Goal: Task Accomplishment & Management: Complete application form

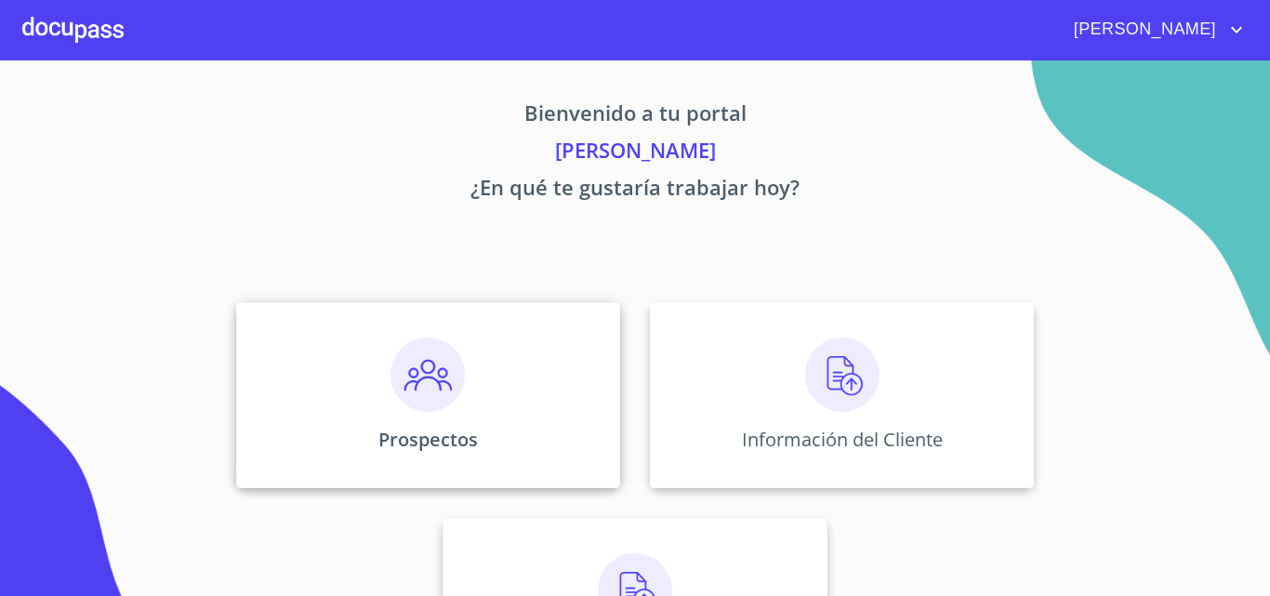
click at [433, 375] on img at bounding box center [427, 374] width 74 height 74
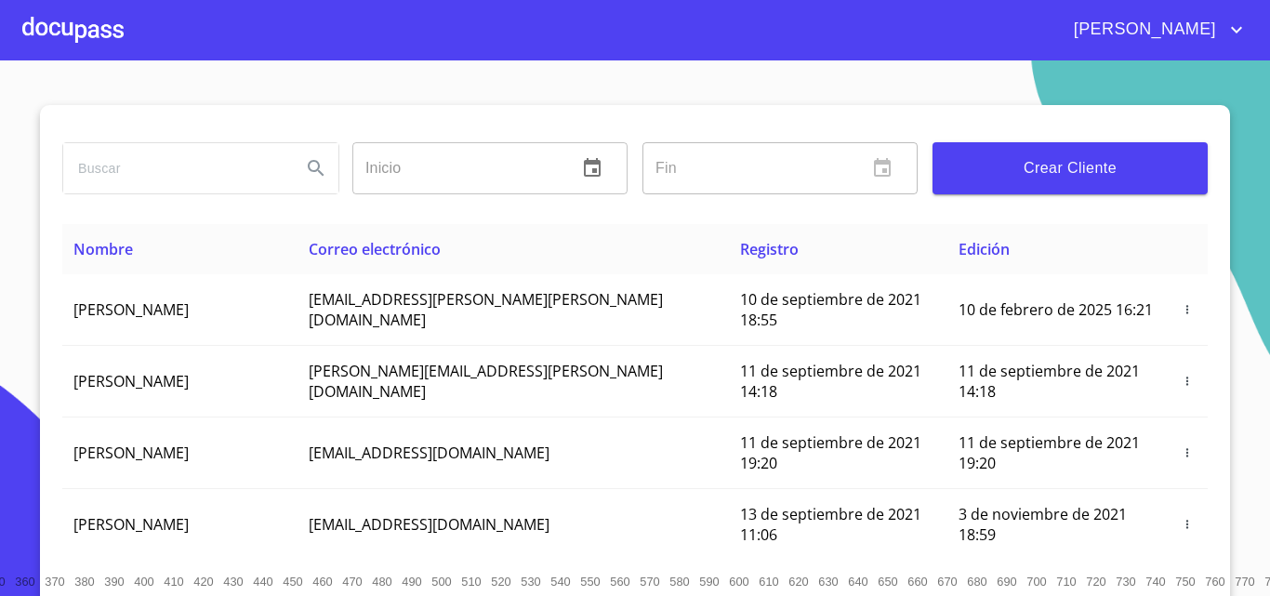
click at [1022, 165] on span "Crear Cliente" at bounding box center [1069, 168] width 245 height 26
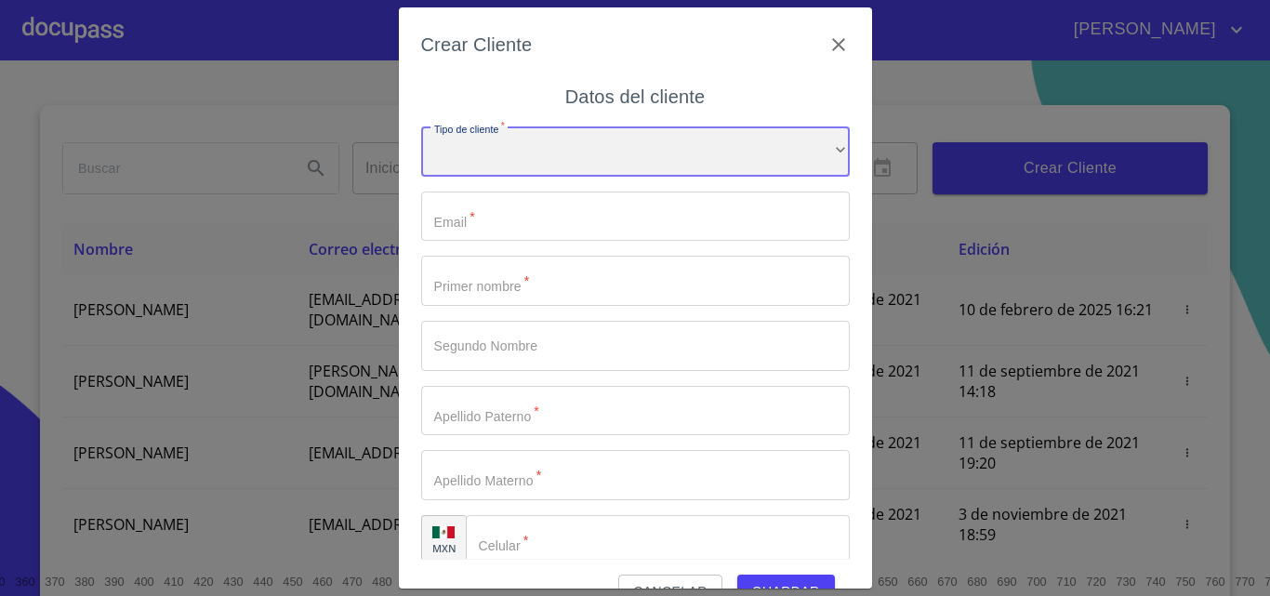
click at [560, 165] on div "​" at bounding box center [635, 151] width 428 height 50
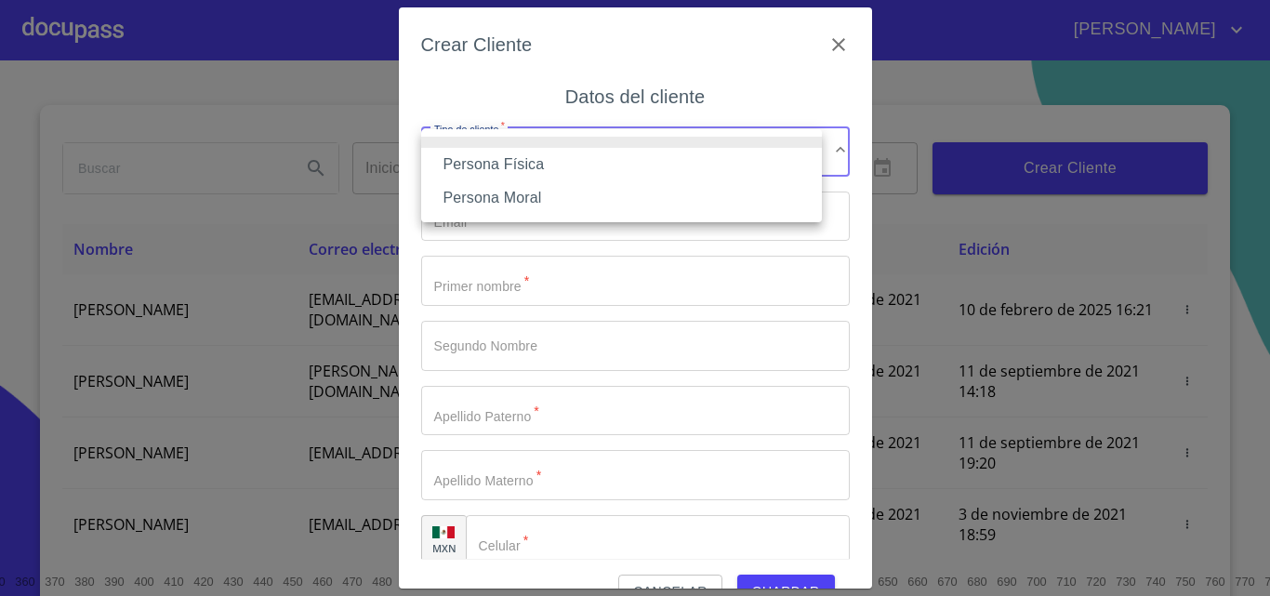
click at [558, 165] on li "Persona Física" at bounding box center [621, 164] width 401 height 33
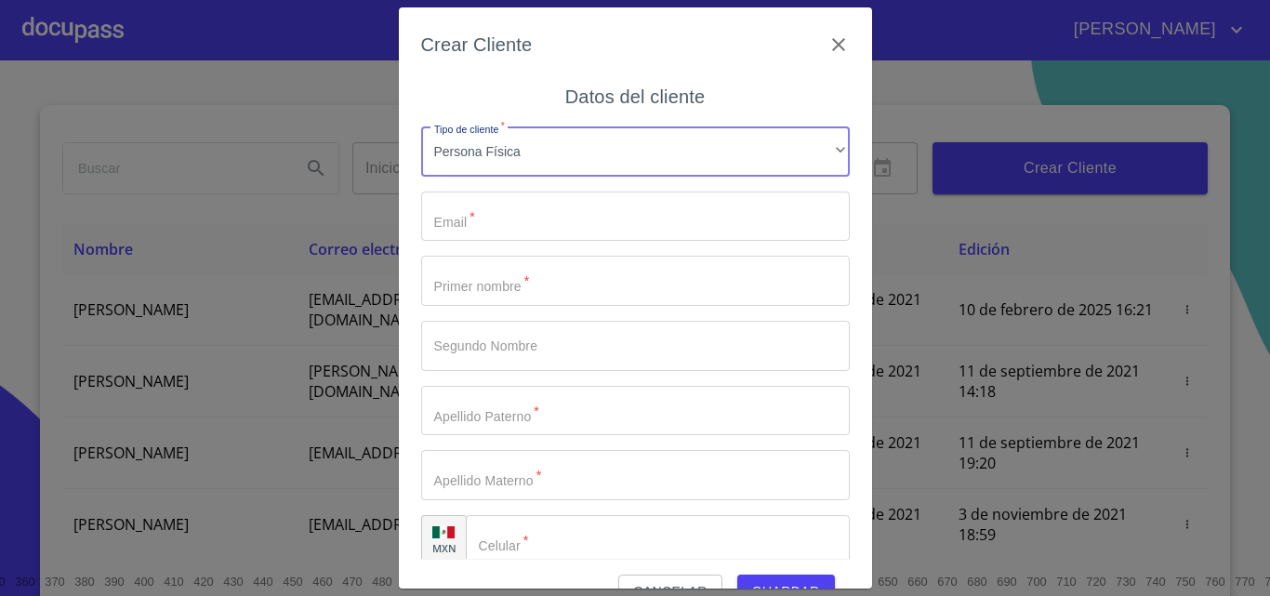
click at [560, 223] on input "Tipo de cliente   *" at bounding box center [635, 216] width 428 height 50
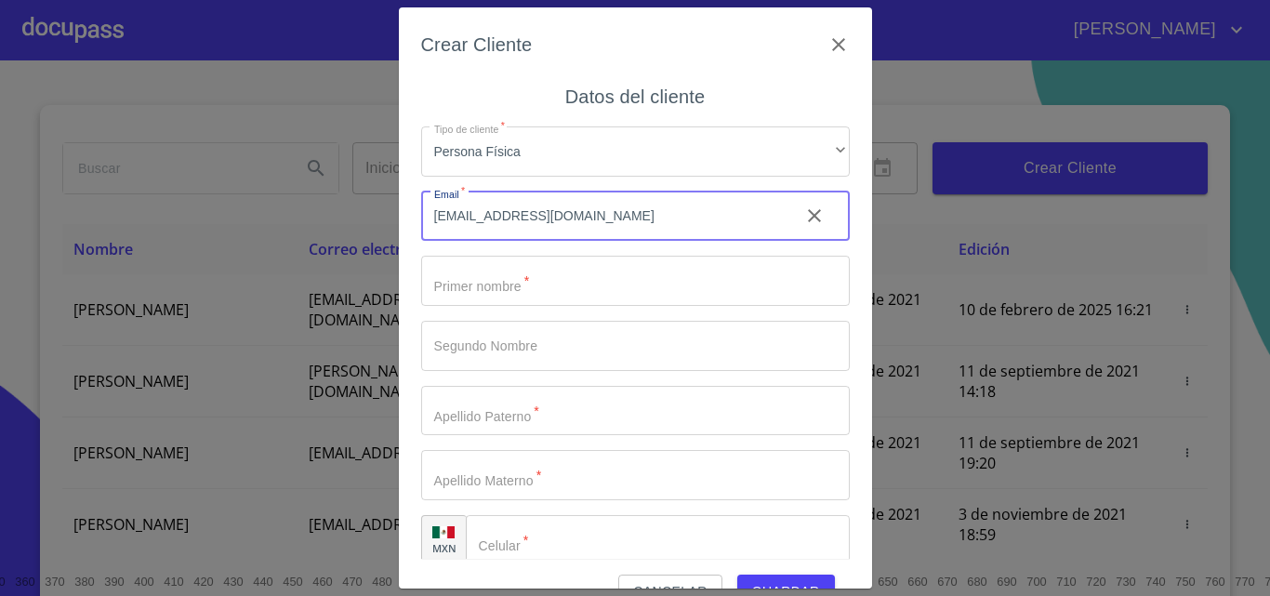
type input "[EMAIL_ADDRESS][DOMAIN_NAME]"
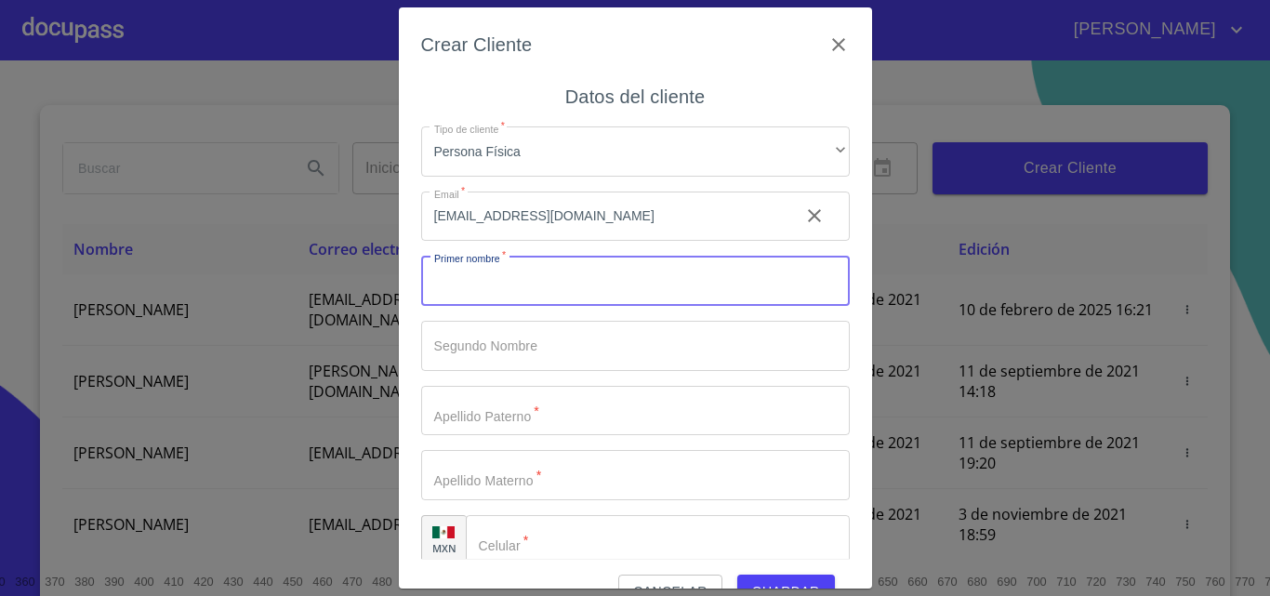
click at [553, 297] on input "Tipo de cliente   *" at bounding box center [635, 281] width 428 height 50
type input "LUZ"
click at [502, 352] on input "Tipo de cliente   *" at bounding box center [635, 346] width 428 height 50
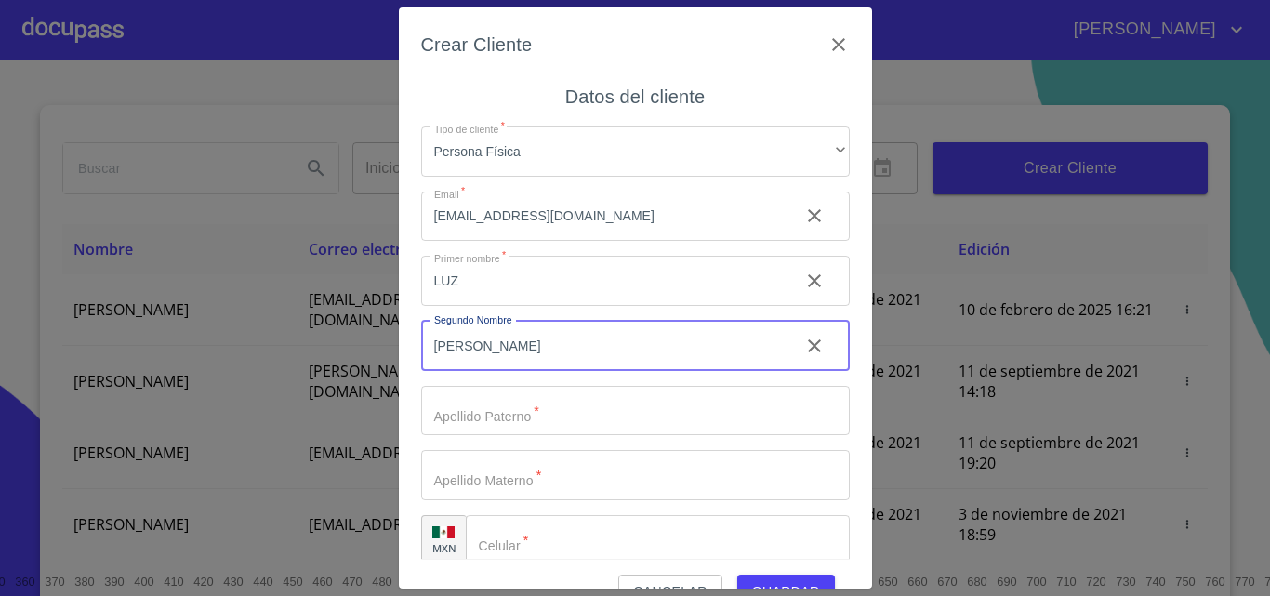
type input "[PERSON_NAME]"
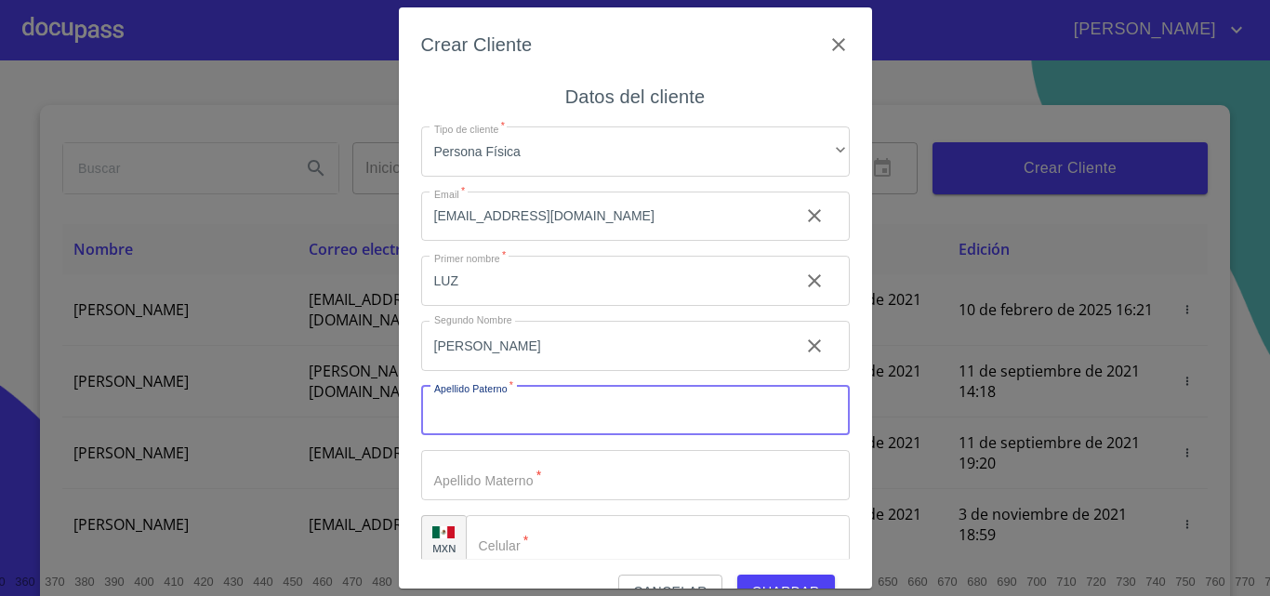
click at [510, 424] on input "Tipo de cliente   *" at bounding box center [635, 411] width 428 height 50
type input "GUARDADO"
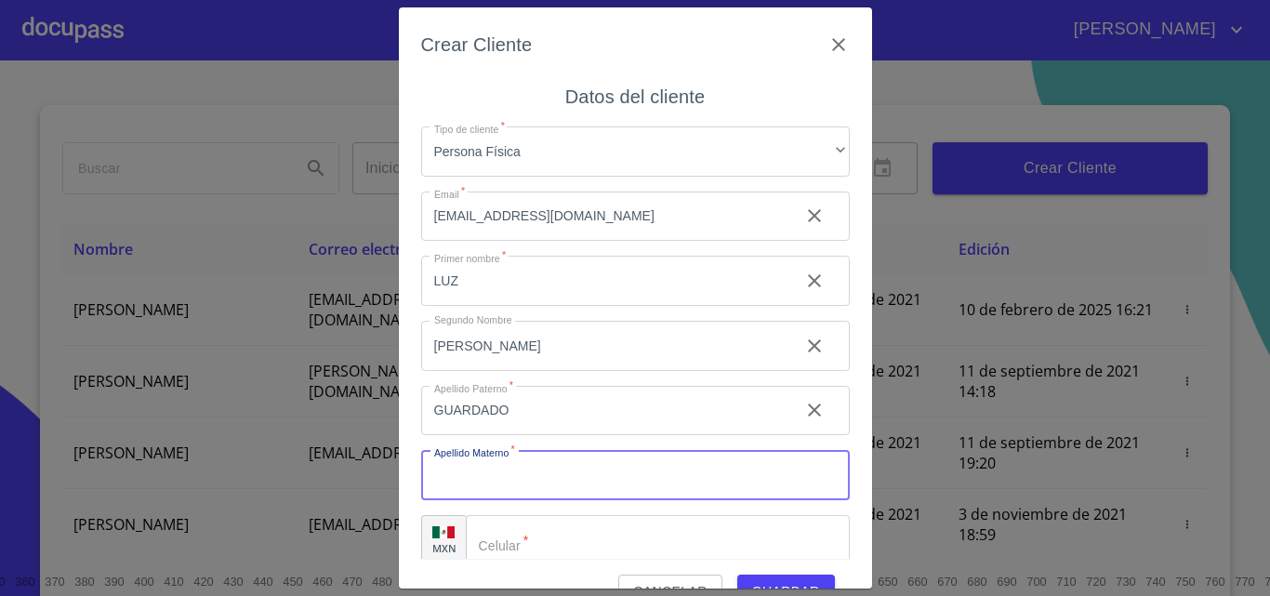
click at [524, 480] on input "Tipo de cliente   *" at bounding box center [635, 475] width 428 height 50
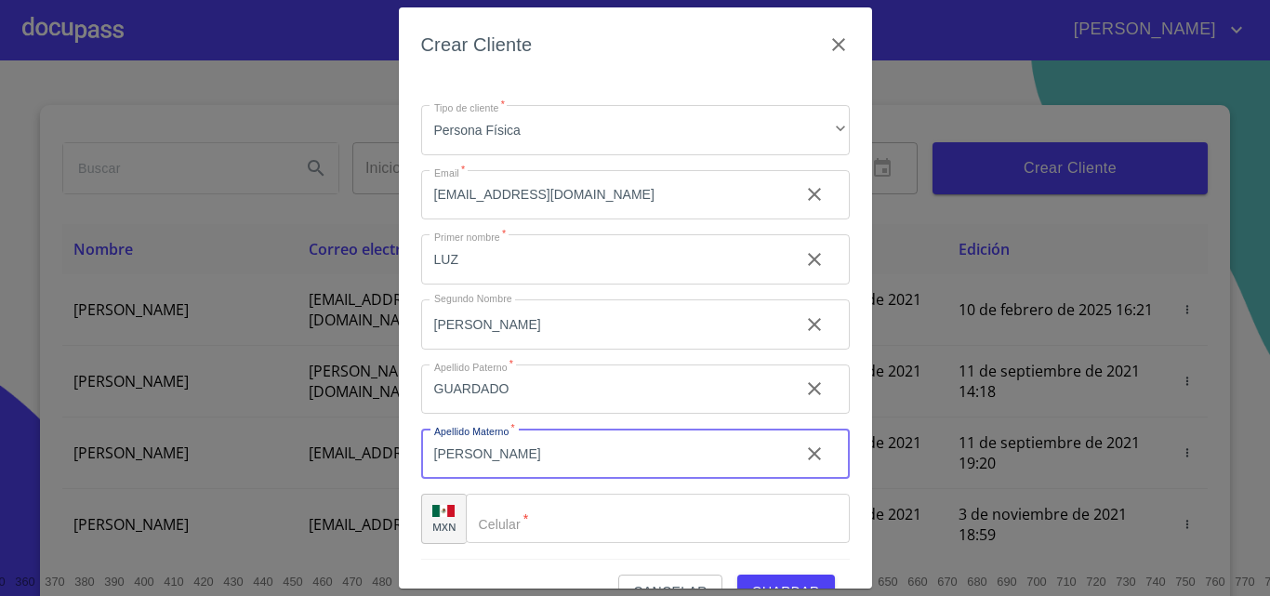
type input "[PERSON_NAME]"
click at [507, 515] on div "​" at bounding box center [658, 519] width 384 height 50
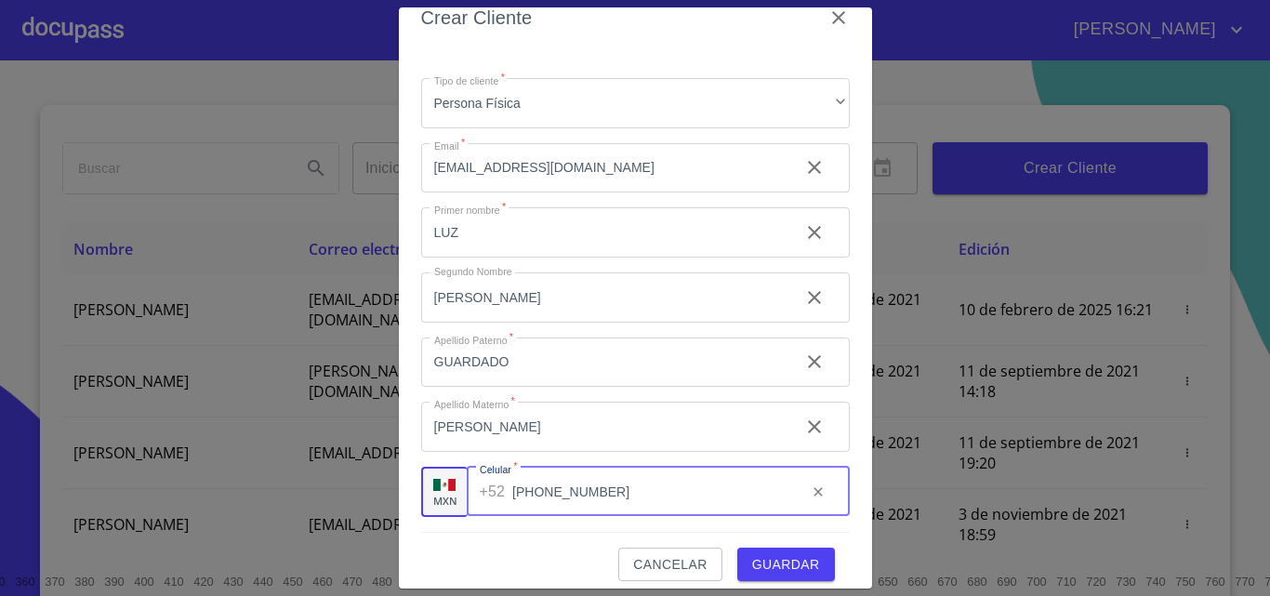
scroll to position [42, 0]
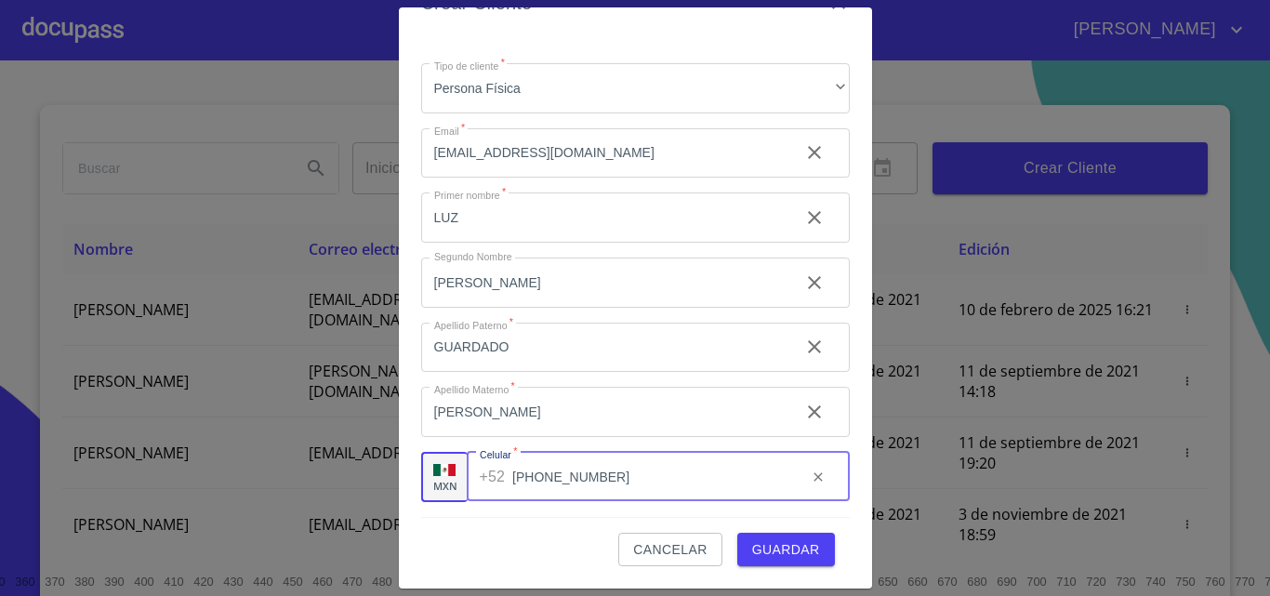
type input "[PHONE_NUMBER]"
click at [784, 547] on span "Guardar" at bounding box center [786, 549] width 68 height 23
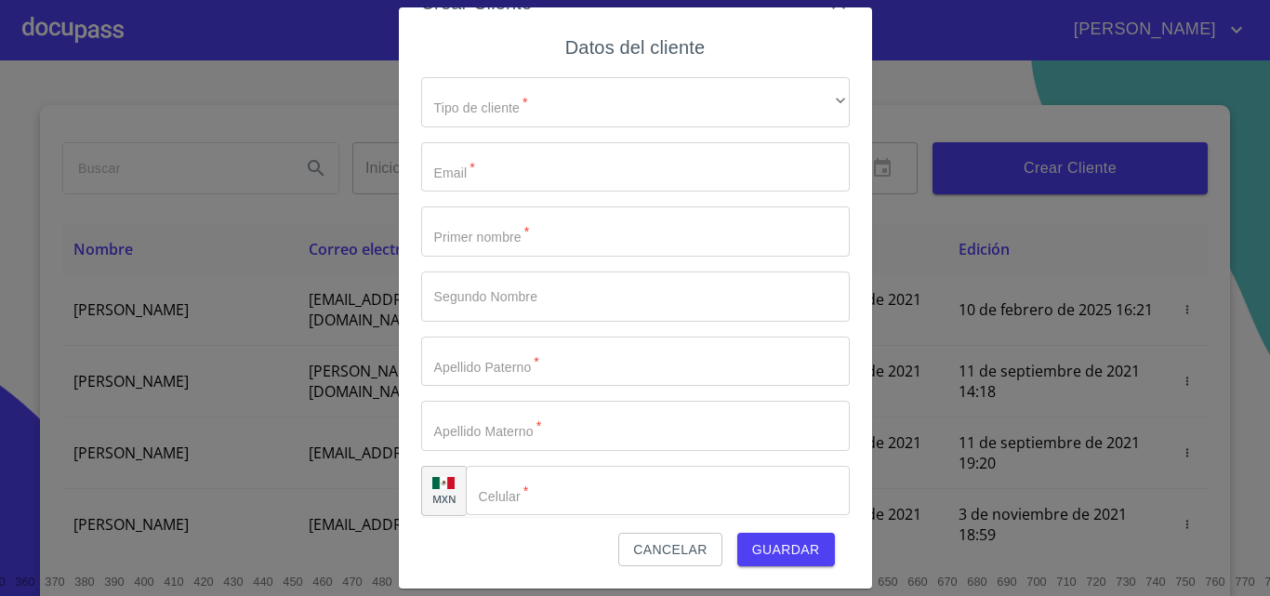
scroll to position [0, 0]
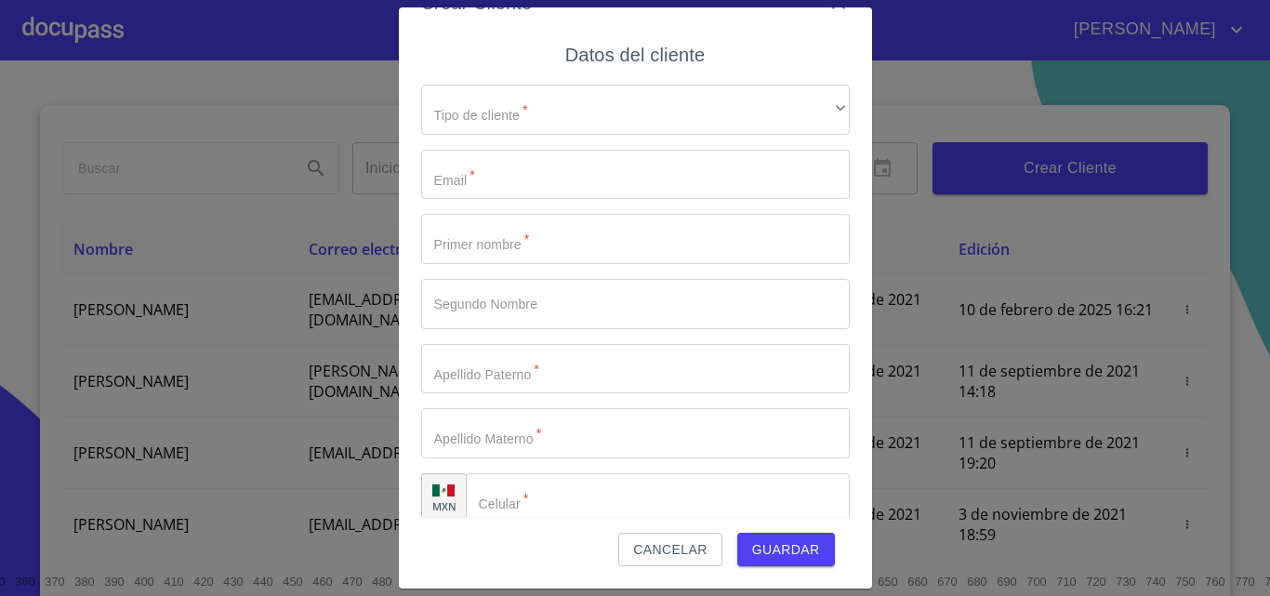
click at [652, 547] on span "Cancelar" at bounding box center [669, 549] width 73 height 23
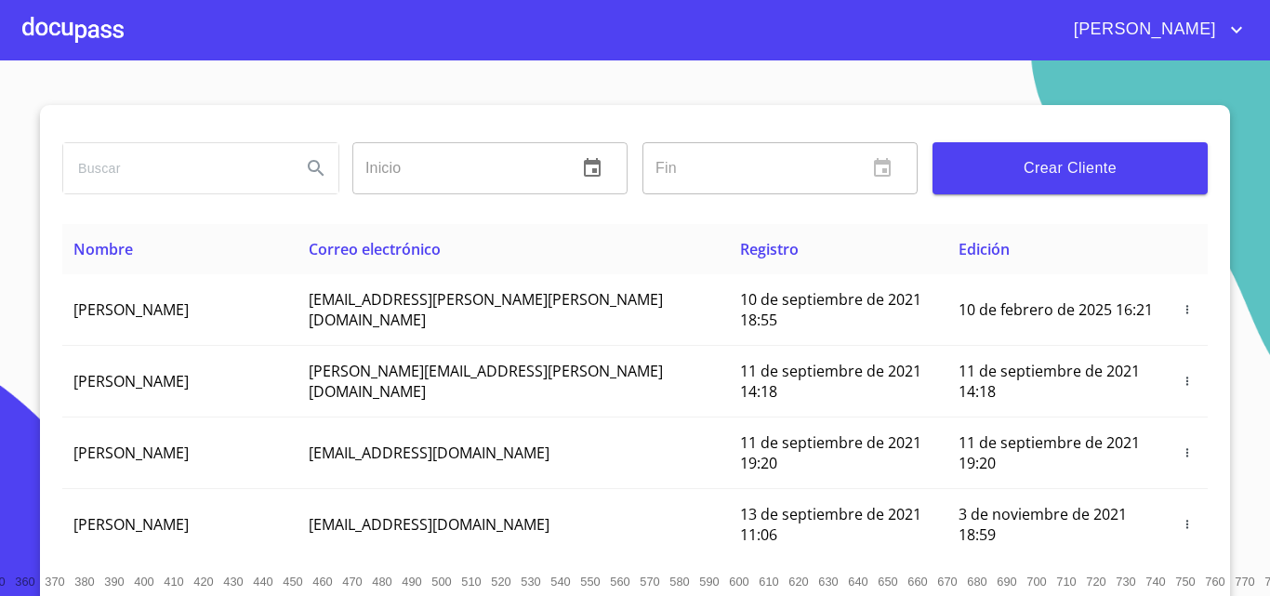
click at [143, 166] on input "search" at bounding box center [174, 168] width 223 height 50
click at [141, 165] on input "search" at bounding box center [174, 168] width 223 height 50
type input "[PERSON_NAME] [PERSON_NAME]"
click at [310, 179] on button "Search" at bounding box center [316, 168] width 45 height 45
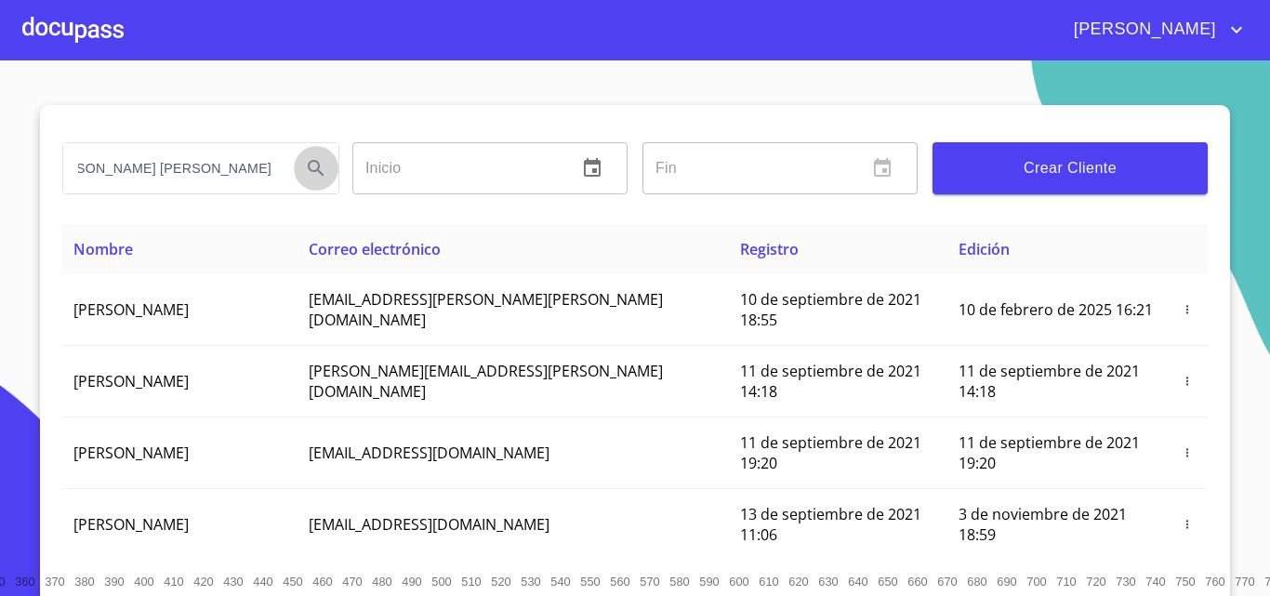
scroll to position [0, 0]
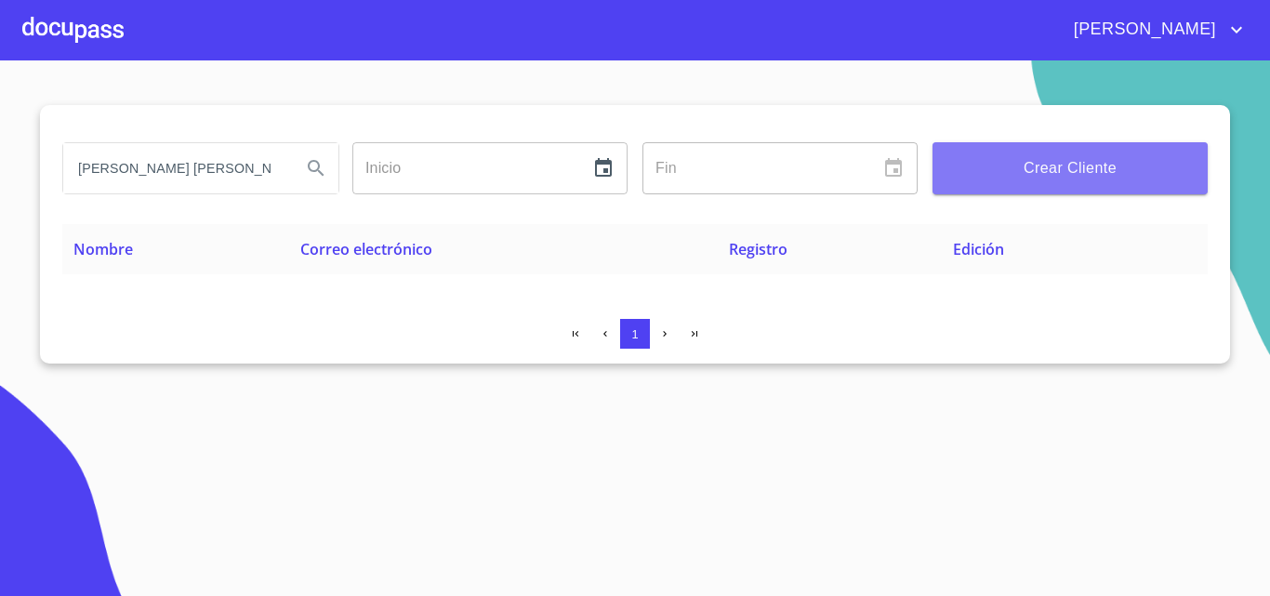
click at [1065, 178] on span "Crear Cliente" at bounding box center [1069, 168] width 245 height 26
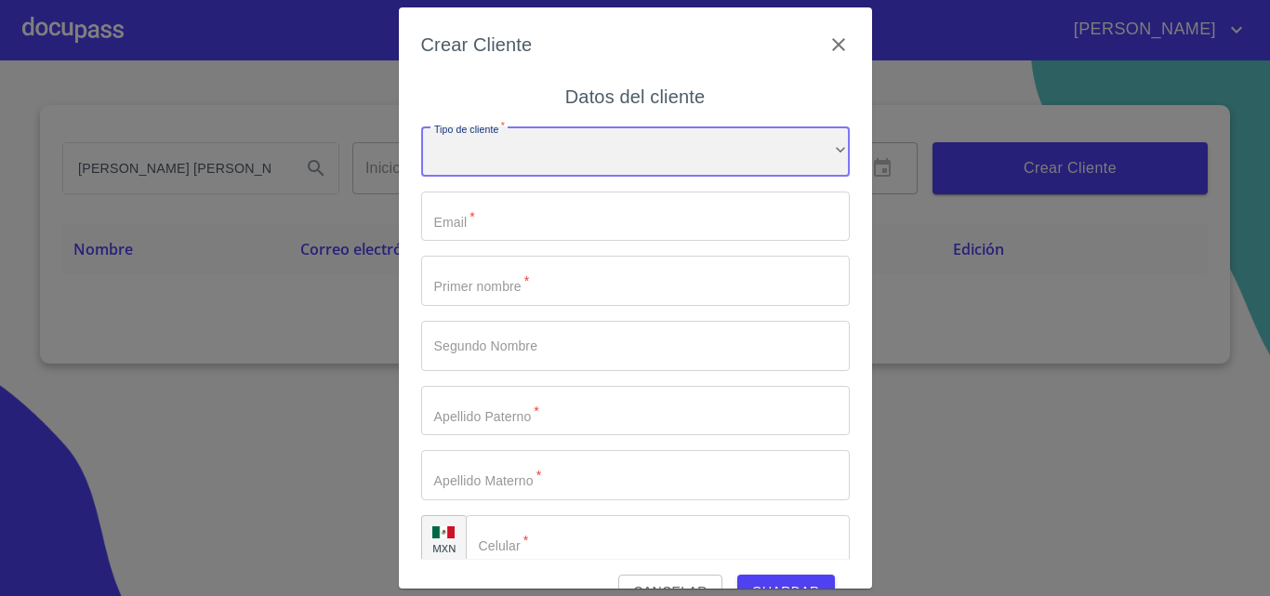
click at [543, 160] on div "​" at bounding box center [635, 151] width 428 height 50
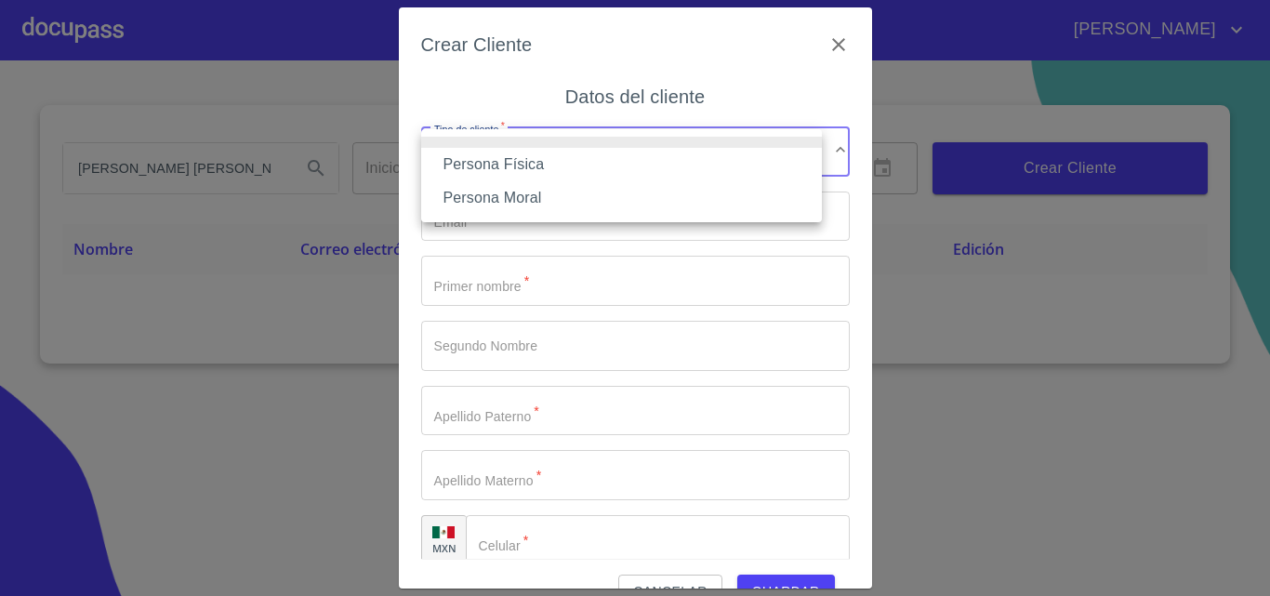
click at [517, 162] on li "Persona Física" at bounding box center [621, 164] width 401 height 33
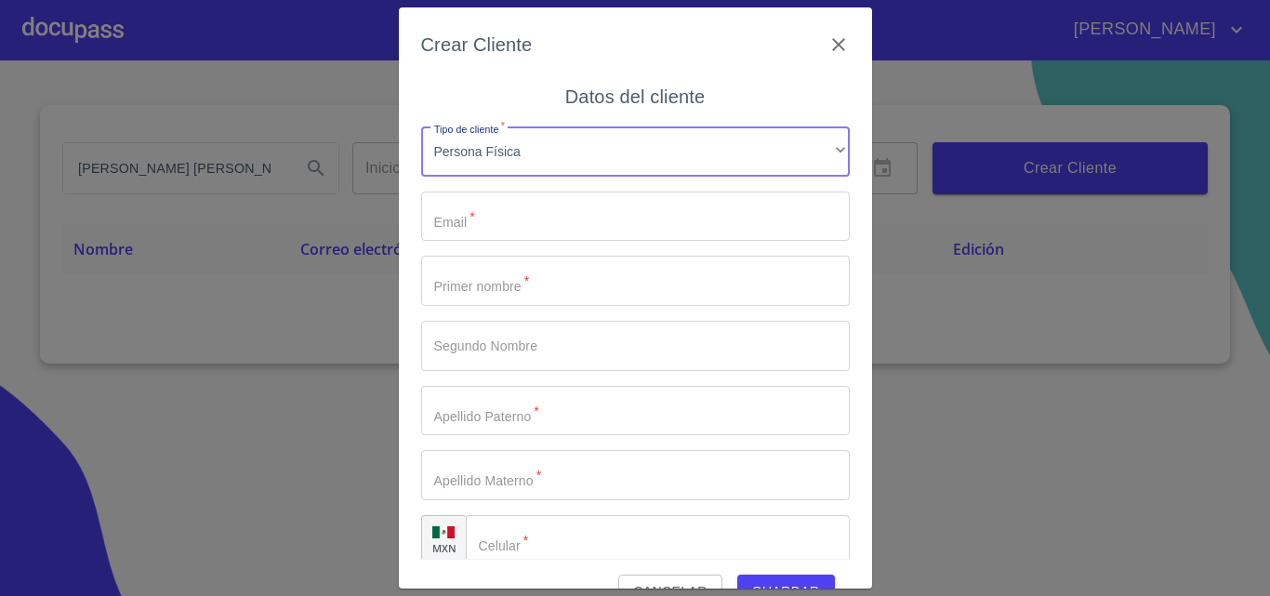
click at [494, 223] on input "Tipo de cliente   *" at bounding box center [635, 216] width 428 height 50
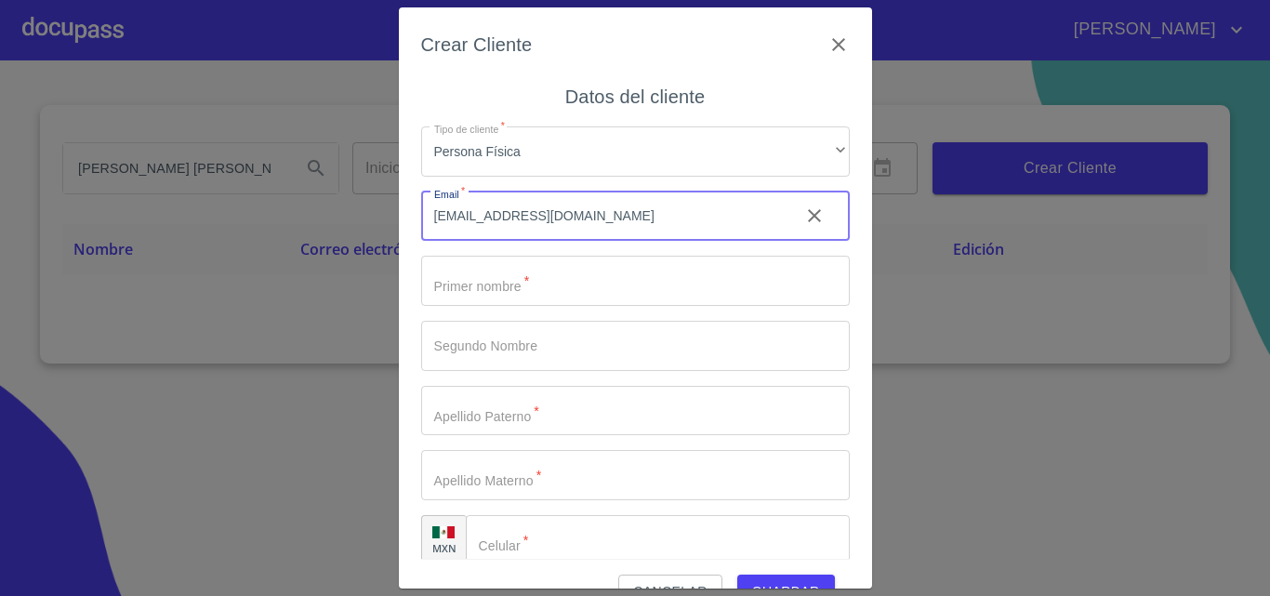
type input "[EMAIL_ADDRESS][DOMAIN_NAME]"
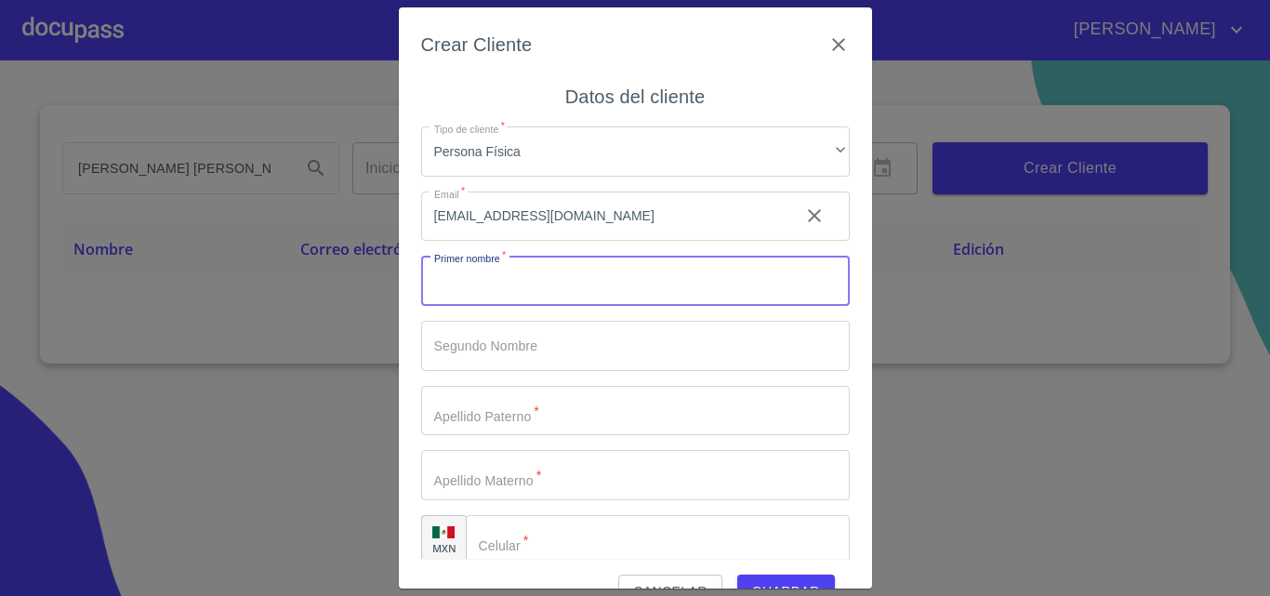
click at [493, 282] on input "Tipo de cliente   *" at bounding box center [635, 281] width 428 height 50
type input "LUZ"
click at [490, 342] on input "Tipo de cliente   *" at bounding box center [635, 346] width 428 height 50
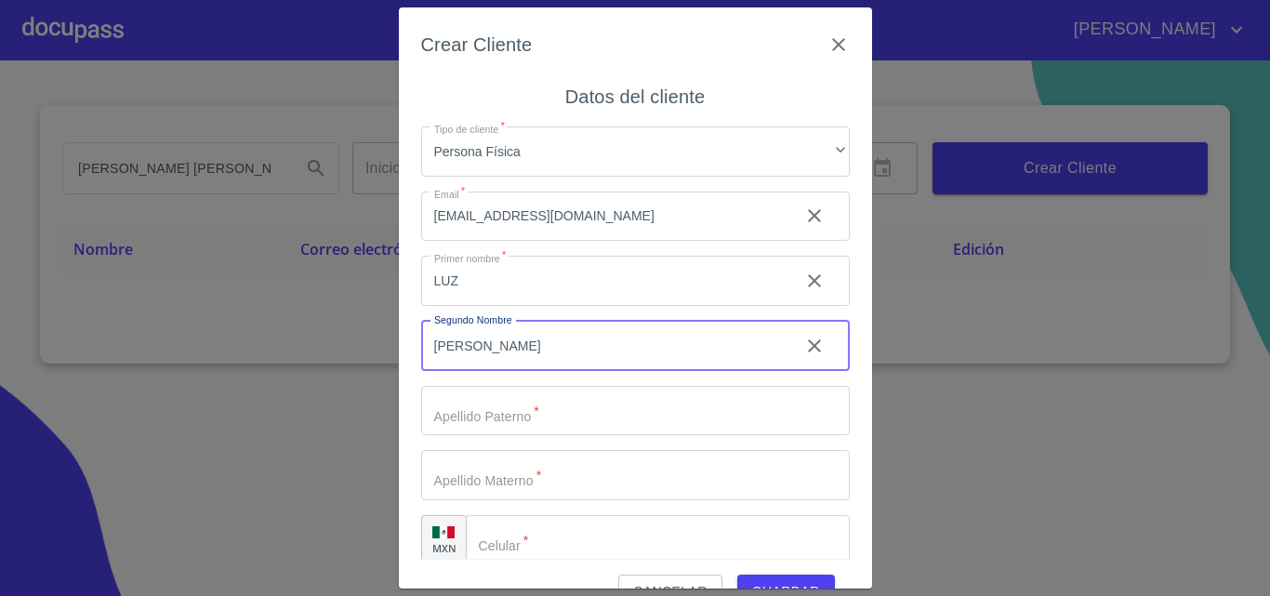
type input "[PERSON_NAME]"
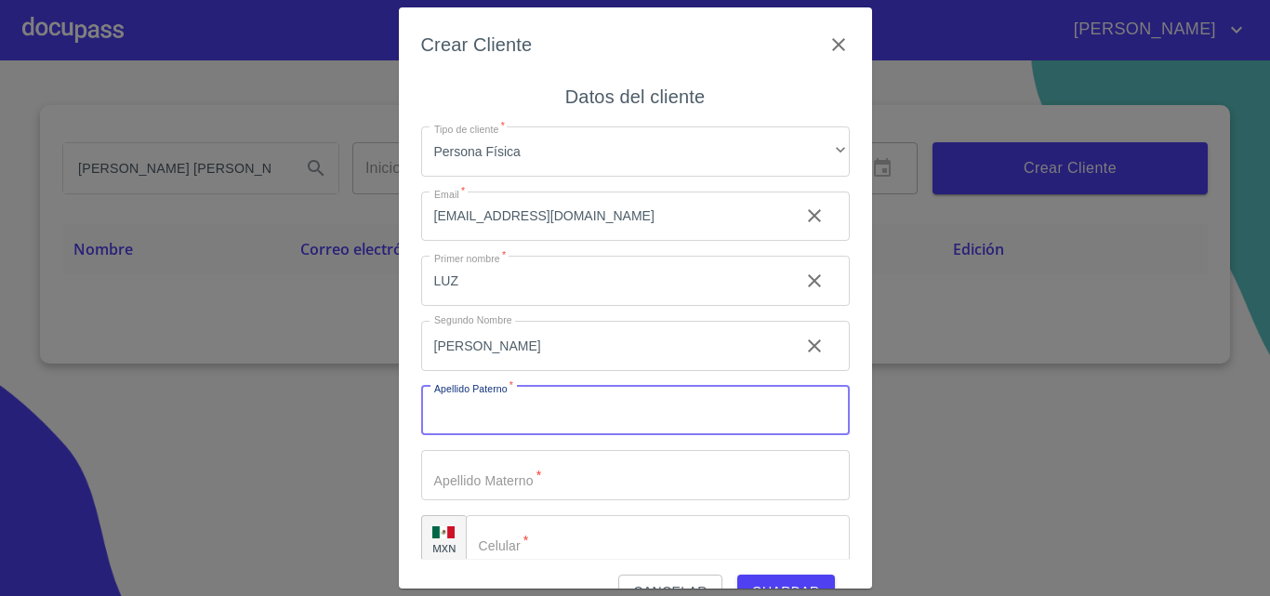
click at [481, 415] on input "Tipo de cliente   *" at bounding box center [635, 411] width 428 height 50
type input "GUARDADO"
click at [464, 486] on input "Tipo de cliente   *" at bounding box center [635, 475] width 428 height 50
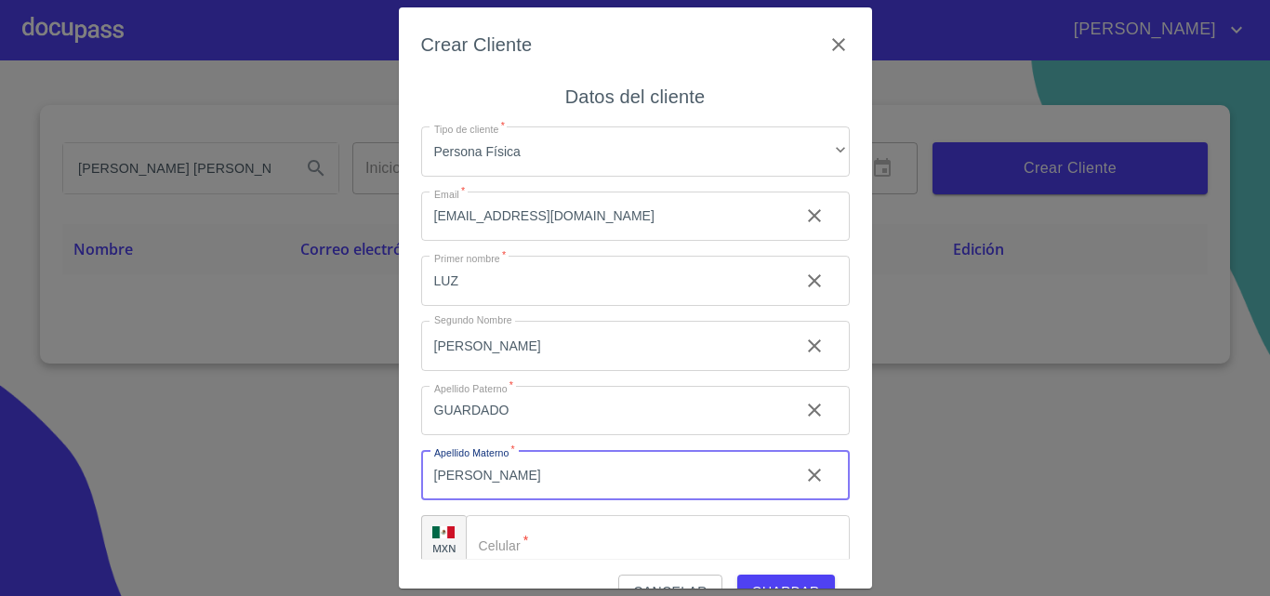
type input "[PERSON_NAME]"
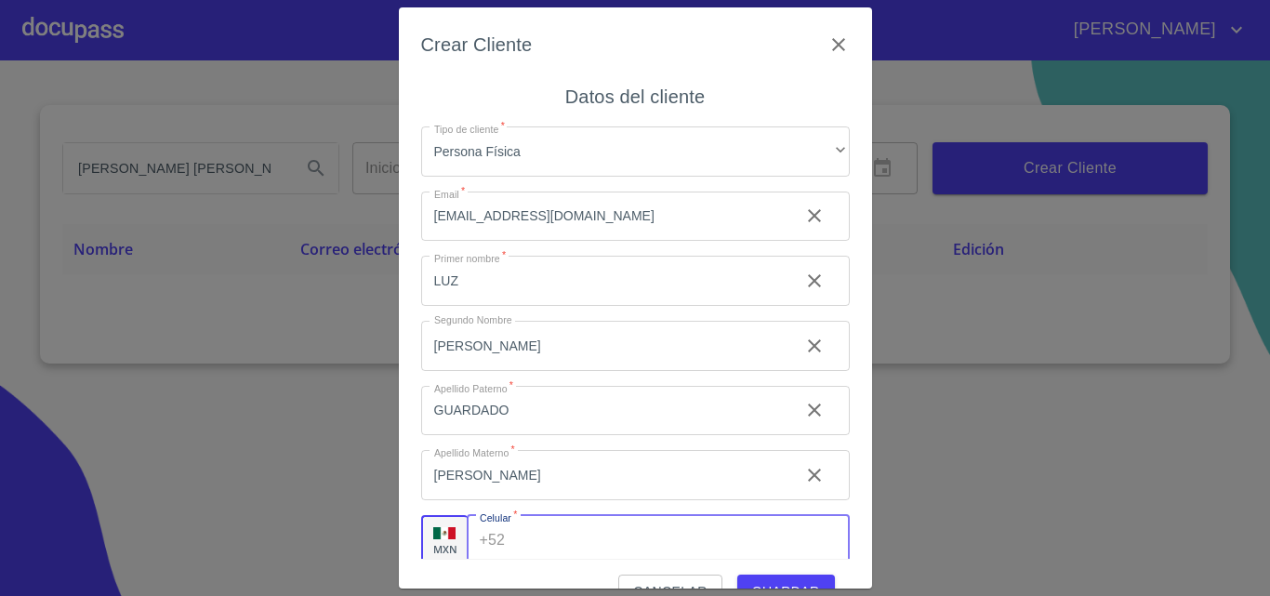
click at [499, 534] on div "+52 ​" at bounding box center [658, 540] width 383 height 50
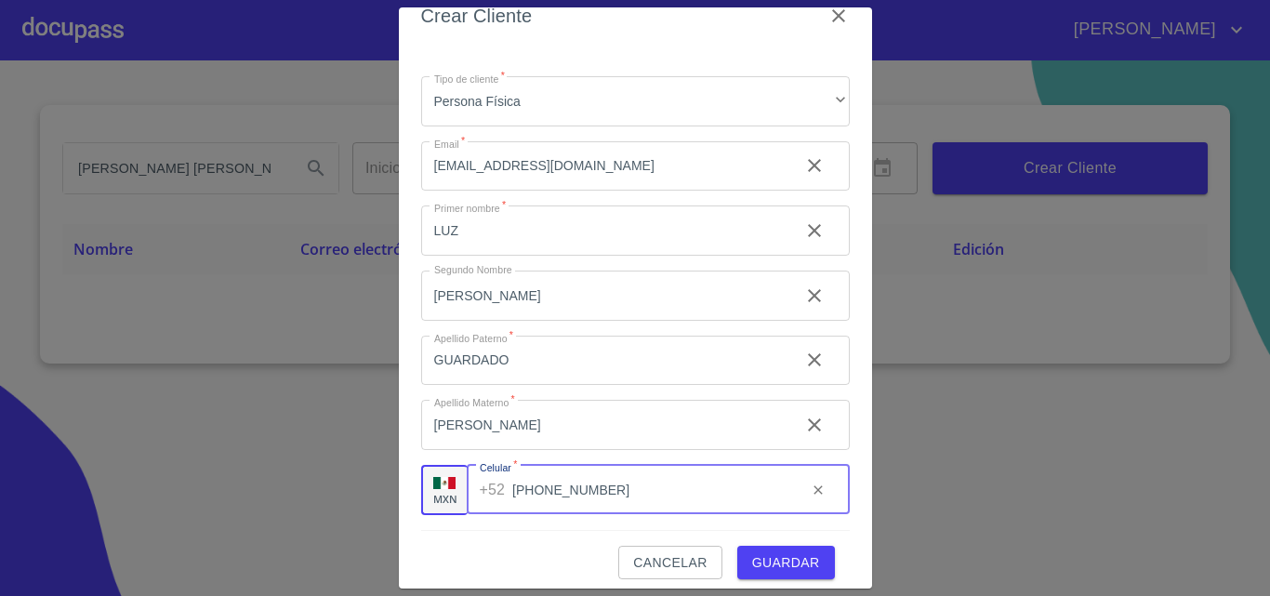
scroll to position [42, 0]
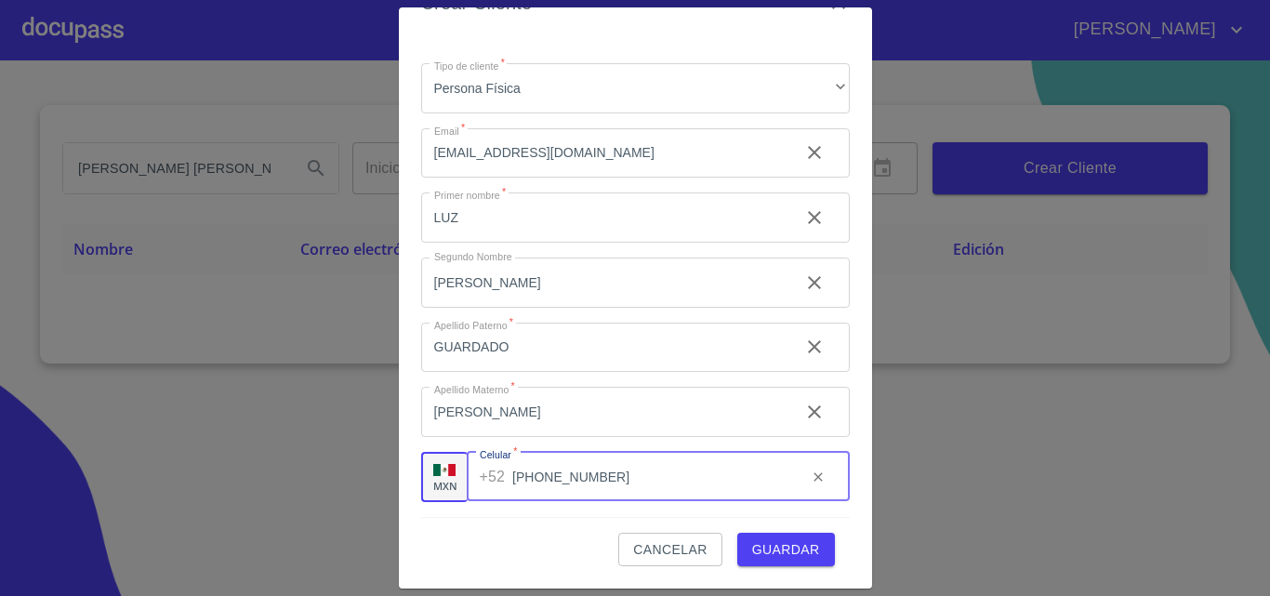
type input "[PHONE_NUMBER]"
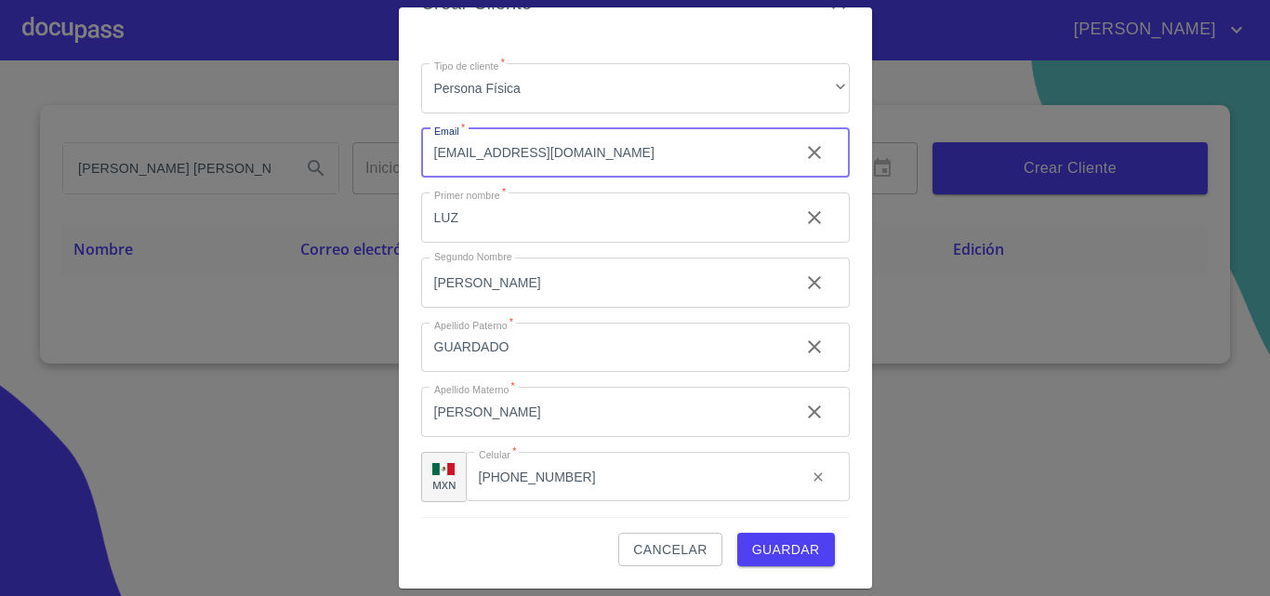
click at [617, 162] on input "[EMAIL_ADDRESS][DOMAIN_NAME]" at bounding box center [602, 153] width 363 height 50
type input "o"
type input "[EMAIL_ADDRESS][DOMAIN_NAME]"
click at [770, 550] on span "Guardar" at bounding box center [786, 549] width 68 height 23
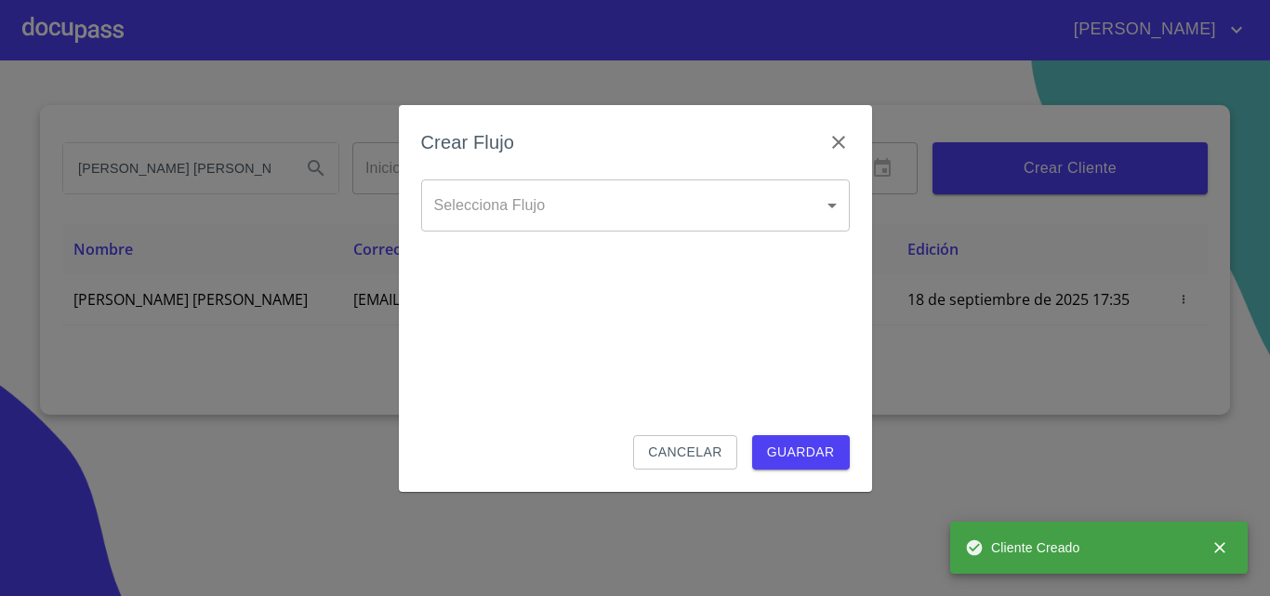
click at [481, 192] on body "[PERSON_NAME] [PERSON_NAME] Inicio ​ Fin ​ Crear Cliente Nombre Correo electrón…" at bounding box center [635, 298] width 1270 height 596
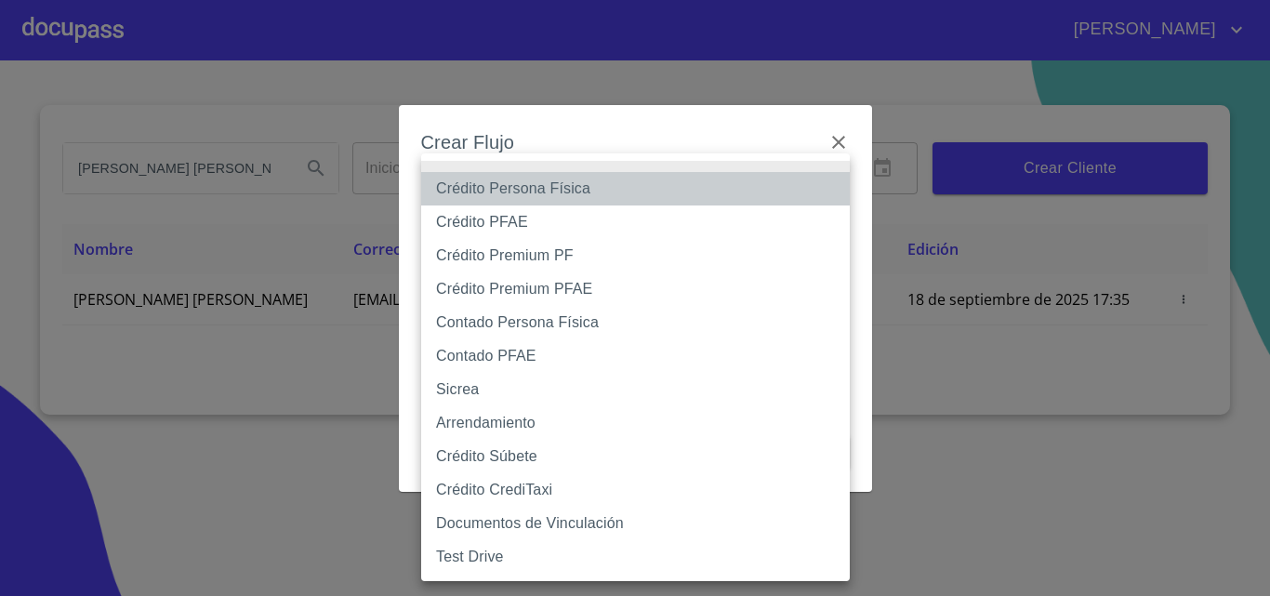
click at [472, 189] on li "Crédito Persona Física" at bounding box center [635, 188] width 428 height 33
type input "6009fb3c7d1714eb8809aa97"
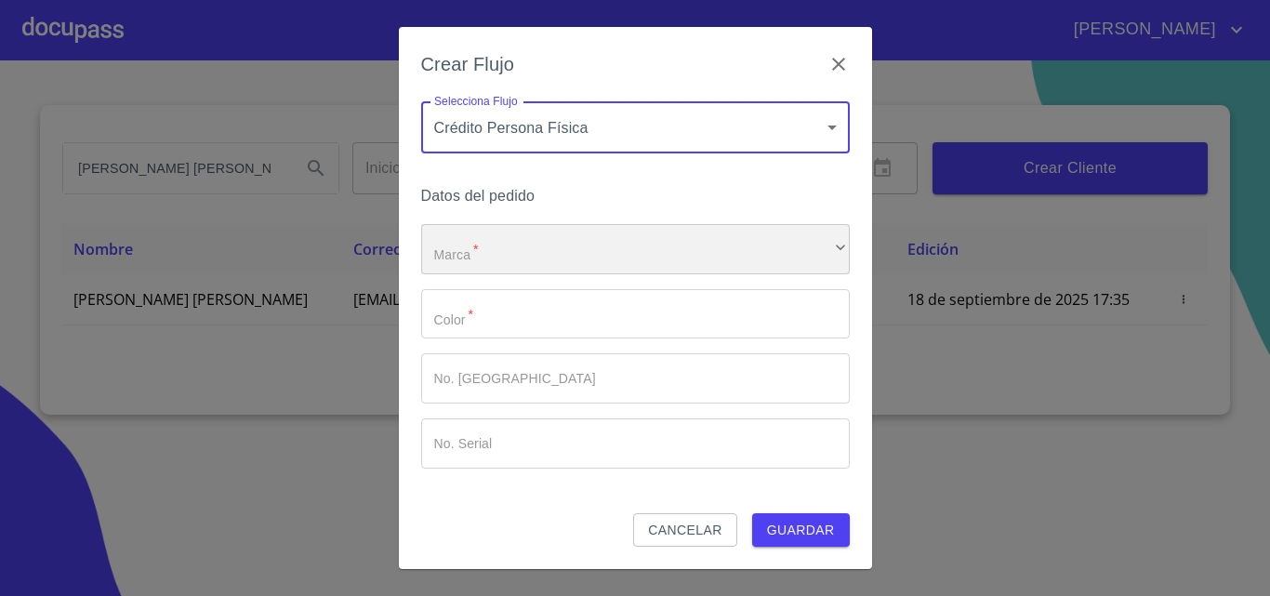
click at [473, 245] on div "​" at bounding box center [635, 249] width 428 height 50
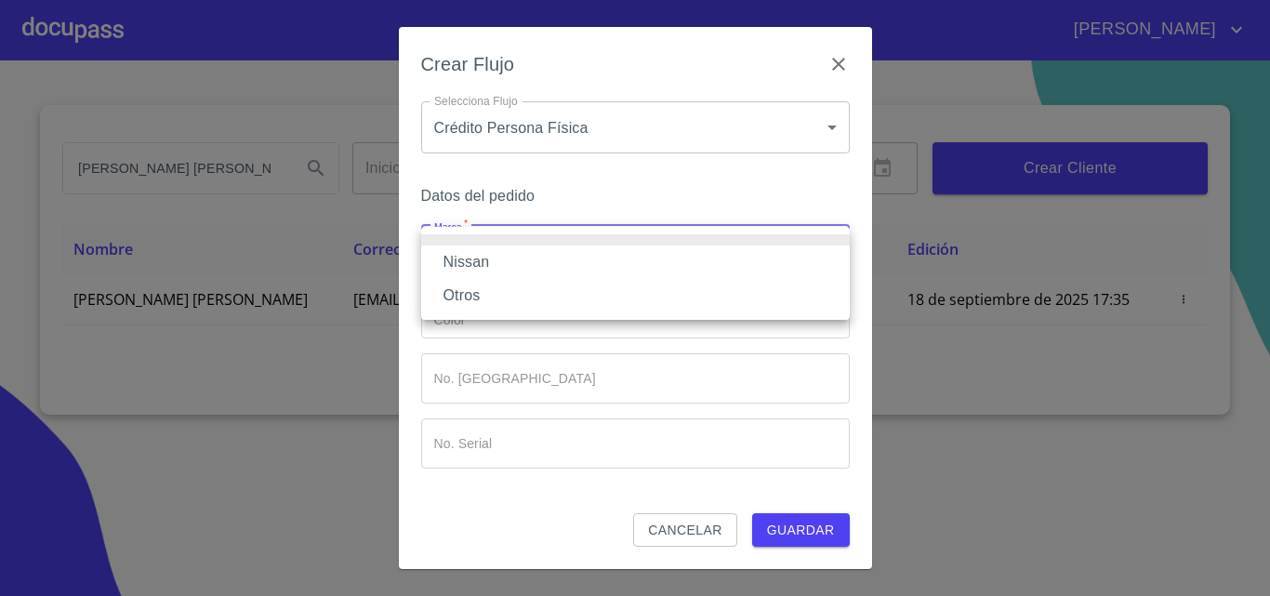
click at [477, 261] on li "Nissan" at bounding box center [635, 261] width 428 height 33
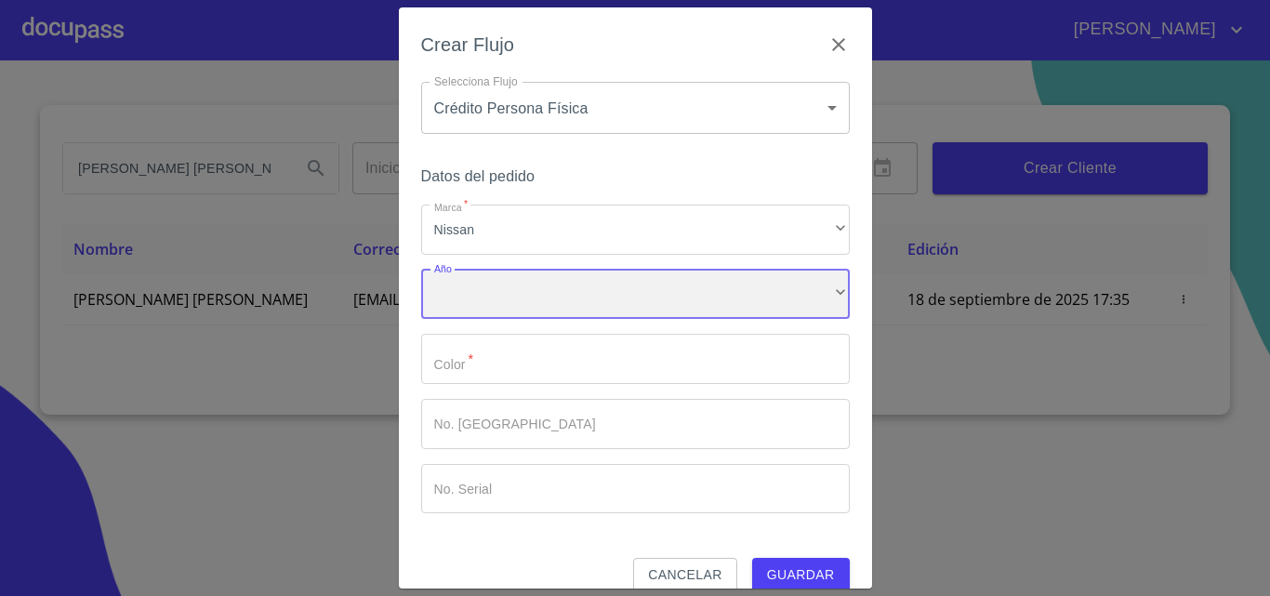
click at [474, 290] on div "​" at bounding box center [635, 295] width 428 height 50
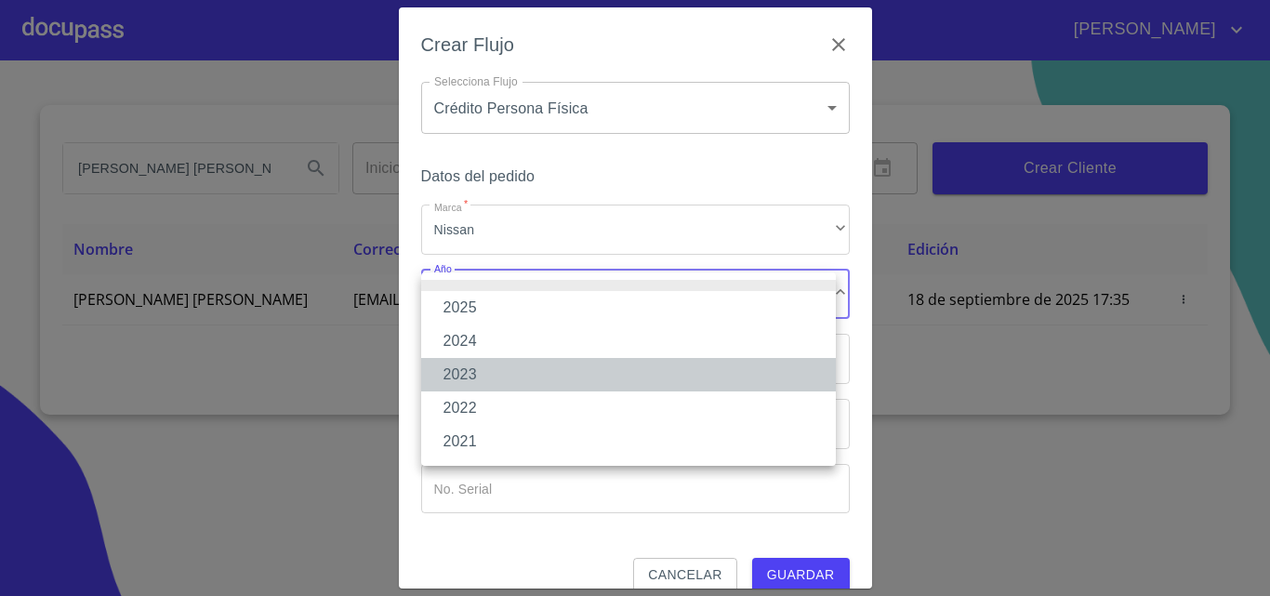
click at [451, 362] on li "2023" at bounding box center [628, 374] width 415 height 33
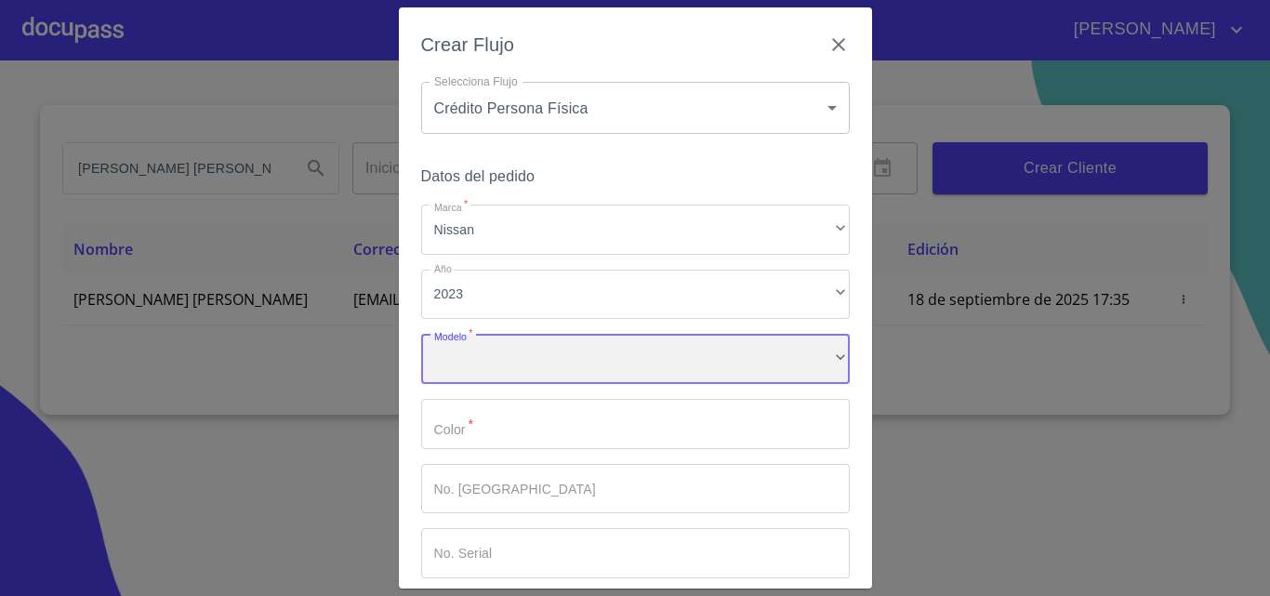
click at [457, 365] on div "​" at bounding box center [635, 359] width 428 height 50
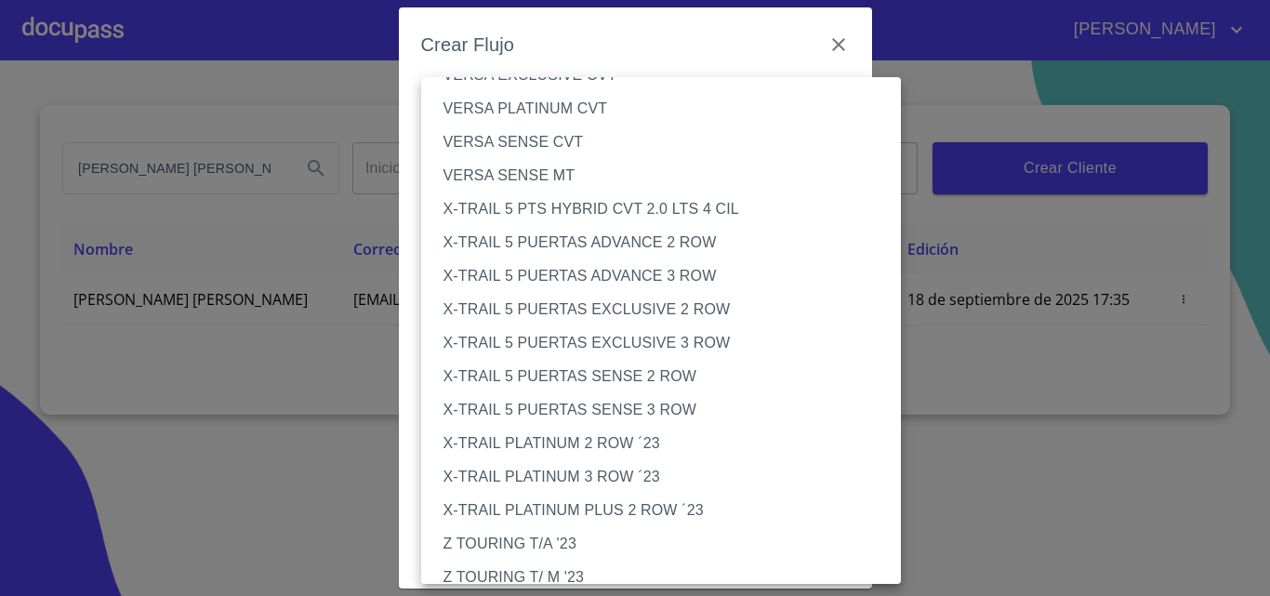
scroll to position [2096, 0]
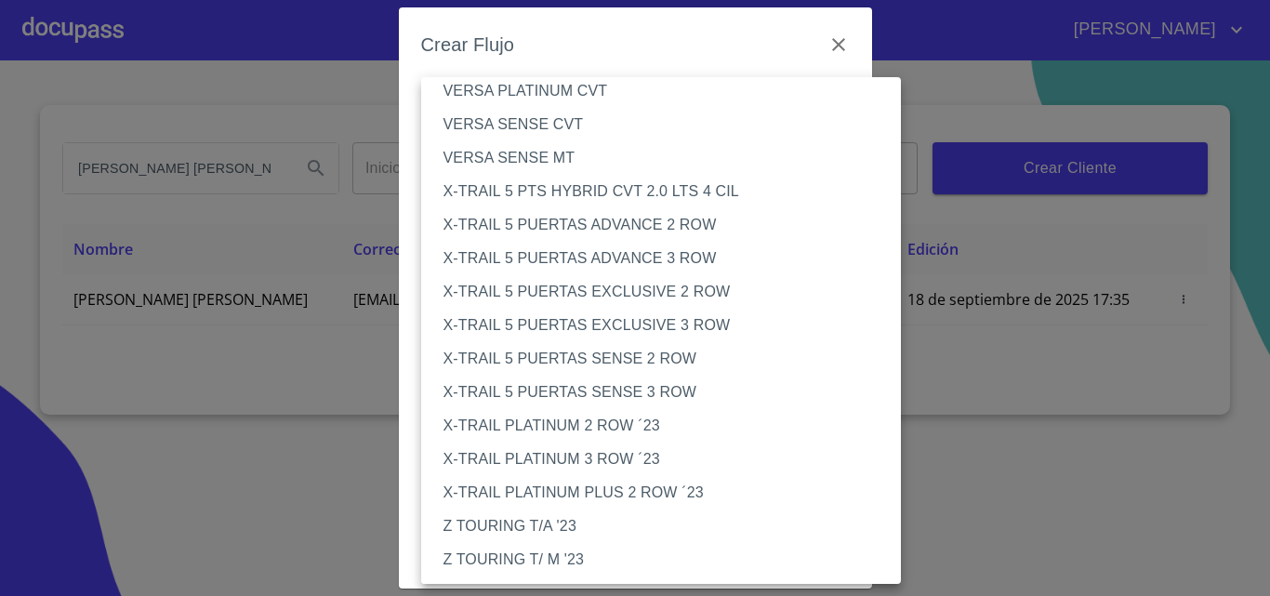
click at [507, 420] on li "X-TRAIL PLATINUM 2 ROW ´23" at bounding box center [668, 425] width 494 height 33
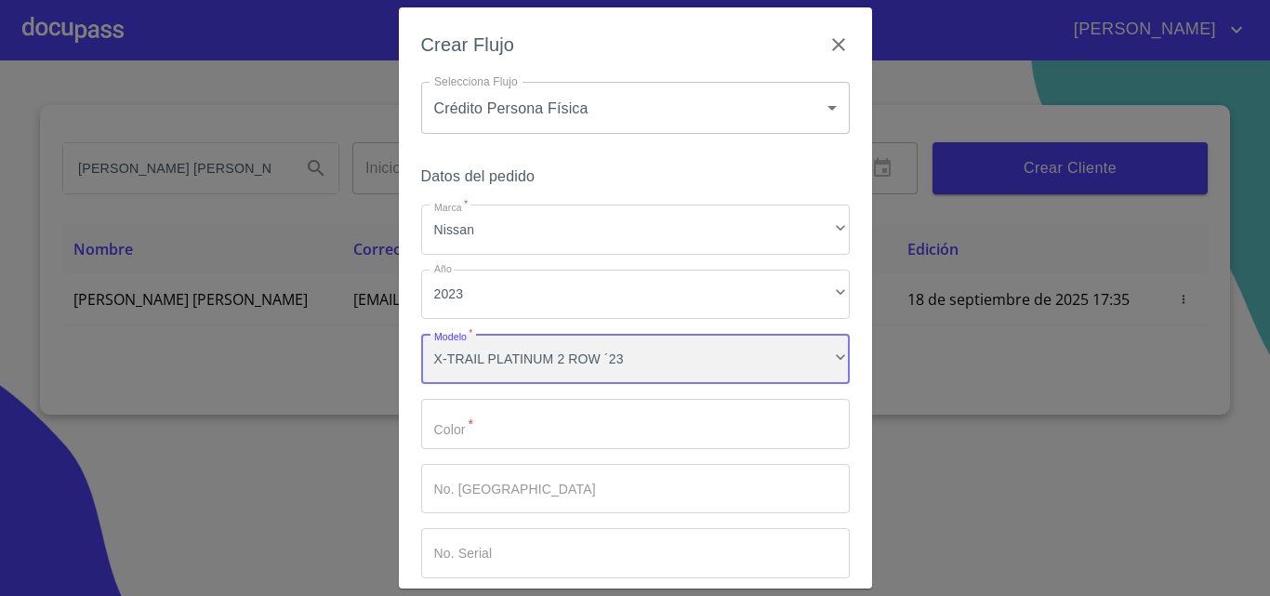
scroll to position [2095, 0]
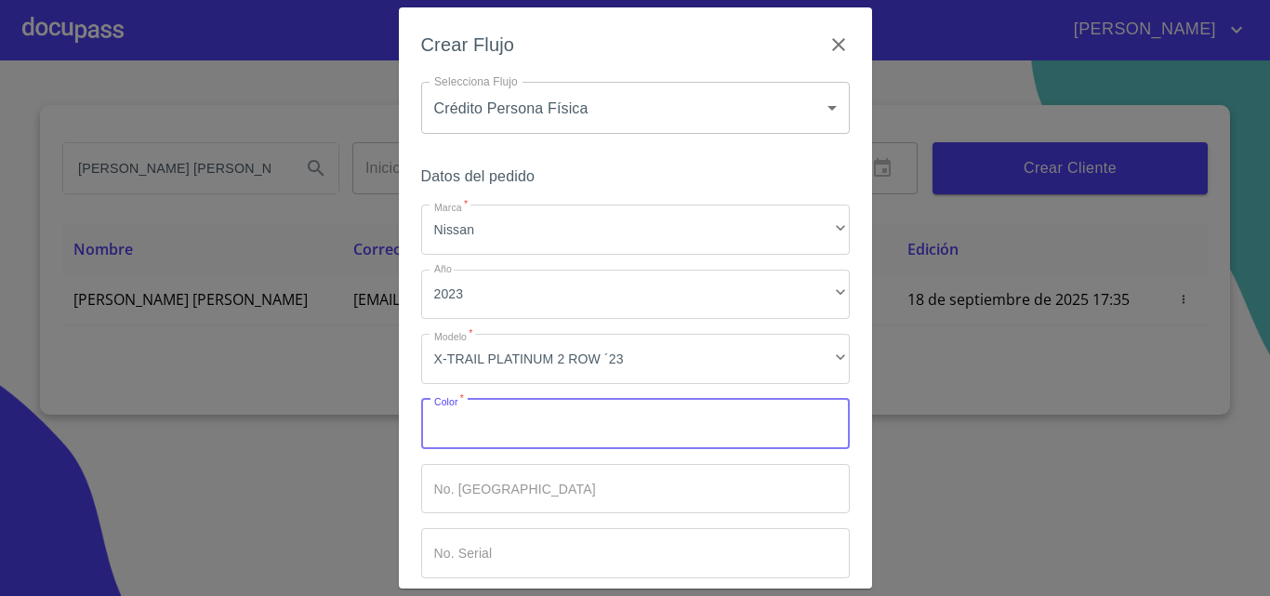
click at [504, 416] on input "Marca   *" at bounding box center [635, 424] width 428 height 50
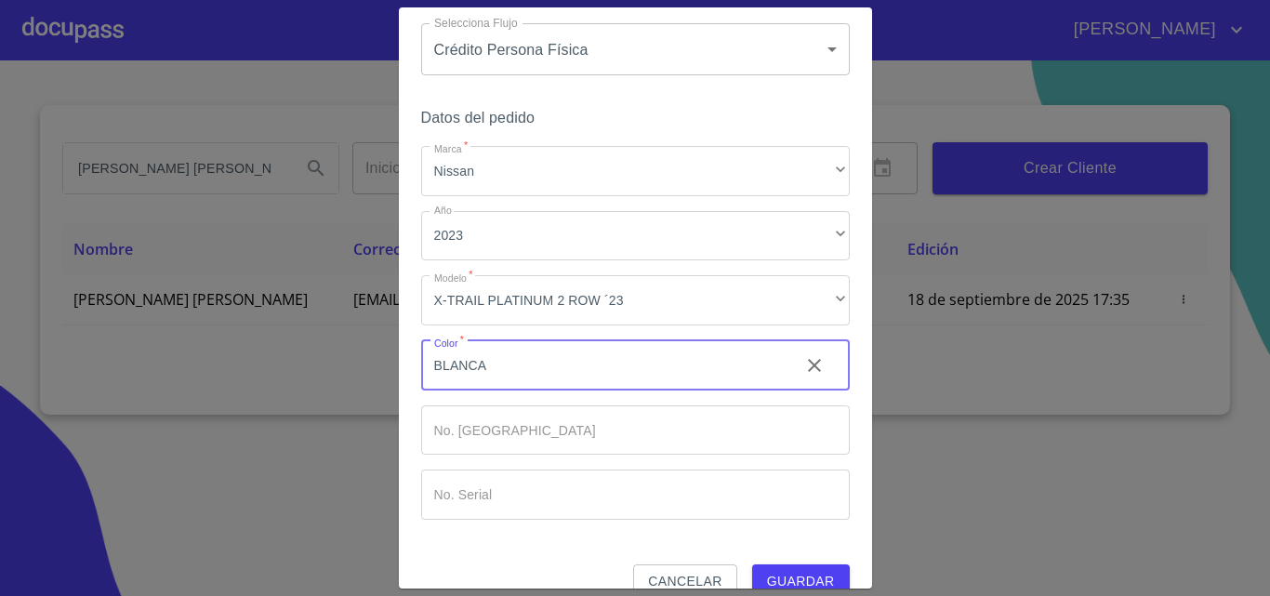
scroll to position [90, 0]
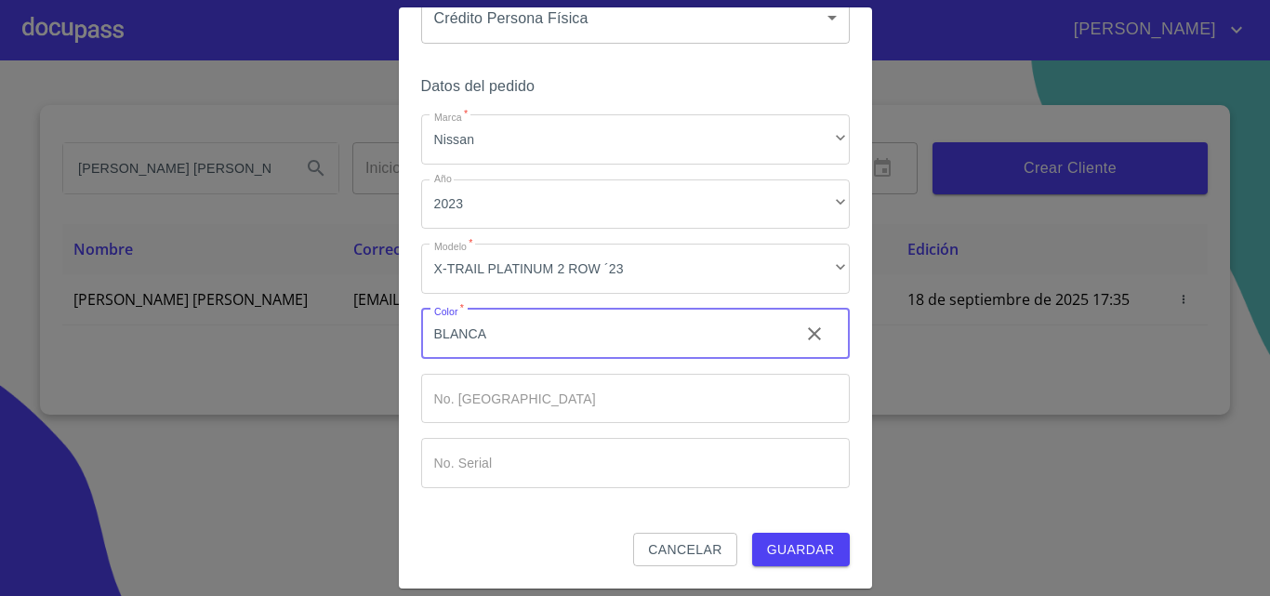
type input "BLANCA"
click at [802, 551] on span "Guardar" at bounding box center [801, 549] width 68 height 23
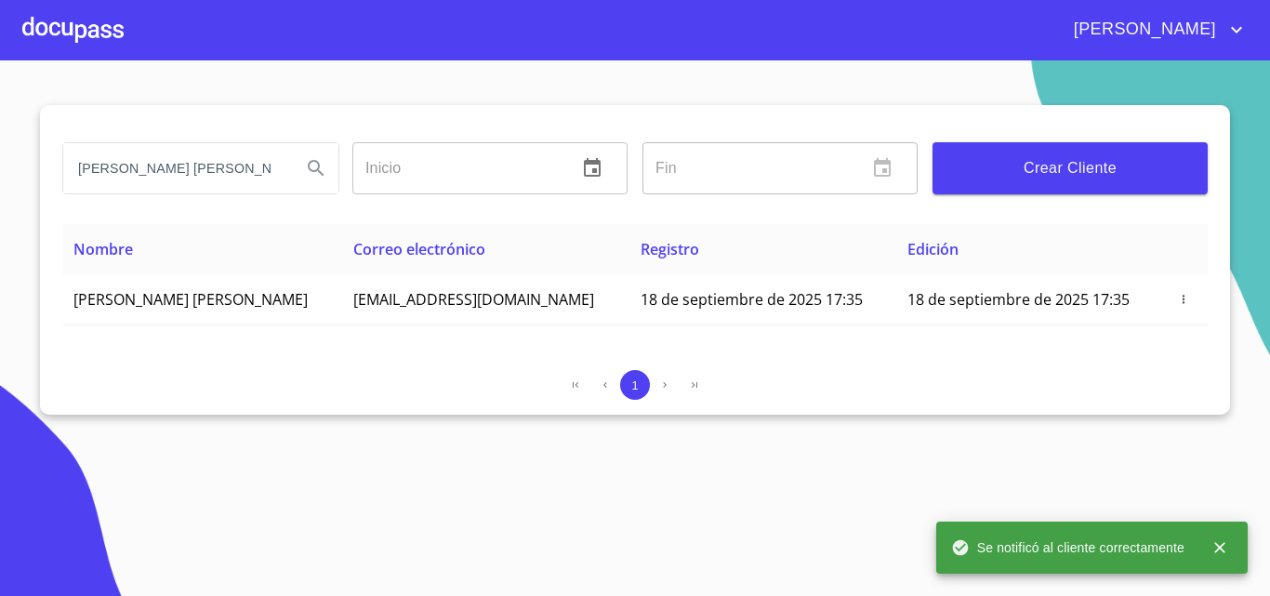
click at [85, 25] on div at bounding box center [72, 29] width 101 height 59
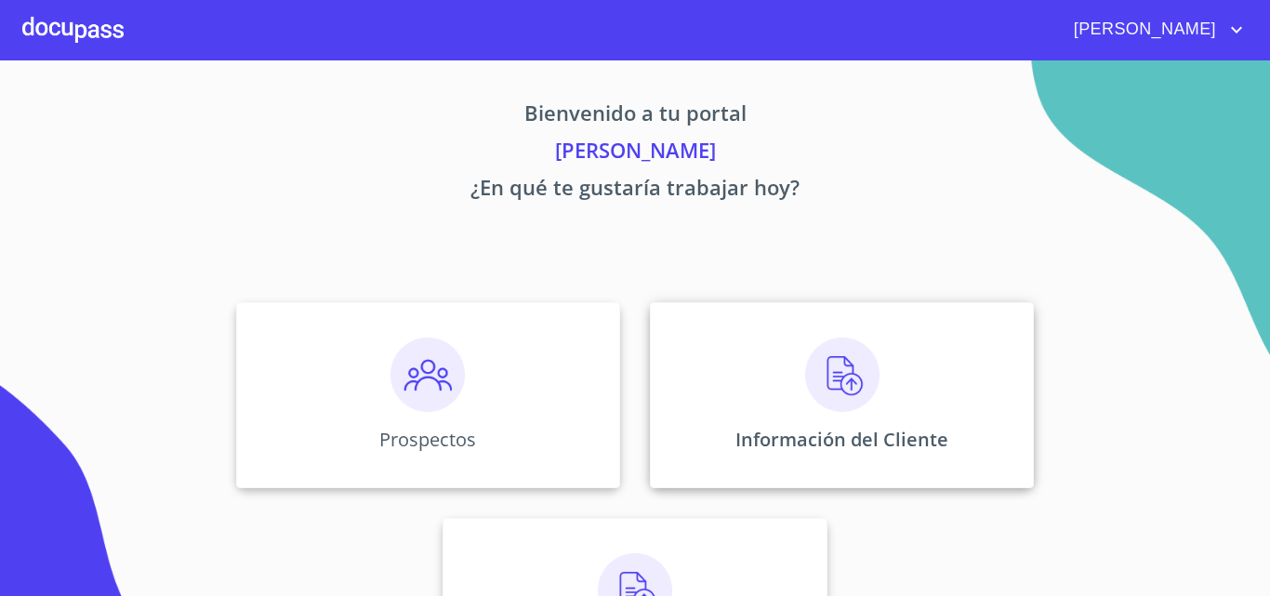
click at [837, 377] on img at bounding box center [842, 374] width 74 height 74
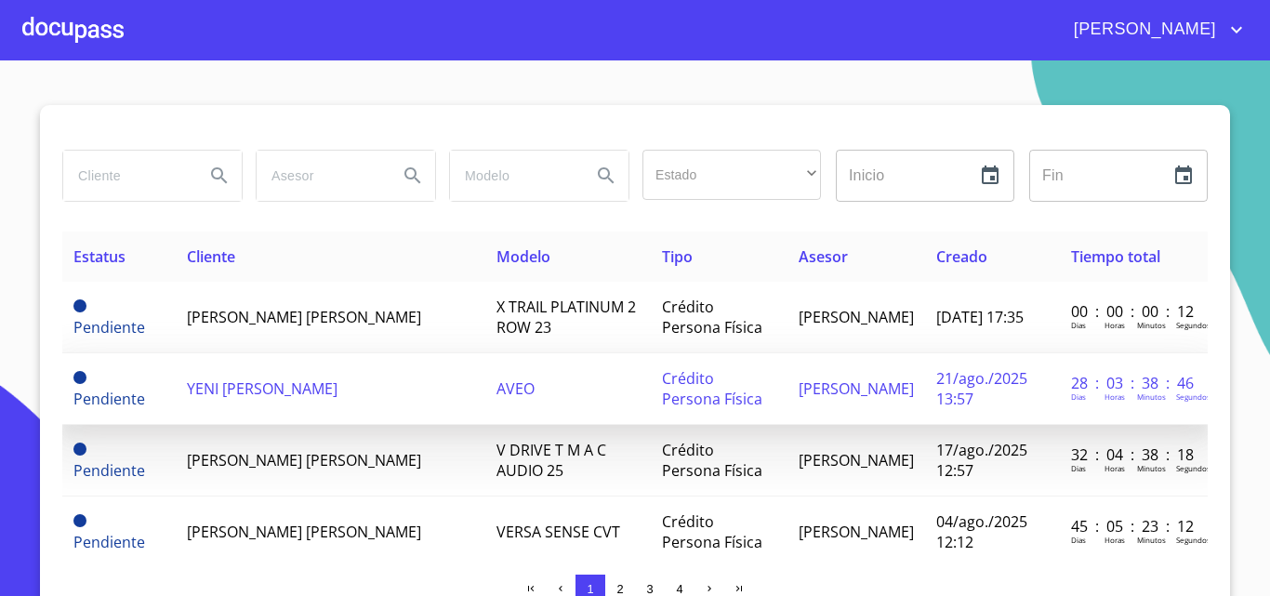
click at [581, 361] on td "AVEO" at bounding box center [567, 389] width 165 height 72
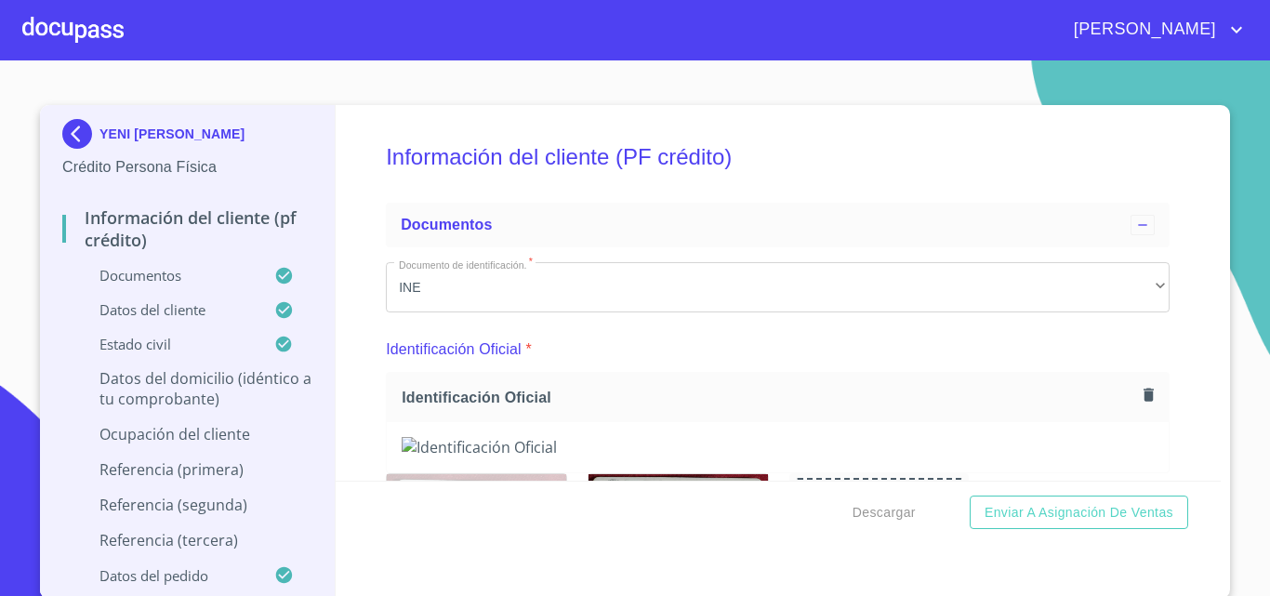
click at [85, 24] on div at bounding box center [72, 29] width 101 height 59
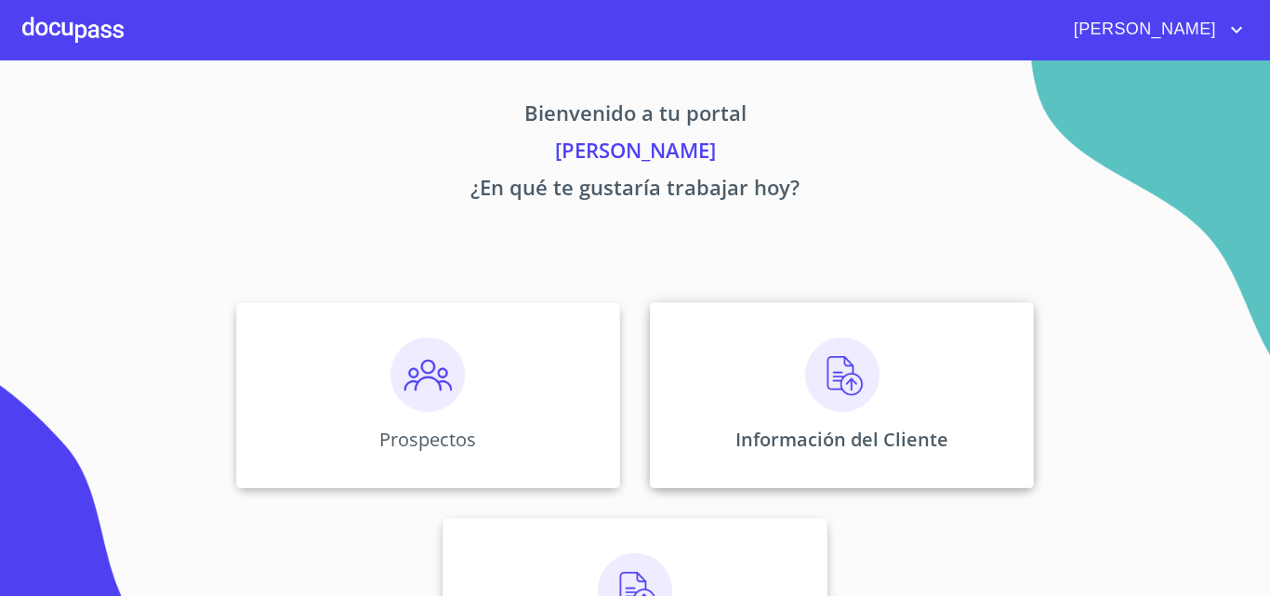
click at [825, 354] on img at bounding box center [842, 374] width 74 height 74
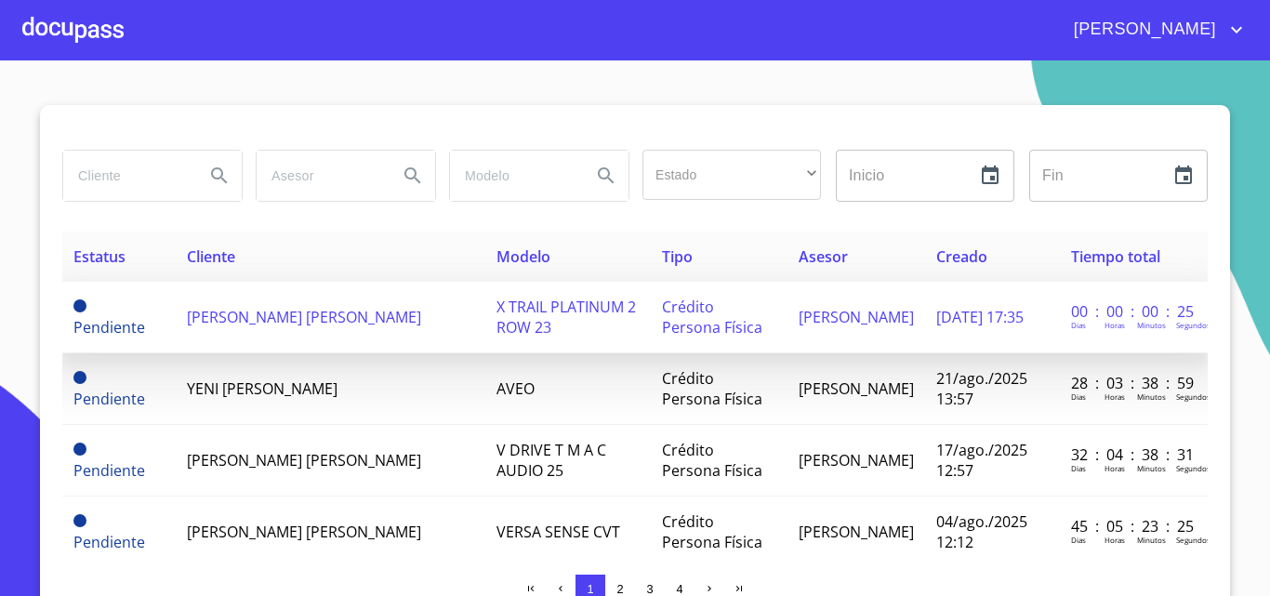
click at [229, 307] on span "[PERSON_NAME] [PERSON_NAME]" at bounding box center [304, 317] width 234 height 20
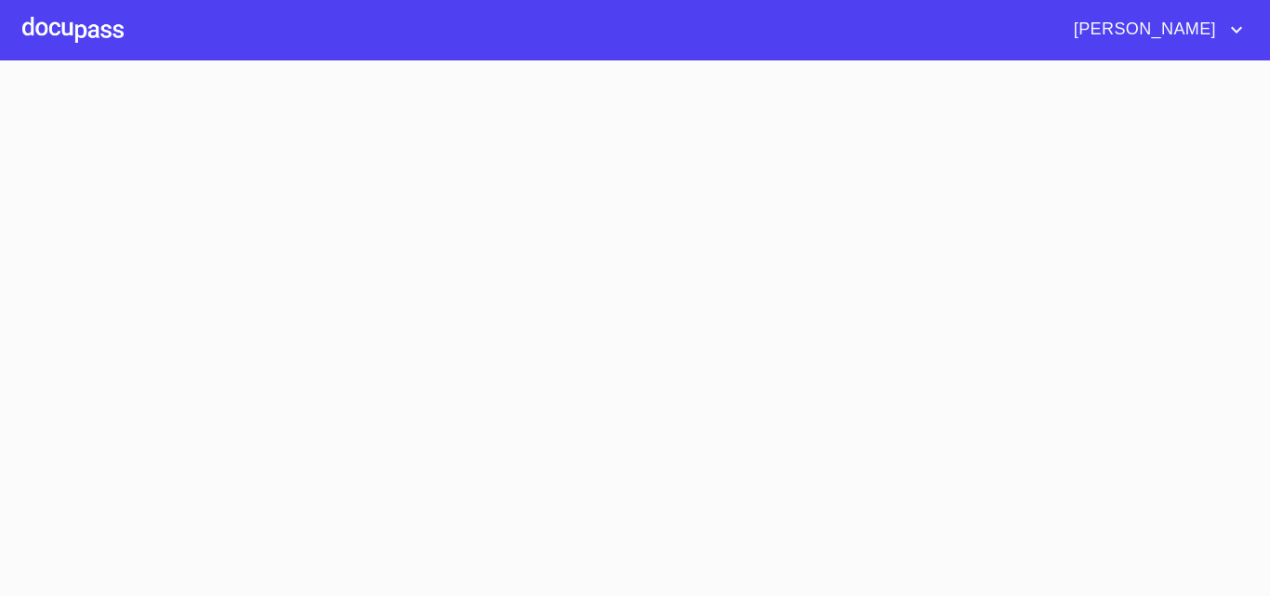
click at [229, 305] on section at bounding box center [635, 327] width 1270 height 535
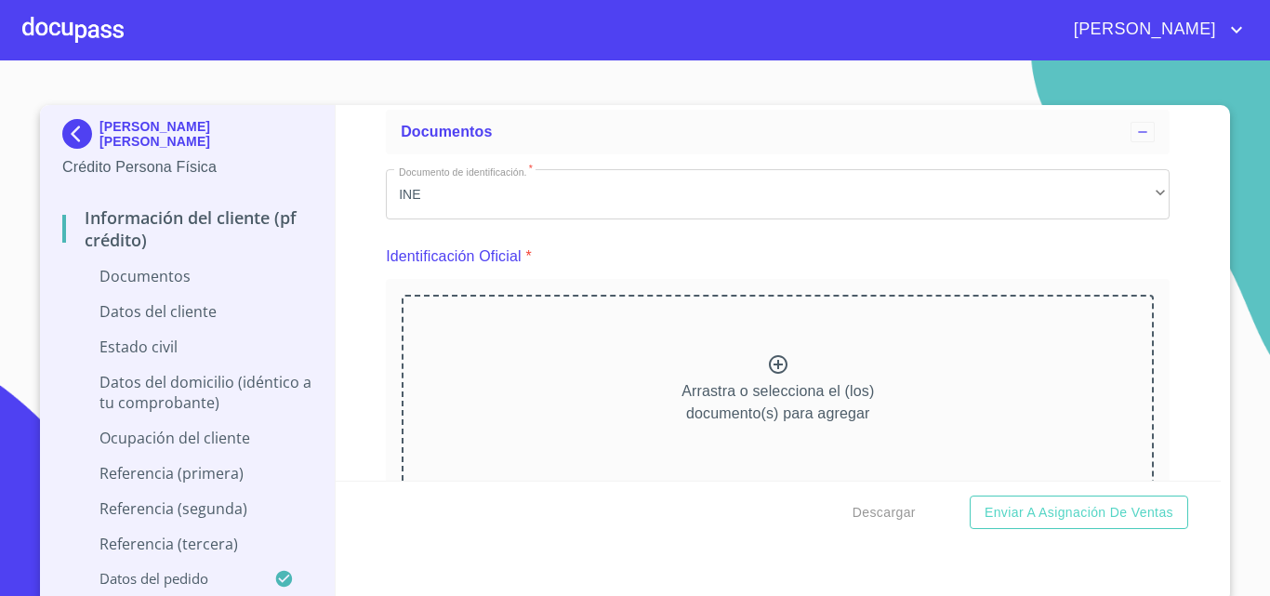
scroll to position [186, 0]
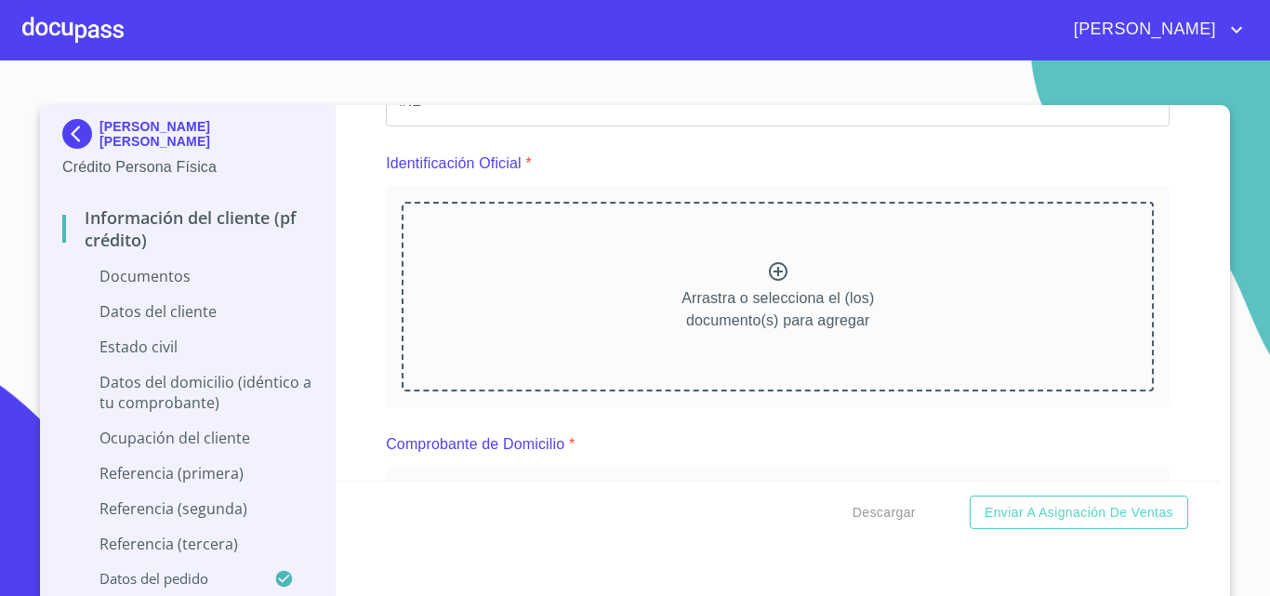
click at [767, 267] on icon at bounding box center [778, 271] width 22 height 22
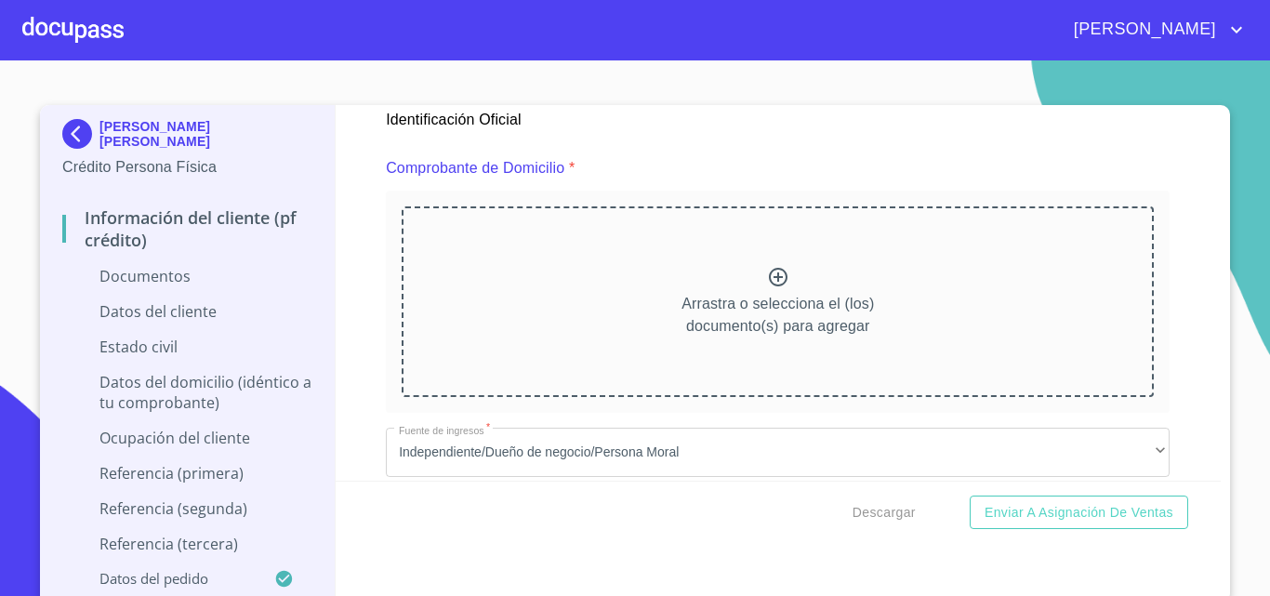
scroll to position [1022, 0]
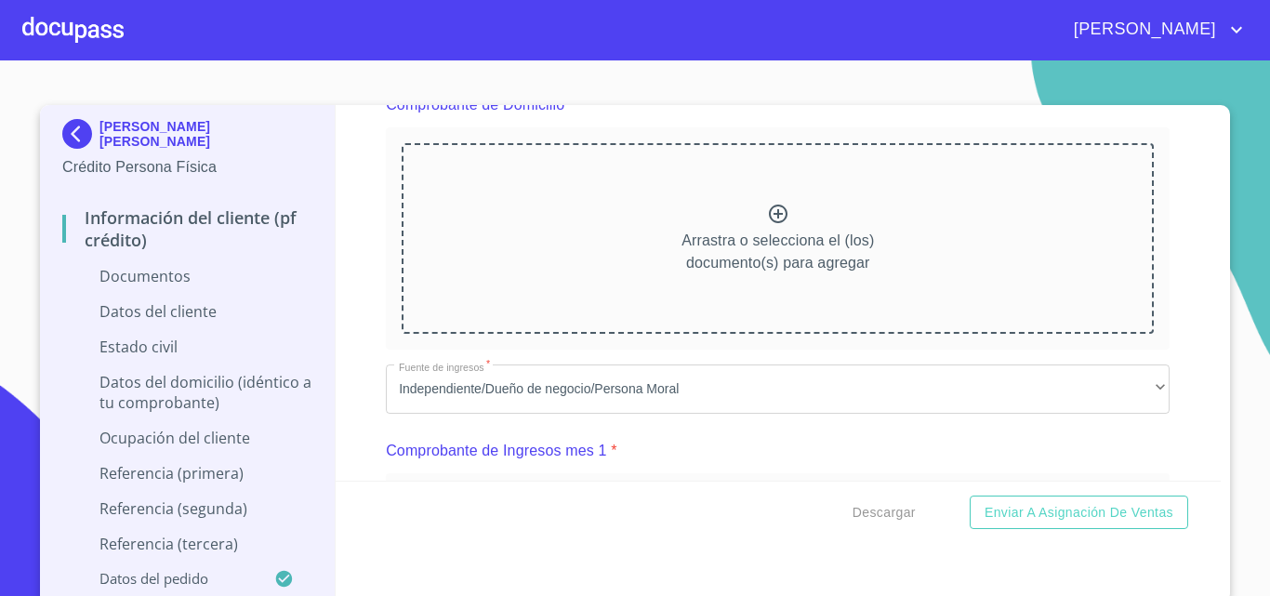
click at [611, 231] on div "Arrastra o selecciona el (los) documento(s) para agregar" at bounding box center [778, 238] width 752 height 190
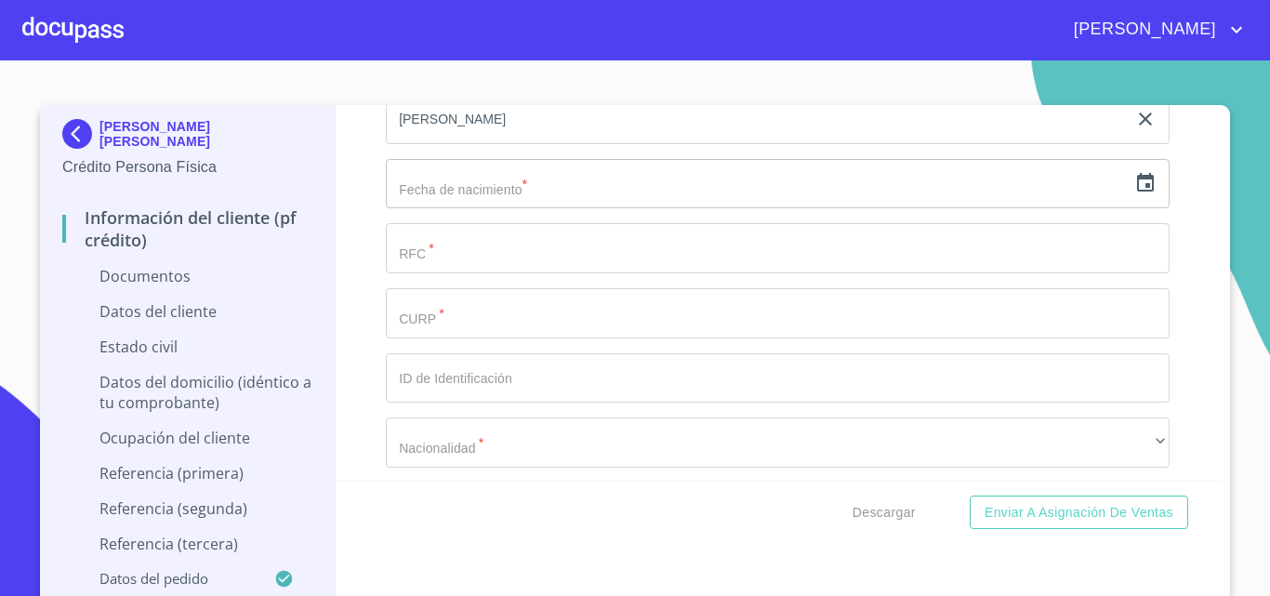
scroll to position [3532, 0]
click at [415, 205] on input "text" at bounding box center [756, 180] width 741 height 50
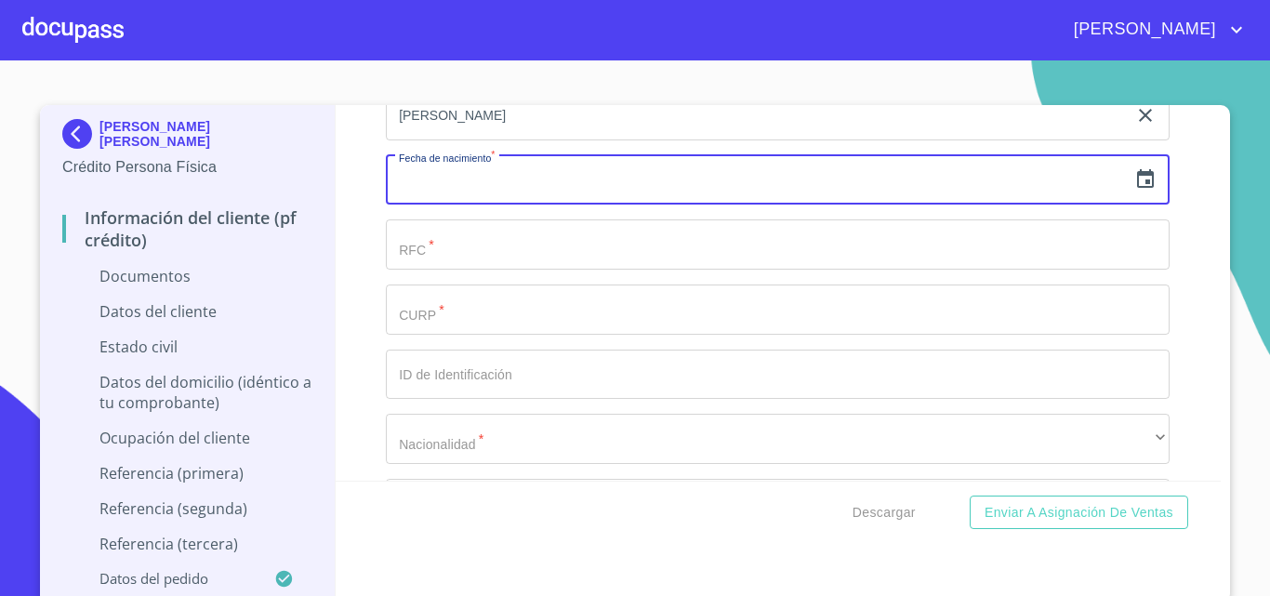
click at [1137, 188] on icon "button" at bounding box center [1145, 178] width 17 height 19
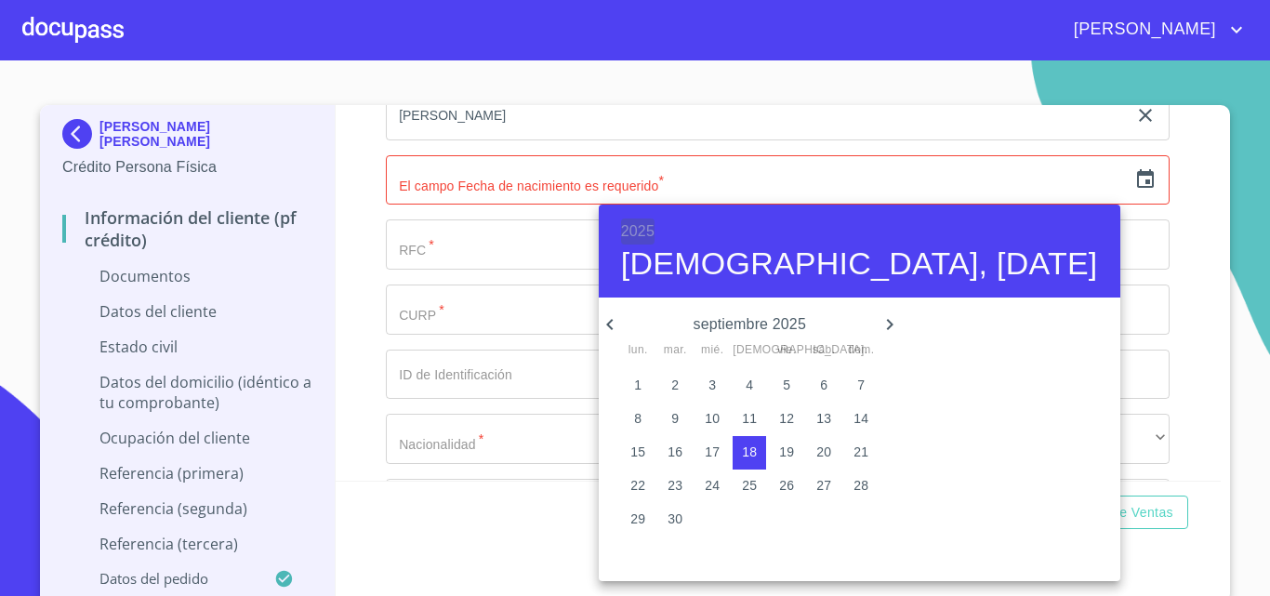
click at [638, 234] on h6 "2025" at bounding box center [637, 231] width 33 height 26
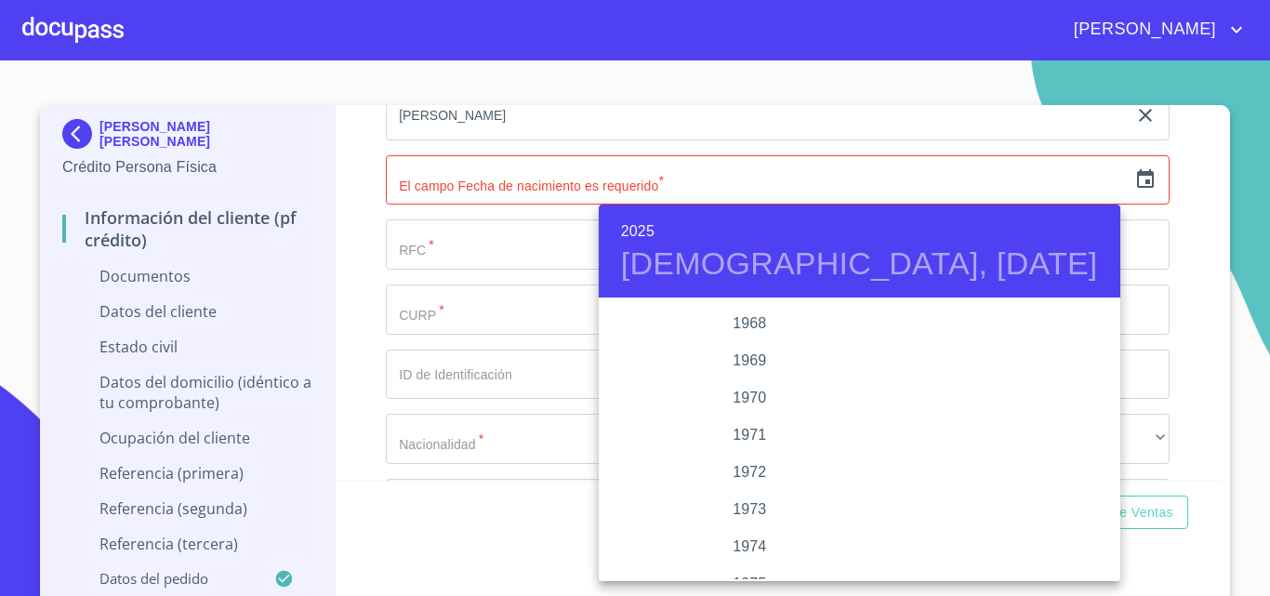
scroll to position [1561, 0]
click at [755, 326] on div "1967" at bounding box center [750, 318] width 302 height 37
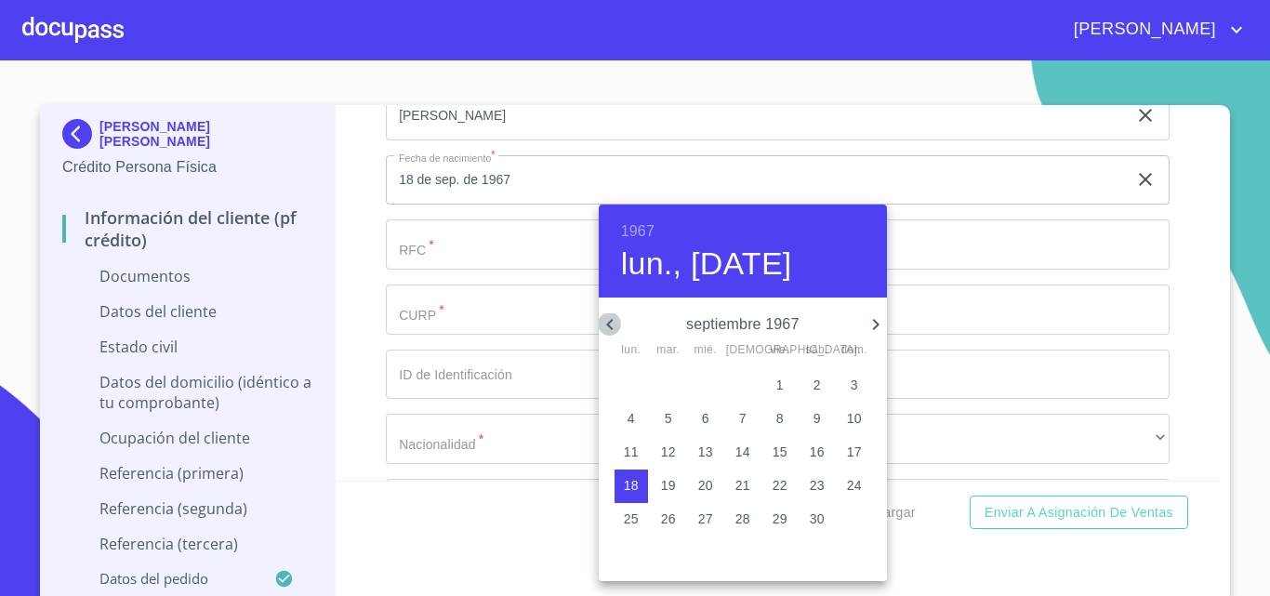
click at [612, 317] on icon "button" at bounding box center [610, 324] width 22 height 22
click at [613, 317] on icon "button" at bounding box center [610, 324] width 22 height 22
click at [613, 322] on icon "button" at bounding box center [610, 324] width 22 height 22
click at [707, 518] on p "31" at bounding box center [705, 518] width 15 height 19
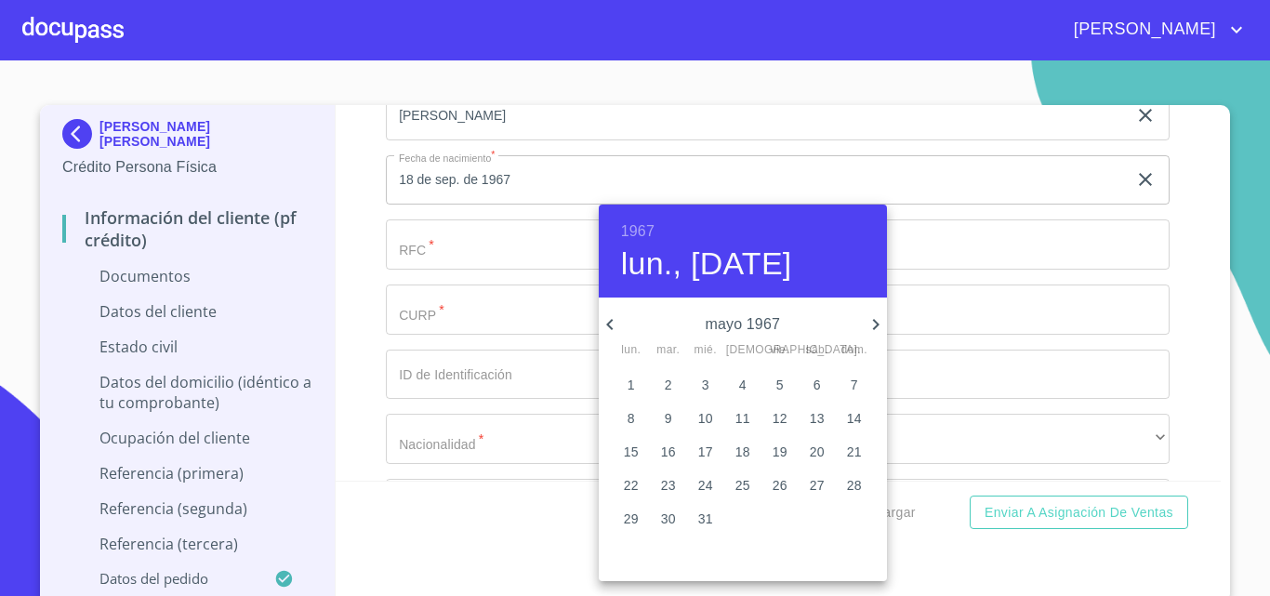
type input "31 de may. de 1967"
click at [507, 336] on div at bounding box center [635, 298] width 1270 height 596
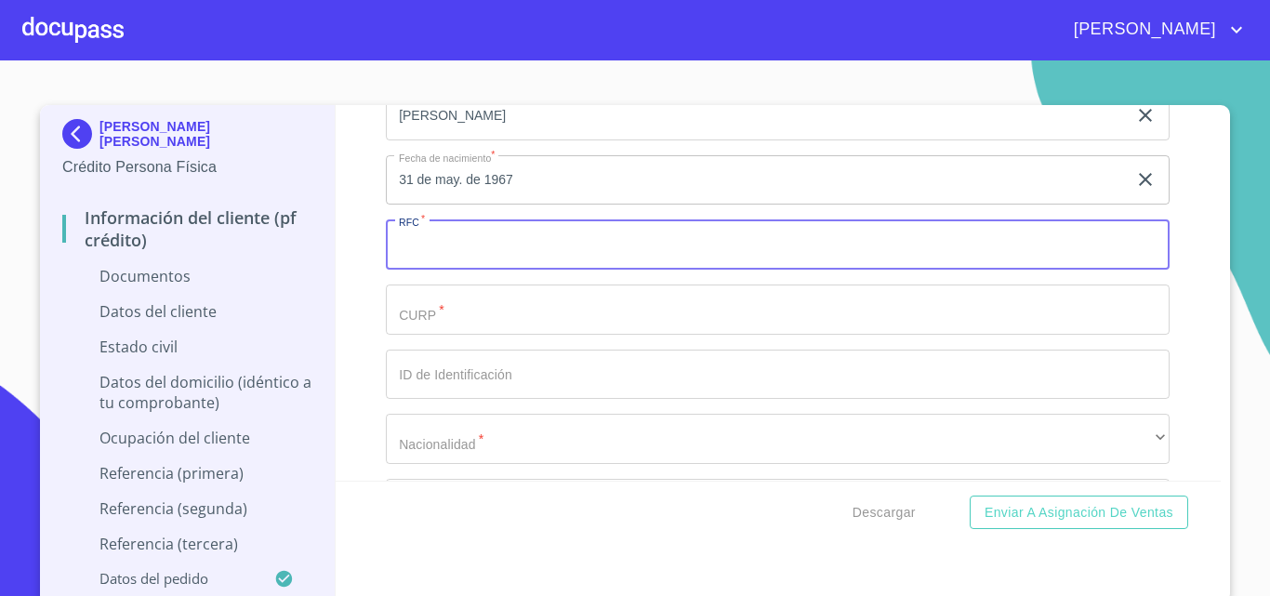
click at [451, 270] on input "Documento de identificación.   *" at bounding box center [778, 244] width 784 height 50
click at [466, 335] on input "Documento de identificación.   *" at bounding box center [778, 309] width 784 height 50
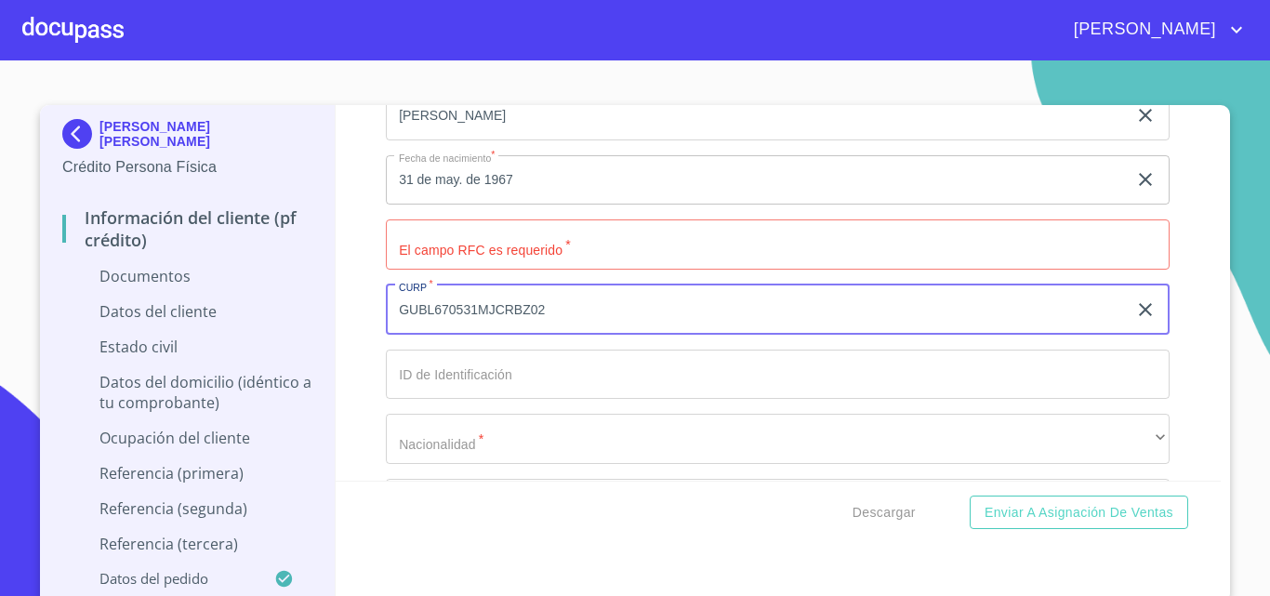
type input "GUBL670531MJCRBZ02"
click at [424, 400] on input "Documento de identificación.   *" at bounding box center [778, 374] width 784 height 50
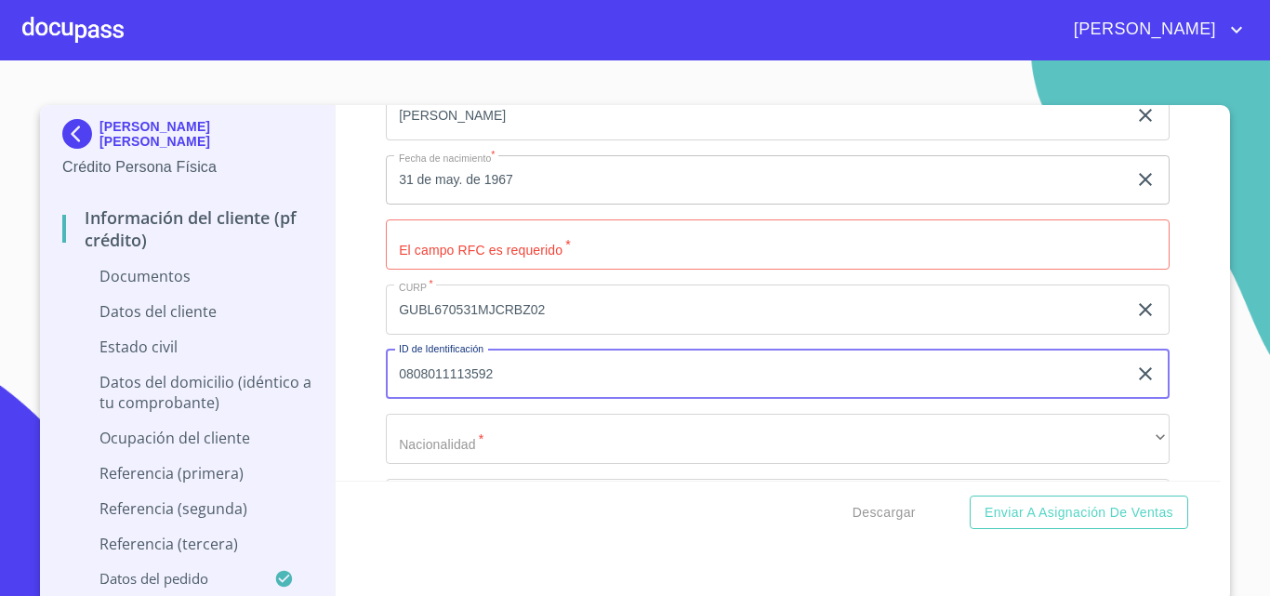
type input "0808011113592"
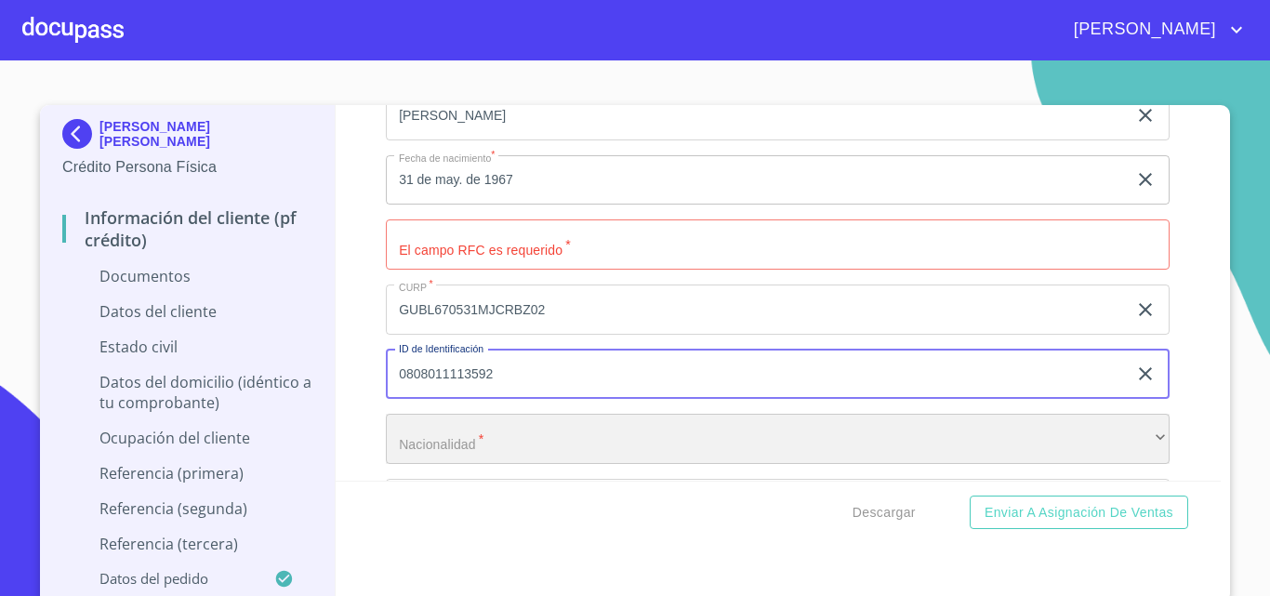
click at [431, 448] on div "​" at bounding box center [778, 439] width 784 height 50
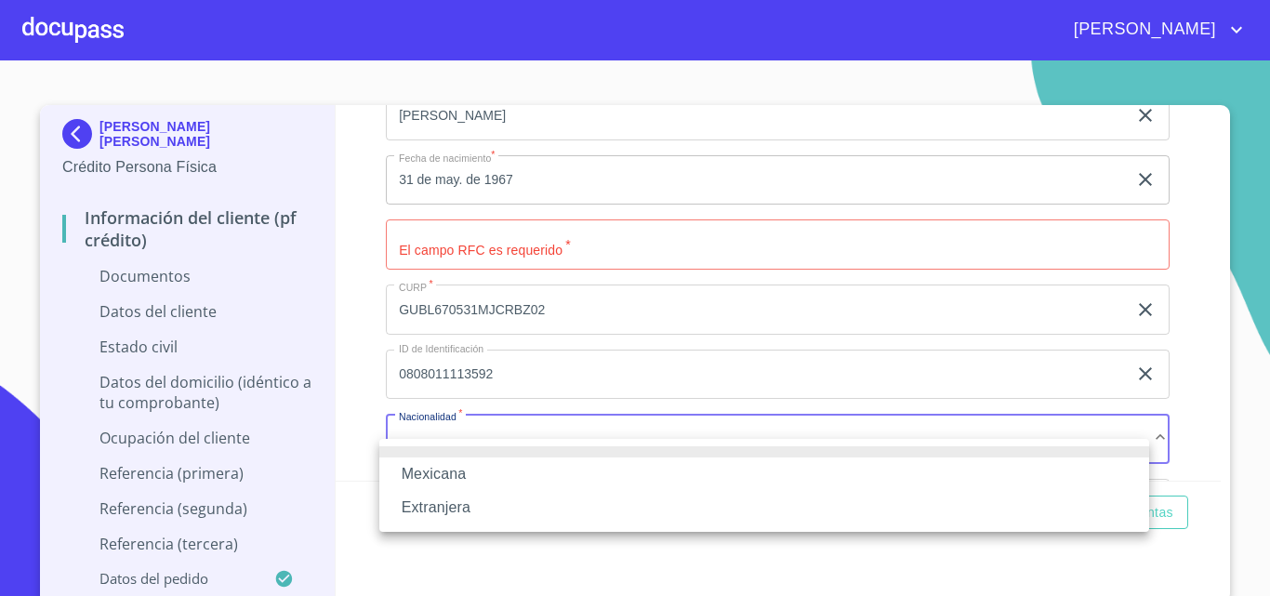
click at [431, 474] on li "Mexicana" at bounding box center [764, 473] width 770 height 33
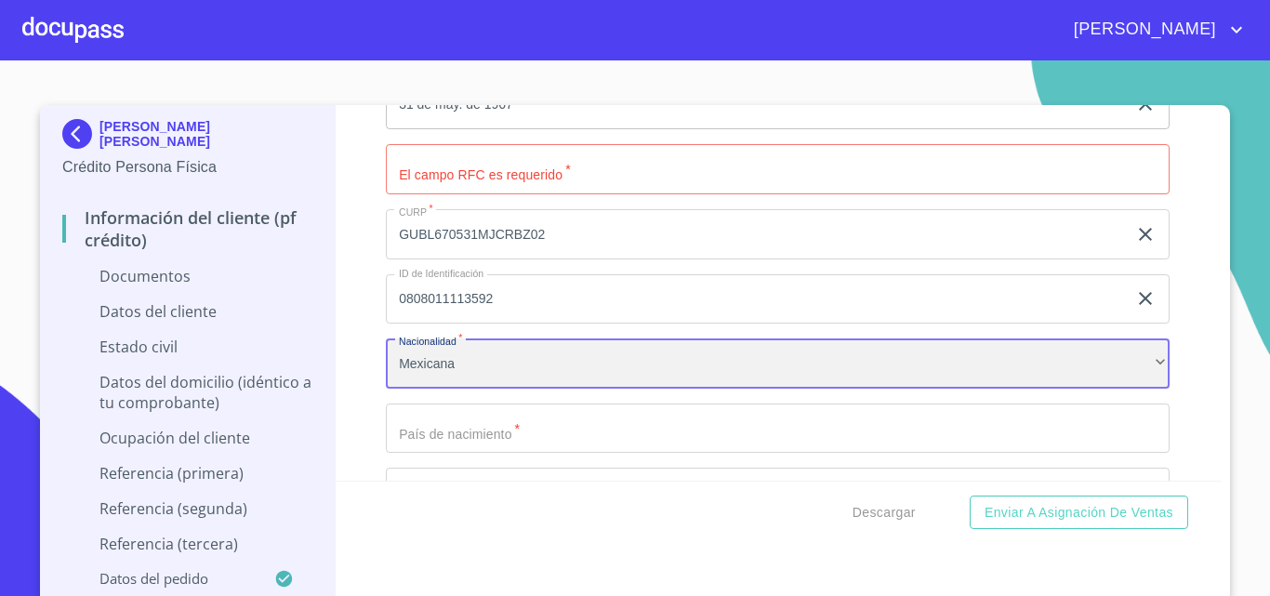
scroll to position [3816, 0]
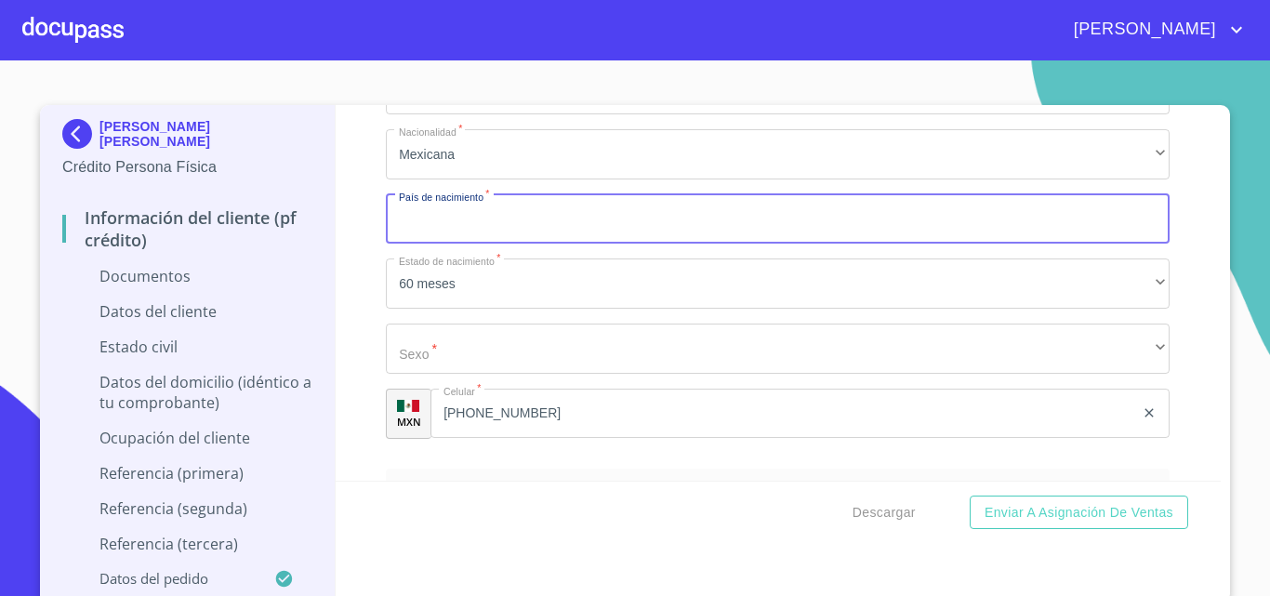
click at [411, 244] on input "Documento de identificación.   *" at bounding box center [778, 219] width 784 height 50
type input "[GEOGRAPHIC_DATA]"
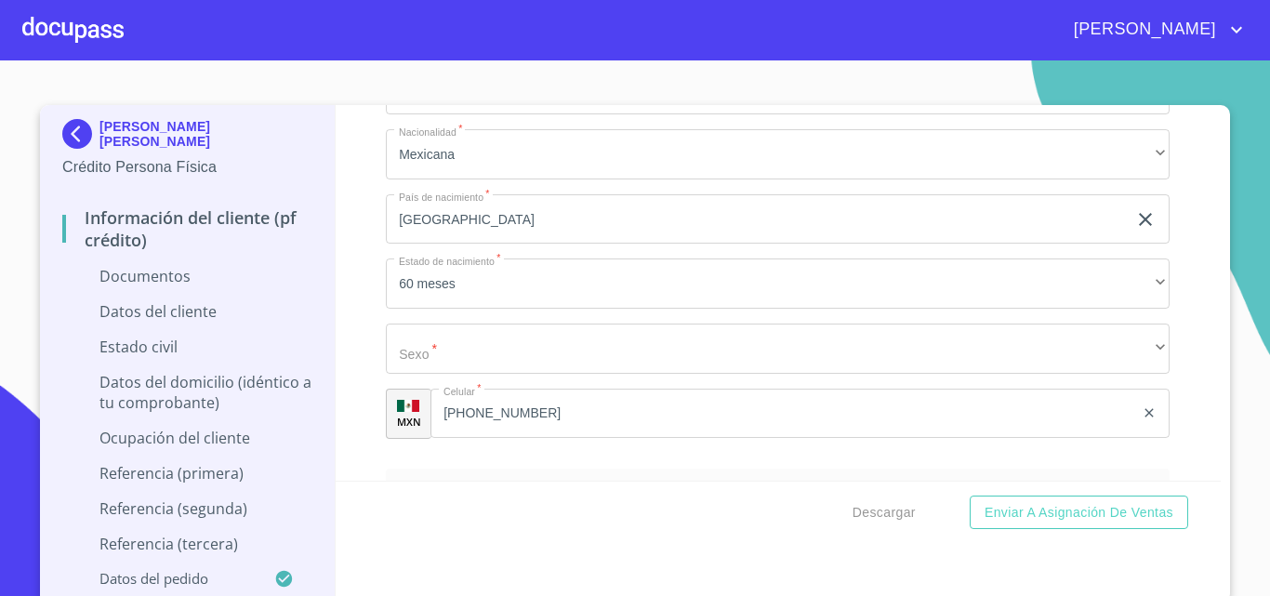
click at [336, 305] on div "Información del cliente (PF crédito) Documentos Documento de identificación.   …" at bounding box center [779, 292] width 886 height 375
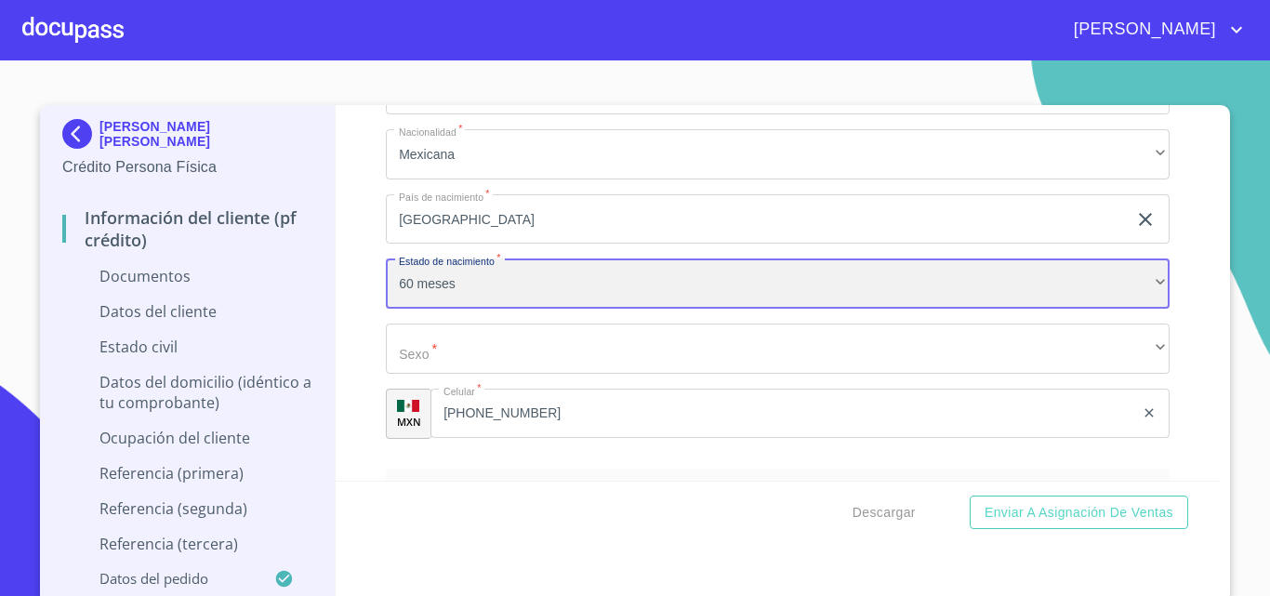
click at [411, 292] on div "60 meses" at bounding box center [778, 283] width 784 height 50
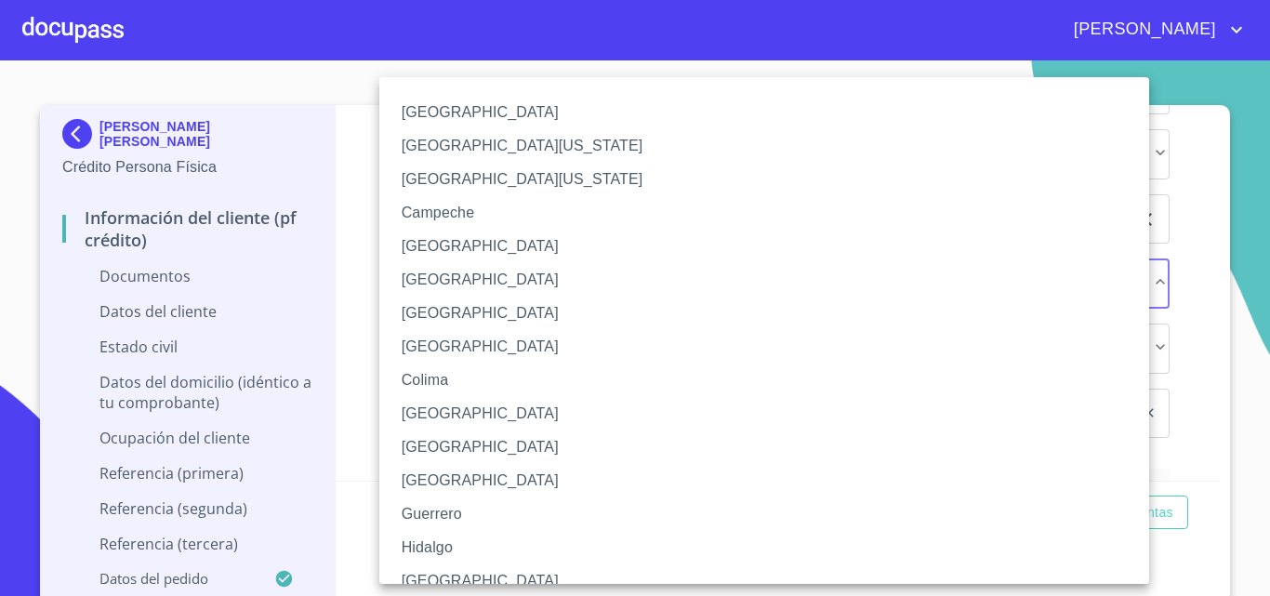
scroll to position [93, 0]
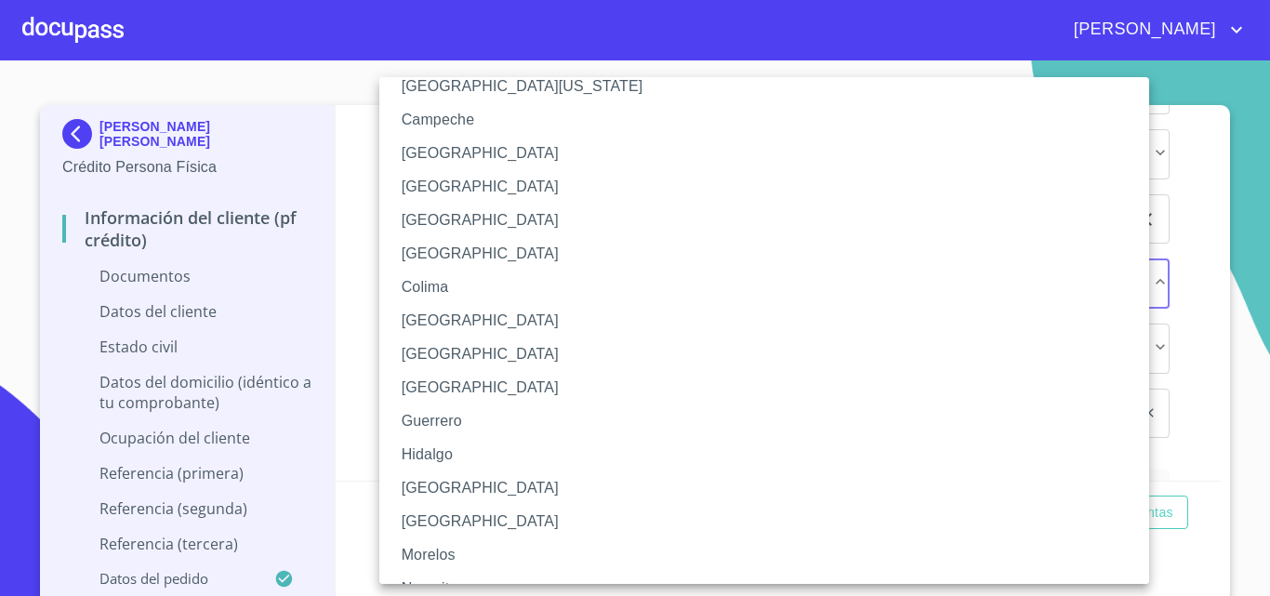
click at [424, 489] on li "[GEOGRAPHIC_DATA]" at bounding box center [771, 487] width 784 height 33
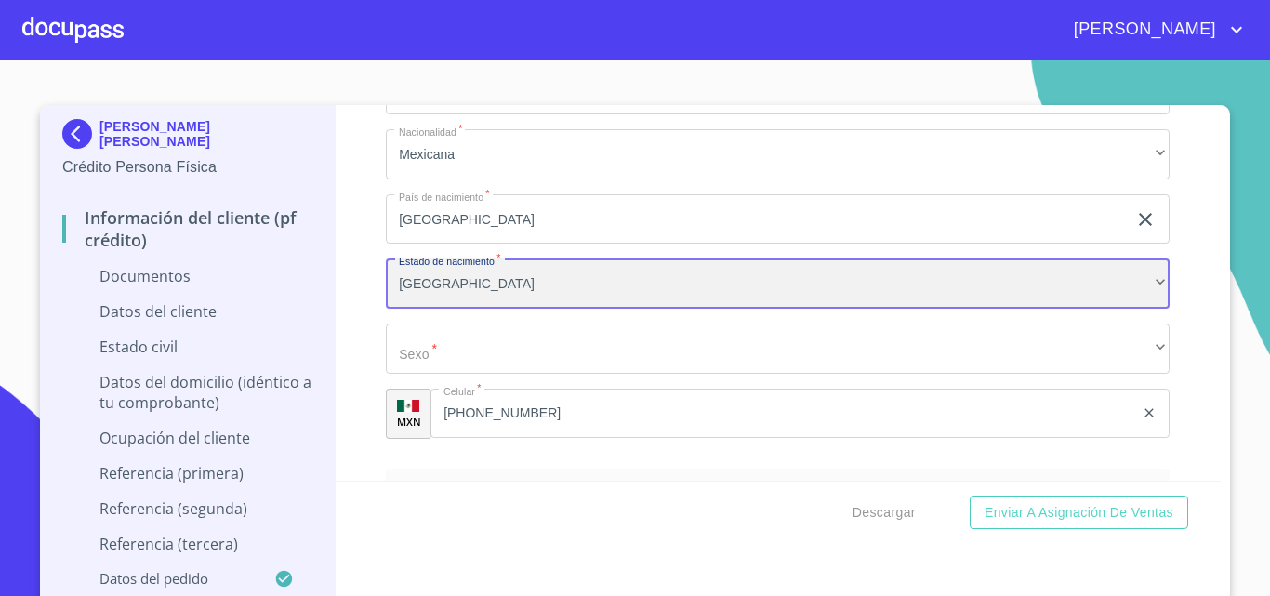
scroll to position [3909, 0]
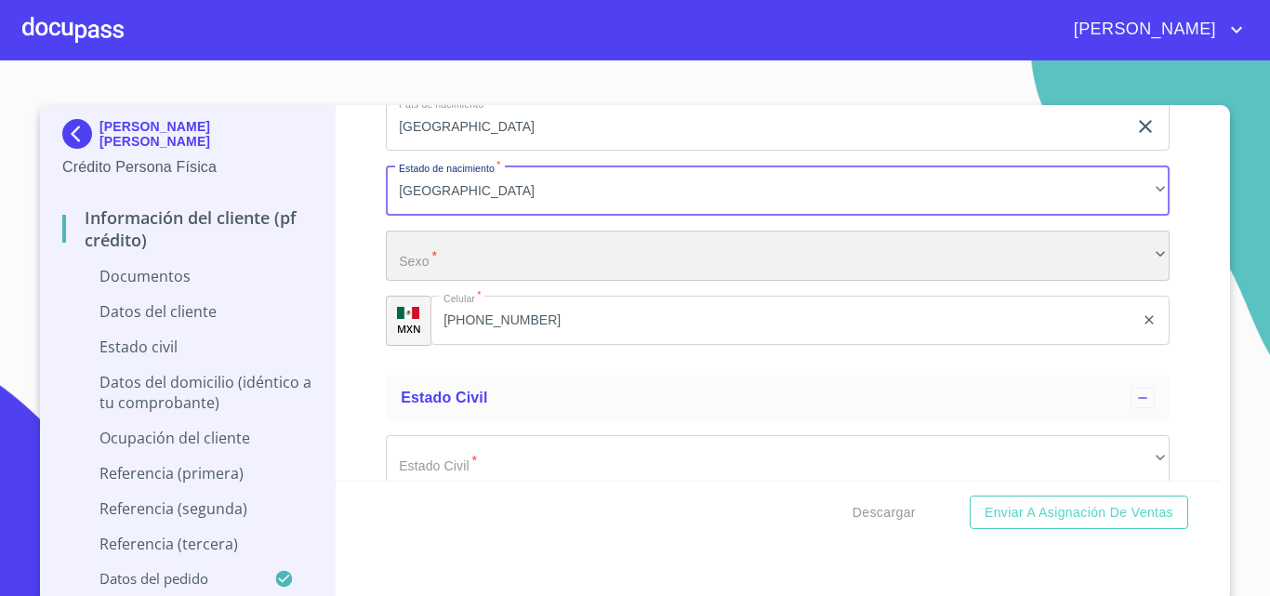
click at [420, 273] on div "​" at bounding box center [778, 256] width 784 height 50
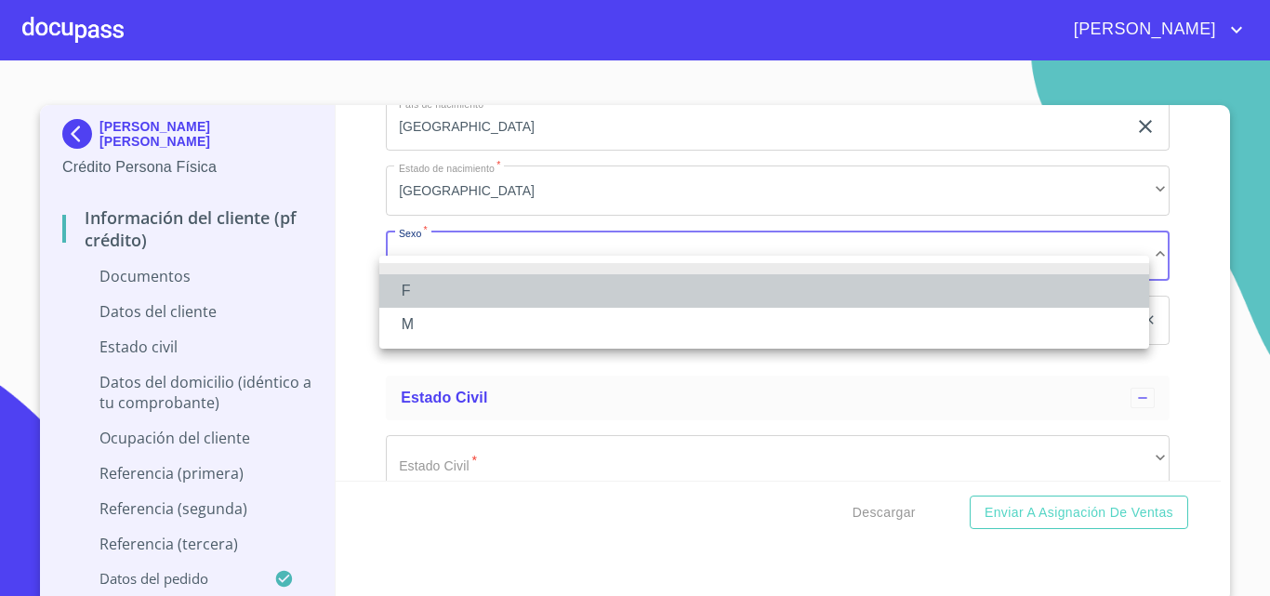
click at [415, 288] on li "F" at bounding box center [764, 290] width 770 height 33
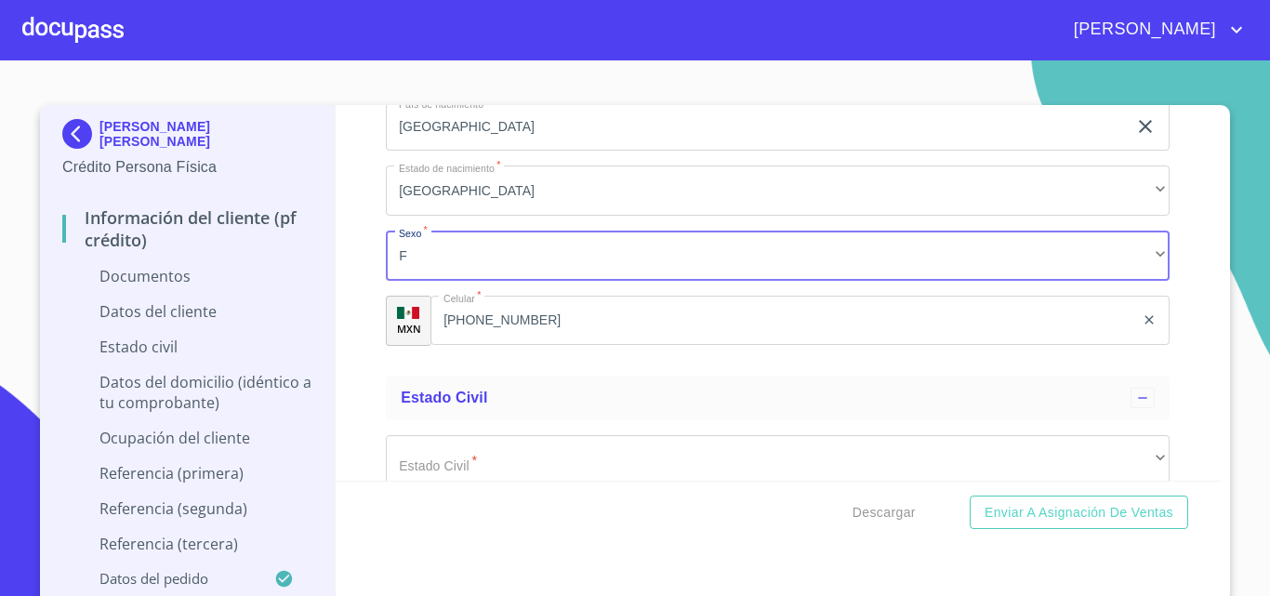
click at [362, 293] on div "Información del cliente (PF crédito) Documentos Documento de identificación.   …" at bounding box center [779, 292] width 886 height 375
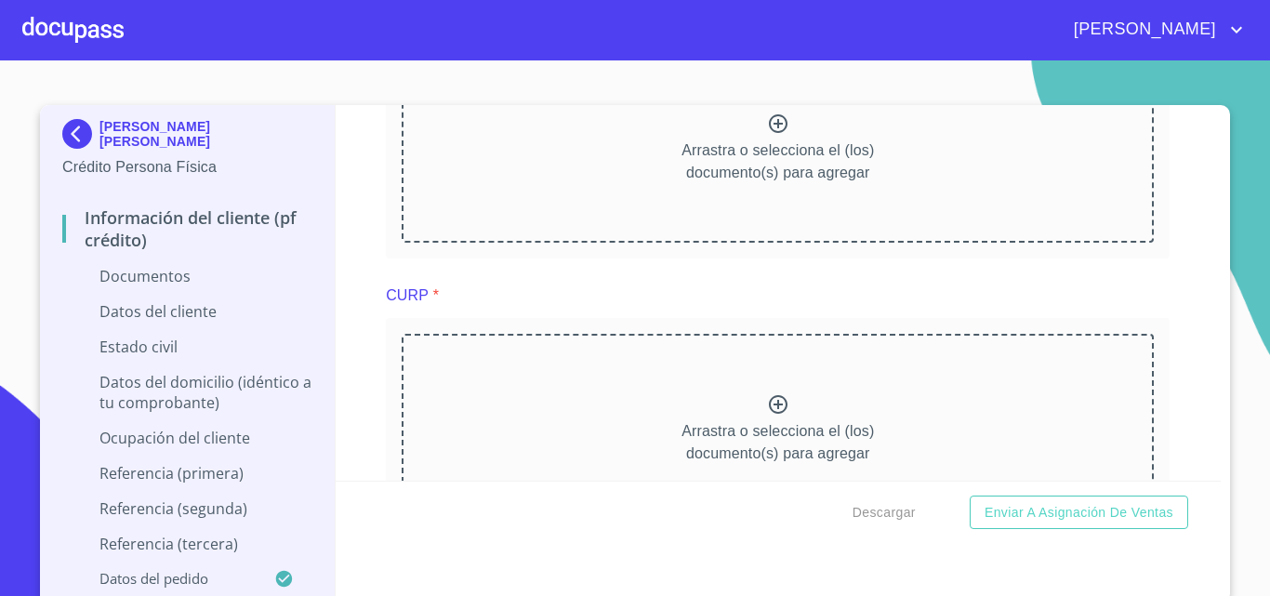
scroll to position [2515, 0]
click at [767, 418] on icon at bounding box center [778, 407] width 22 height 22
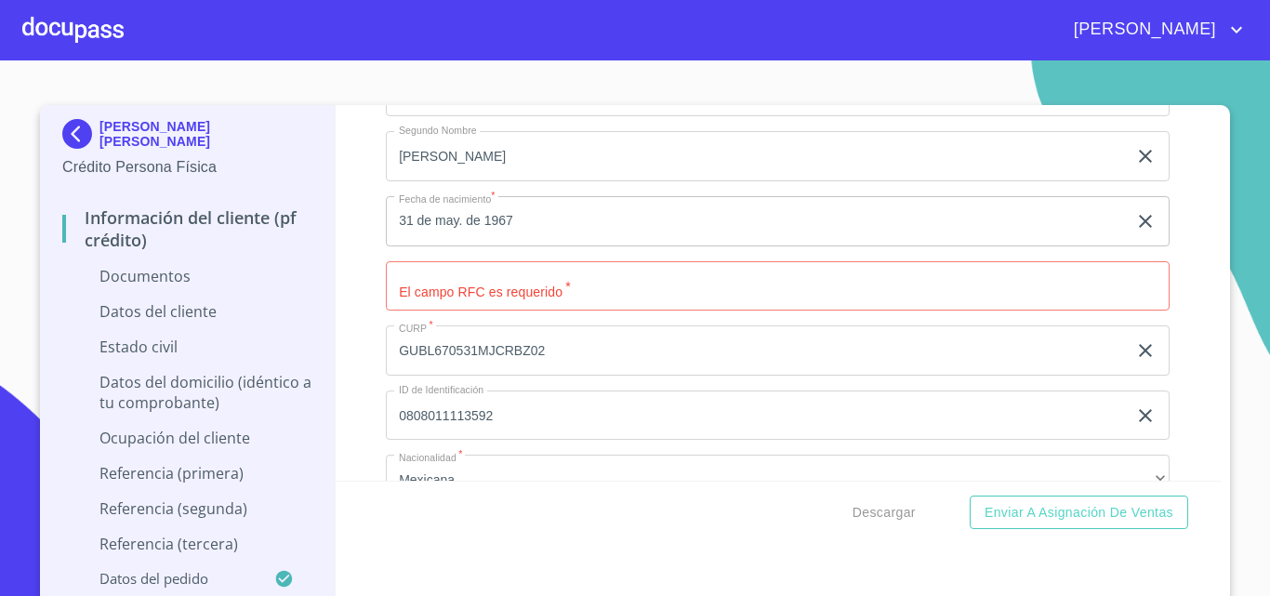
scroll to position [4095, 0]
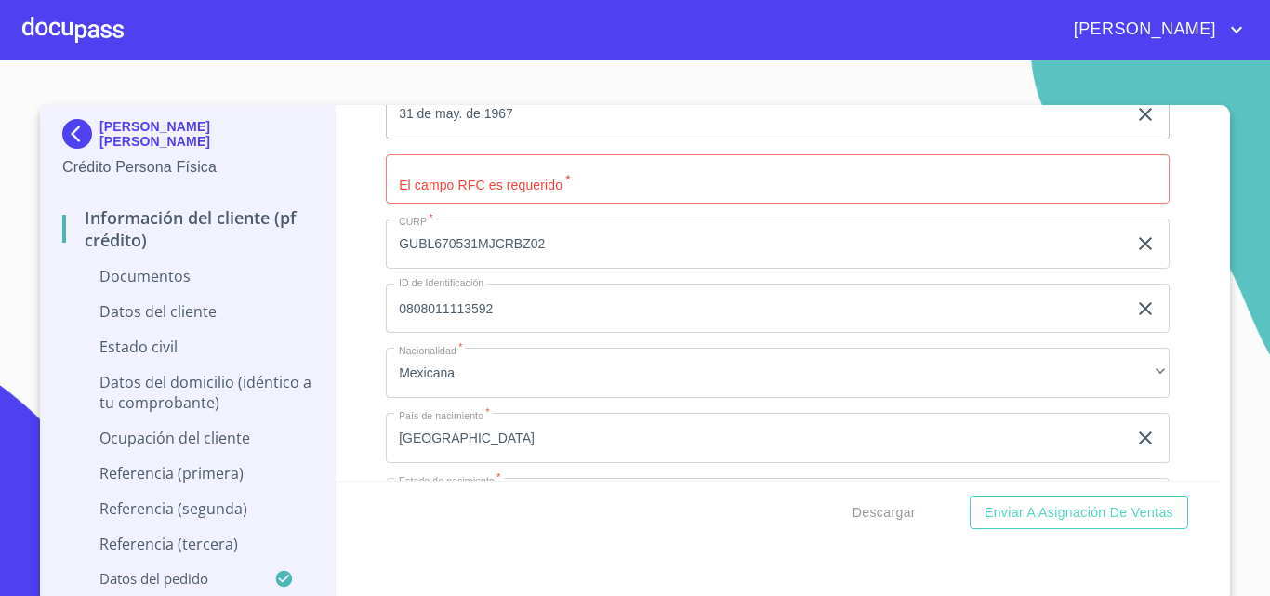
click at [412, 204] on input "Documento de identificación.   *" at bounding box center [778, 179] width 784 height 50
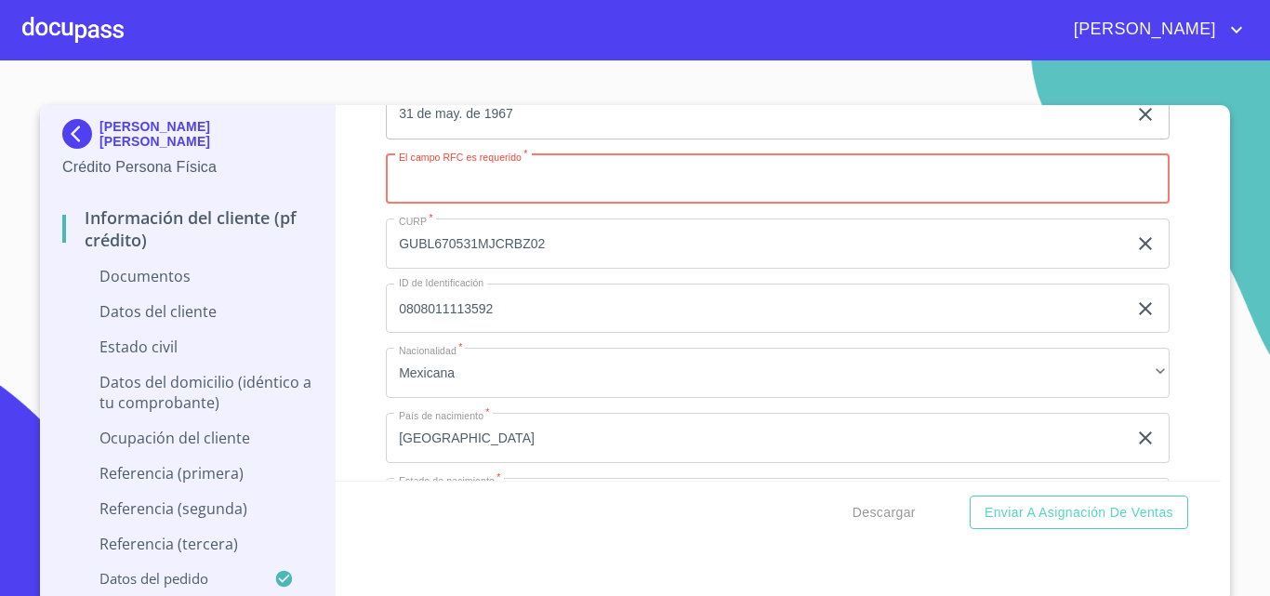
paste input "GUBL670531U54"
type input "GUBL670531U54"
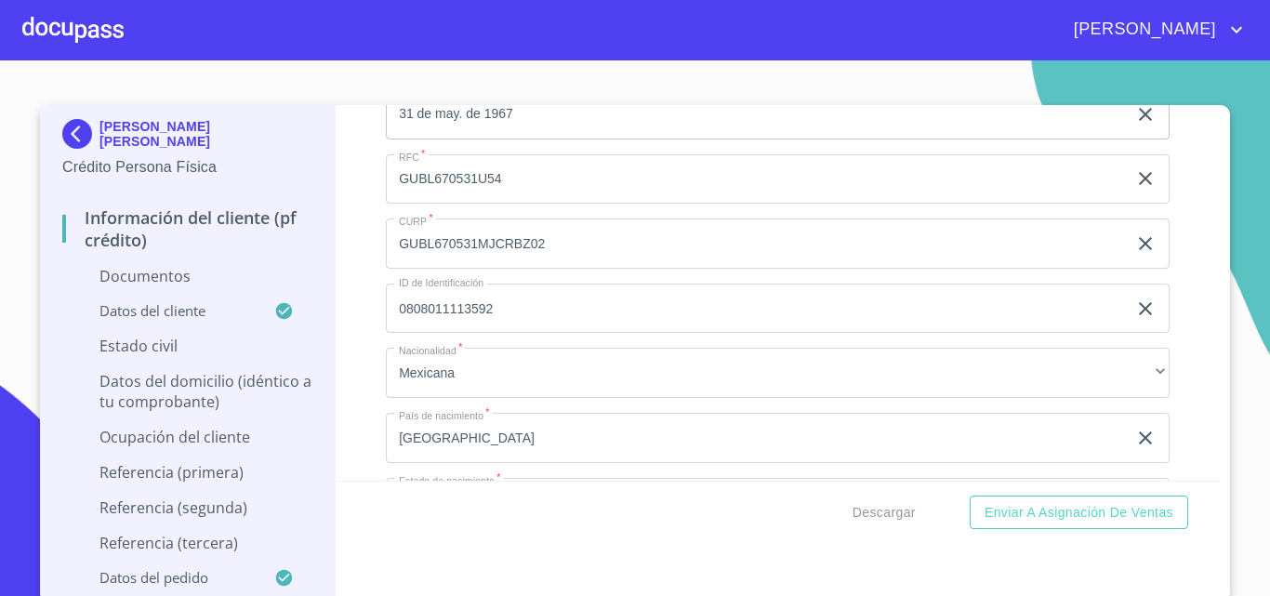
click at [368, 396] on div "Información del cliente (PF crédito) Documentos Documento de identificación.   …" at bounding box center [779, 292] width 886 height 375
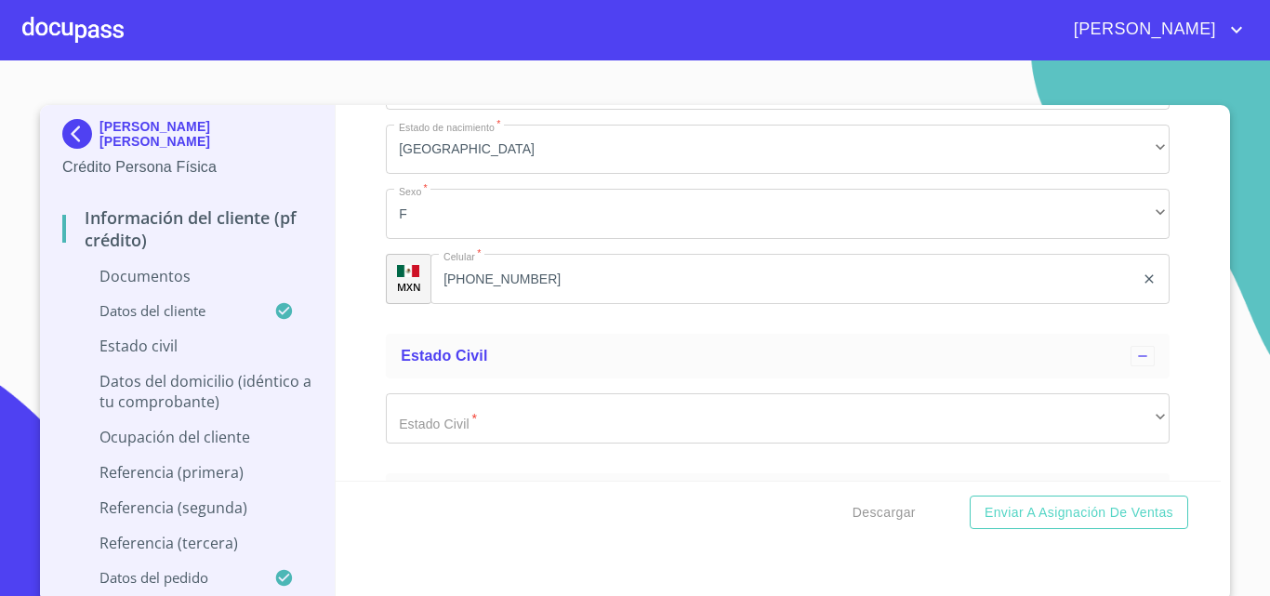
scroll to position [4554, 0]
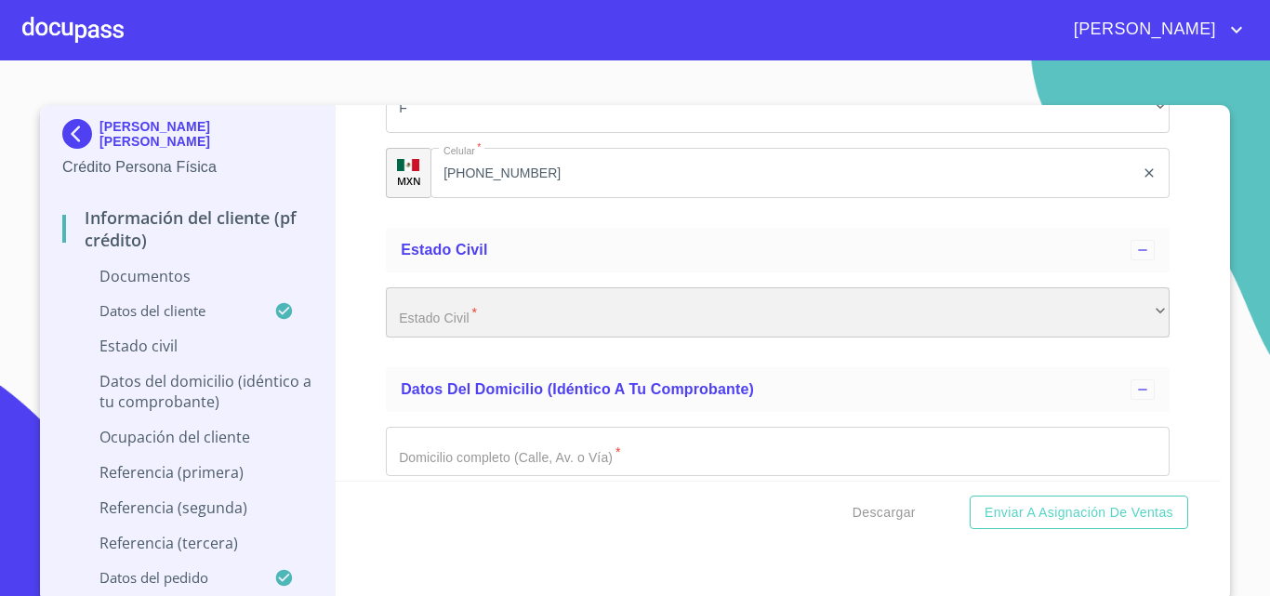
click at [410, 331] on div "​" at bounding box center [778, 312] width 784 height 50
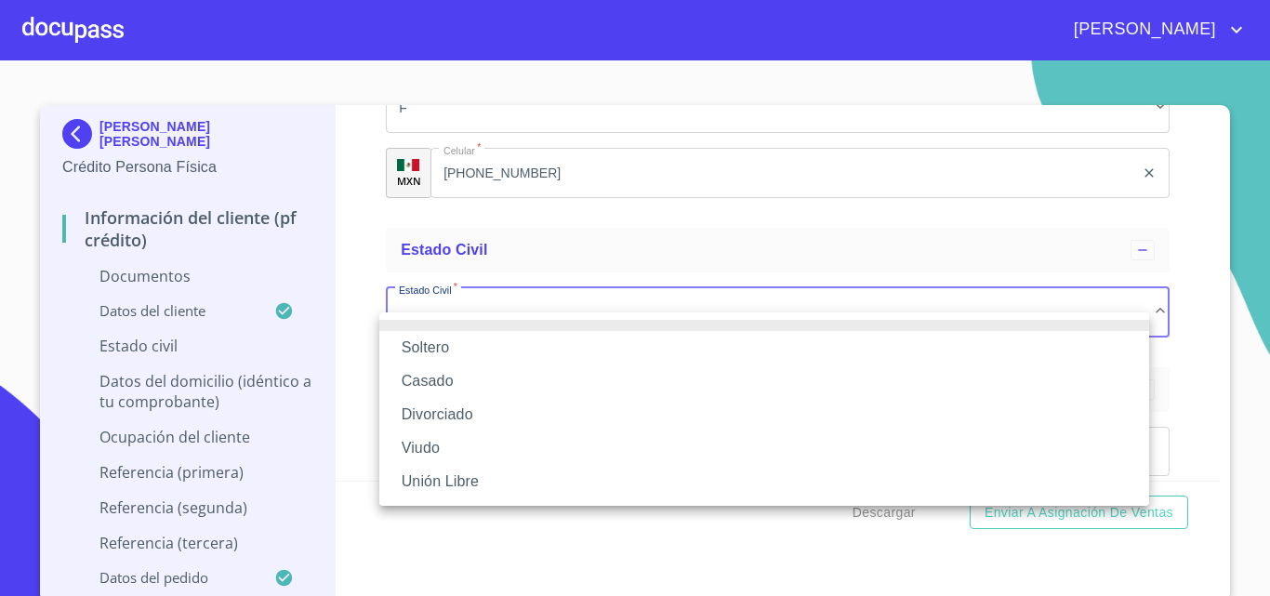
click at [425, 351] on li "Soltero" at bounding box center [764, 347] width 770 height 33
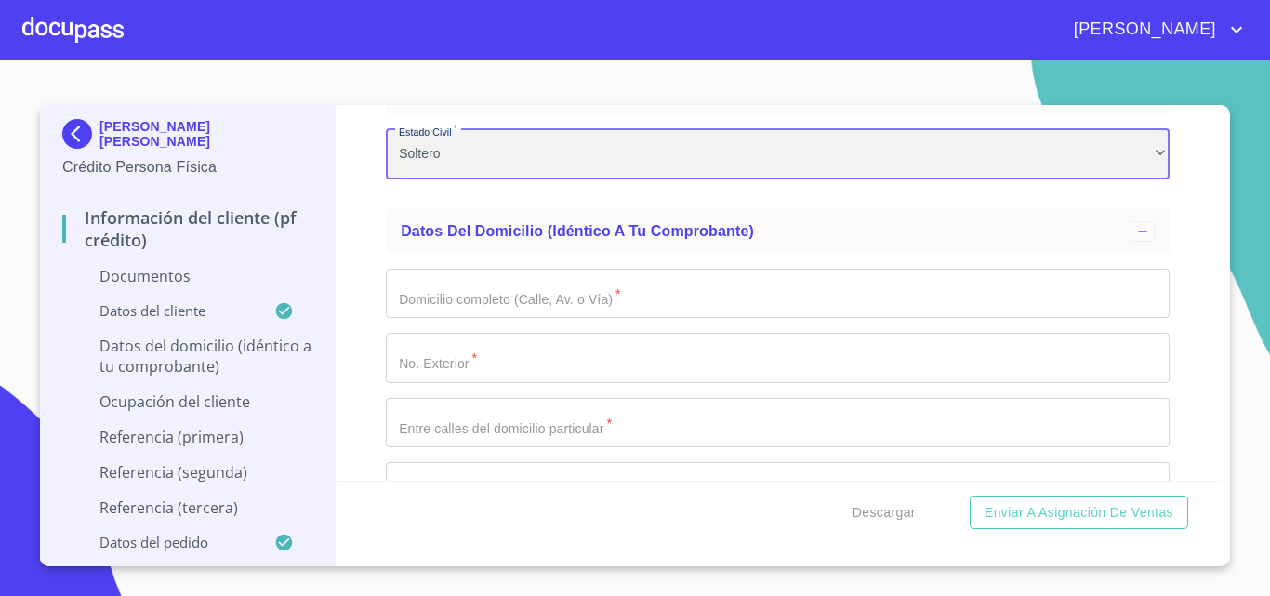
scroll to position [4740, 0]
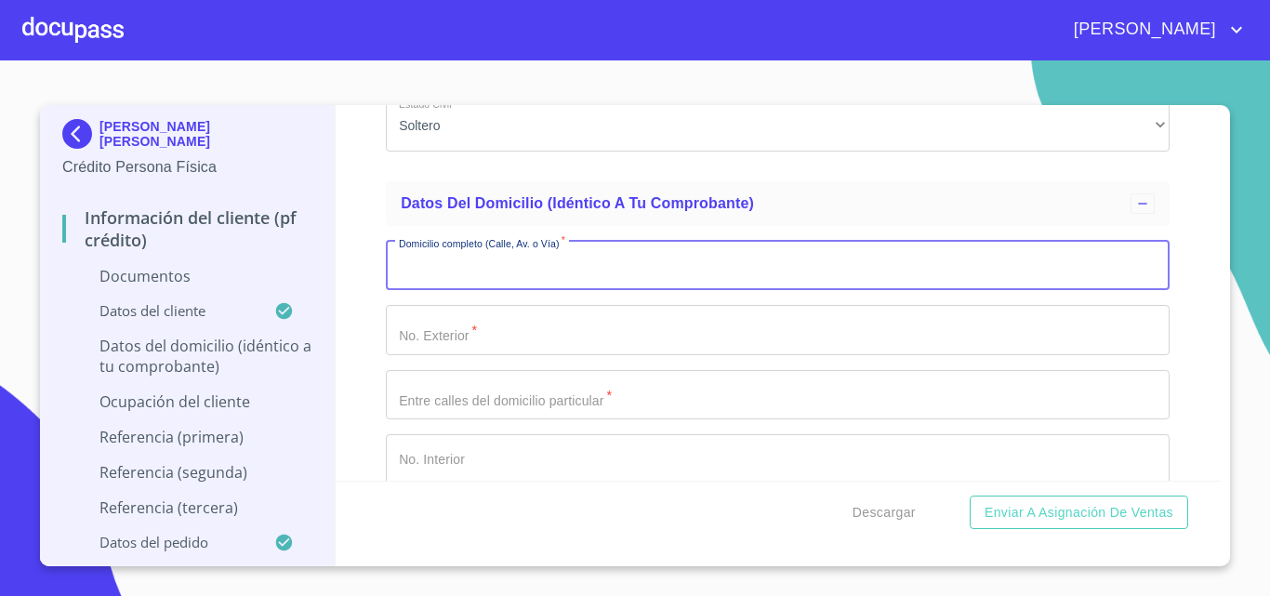
click at [410, 280] on input "Documento de identificación.   *" at bounding box center [778, 266] width 784 height 50
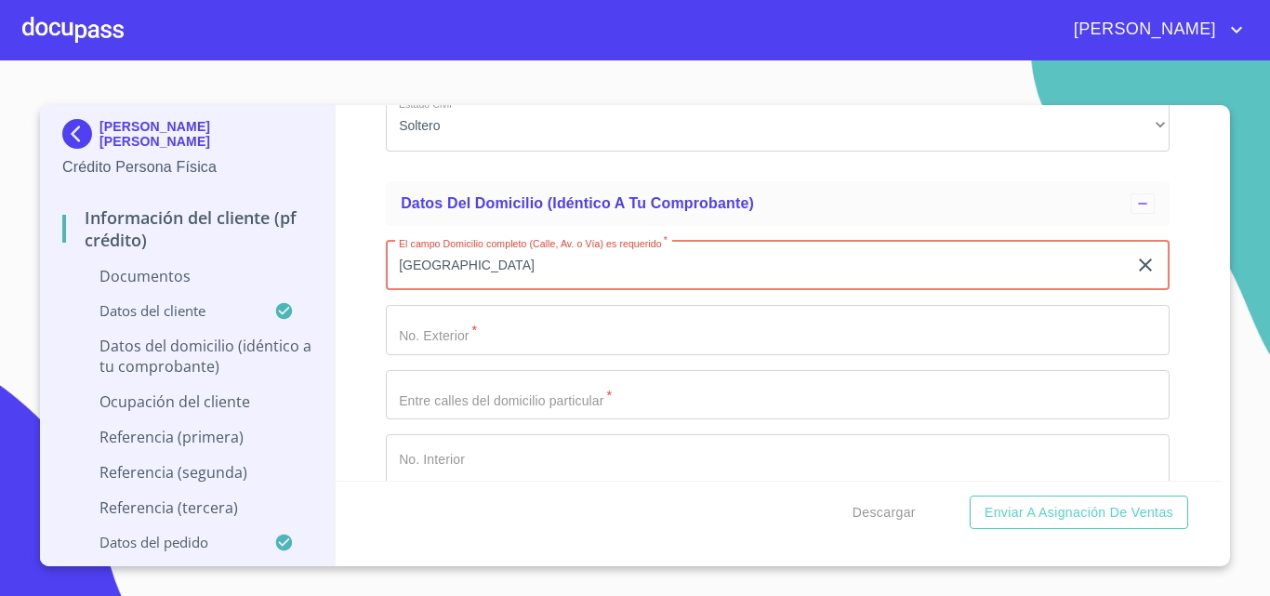
type input "[GEOGRAPHIC_DATA]"
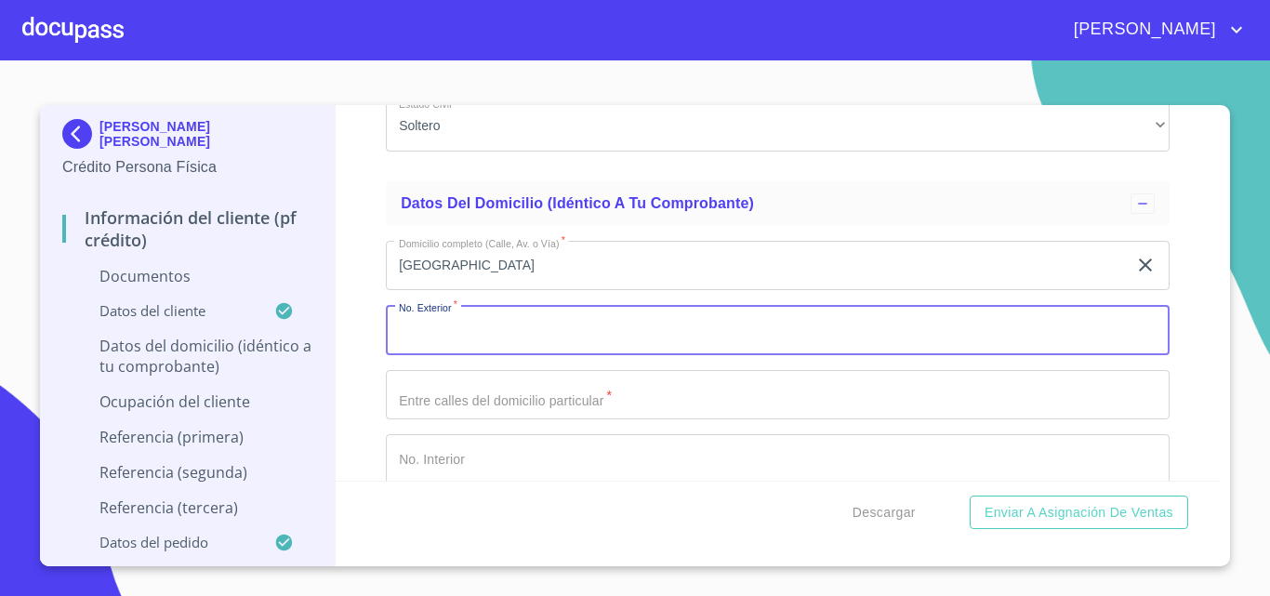
click at [426, 349] on input "Documento de identificación.   *" at bounding box center [778, 330] width 784 height 50
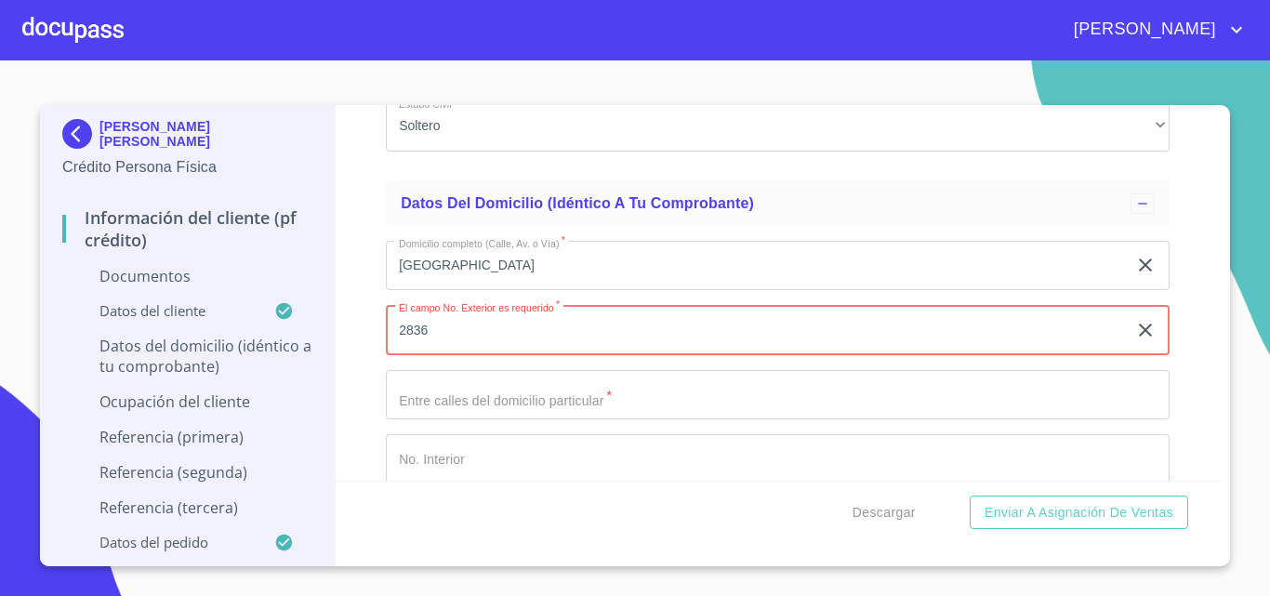
type input "2836"
click at [481, 420] on input "Documento de identificación.   *" at bounding box center [778, 395] width 784 height 50
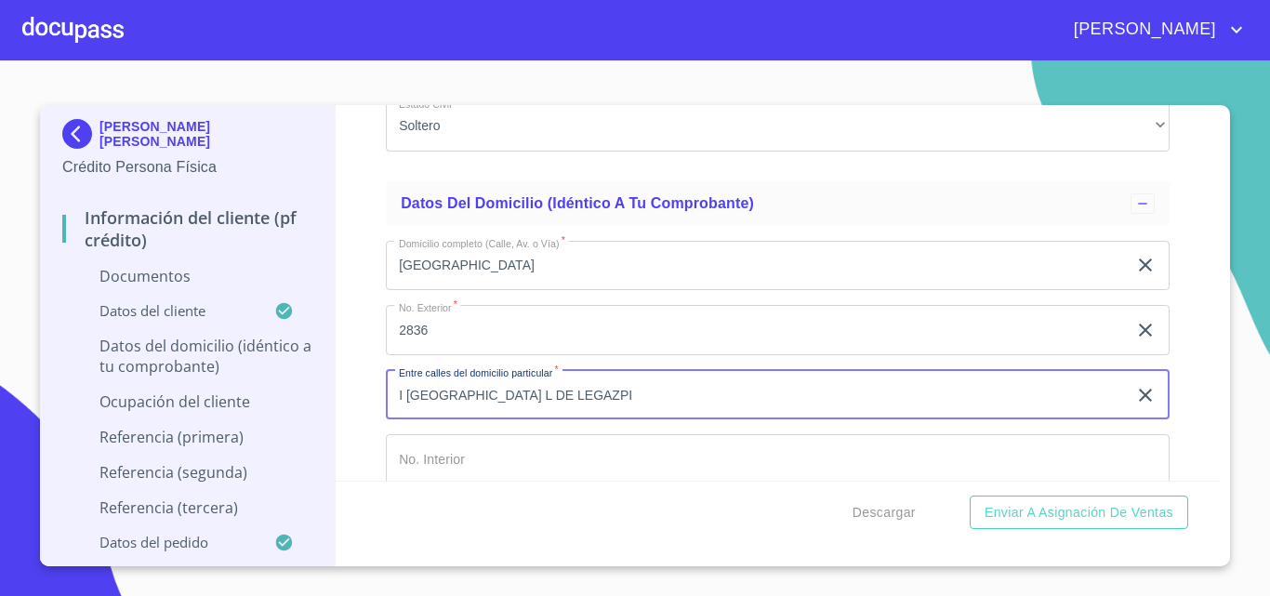
type input "I [GEOGRAPHIC_DATA] L DE LEGAZPI"
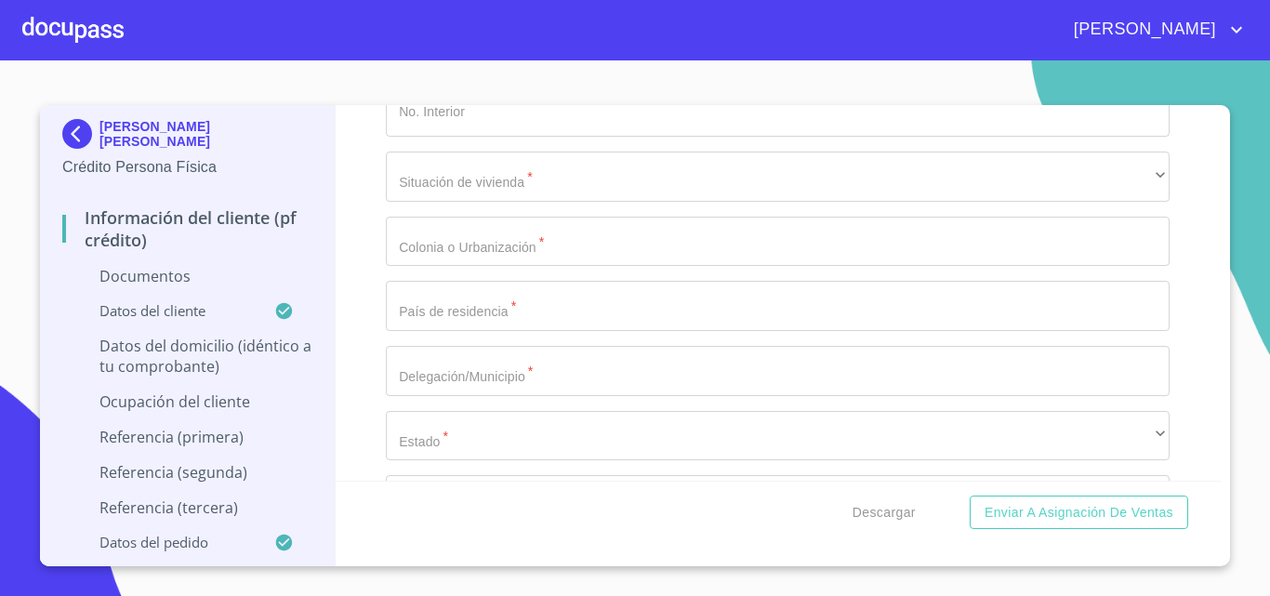
scroll to position [5112, 0]
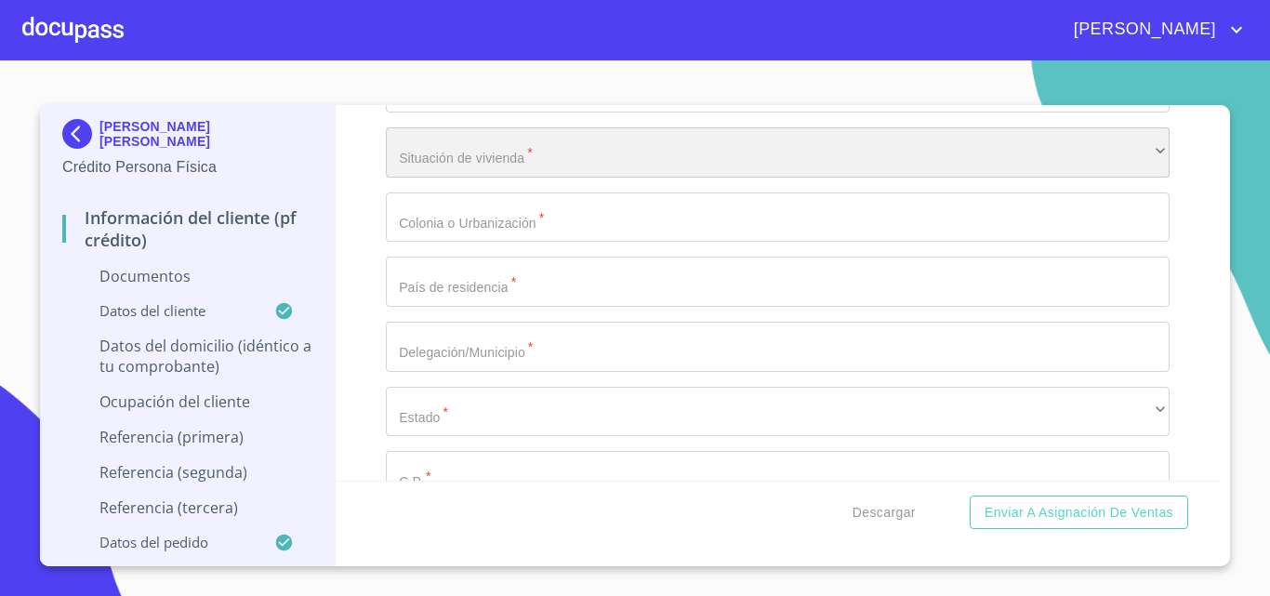
click at [416, 167] on div "​" at bounding box center [778, 152] width 784 height 50
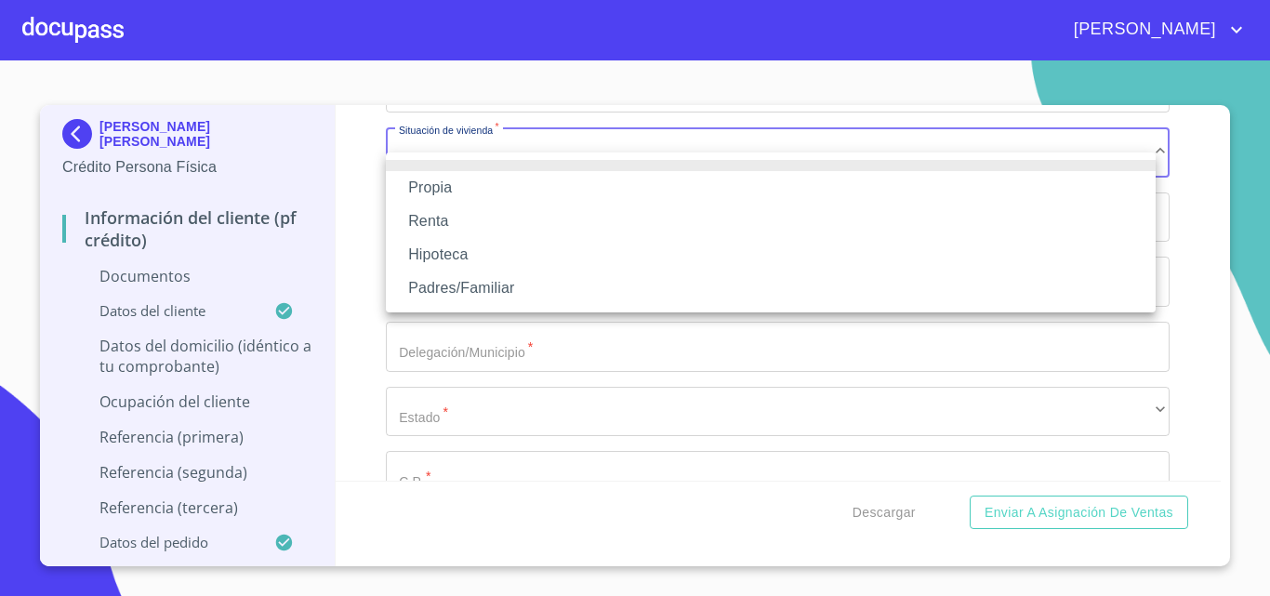
click at [438, 286] on li "Padres/Familiar" at bounding box center [771, 287] width 770 height 33
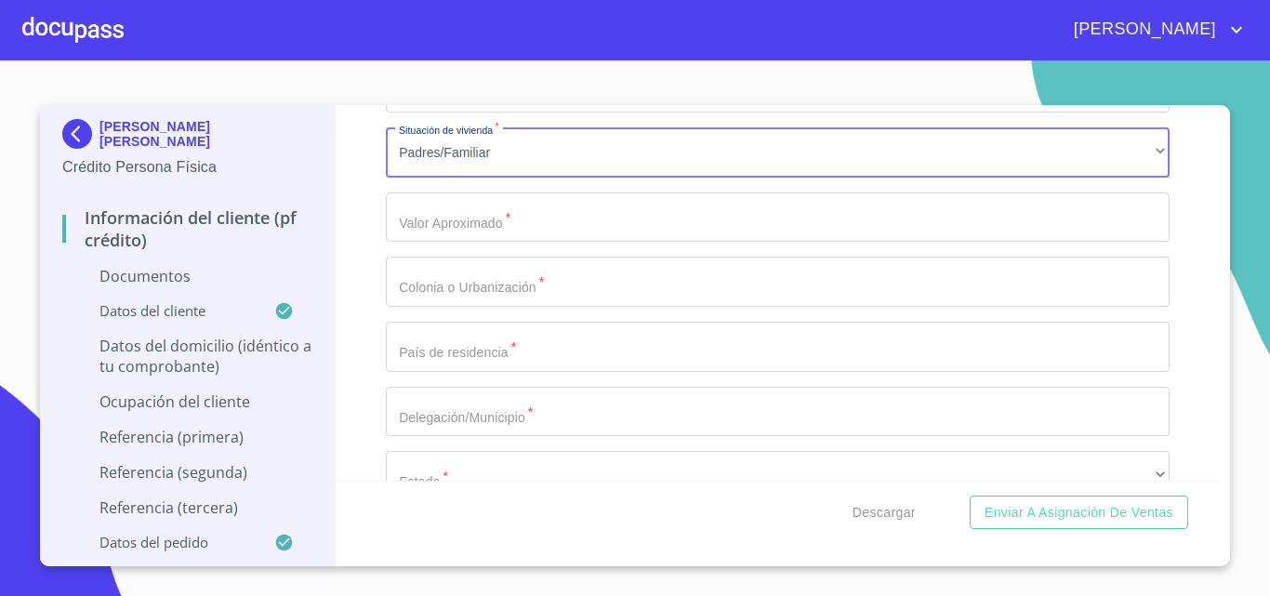
click at [427, 243] on input "Documento de identificación.   *" at bounding box center [778, 217] width 784 height 50
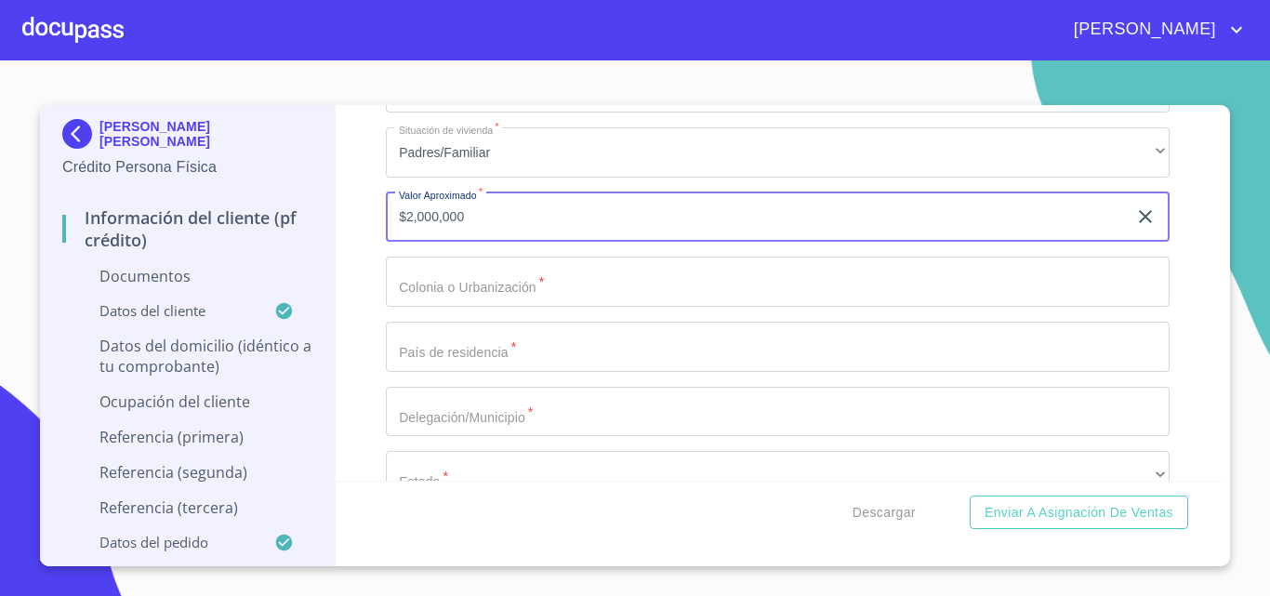
type input "$2,000,000"
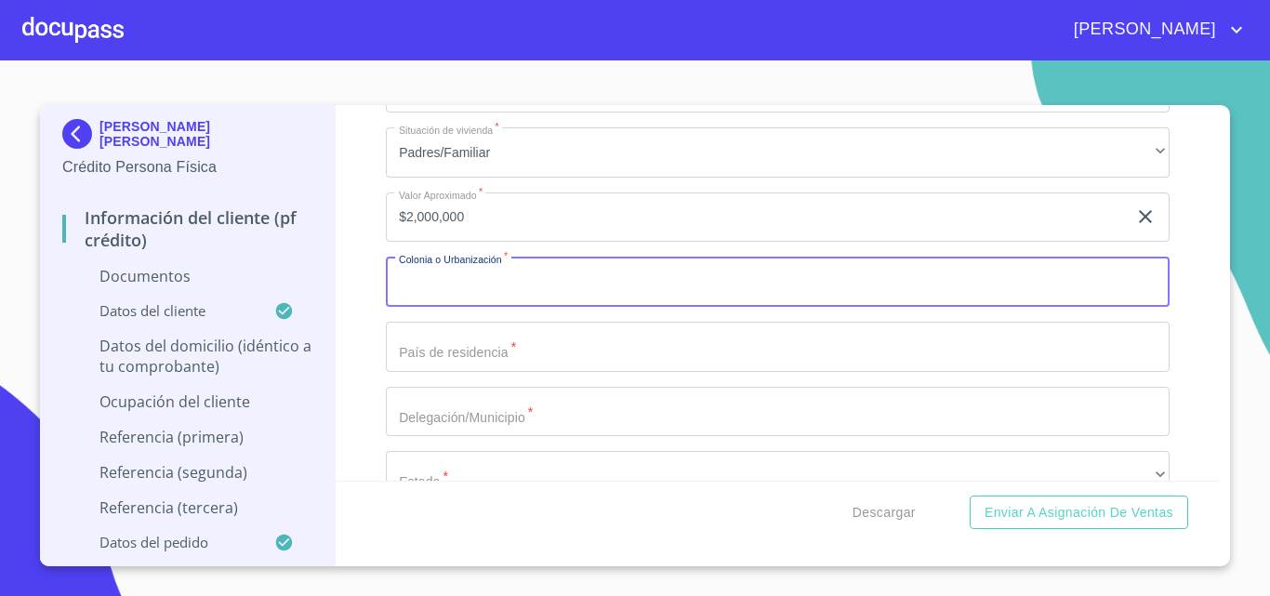
click at [436, 307] on input "Documento de identificación.   *" at bounding box center [778, 282] width 784 height 50
type input "JARDINEZ DE LA [PERSON_NAME] 2DA SECC"
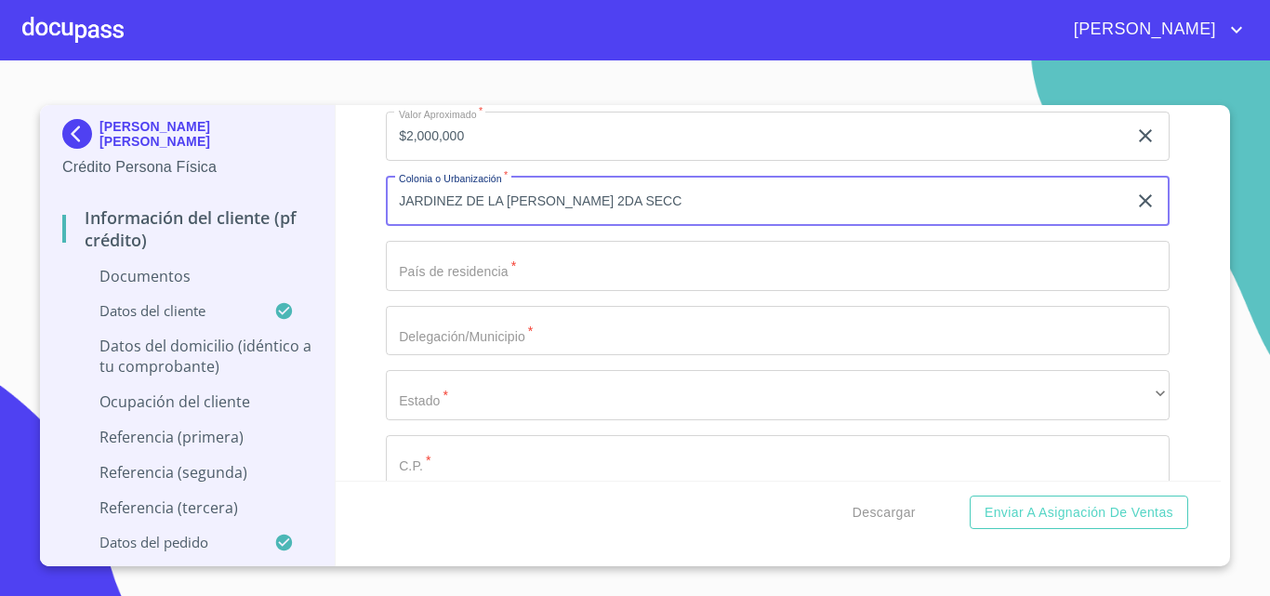
scroll to position [5205, 0]
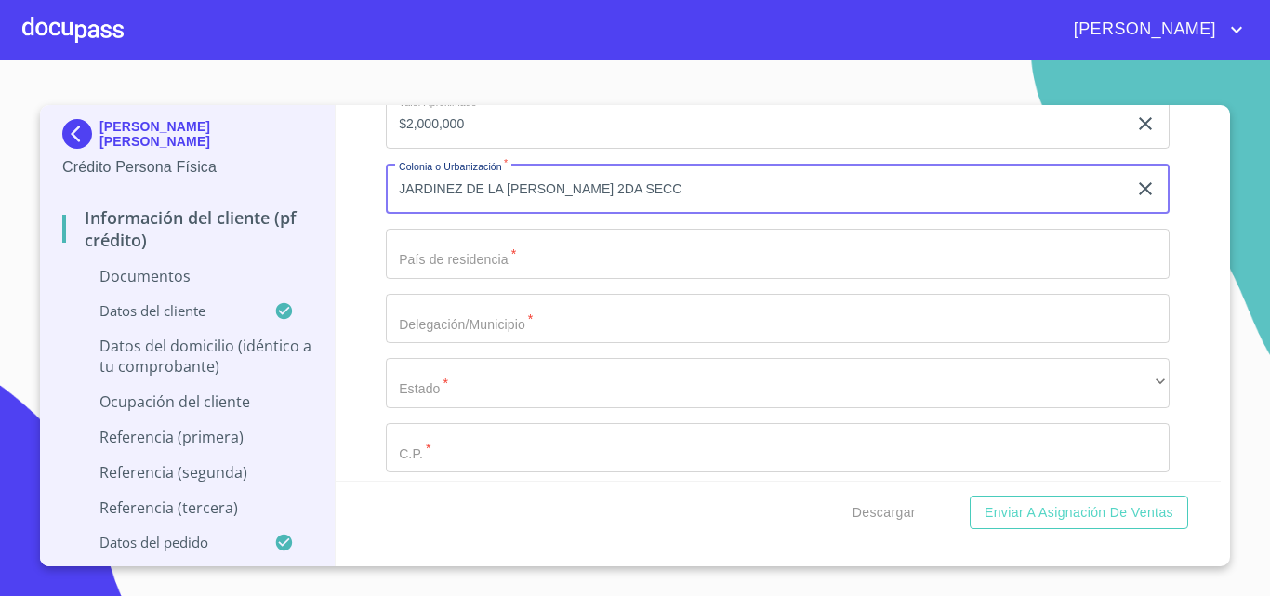
click at [448, 279] on input "Documento de identificación.   *" at bounding box center [778, 254] width 784 height 50
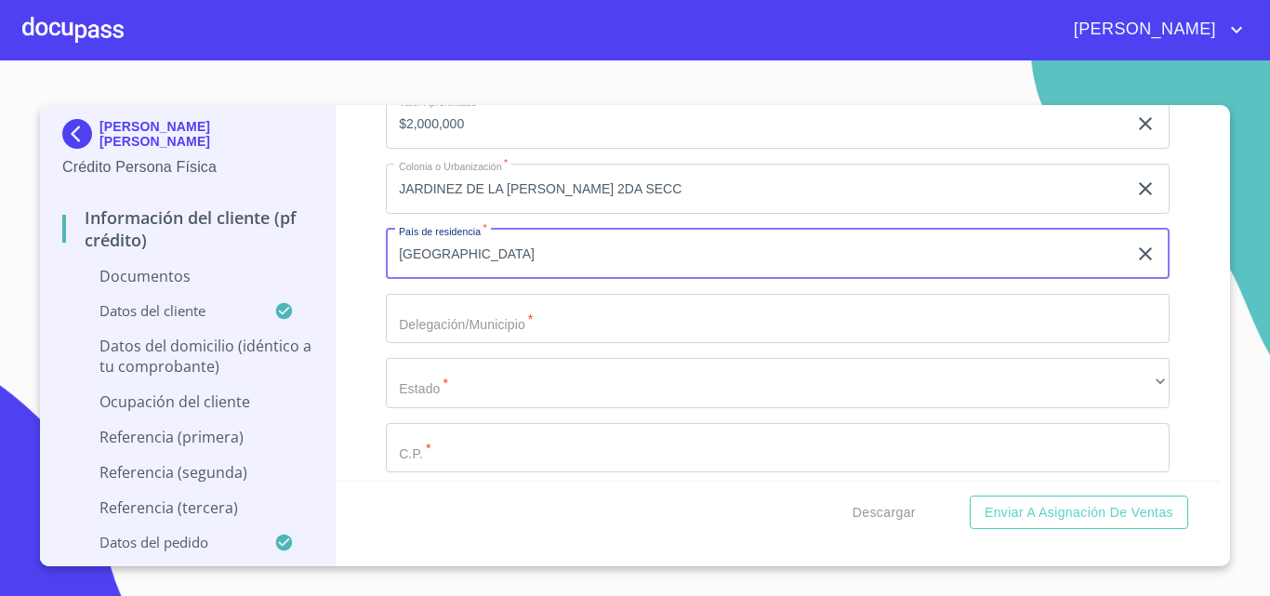
type input "[GEOGRAPHIC_DATA]"
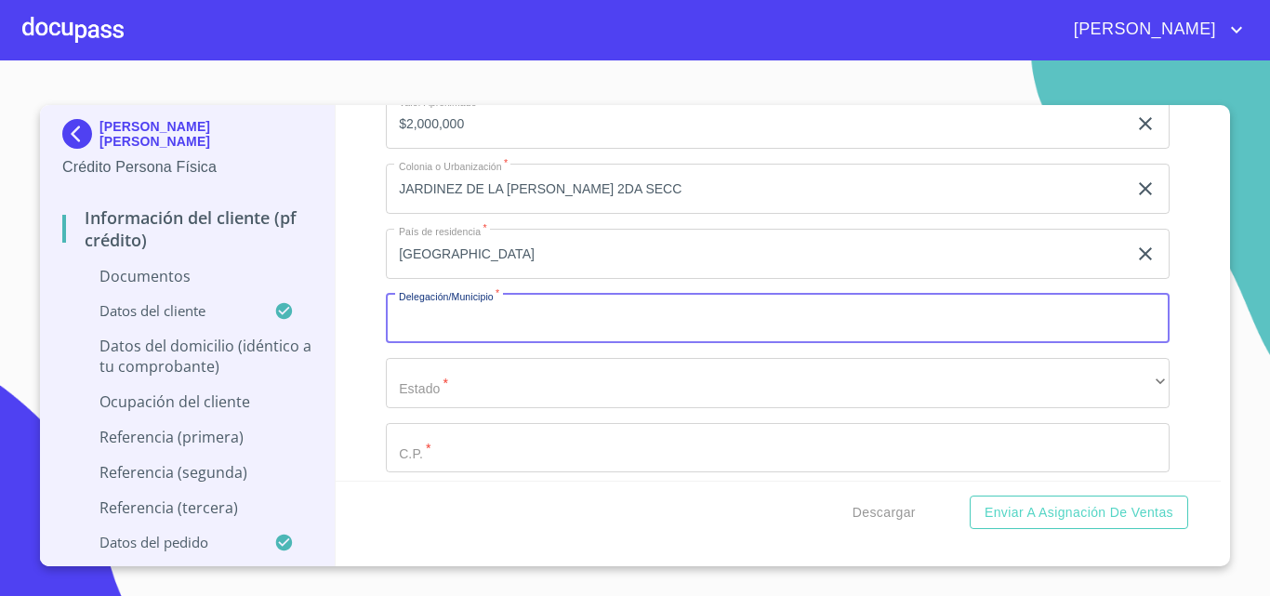
click at [464, 344] on input "Documento de identificación.   *" at bounding box center [778, 319] width 784 height 50
type input "[GEOGRAPHIC_DATA]"
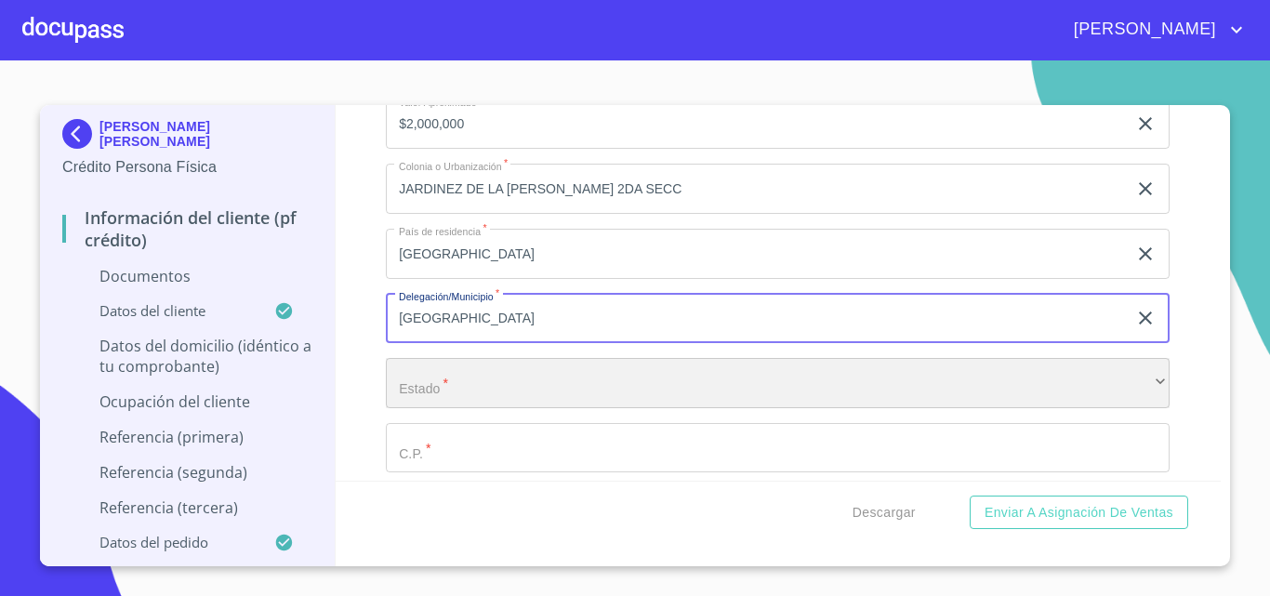
click at [435, 408] on div "​" at bounding box center [778, 383] width 784 height 50
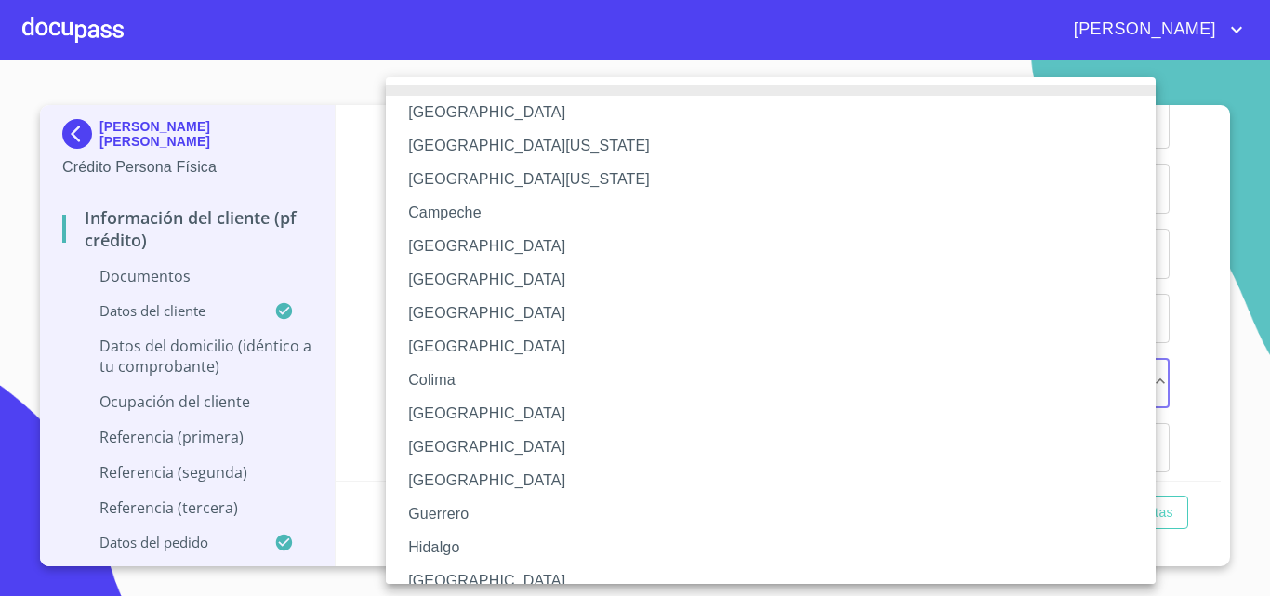
click at [451, 576] on li "[GEOGRAPHIC_DATA]" at bounding box center [778, 580] width 784 height 33
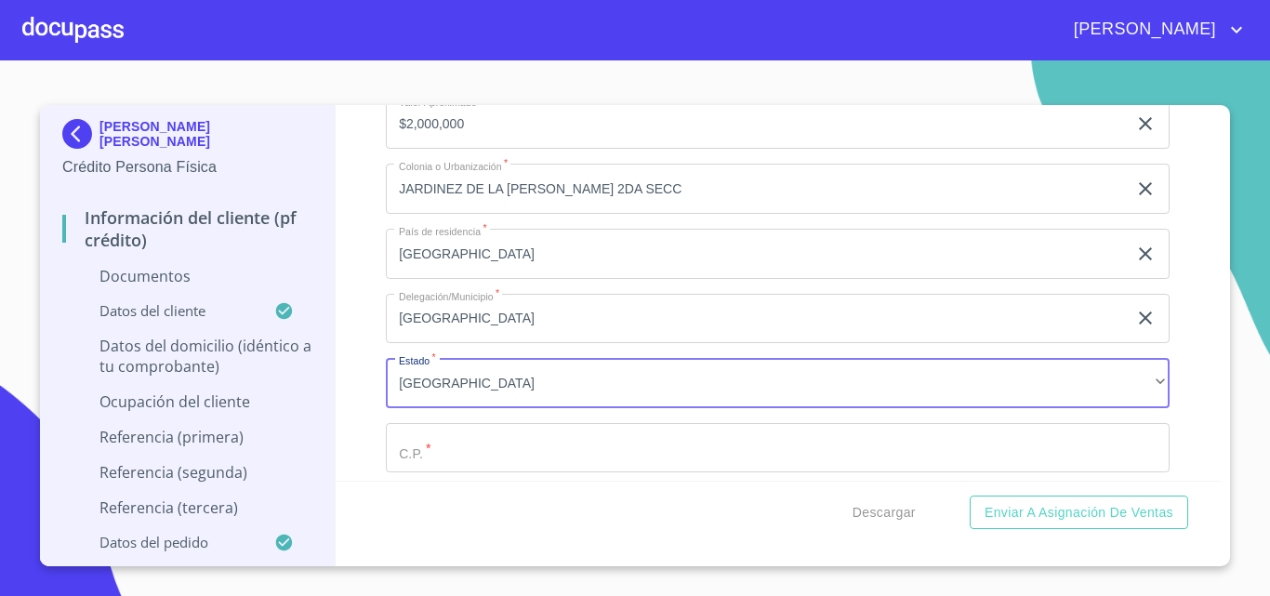
click at [415, 469] on input "Documento de identificación.   *" at bounding box center [778, 448] width 784 height 50
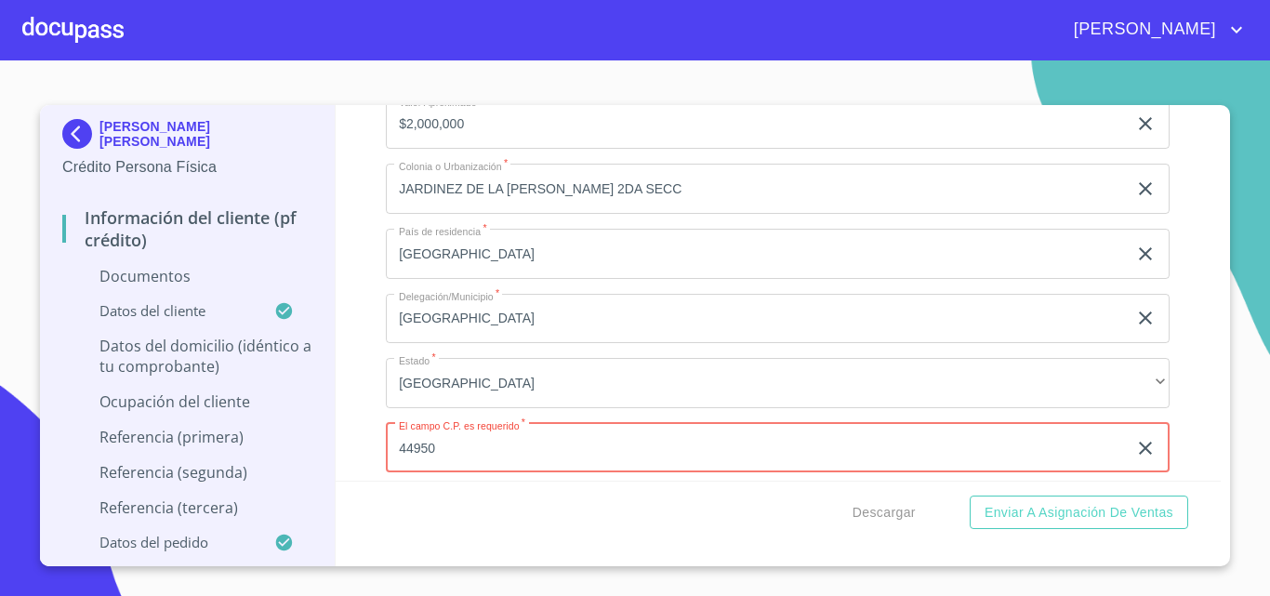
type input "44950"
click at [363, 283] on div "Información del cliente (PF crédito) Documentos Documento de identificación.   …" at bounding box center [779, 292] width 886 height 375
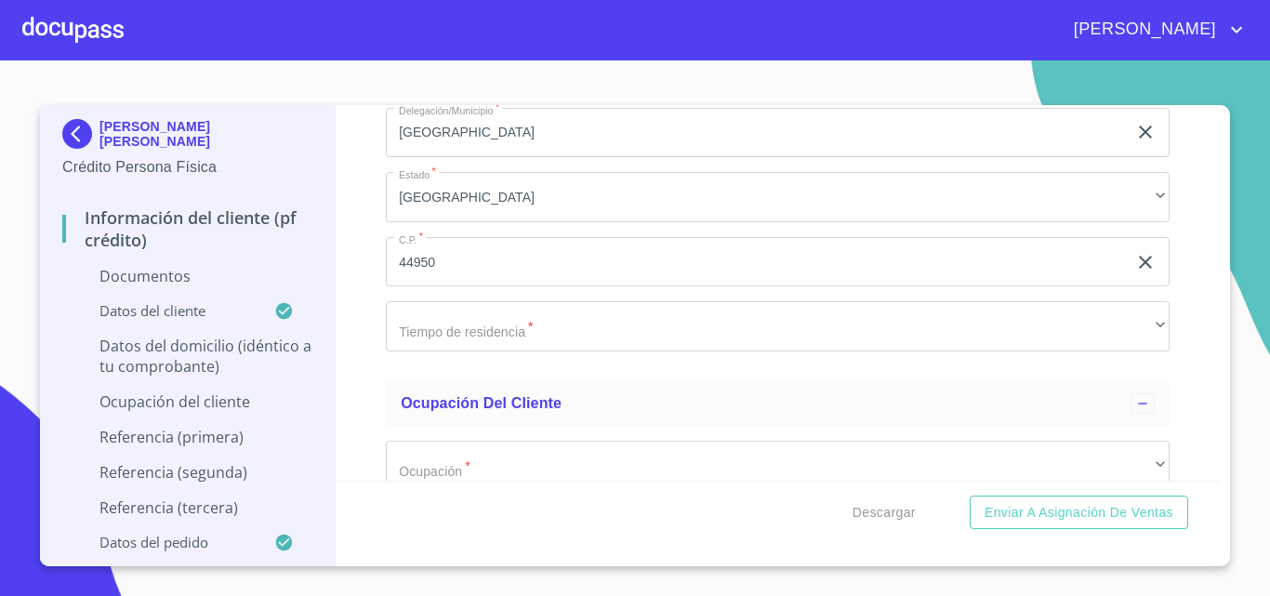
scroll to position [5484, 0]
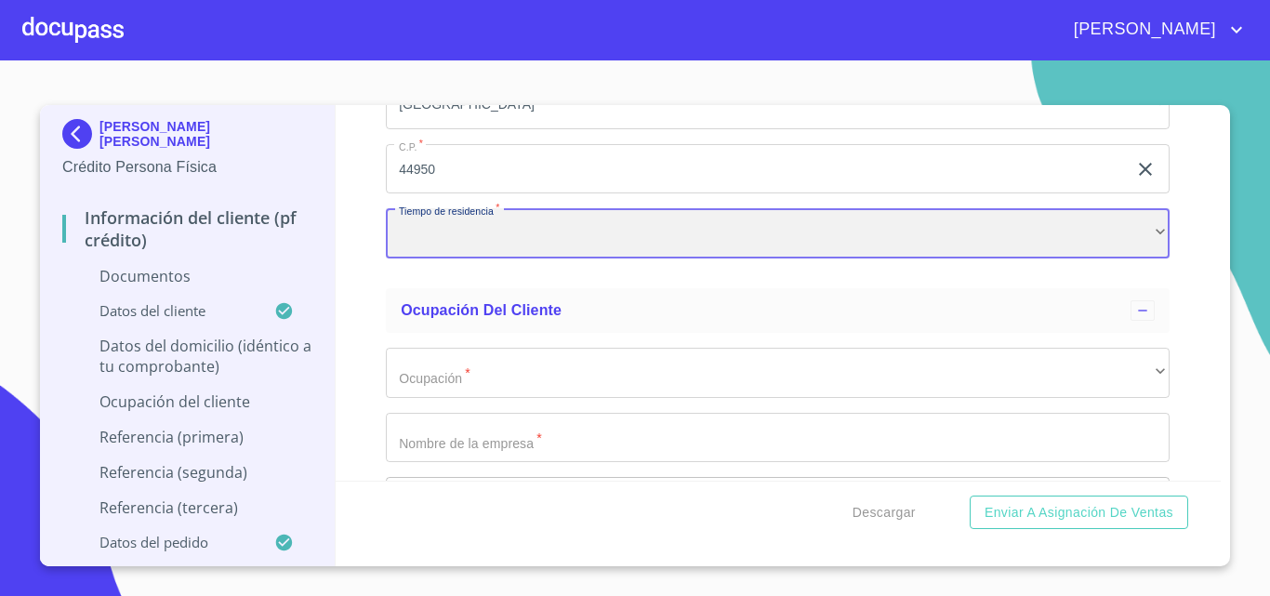
click at [433, 248] on div "​" at bounding box center [778, 233] width 784 height 50
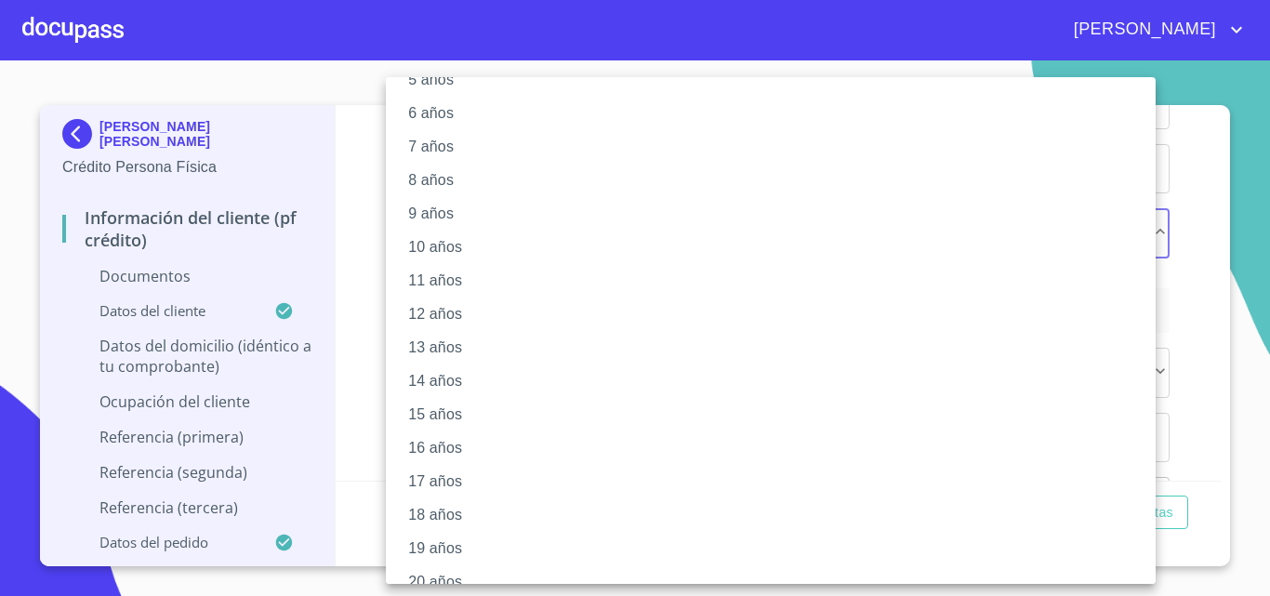
scroll to position [222, 0]
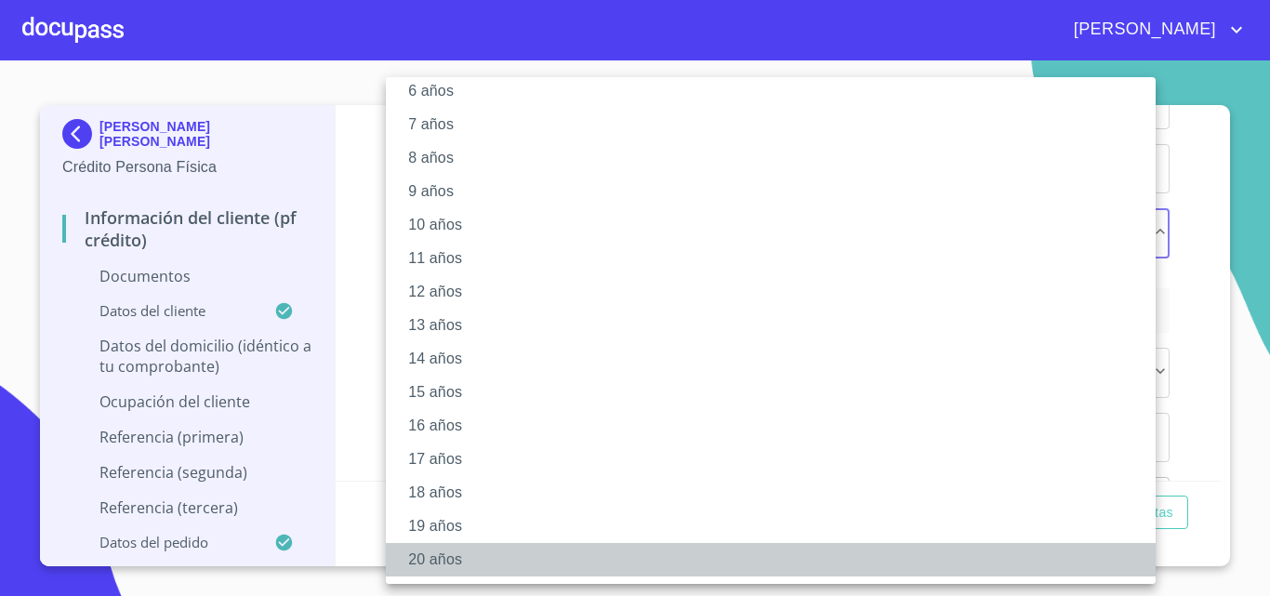
click at [446, 567] on li "20 años" at bounding box center [778, 559] width 784 height 33
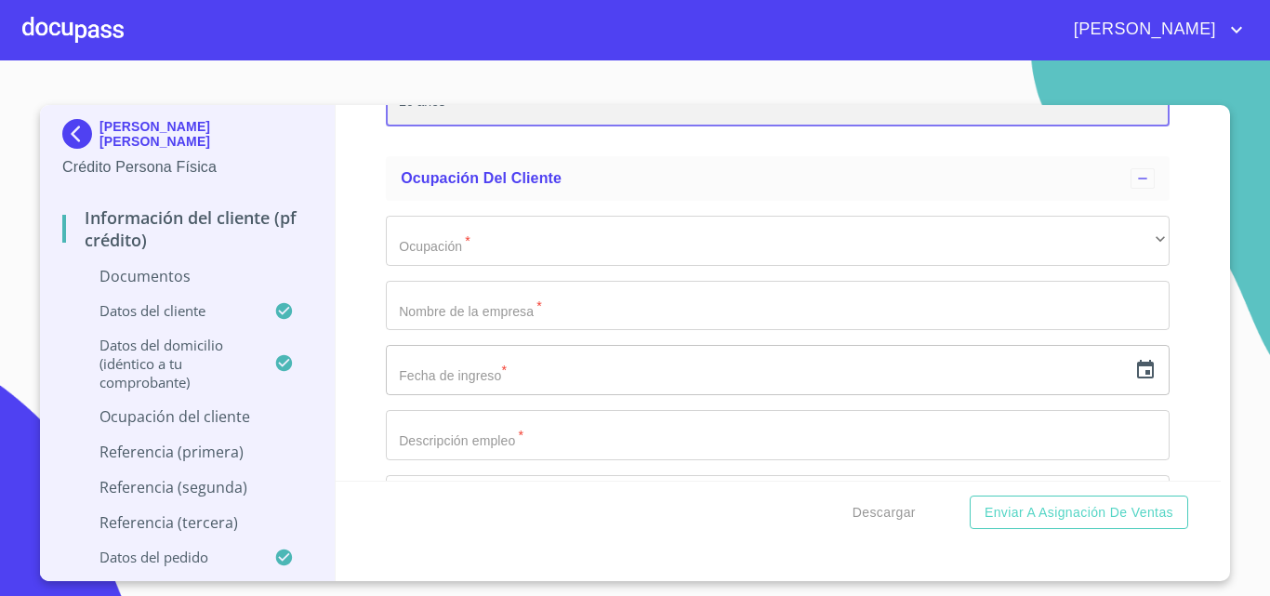
scroll to position [5577, 0]
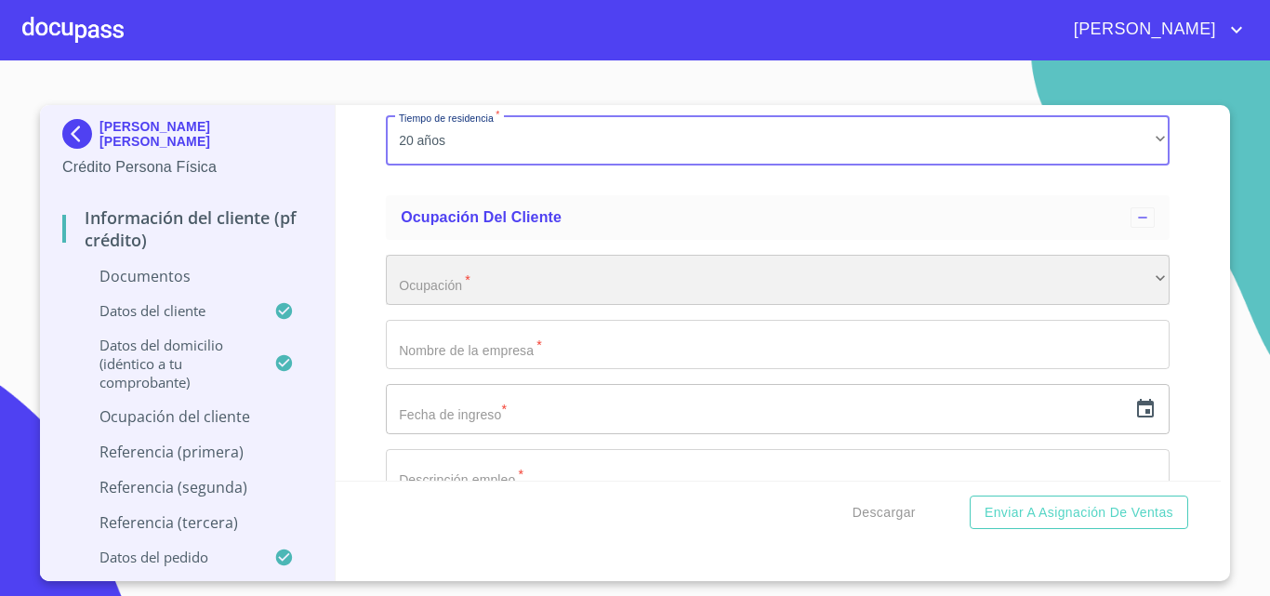
click at [407, 305] on div "​" at bounding box center [778, 280] width 784 height 50
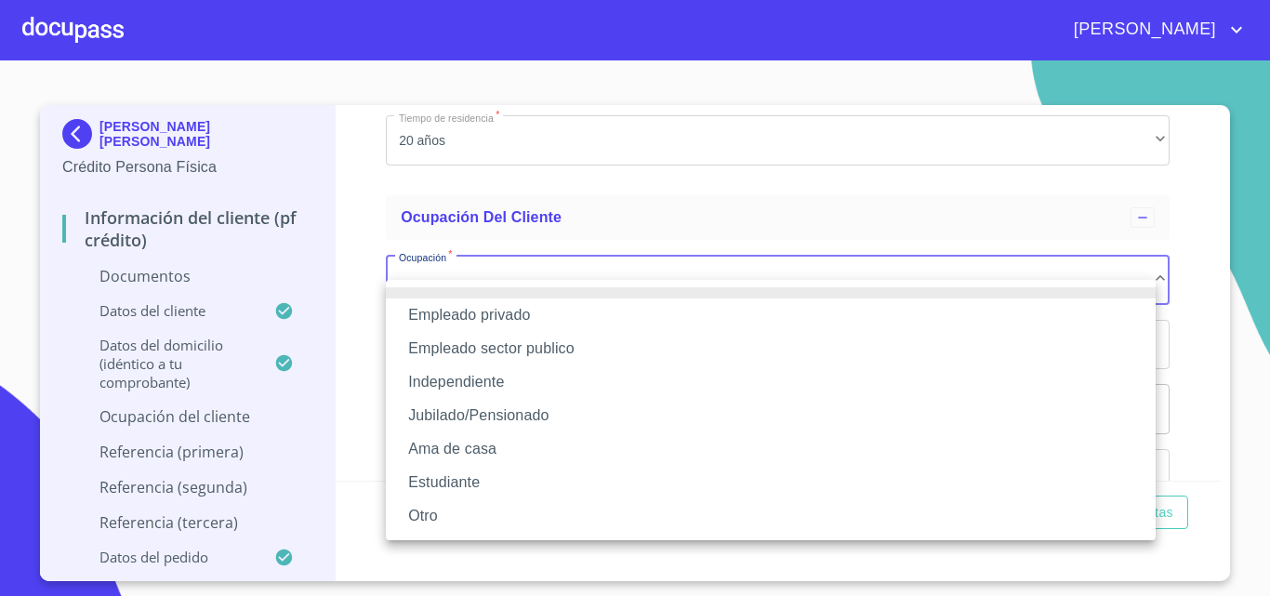
click at [450, 411] on li "Jubilado/Pensionado" at bounding box center [771, 415] width 770 height 33
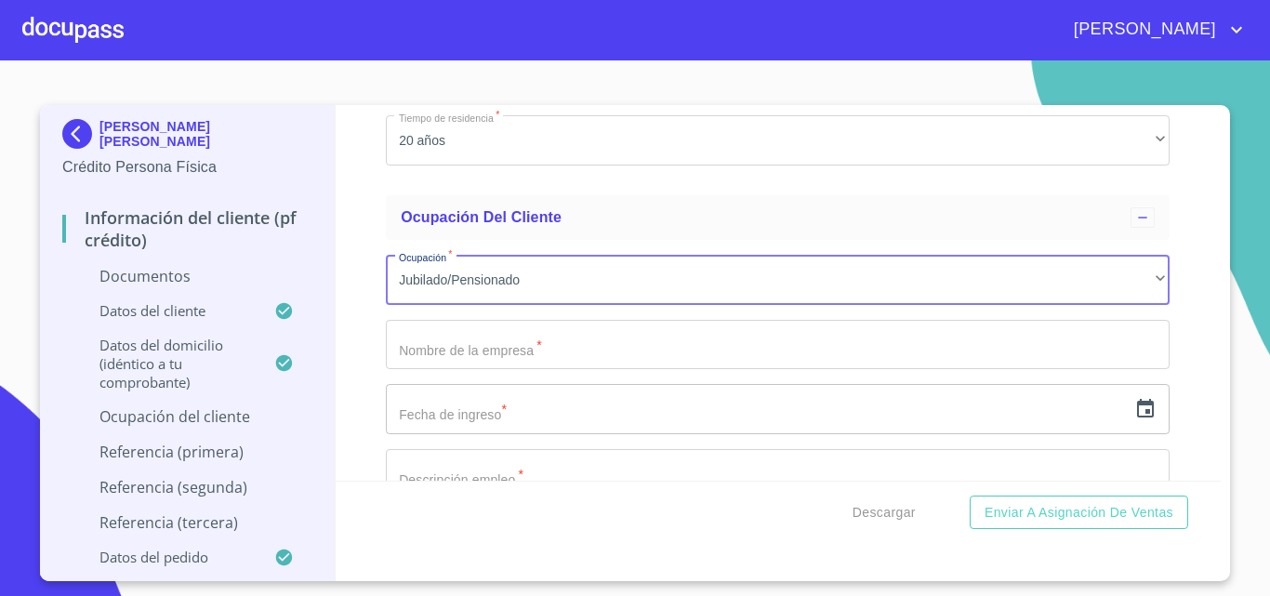
click at [416, 370] on input "Documento de identificación.   *" at bounding box center [778, 345] width 784 height 50
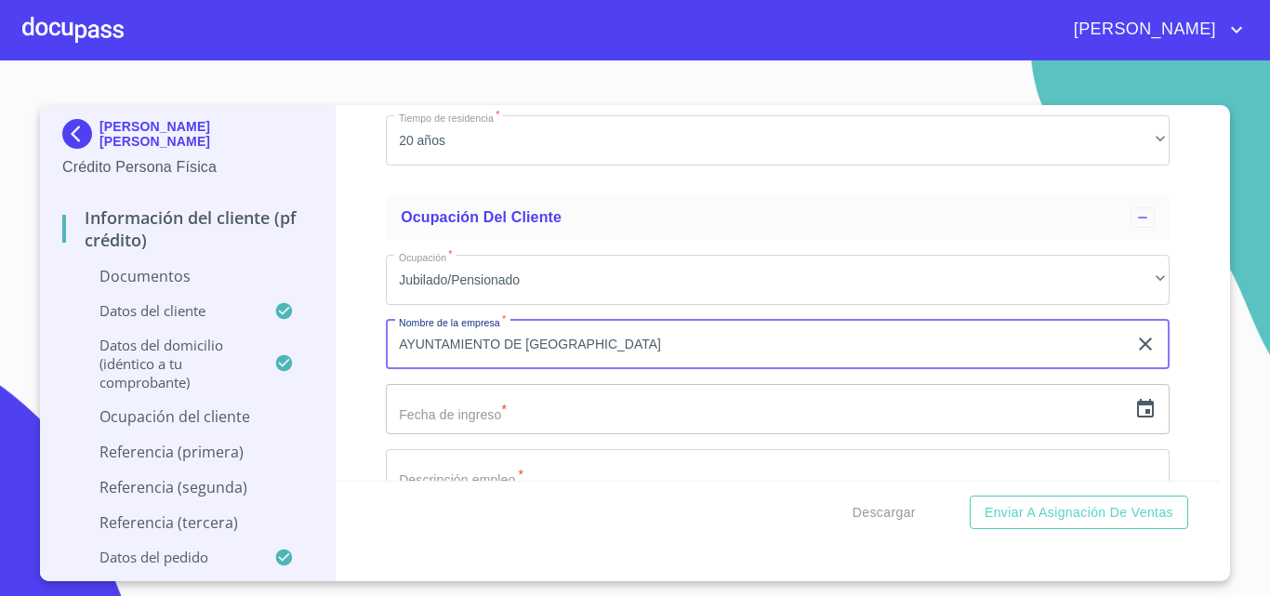
type input "AYUNTAMIENTO DE [GEOGRAPHIC_DATA]"
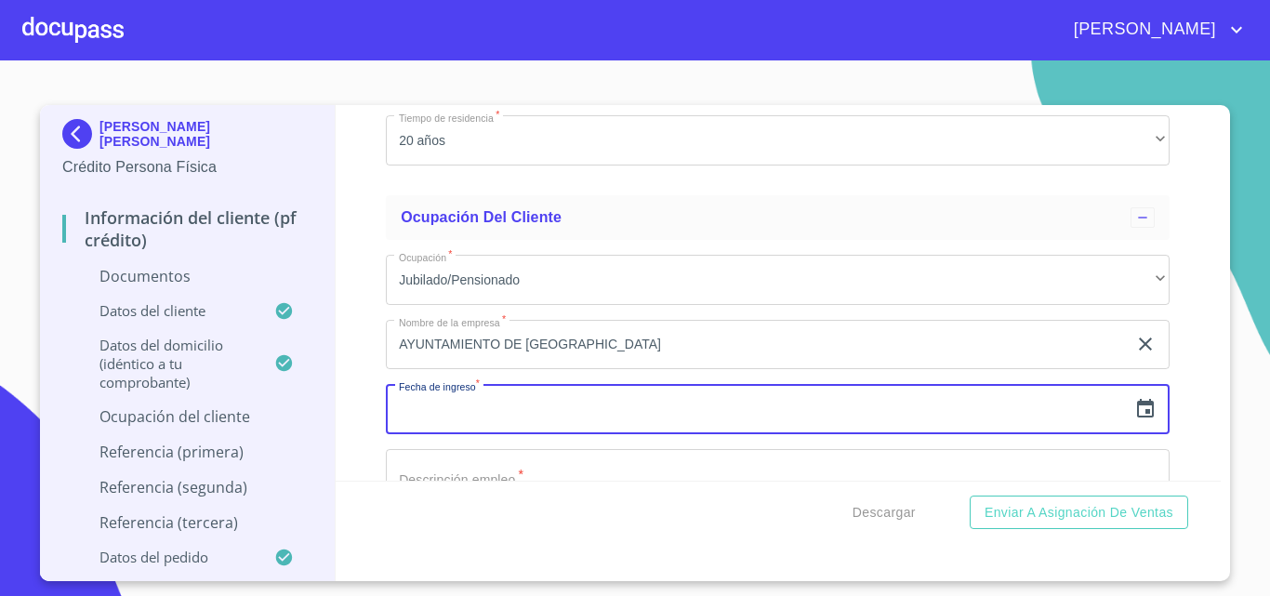
click at [411, 434] on input "text" at bounding box center [756, 409] width 741 height 50
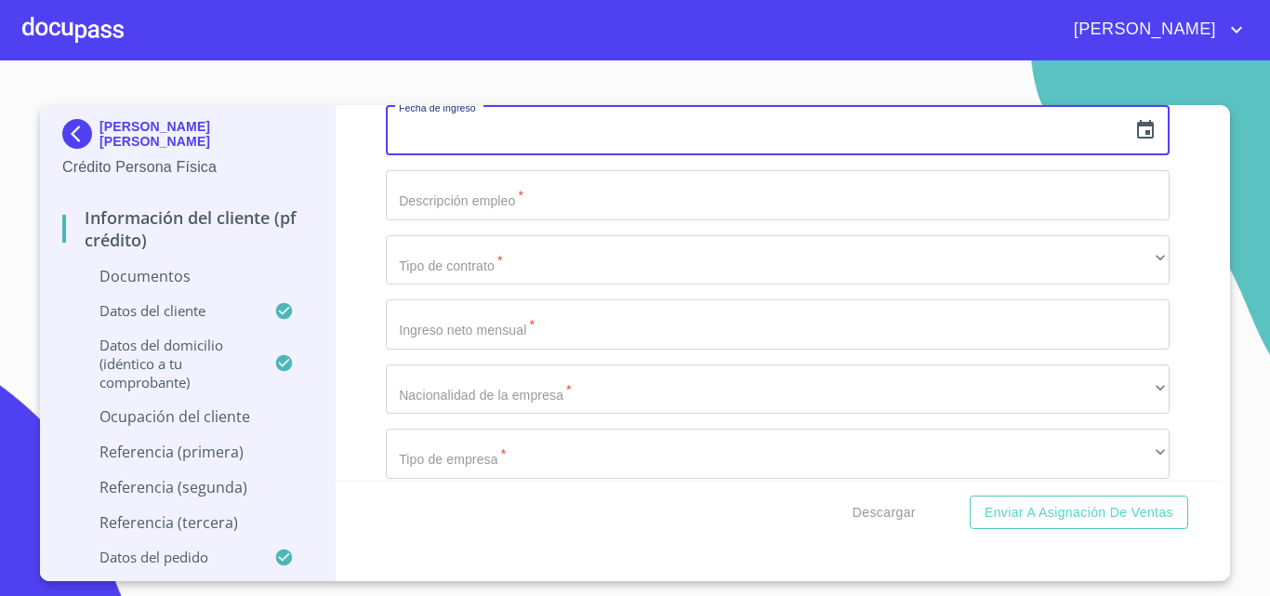
scroll to position [5763, 0]
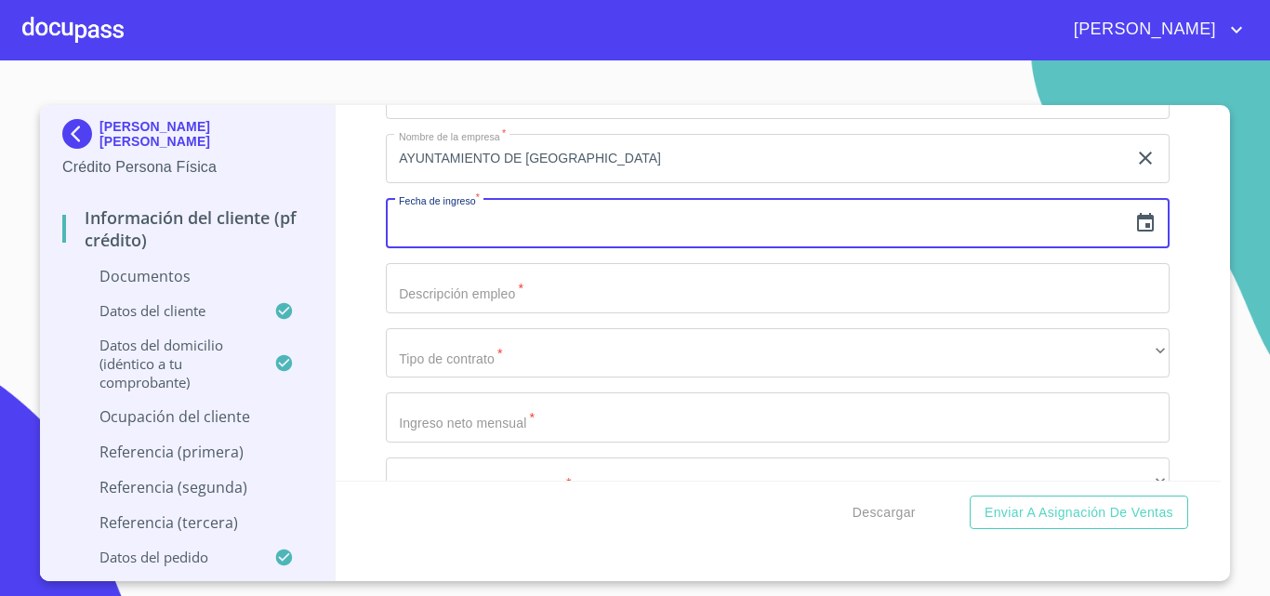
click at [1134, 234] on icon "button" at bounding box center [1145, 223] width 22 height 22
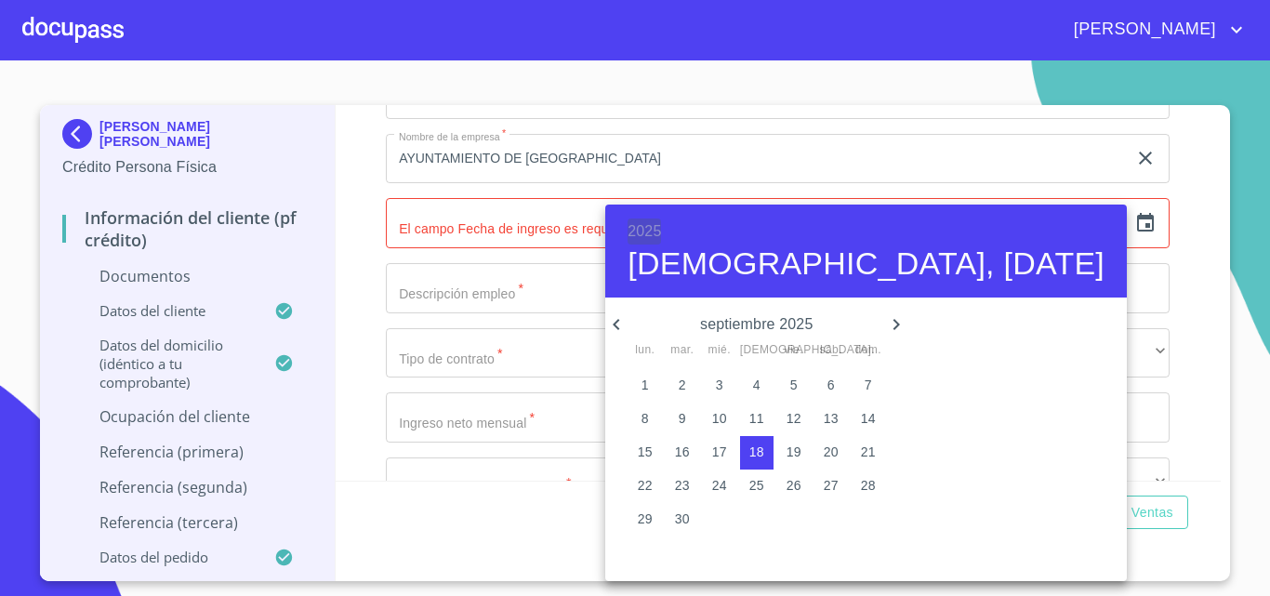
click at [634, 231] on h6 "2025" at bounding box center [643, 231] width 33 height 26
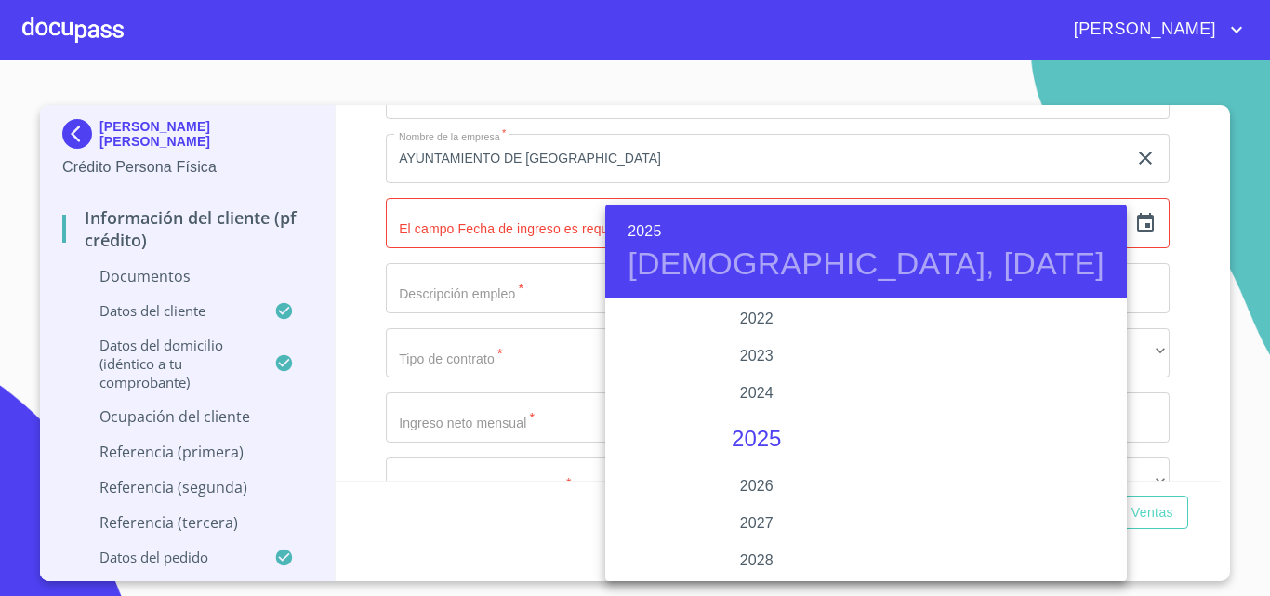
scroll to position [3513, 0]
click at [731, 373] on div "2021" at bounding box center [756, 374] width 302 height 37
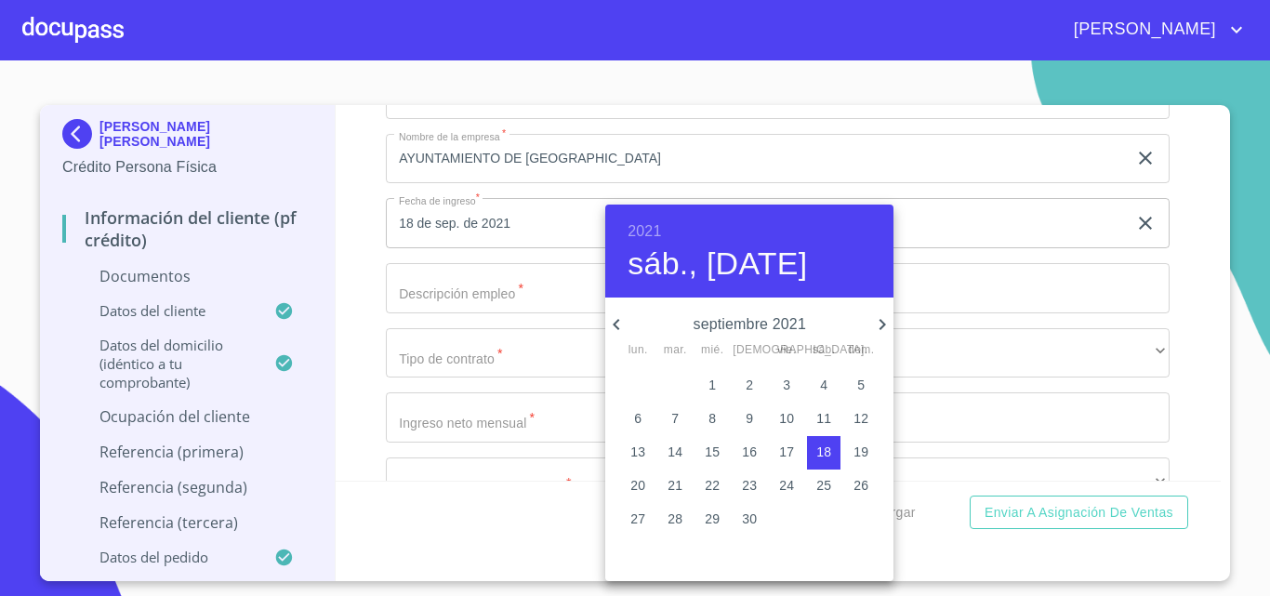
click at [619, 314] on icon "button" at bounding box center [616, 324] width 22 height 22
click at [880, 320] on icon "button" at bounding box center [882, 324] width 7 height 11
click at [741, 383] on span "1" at bounding box center [748, 384] width 33 height 19
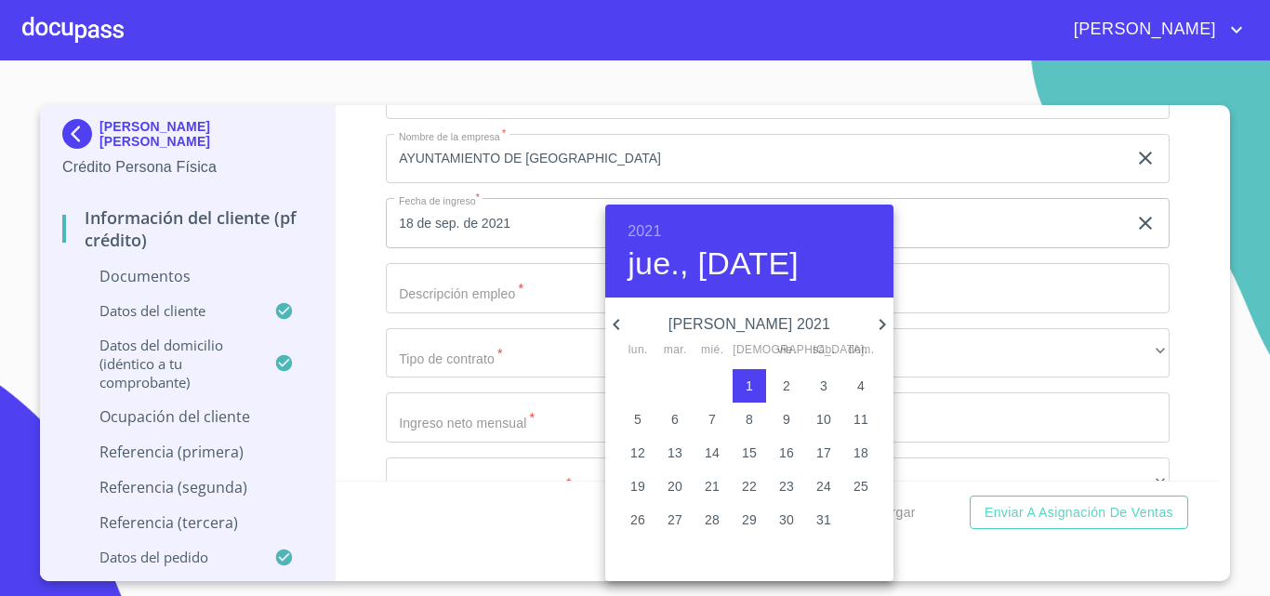
type input "1 de [DATE]. de 2021"
click at [486, 327] on div at bounding box center [635, 298] width 1270 height 596
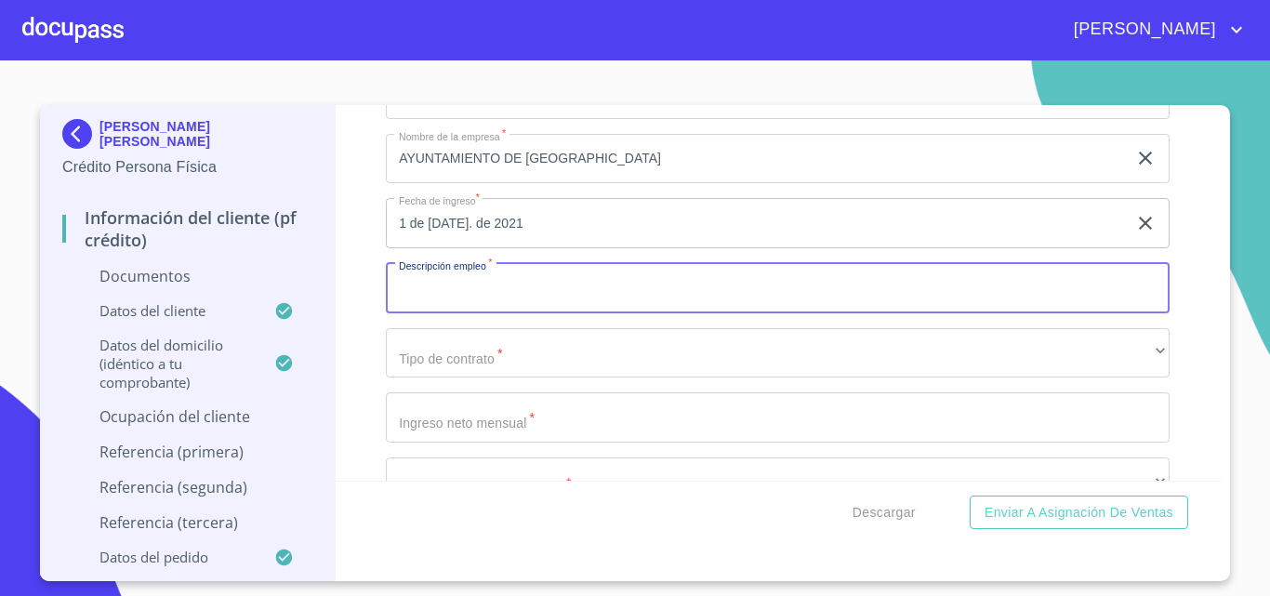
click at [473, 313] on input "Documento de identificación.   *" at bounding box center [778, 288] width 784 height 50
type input "CAJERA"
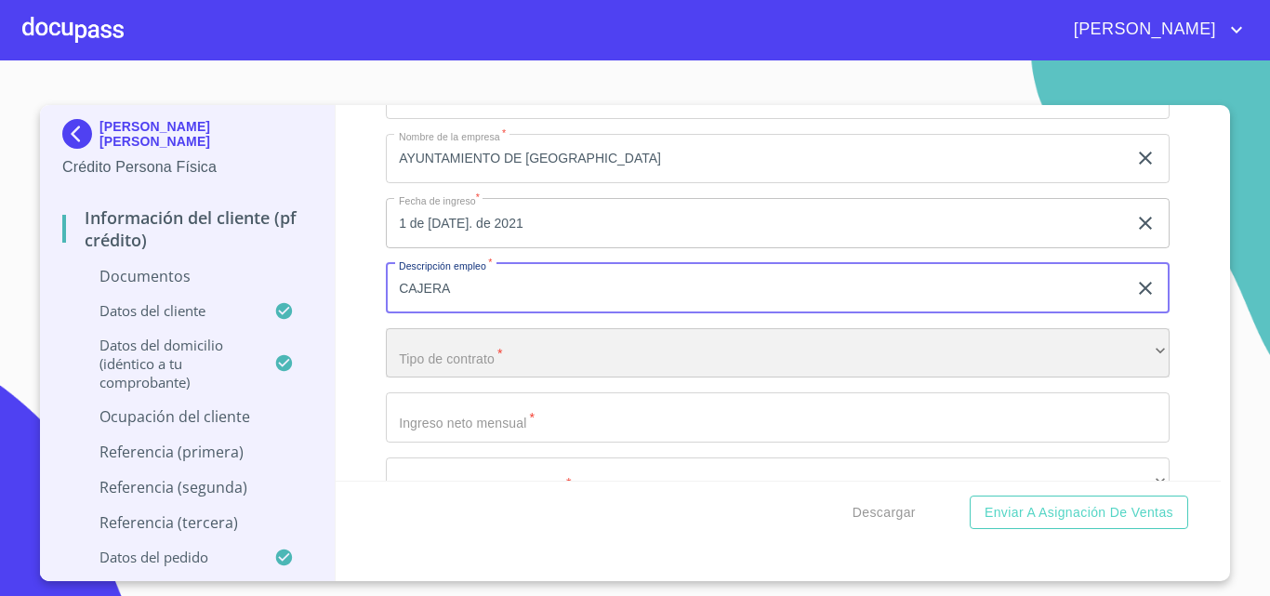
click at [462, 378] on div "​" at bounding box center [778, 353] width 784 height 50
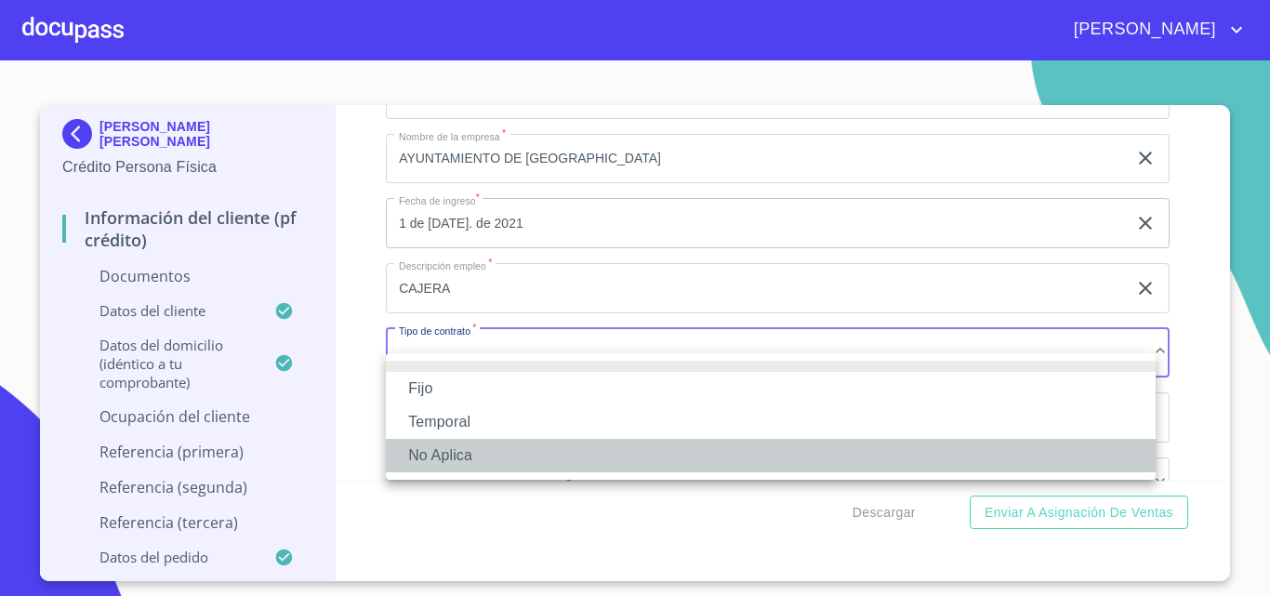
click at [455, 441] on li "No Aplica" at bounding box center [771, 455] width 770 height 33
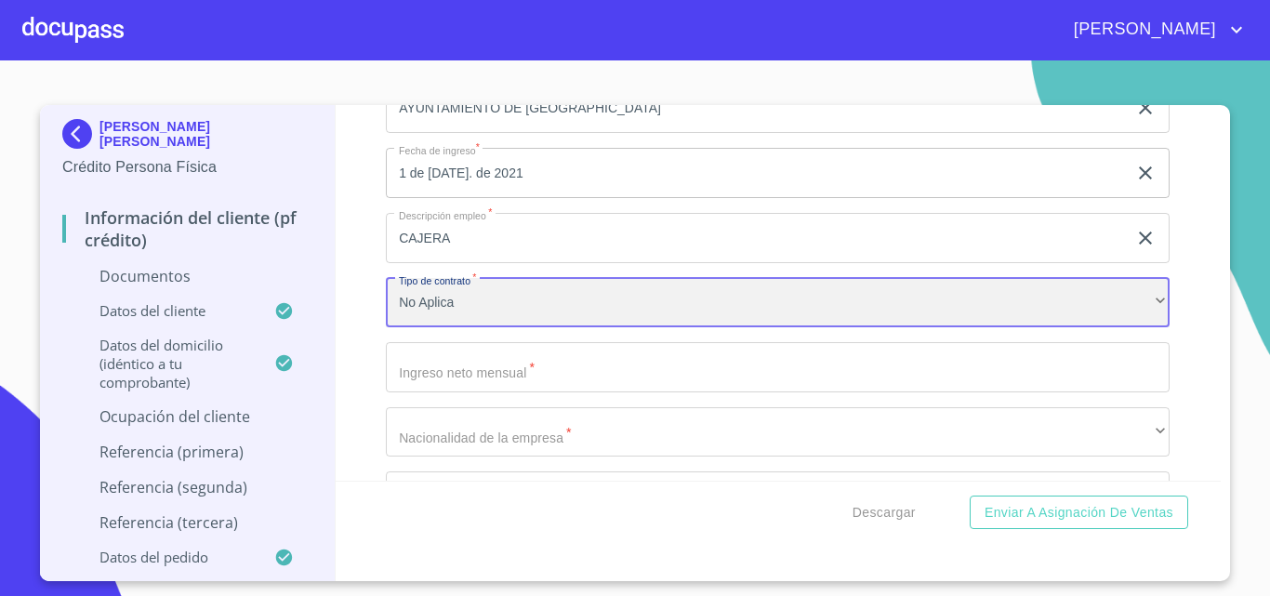
scroll to position [5855, 0]
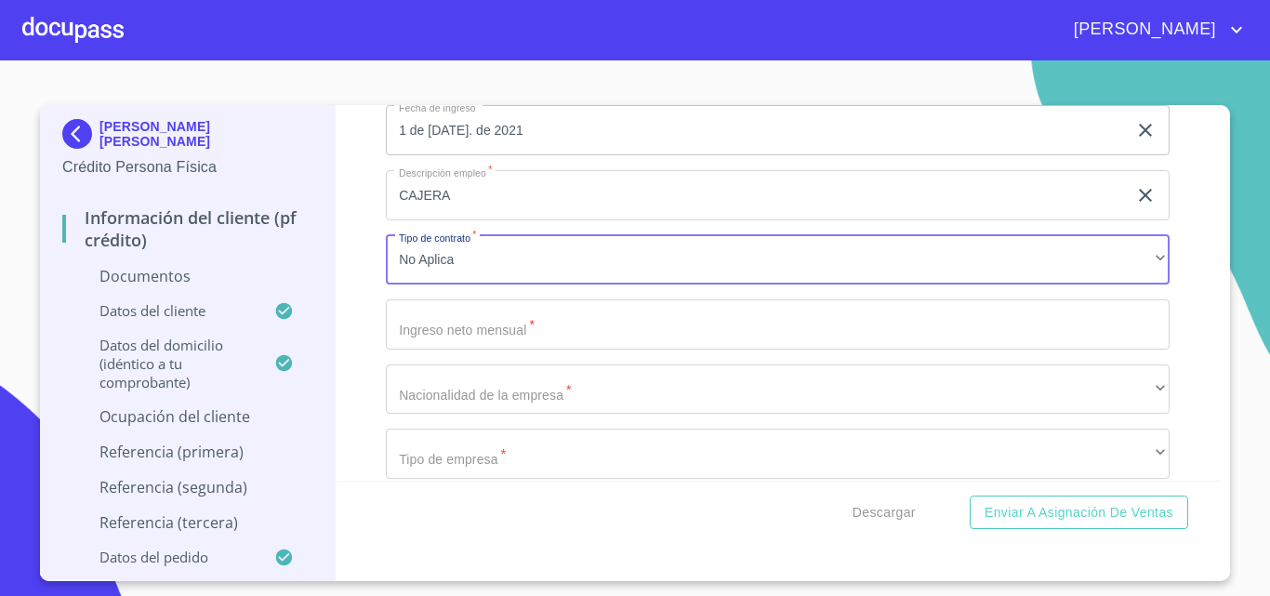
click at [441, 349] on input "Documento de identificación.   *" at bounding box center [778, 324] width 784 height 50
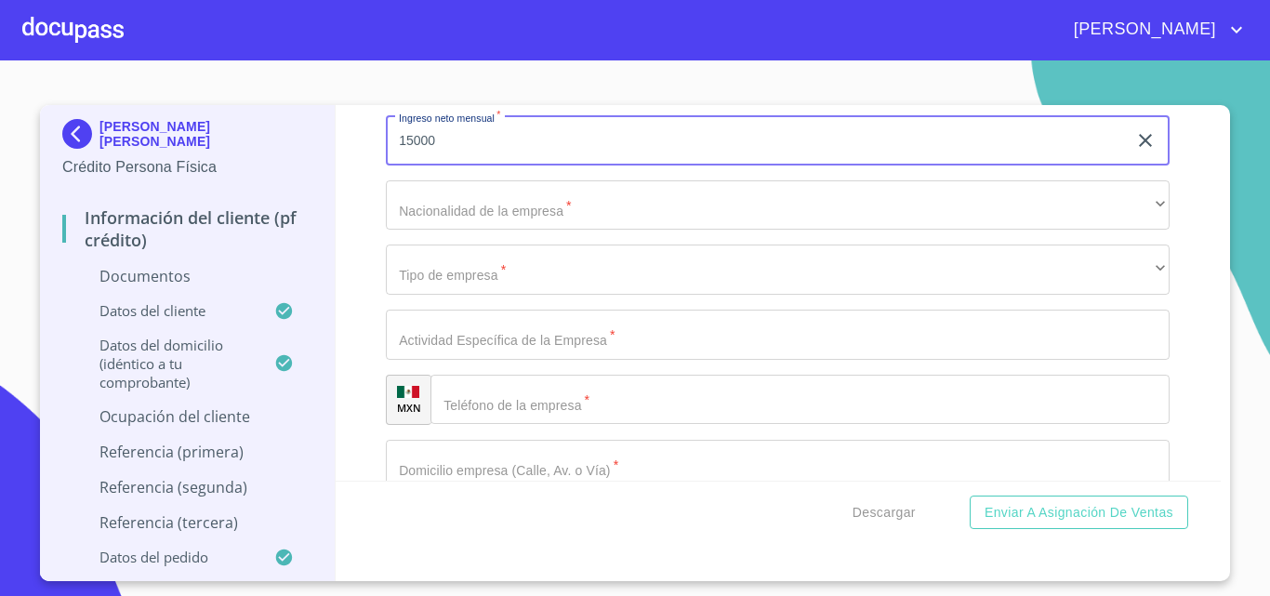
scroll to position [6041, 0]
type input "15000"
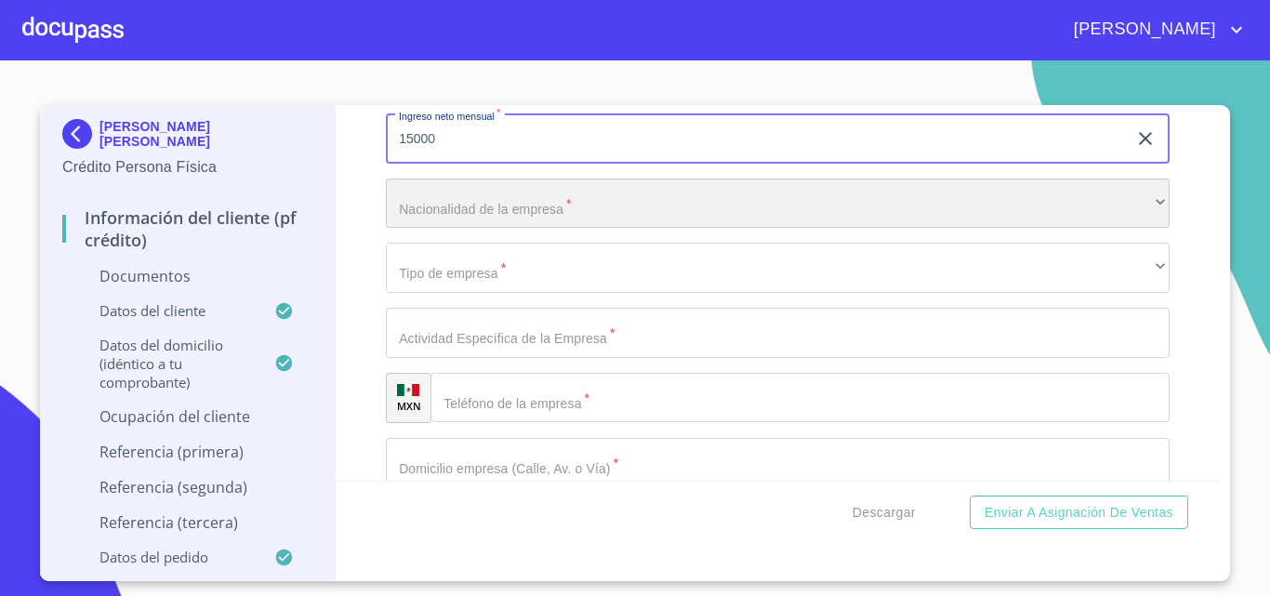
click at [423, 215] on div "​" at bounding box center [778, 203] width 784 height 50
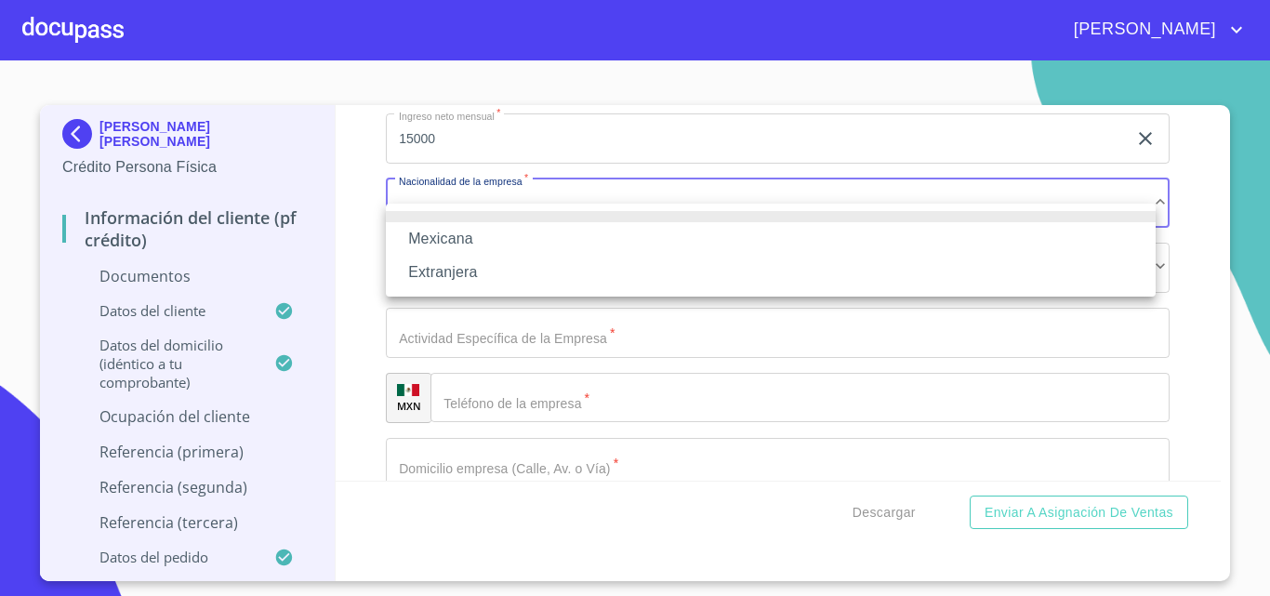
click at [428, 236] on li "Mexicana" at bounding box center [771, 238] width 770 height 33
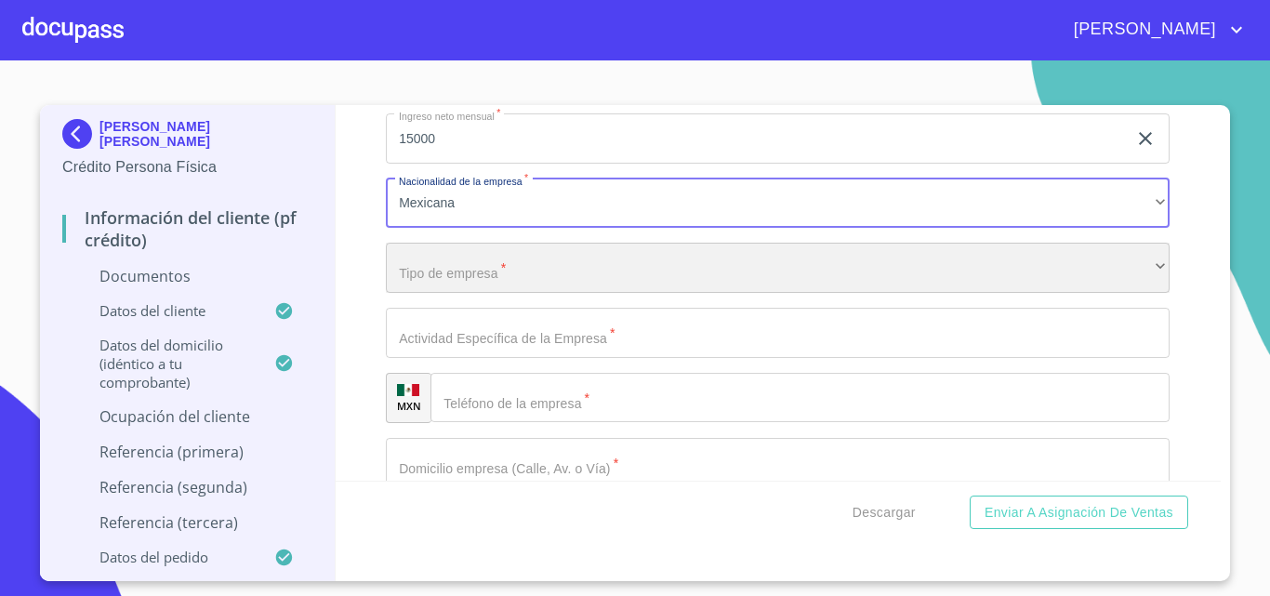
click at [453, 283] on div "​" at bounding box center [778, 268] width 784 height 50
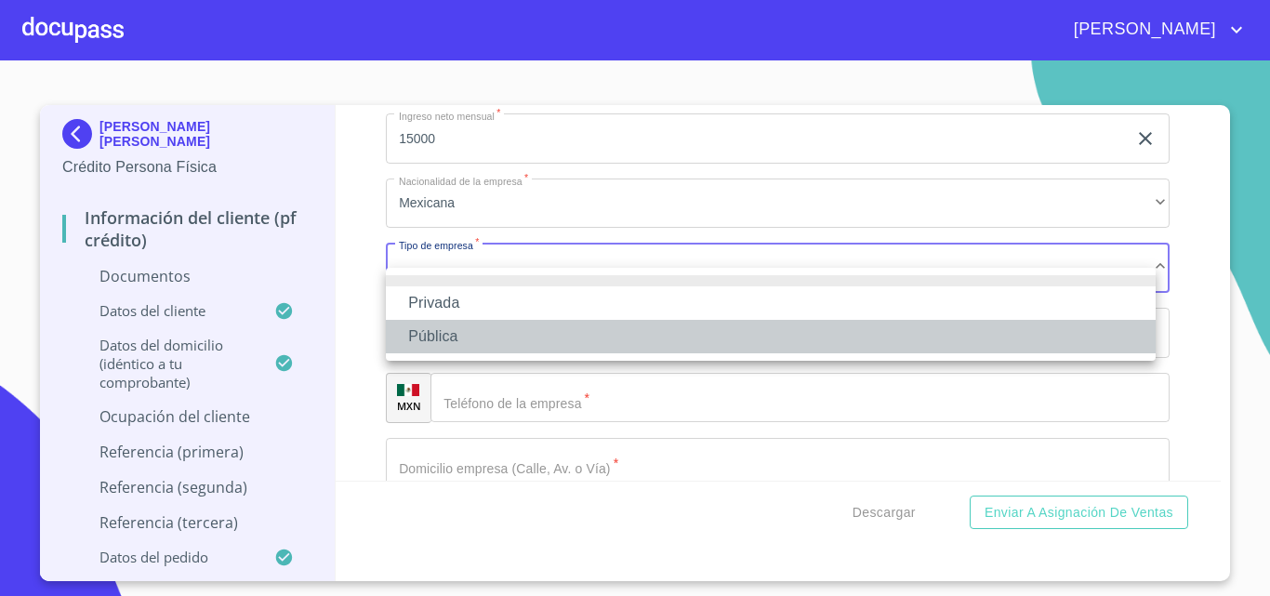
click at [435, 336] on li "Pública" at bounding box center [771, 336] width 770 height 33
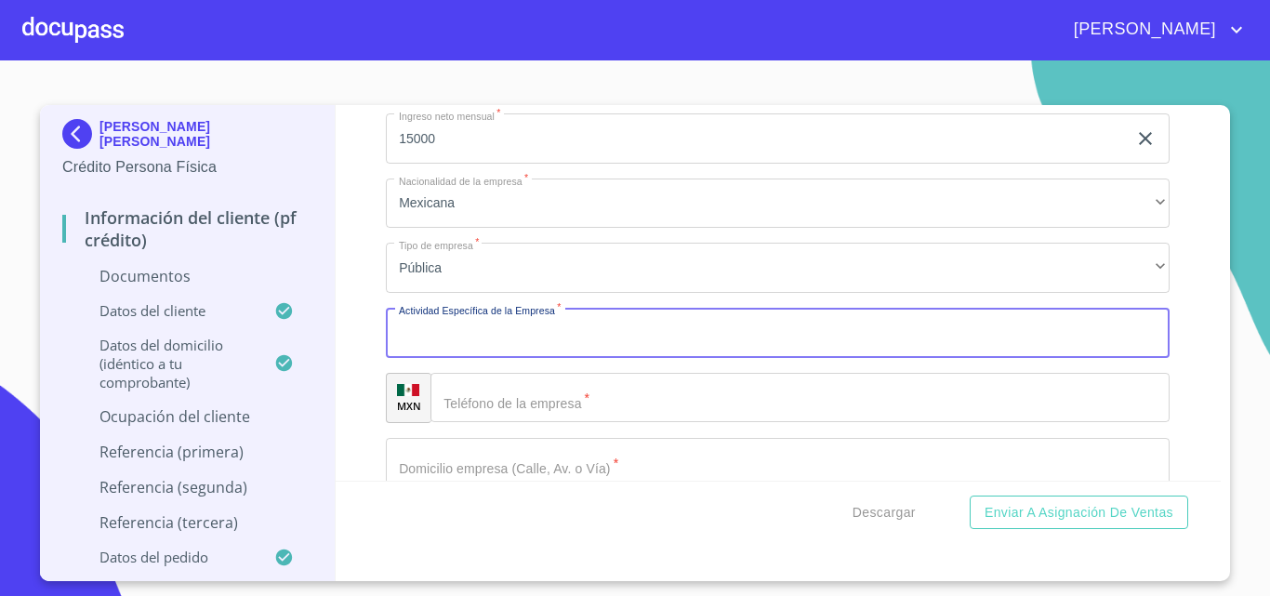
click at [447, 358] on input "Documento de identificación.   *" at bounding box center [778, 333] width 784 height 50
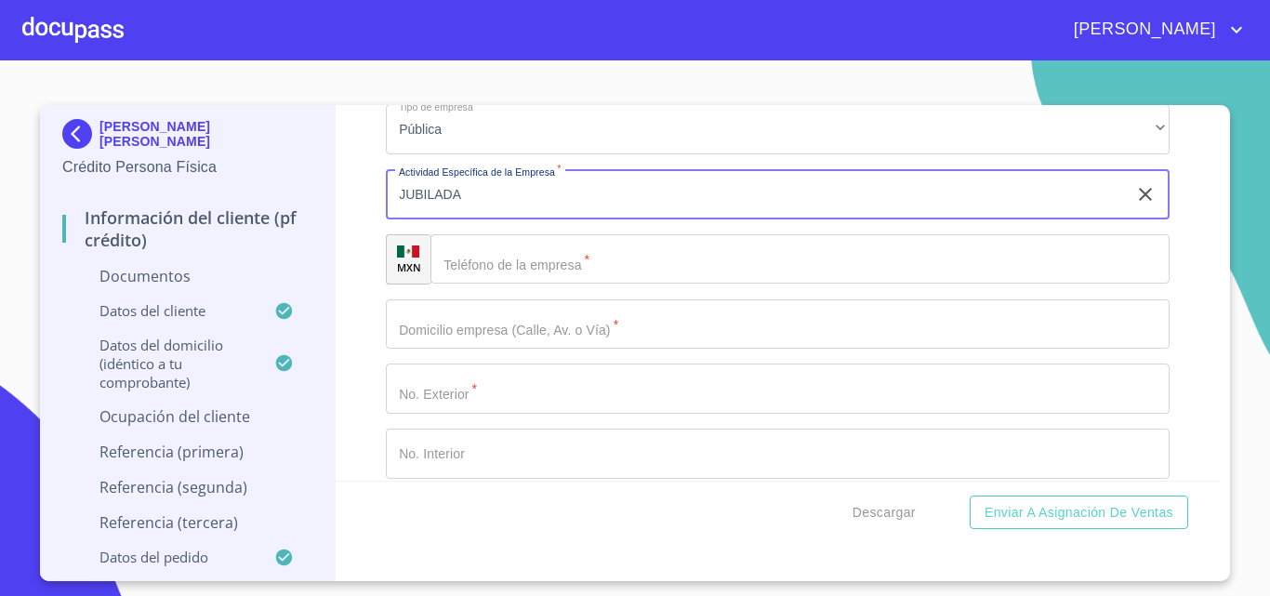
scroll to position [6134, 0]
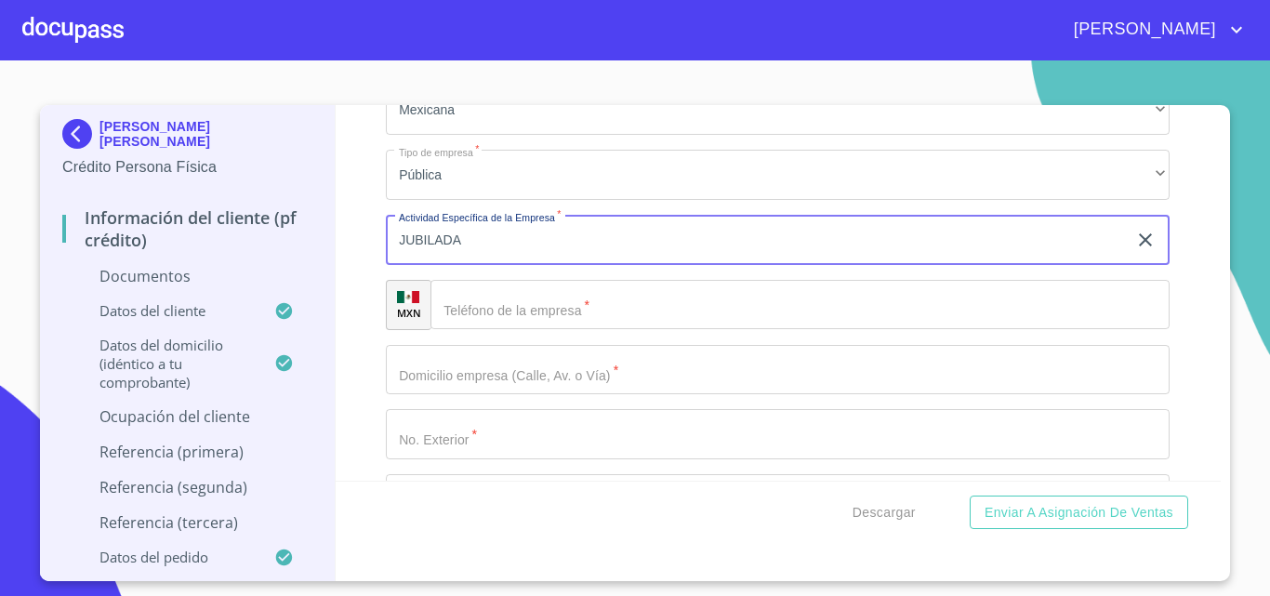
type input "JUBILADA"
click at [460, 330] on div "​" at bounding box center [799, 305] width 739 height 50
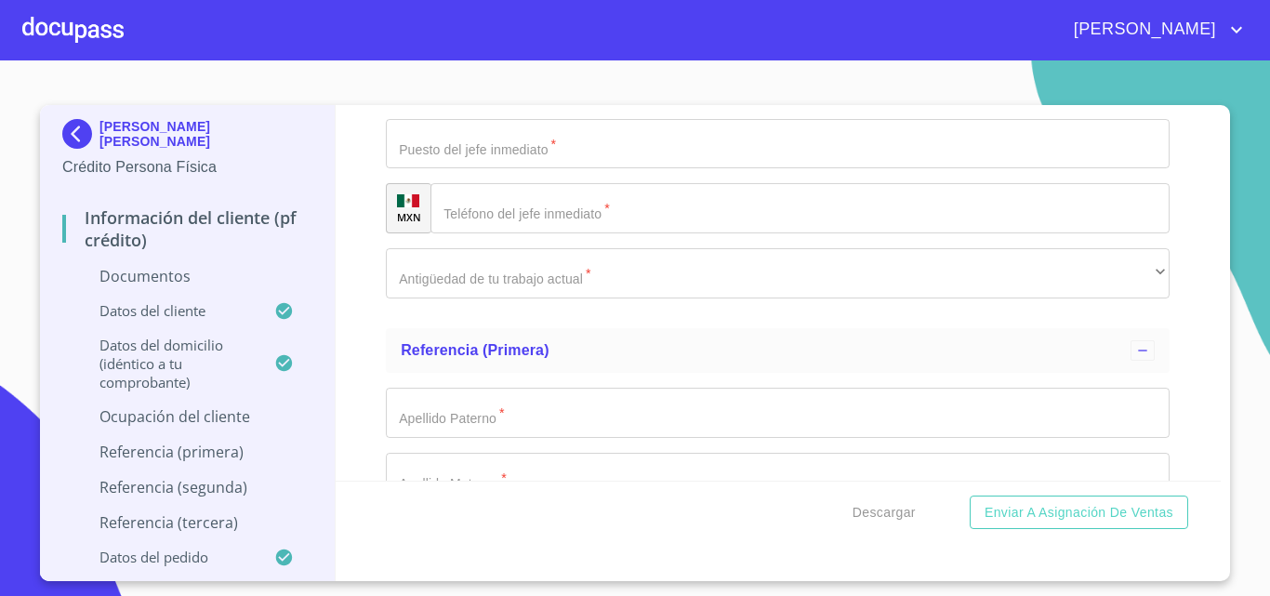
scroll to position [6785, 0]
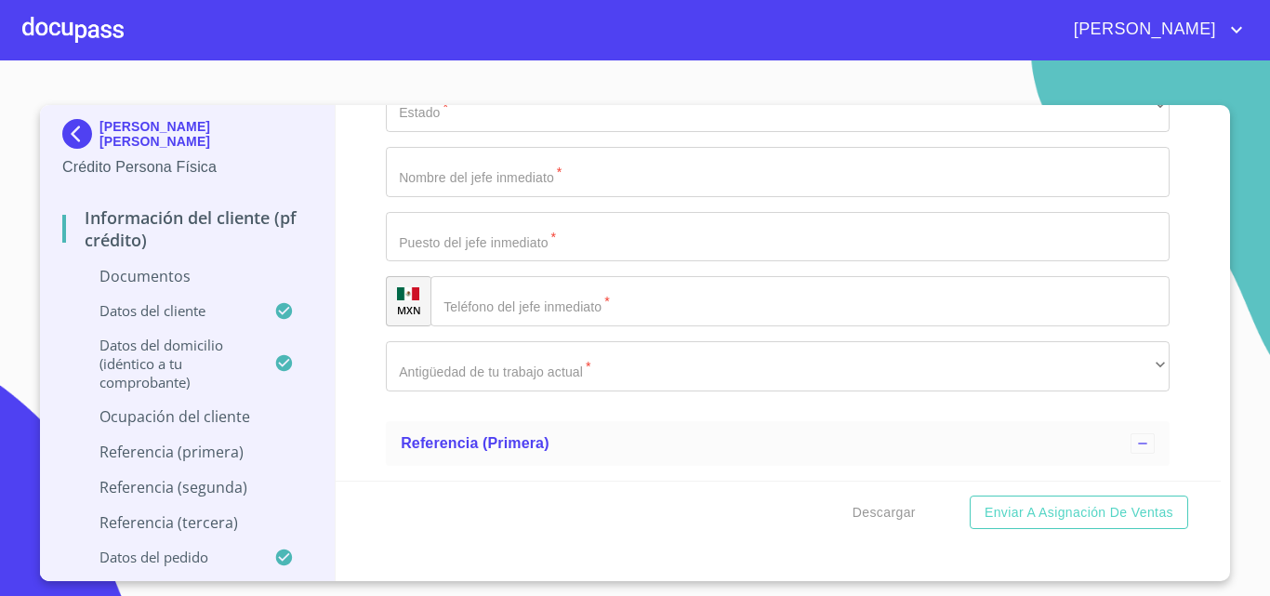
type input "[PHONE_NUMBER]"
click at [440, 262] on input "Documento de identificación.   *" at bounding box center [778, 237] width 784 height 50
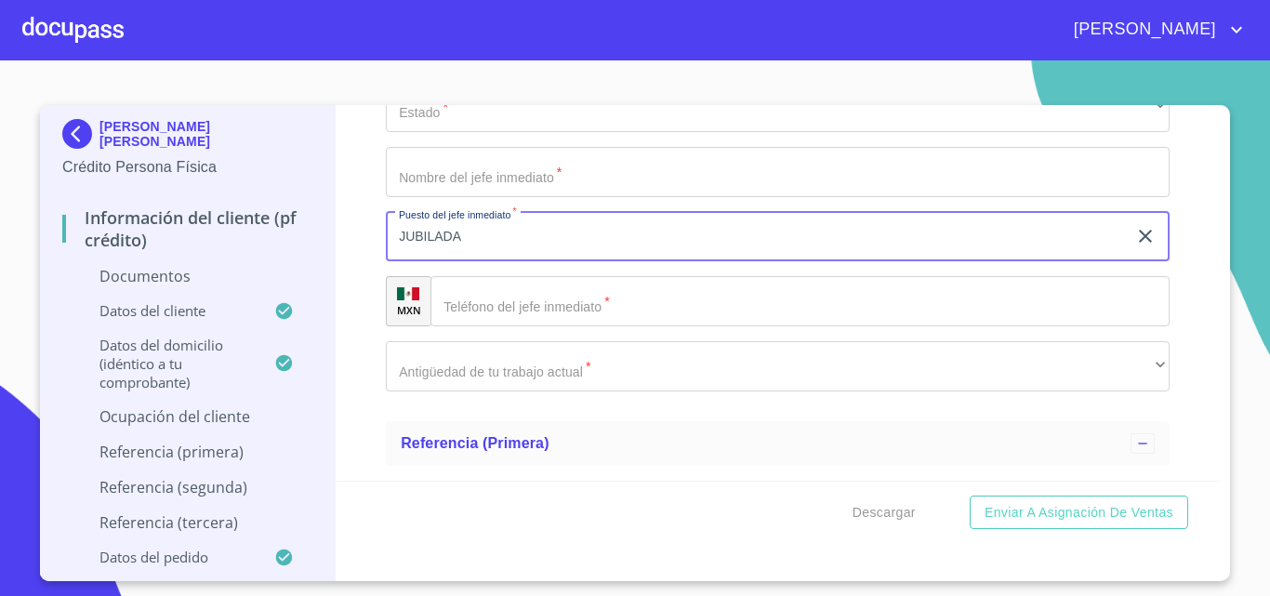
type input "JUBILADA"
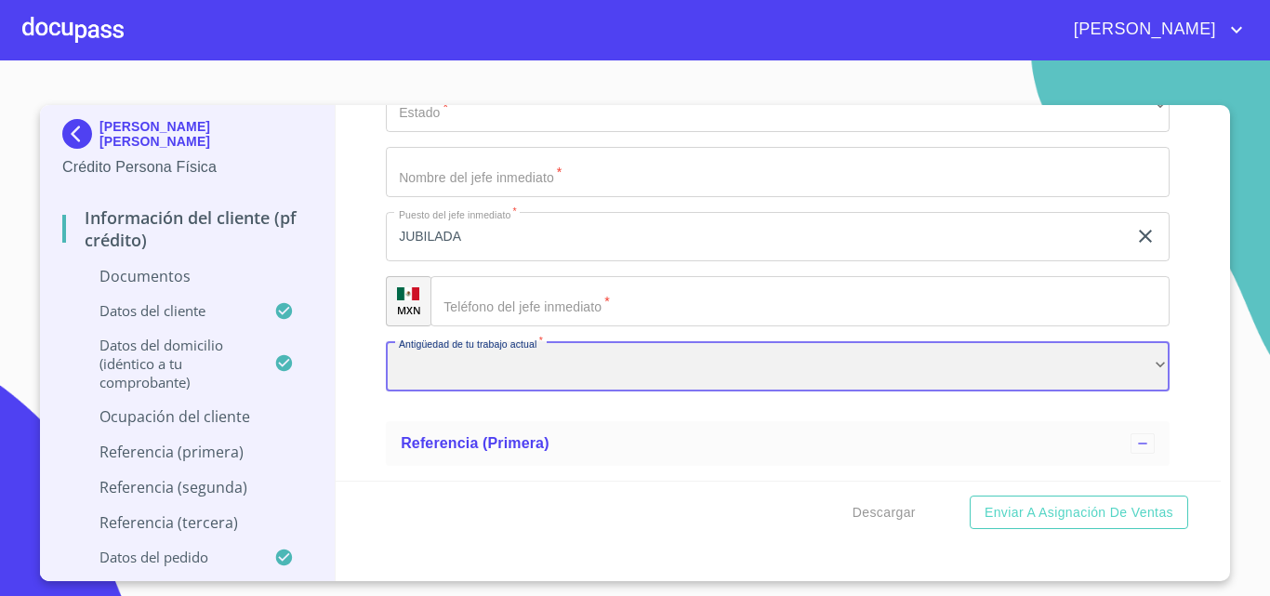
click at [455, 391] on div "​" at bounding box center [778, 366] width 784 height 50
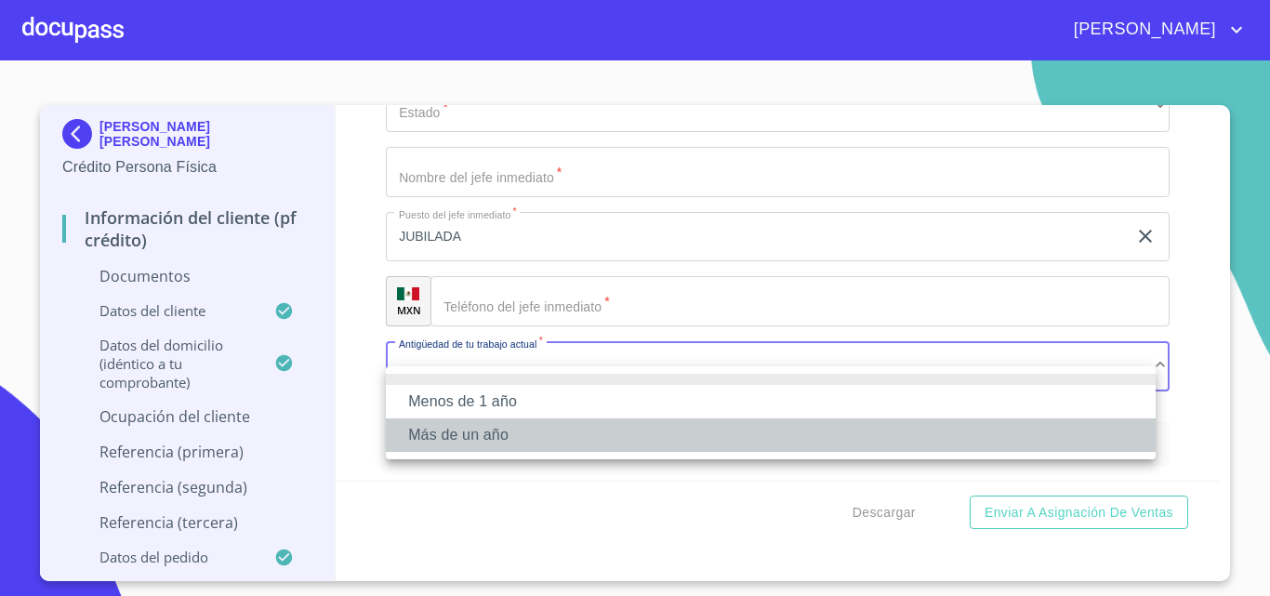
click at [457, 433] on li "Más de un año" at bounding box center [771, 434] width 770 height 33
drag, startPoint x: 457, startPoint y: 433, endPoint x: 455, endPoint y: 421, distance: 12.2
click at [457, 432] on li "Más de un año" at bounding box center [771, 434] width 770 height 33
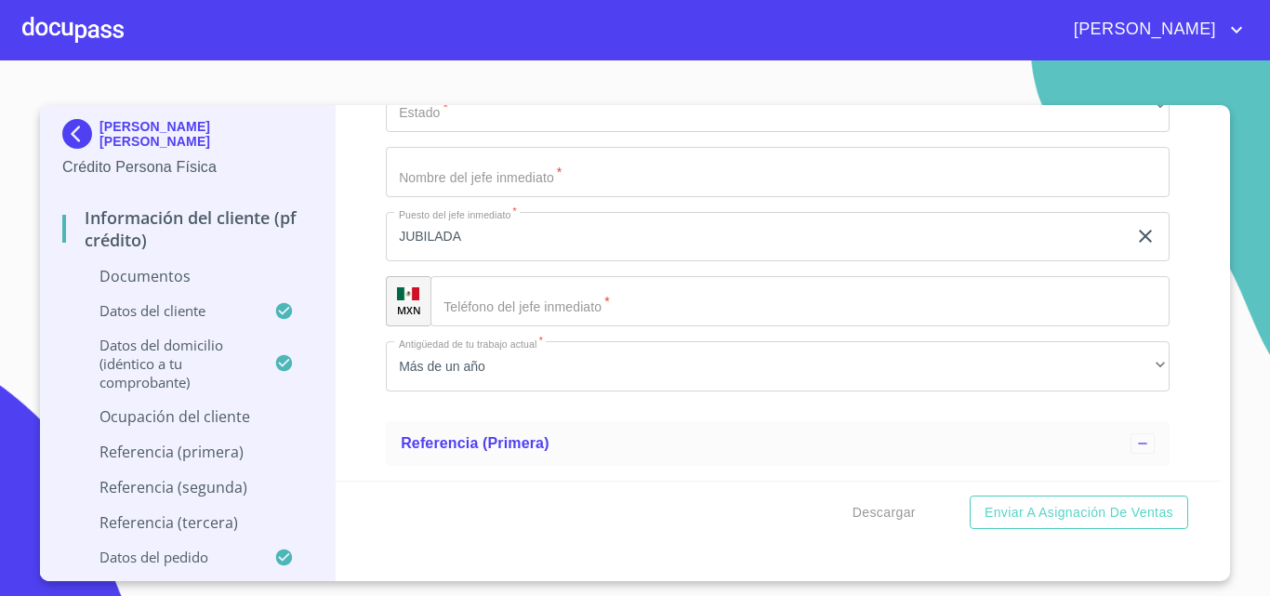
click at [436, 197] on input "Documento de identificación.   *" at bounding box center [778, 172] width 784 height 50
type input "[PERSON_NAME] [PERSON_NAME]"
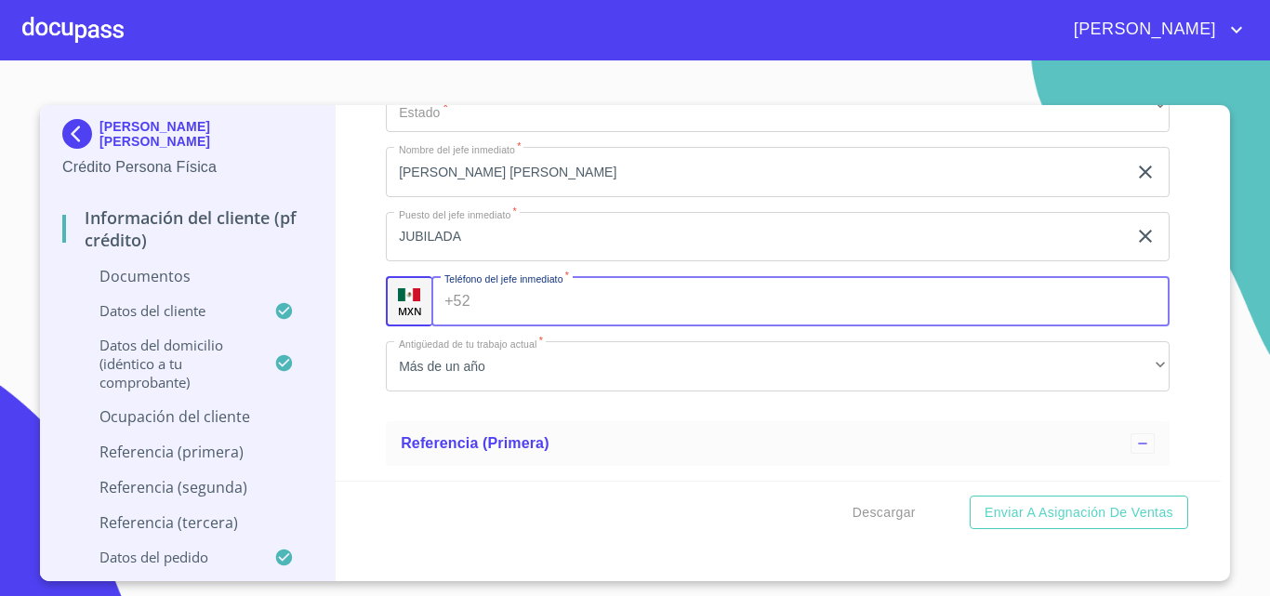
click at [499, 313] on input "Documento de identificación.   *" at bounding box center [824, 301] width 692 height 50
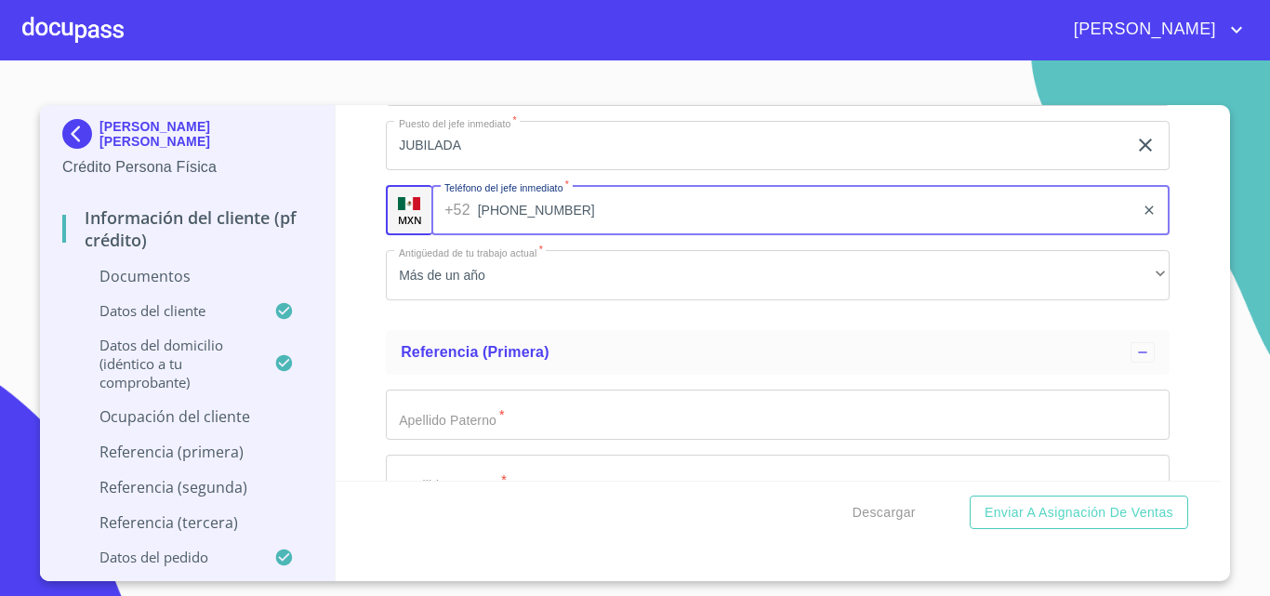
scroll to position [6878, 0]
type input "[PHONE_NUMBER]"
click at [378, 366] on div "Información del cliente (PF crédito) Documentos Documento de identificación.   …" at bounding box center [779, 292] width 886 height 375
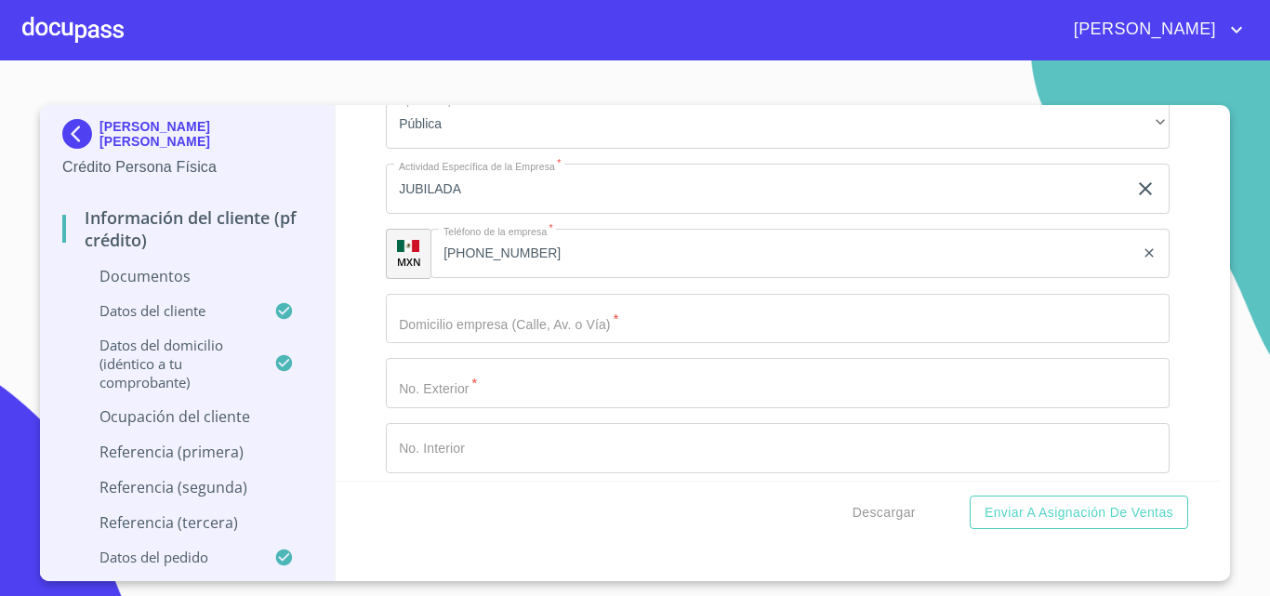
scroll to position [6320, 0]
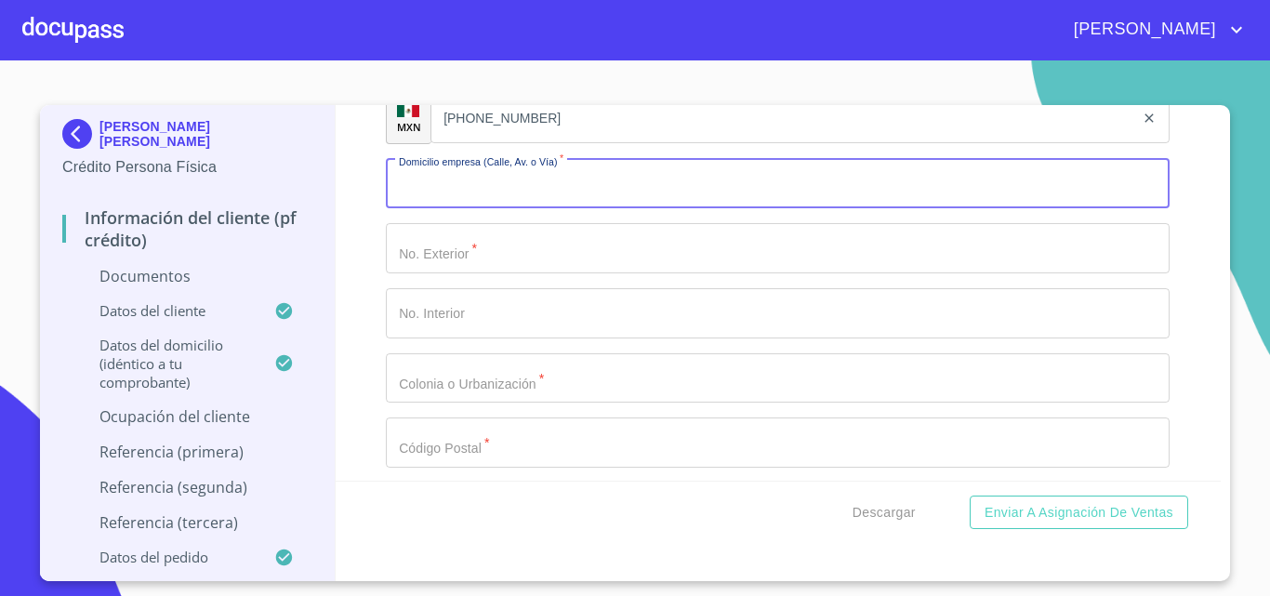
click at [432, 202] on input "Documento de identificación.   *" at bounding box center [778, 184] width 784 height 50
type input "[PERSON_NAME]"
click at [445, 273] on input "Documento de identificación.   *" at bounding box center [778, 248] width 784 height 50
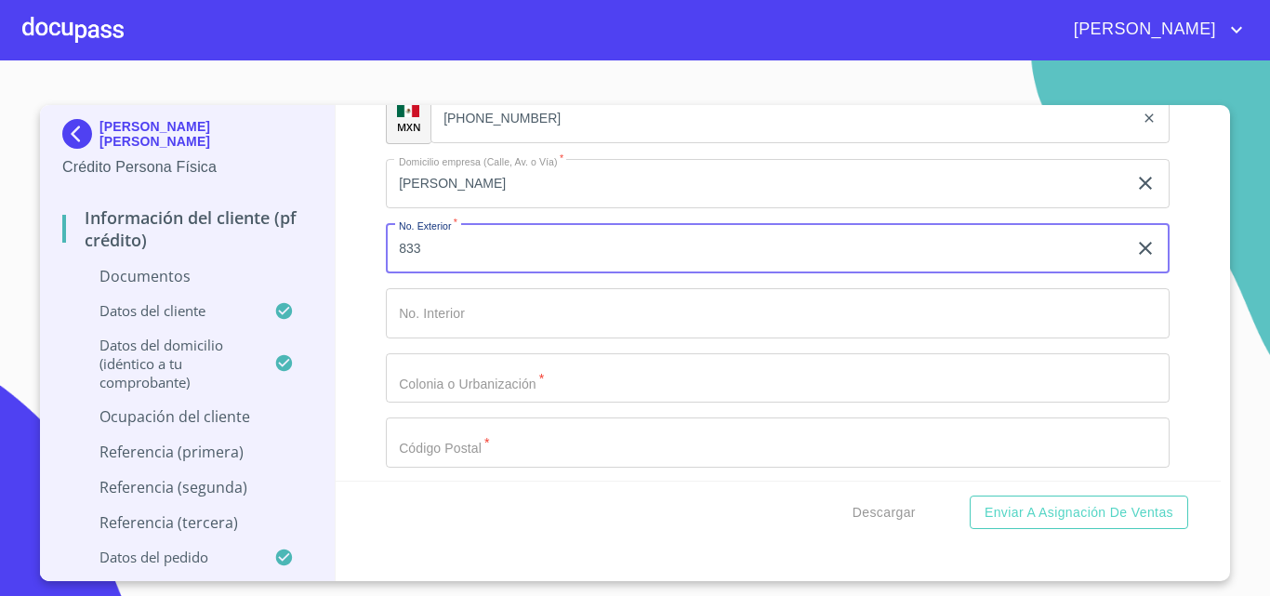
type input "833"
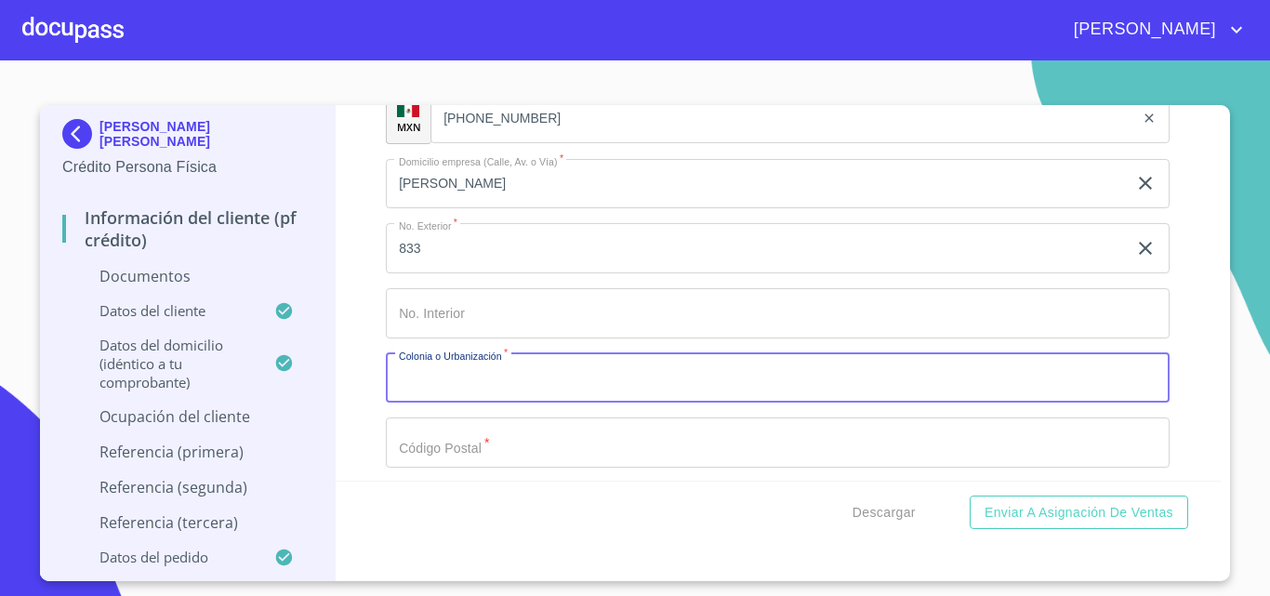
click at [464, 392] on input "Documento de identificación.   *" at bounding box center [778, 378] width 784 height 50
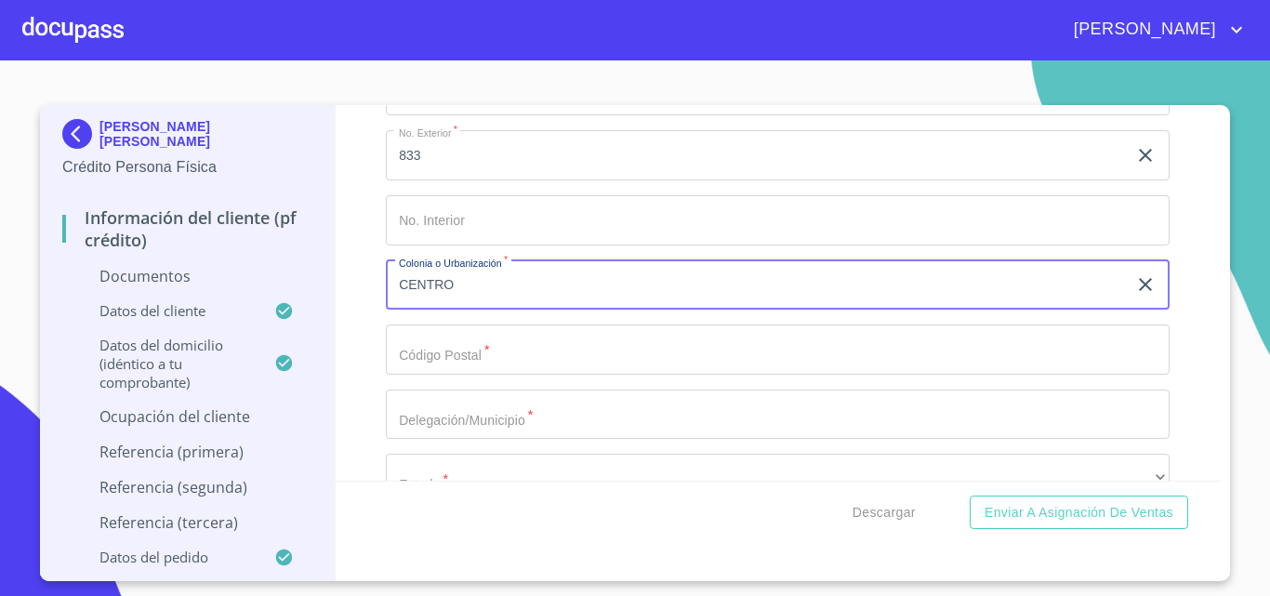
type input "CENTRO"
click at [463, 375] on input "Documento de identificación.   *" at bounding box center [778, 349] width 784 height 50
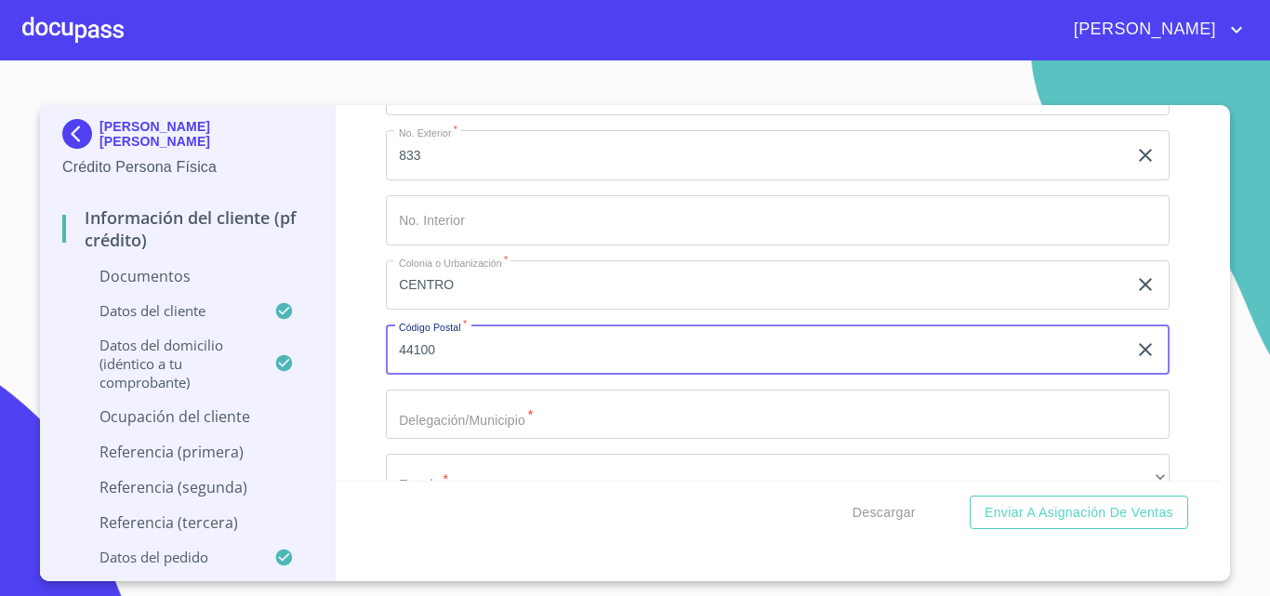
type input "44100"
click at [444, 428] on input "Documento de identificación.   *" at bounding box center [778, 414] width 784 height 50
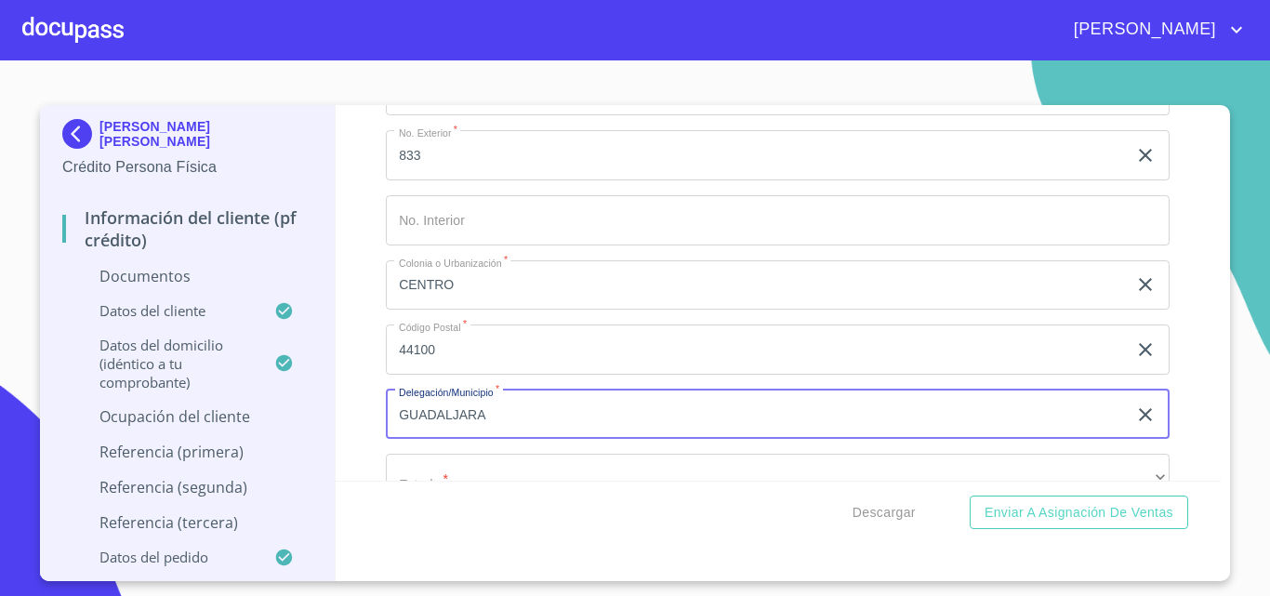
scroll to position [6506, 0]
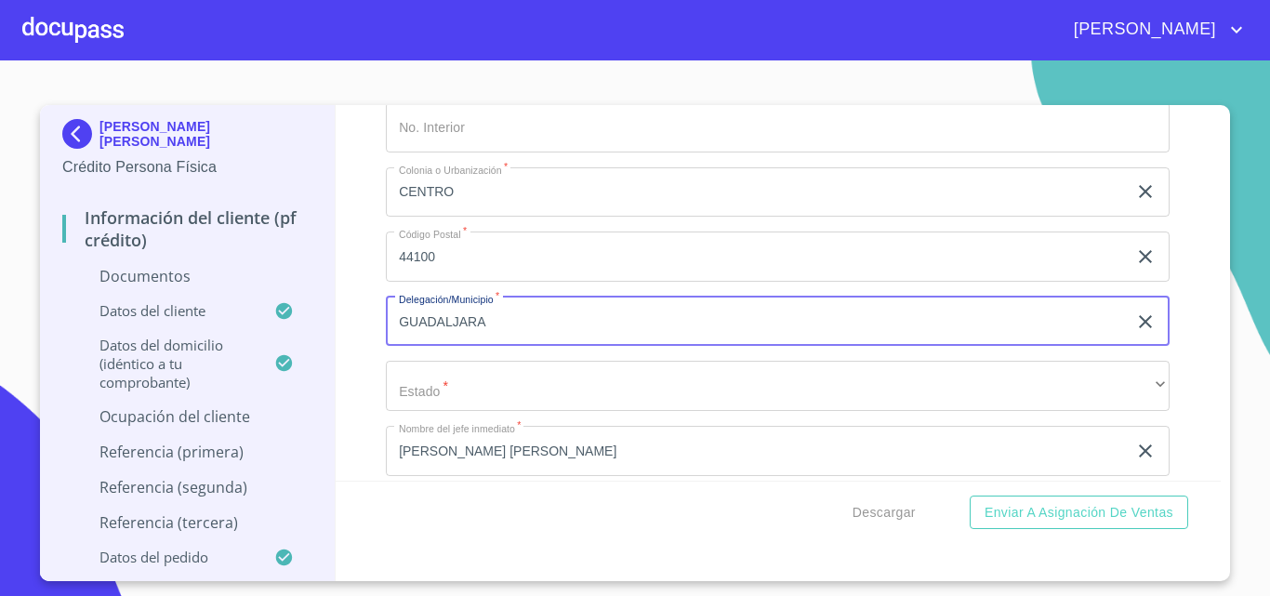
click at [450, 340] on input "GUADALJARA" at bounding box center [756, 321] width 741 height 50
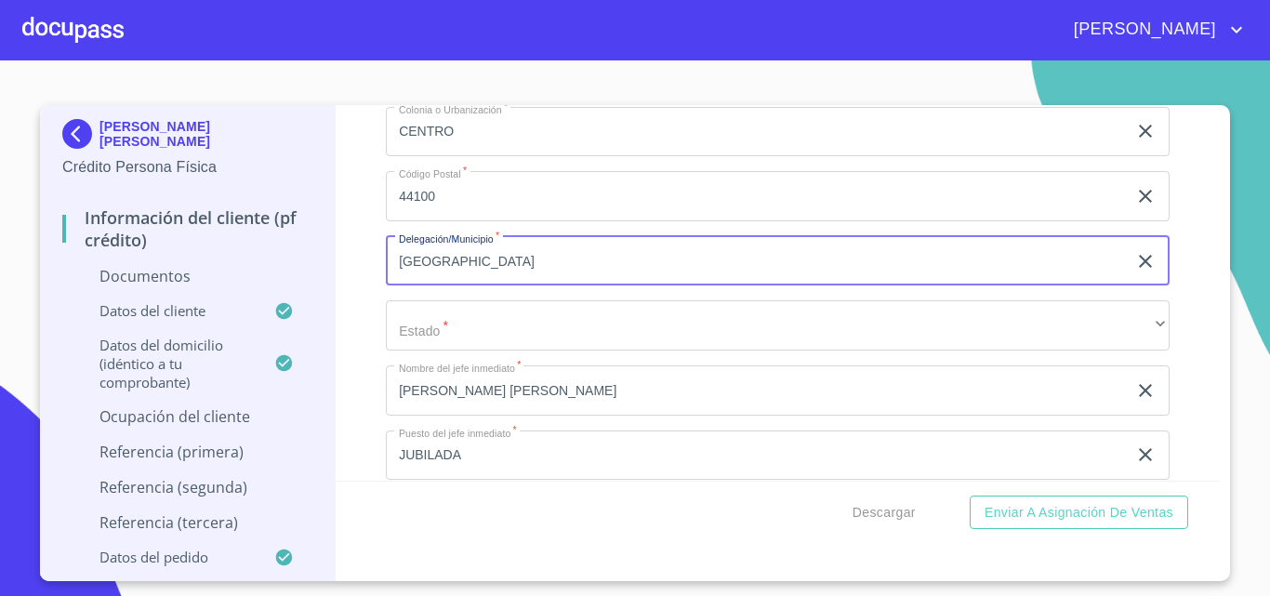
scroll to position [6599, 0]
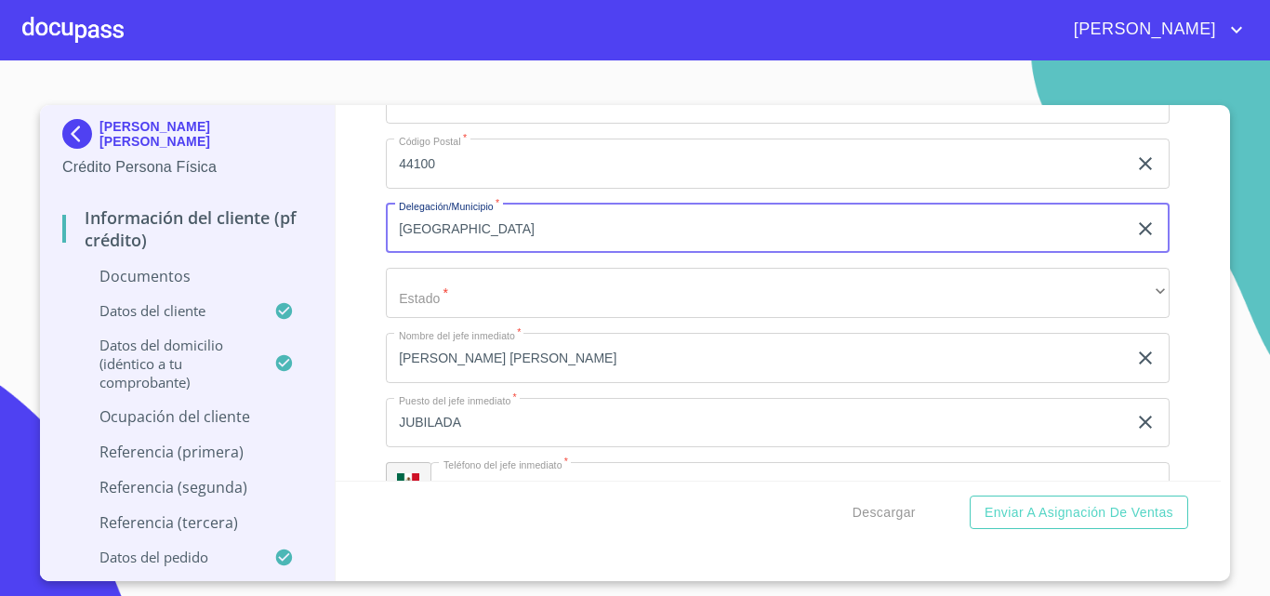
type input "[GEOGRAPHIC_DATA]"
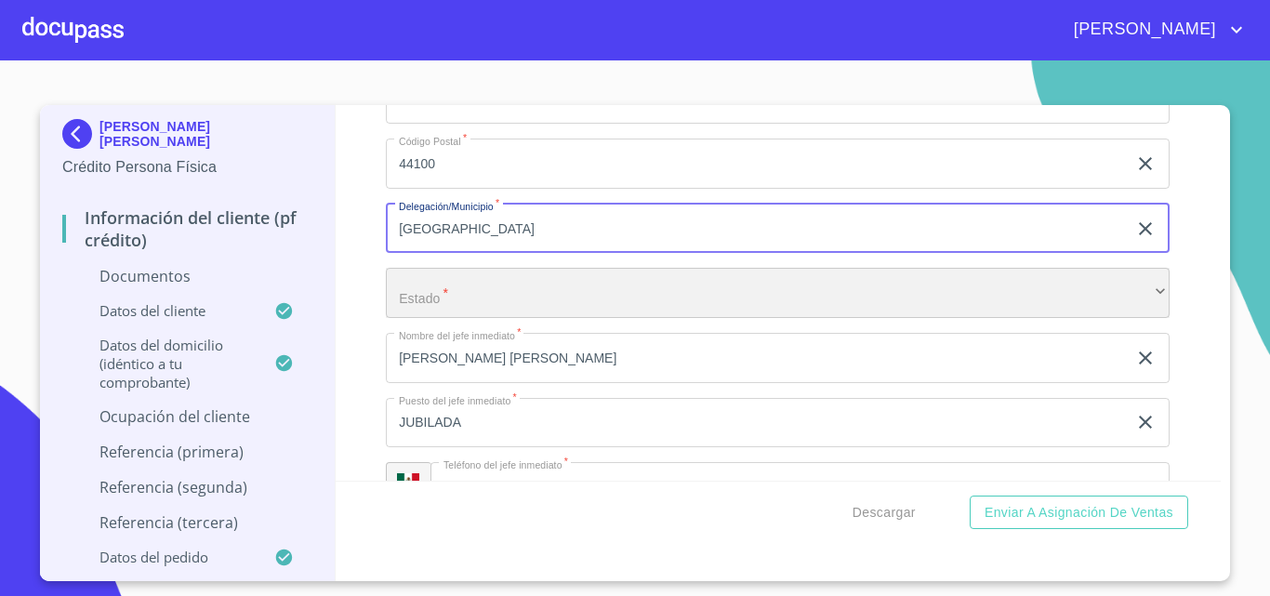
click at [459, 318] on div "​" at bounding box center [778, 293] width 784 height 50
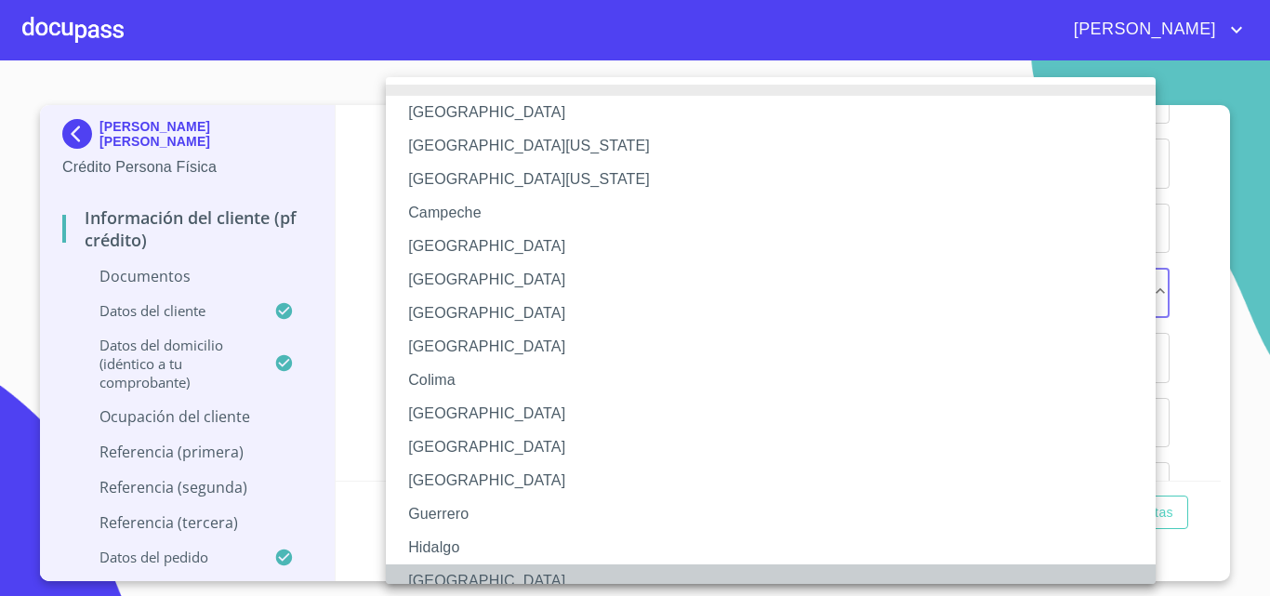
click at [470, 573] on li "[GEOGRAPHIC_DATA]" at bounding box center [778, 580] width 784 height 33
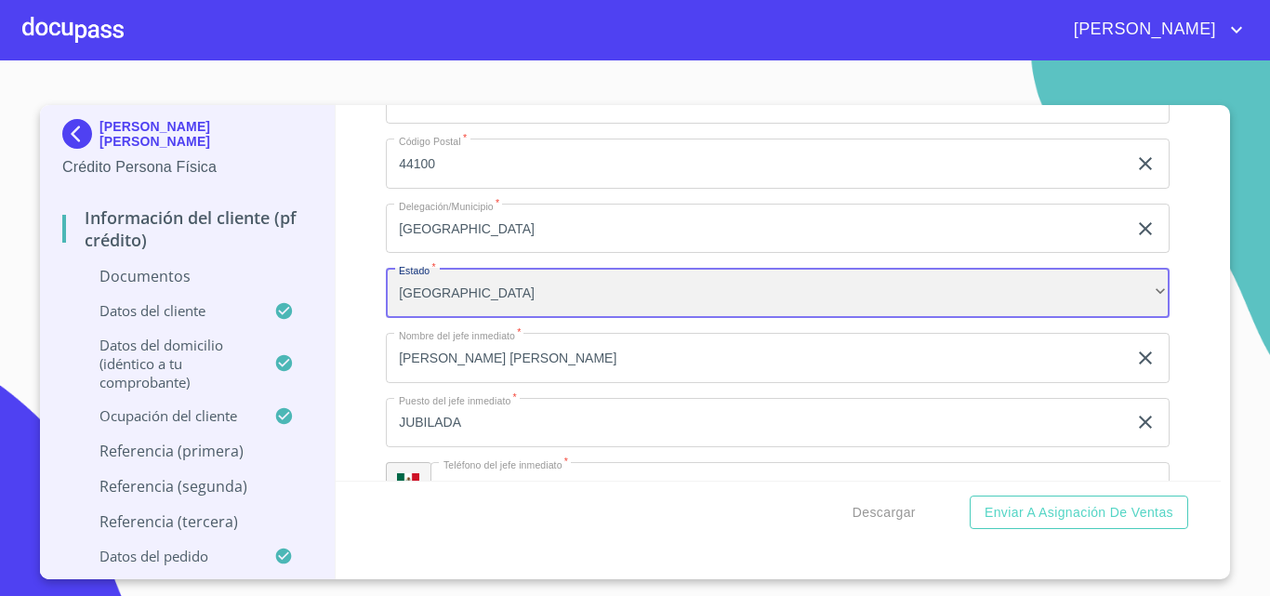
scroll to position [6692, 0]
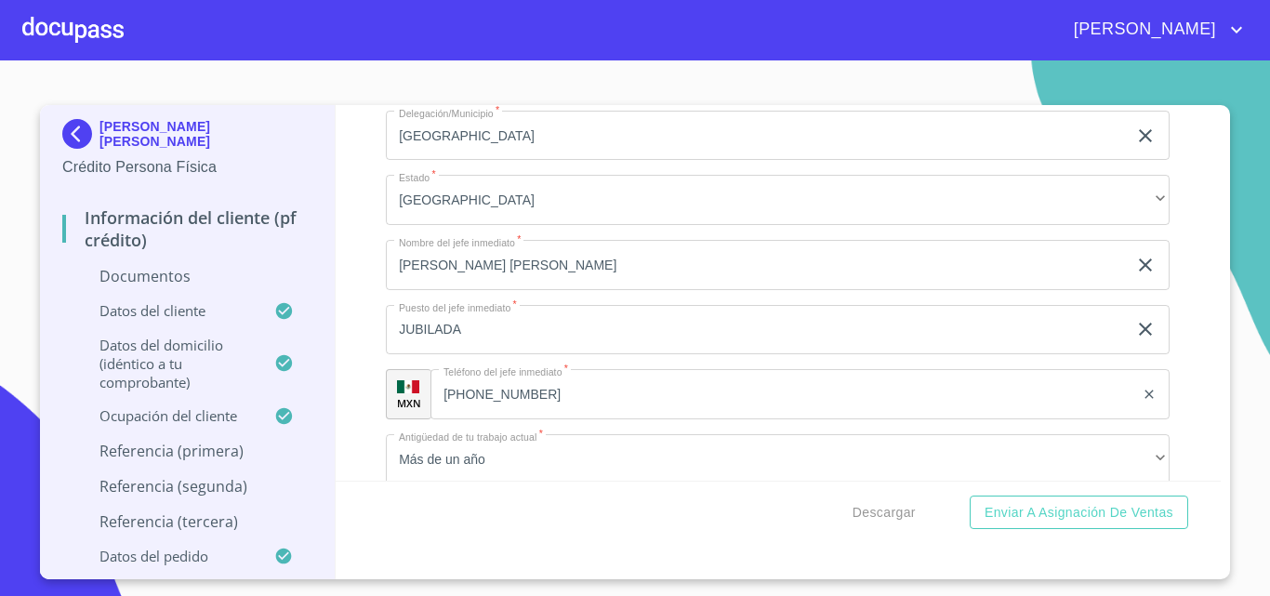
click at [348, 354] on div "Información del cliente (PF crédito) Documentos Documento de identificación.   …" at bounding box center [779, 292] width 886 height 375
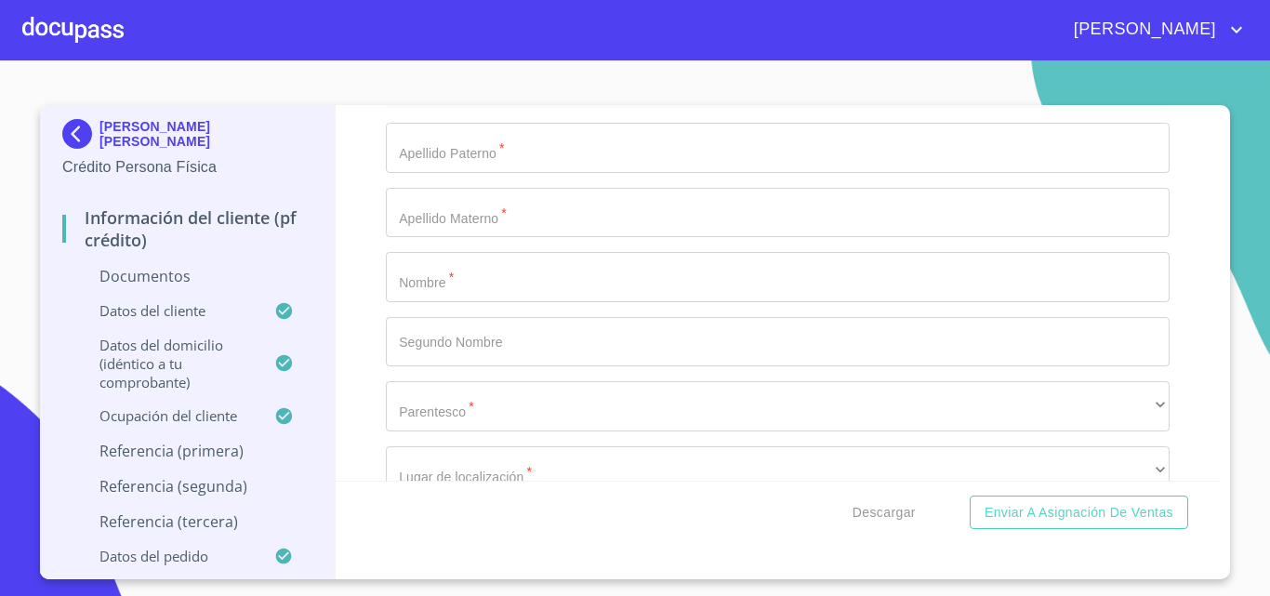
scroll to position [7157, 0]
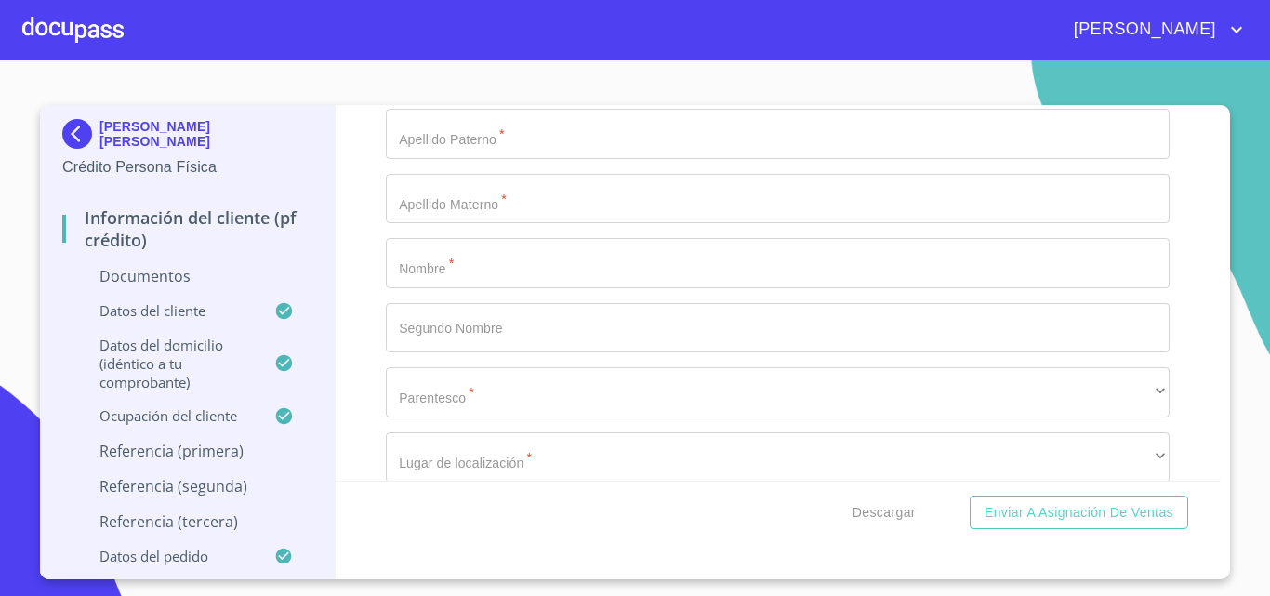
click at [419, 288] on input "Documento de identificación.   *" at bounding box center [778, 263] width 784 height 50
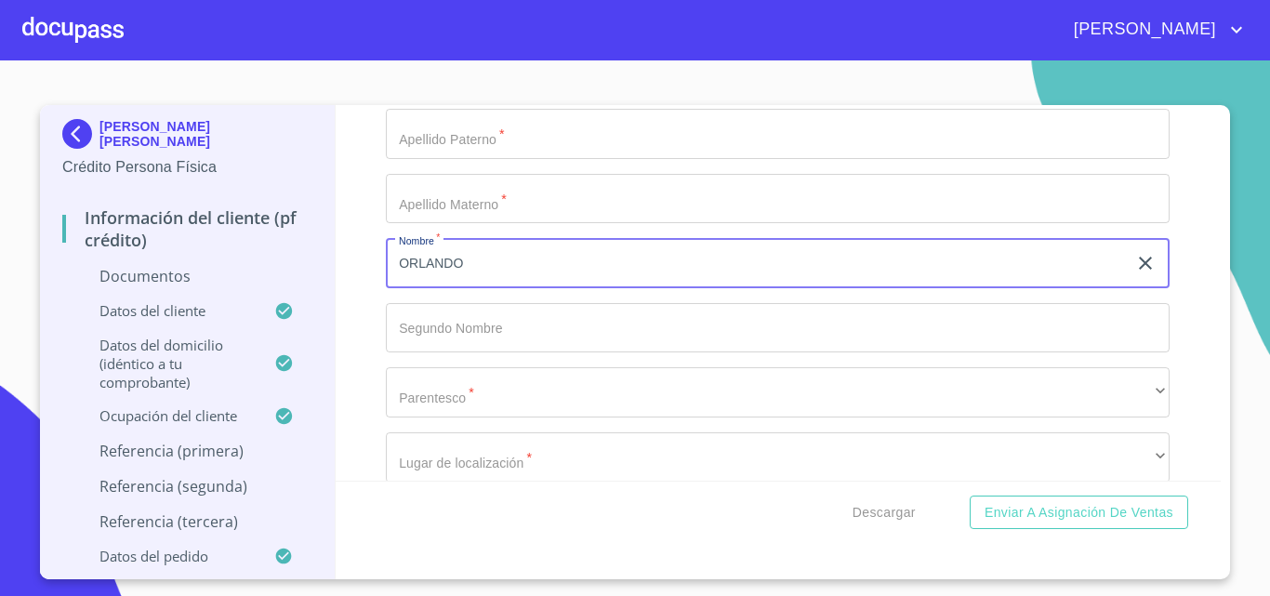
type input "ORLANDO"
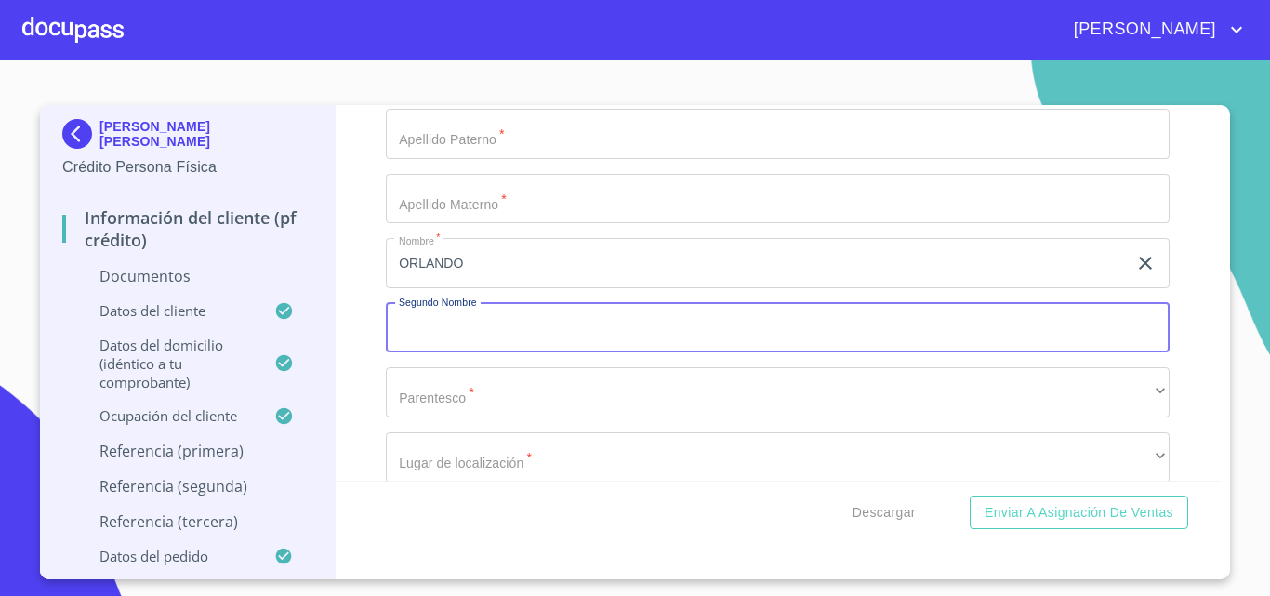
click at [451, 353] on input "Documento de identificación.   *" at bounding box center [778, 328] width 784 height 50
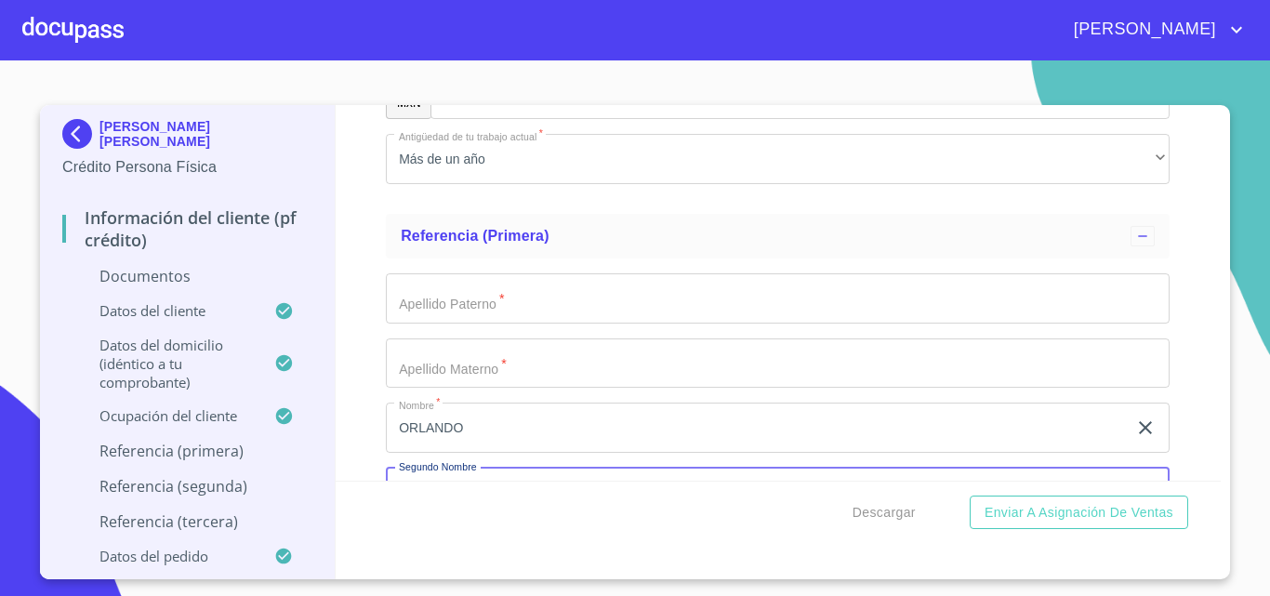
scroll to position [6971, 0]
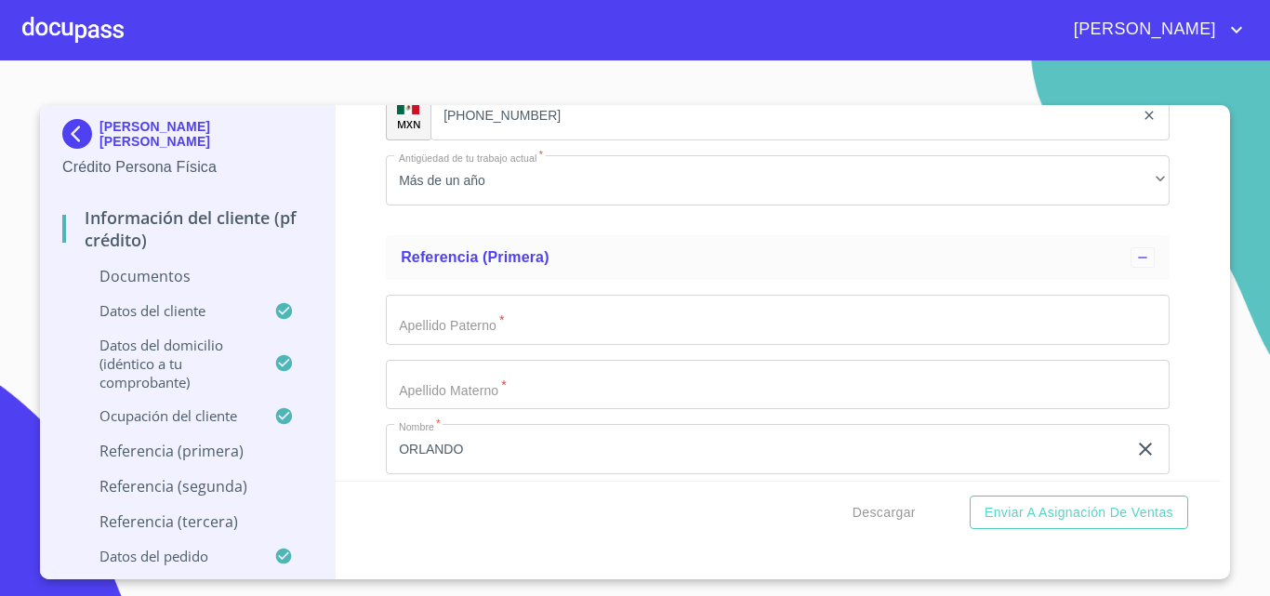
type input "[PERSON_NAME]"
click at [451, 345] on input "Documento de identificación.   *" at bounding box center [778, 320] width 784 height 50
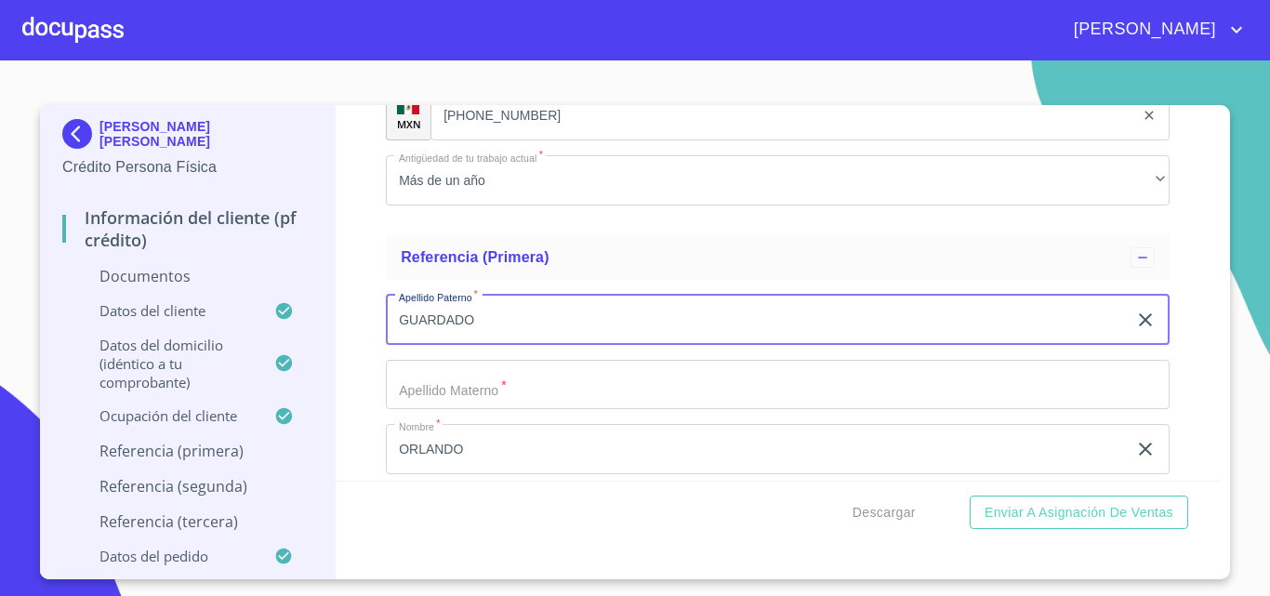
type input "GUARDADO"
click at [428, 406] on input "Documento de identificación.   *" at bounding box center [778, 385] width 784 height 50
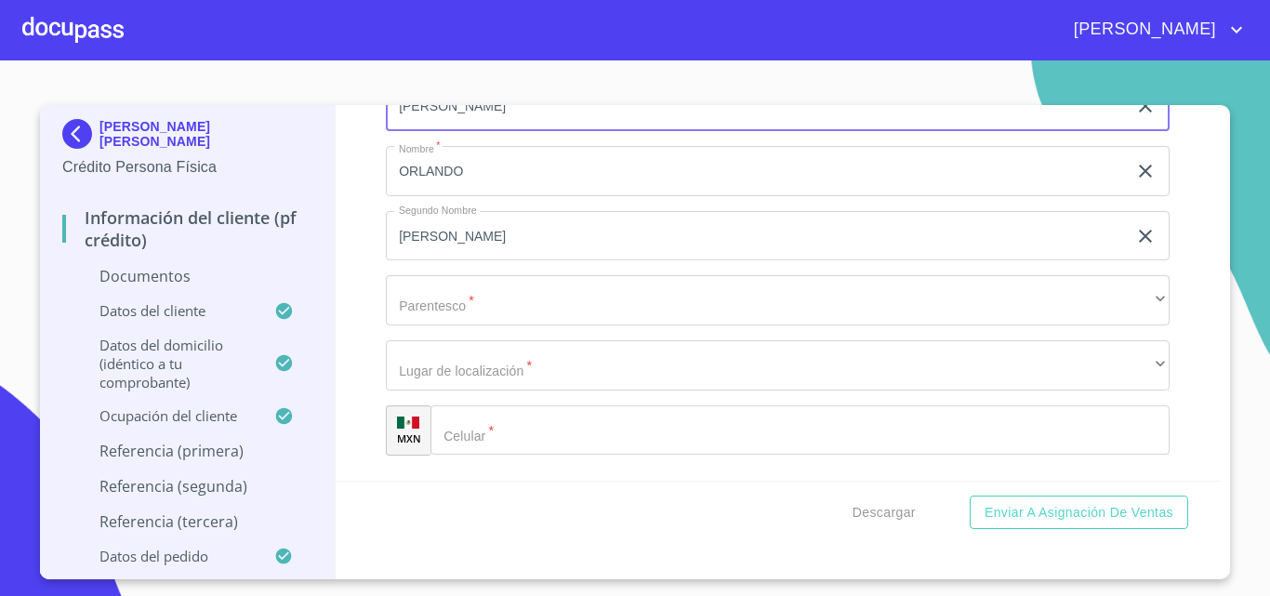
scroll to position [7250, 0]
type input "[PERSON_NAME]"
click at [461, 437] on div "​" at bounding box center [799, 429] width 739 height 50
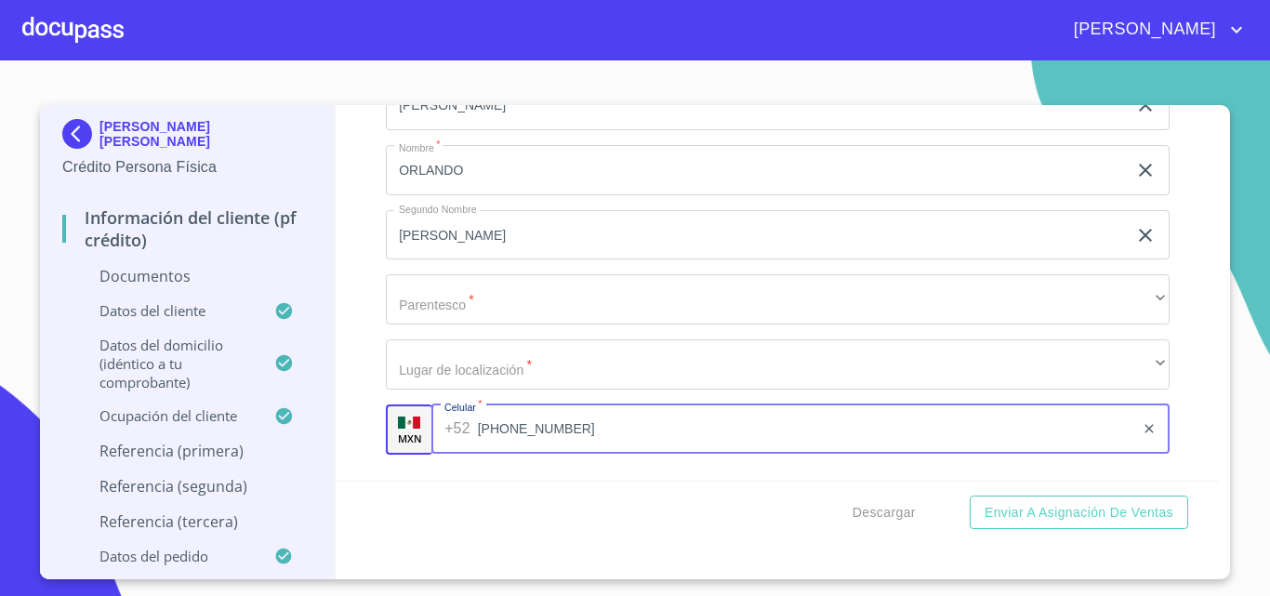
type input "[PHONE_NUMBER]"
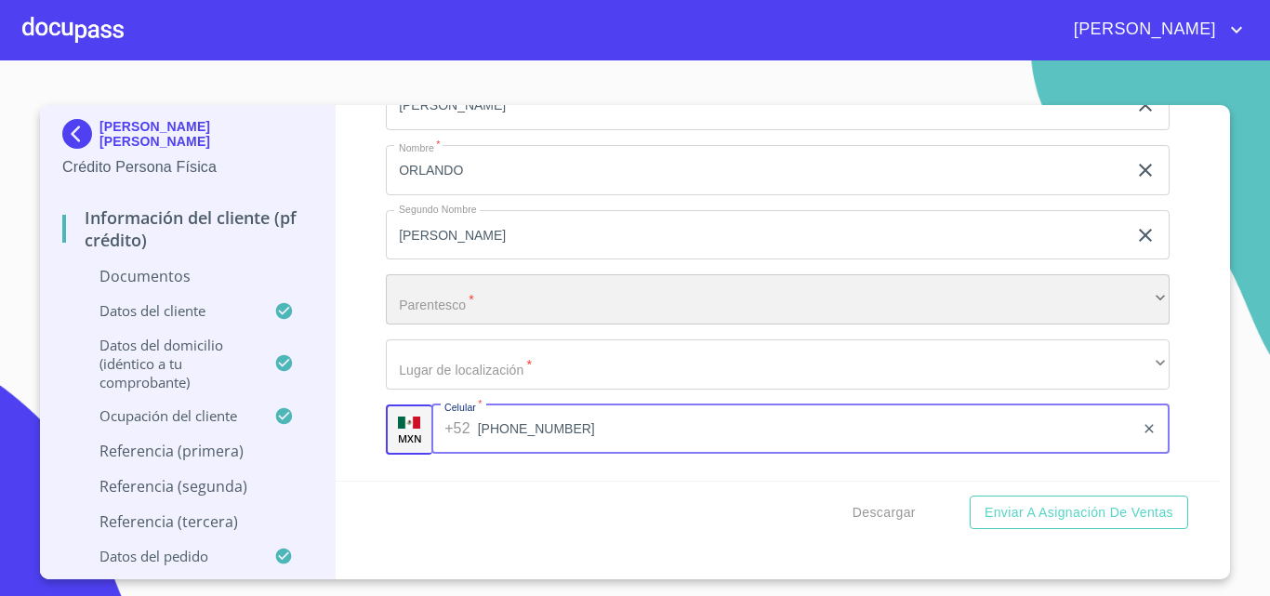
click at [439, 324] on div "​" at bounding box center [778, 299] width 784 height 50
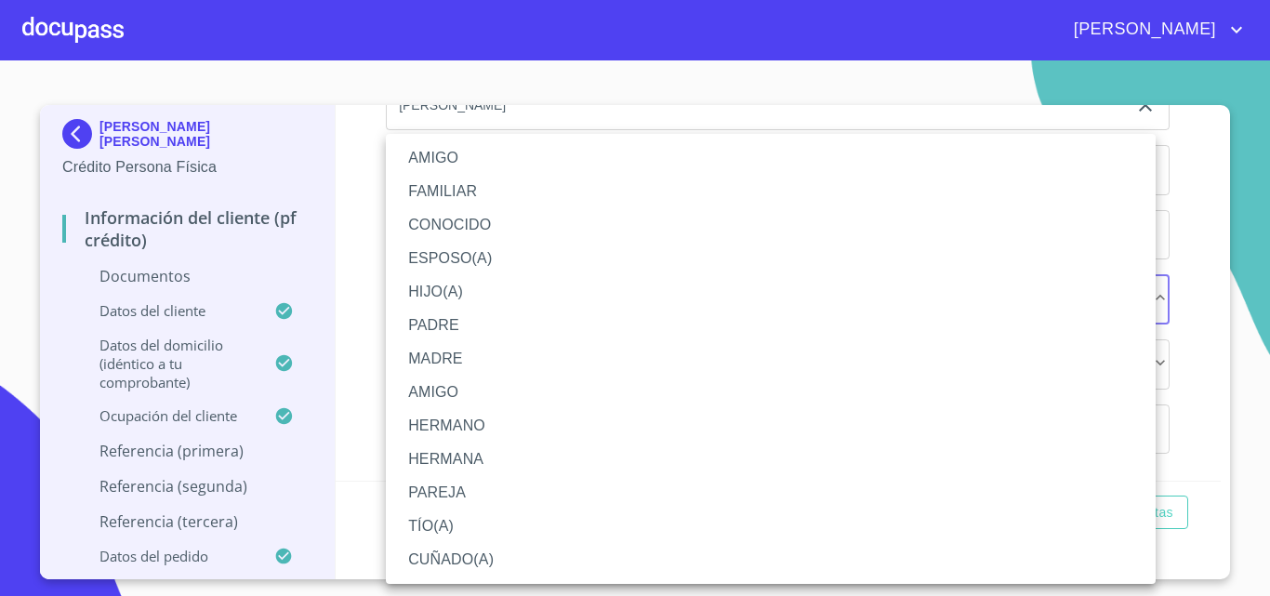
click at [351, 465] on div at bounding box center [635, 298] width 1270 height 596
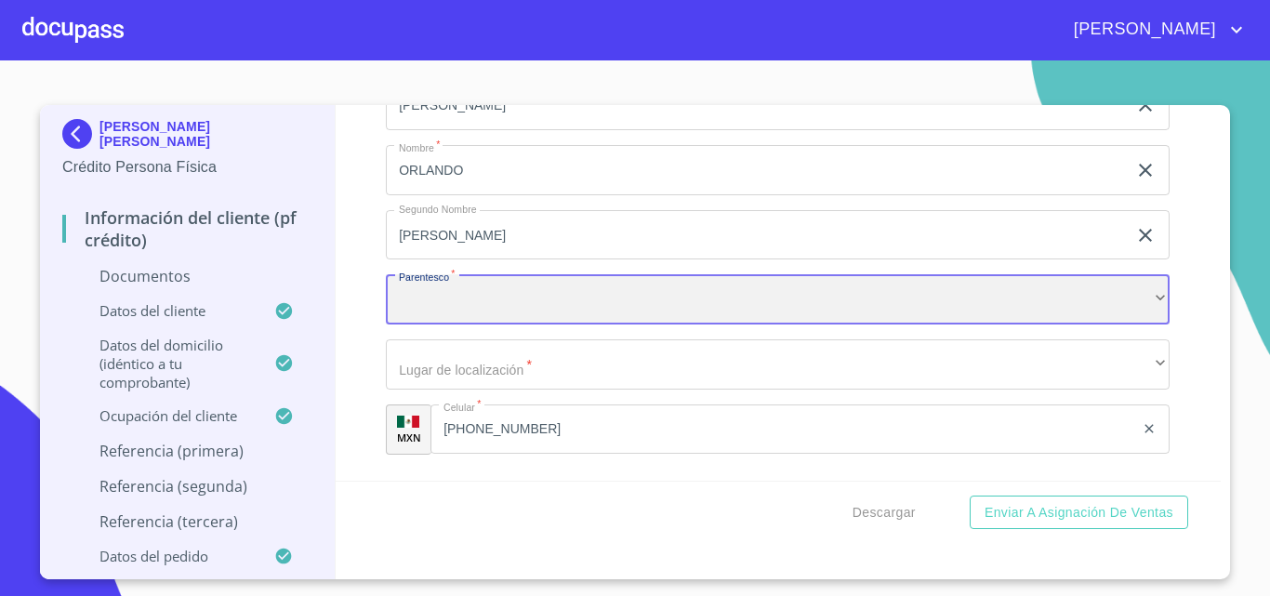
click at [424, 324] on div "​" at bounding box center [778, 299] width 784 height 50
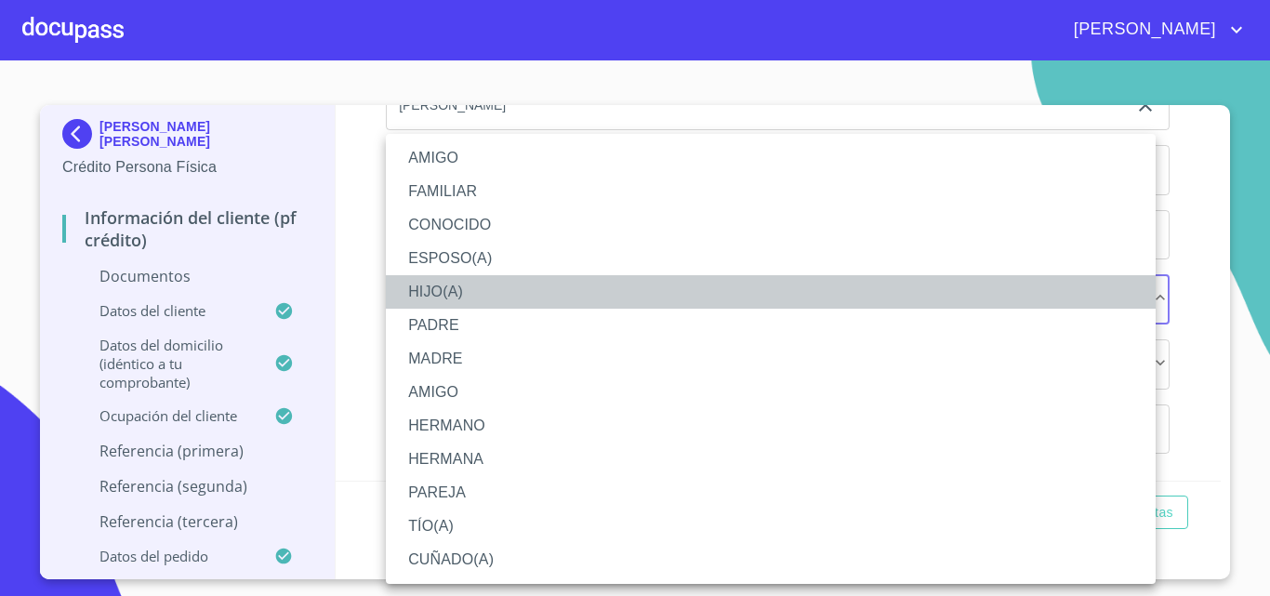
click at [423, 292] on li "HIJO(A)" at bounding box center [771, 291] width 770 height 33
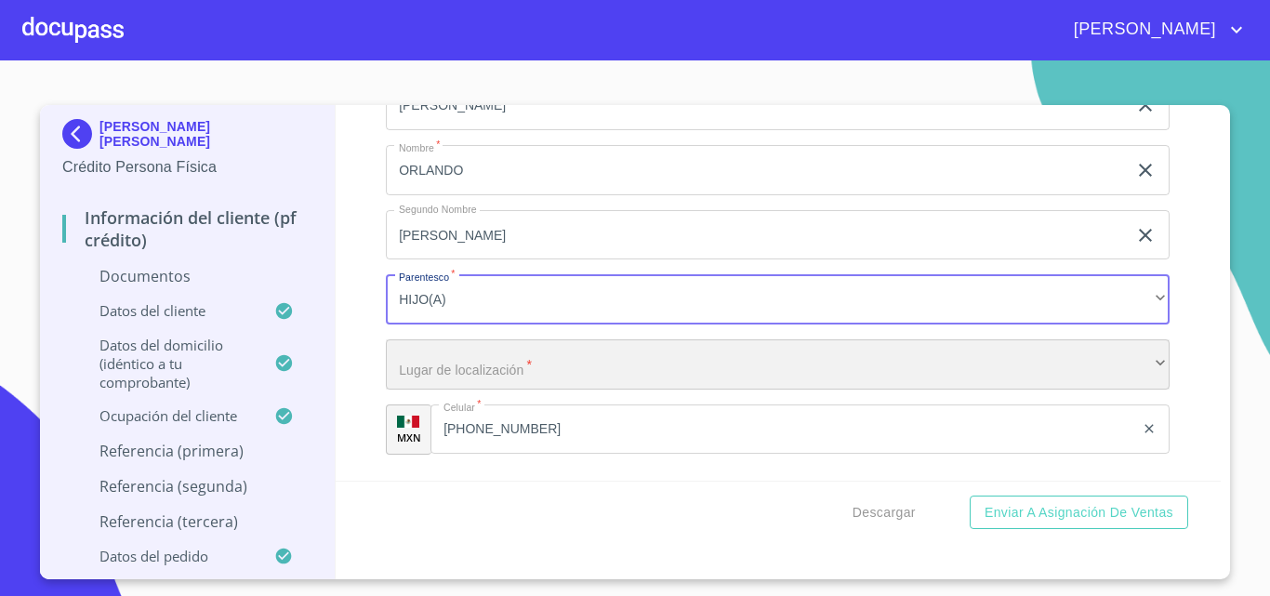
click at [438, 389] on div "​" at bounding box center [778, 364] width 784 height 50
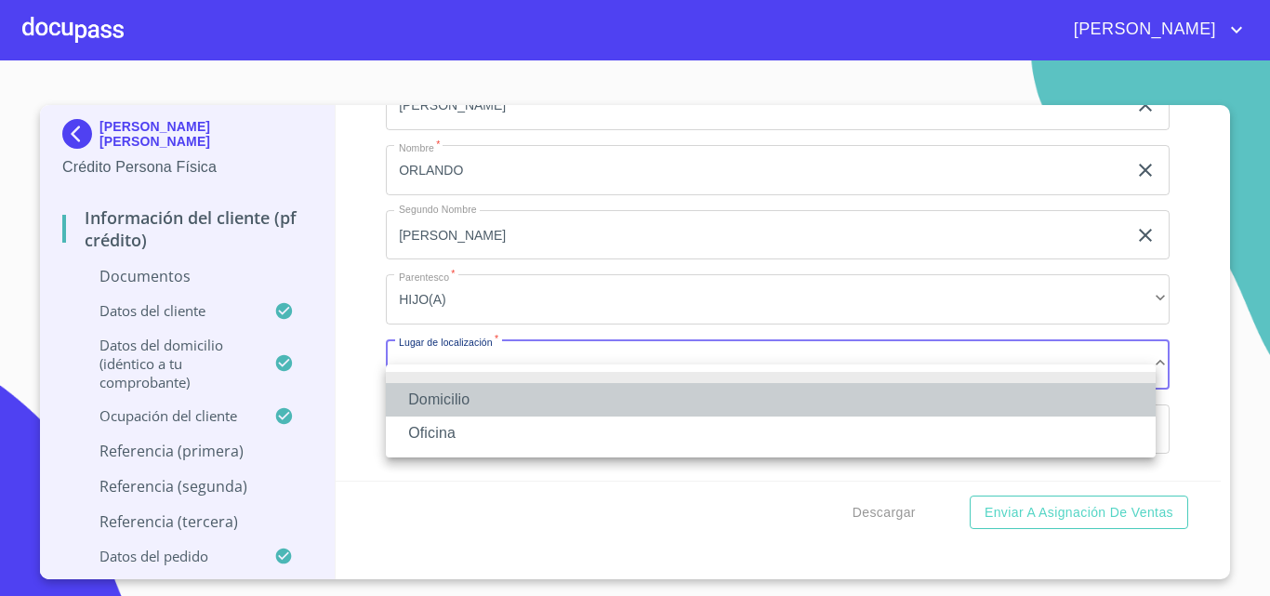
click at [438, 401] on li "Domicilio" at bounding box center [771, 399] width 770 height 33
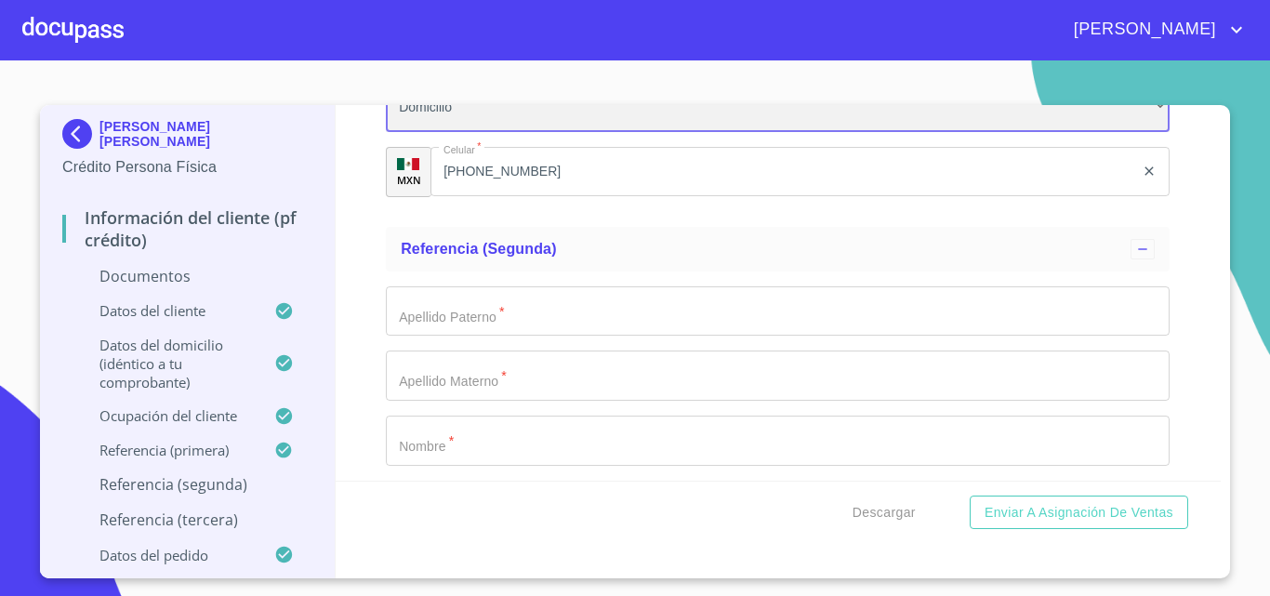
scroll to position [7528, 0]
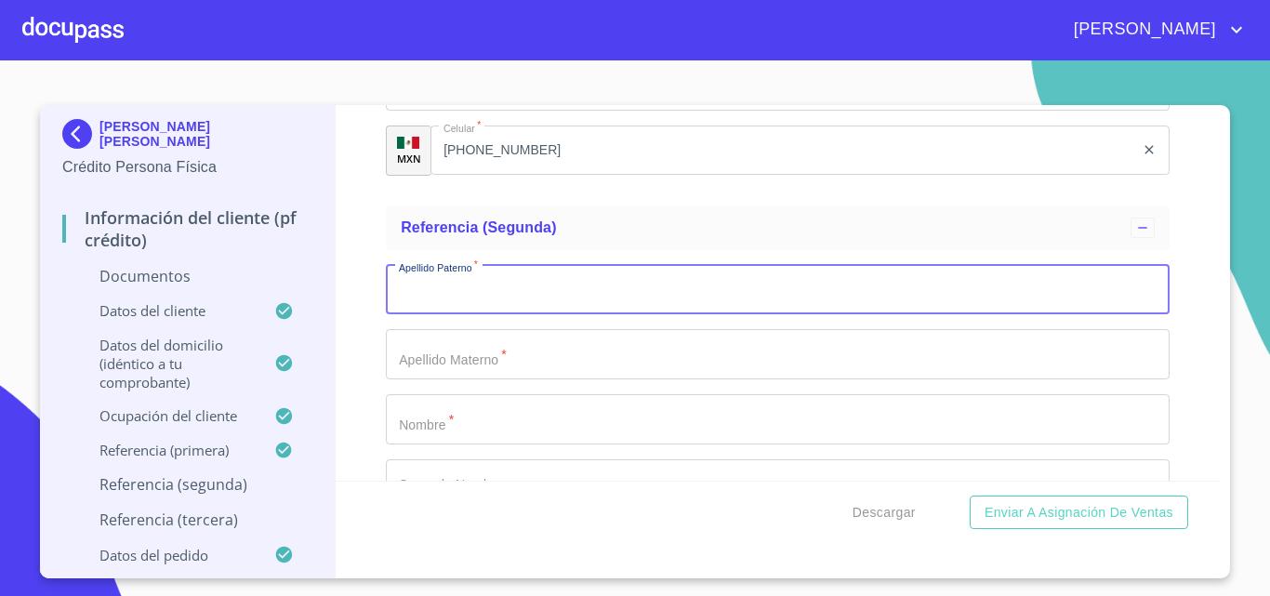
click at [452, 315] on input "Documento de identificación.   *" at bounding box center [778, 290] width 784 height 50
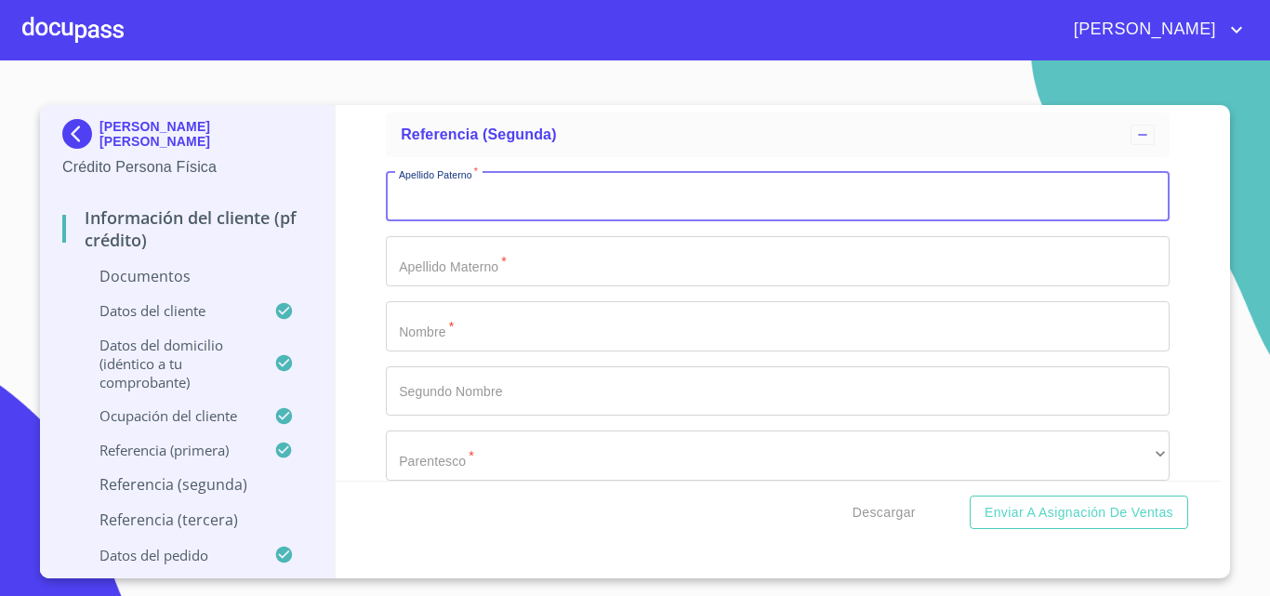
click at [436, 349] on input "Documento de identificación.   *" at bounding box center [778, 326] width 784 height 50
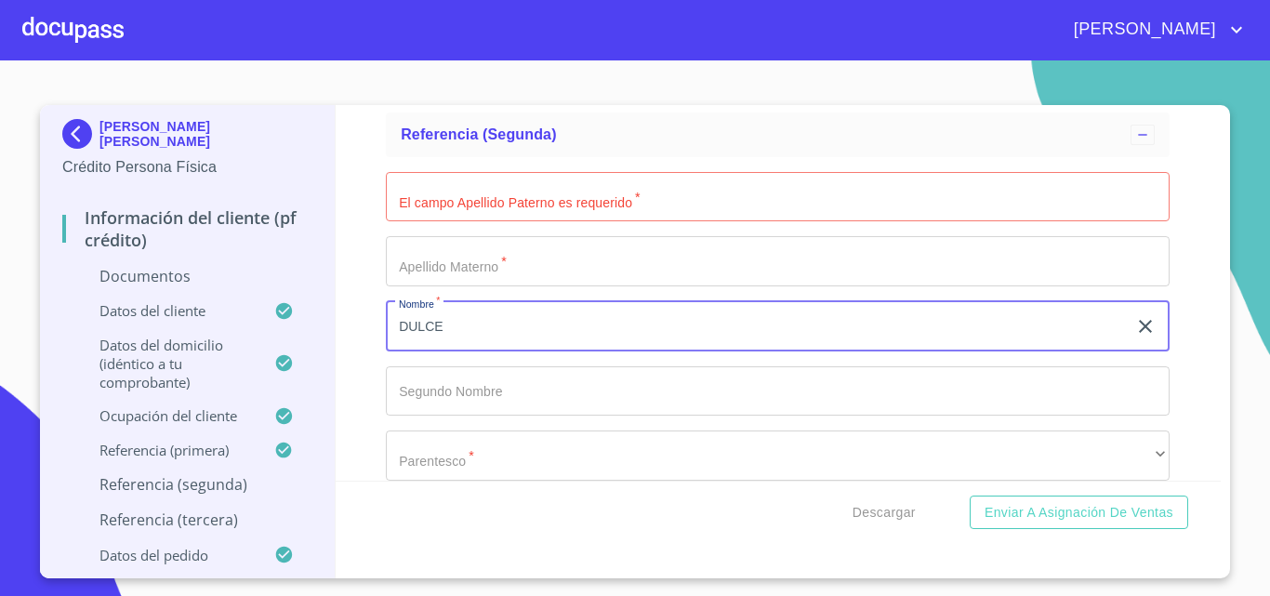
type input "DULCE"
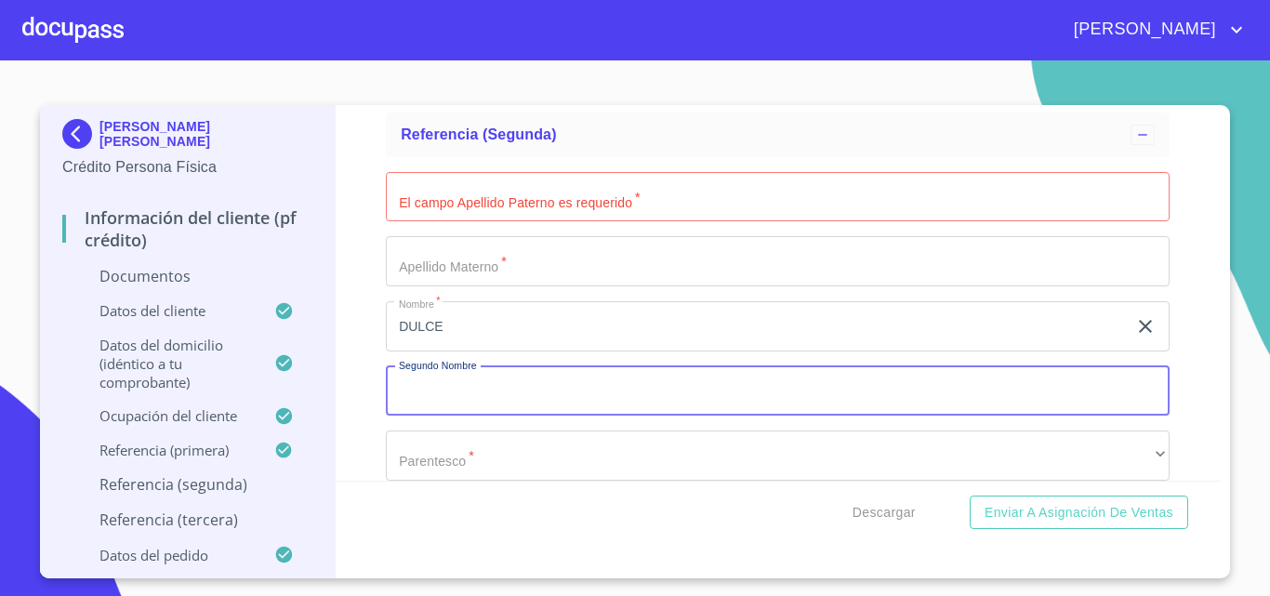
click at [422, 402] on input "Documento de identificación.   *" at bounding box center [778, 391] width 784 height 50
type input "MONTSERRAT"
click at [439, 207] on input "Documento de identificación.   *" at bounding box center [778, 197] width 784 height 50
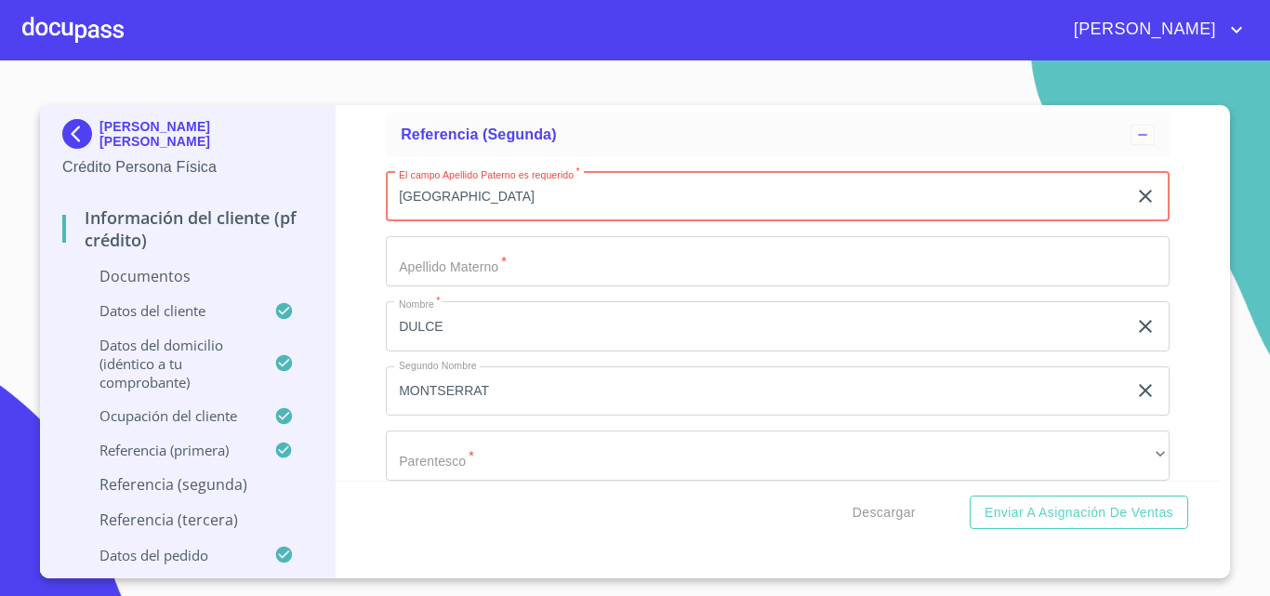
type input "[GEOGRAPHIC_DATA]"
click at [421, 275] on input "Documento de identificación.   *" at bounding box center [778, 261] width 784 height 50
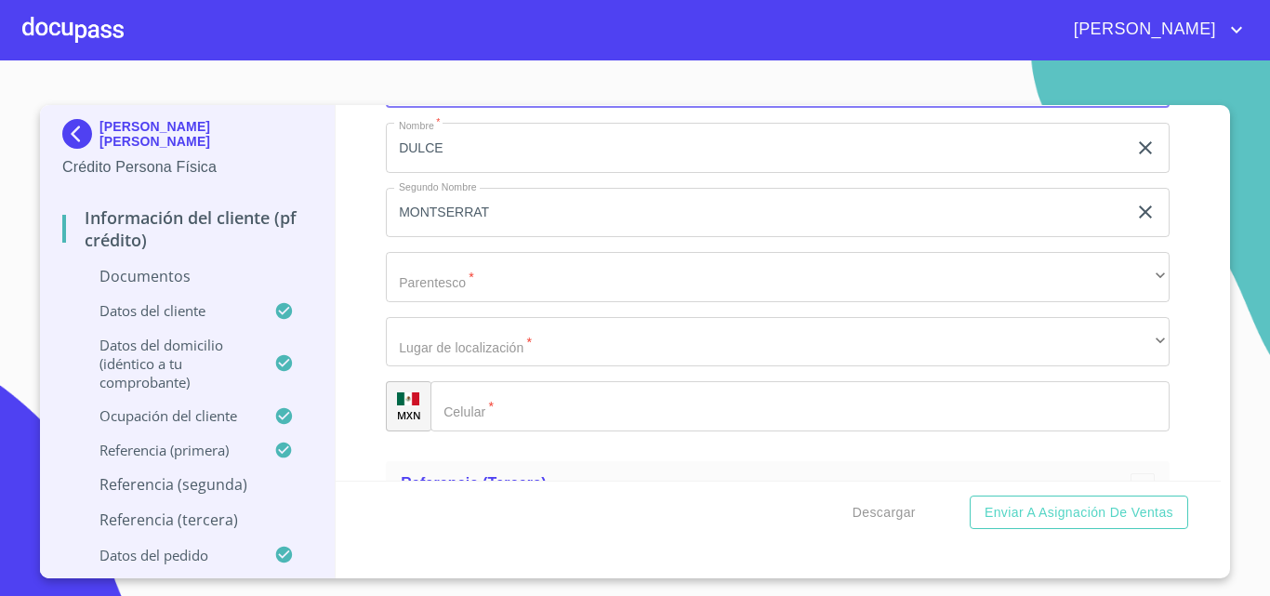
scroll to position [7807, 0]
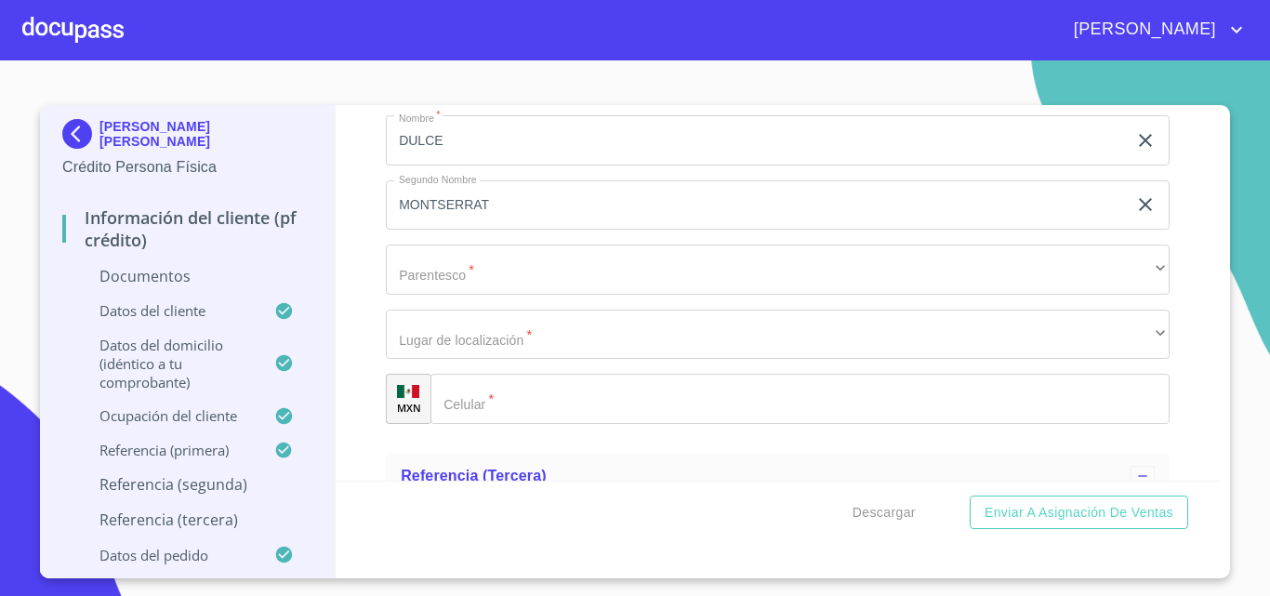
type input "[PERSON_NAME]"
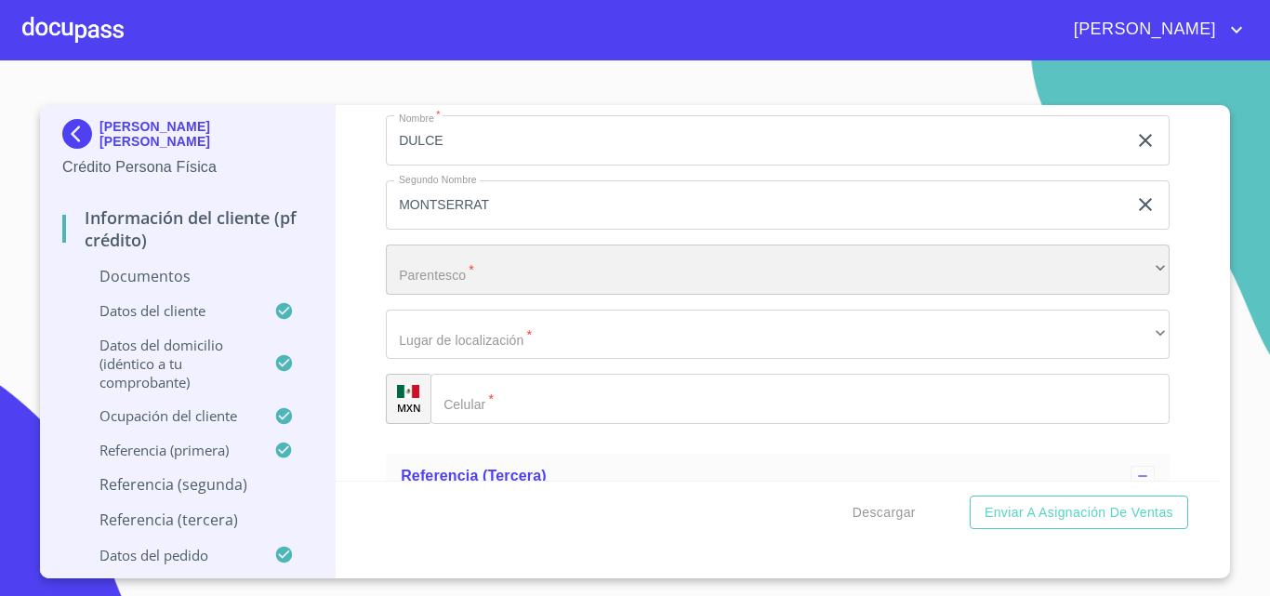
click at [415, 281] on div "​" at bounding box center [778, 269] width 784 height 50
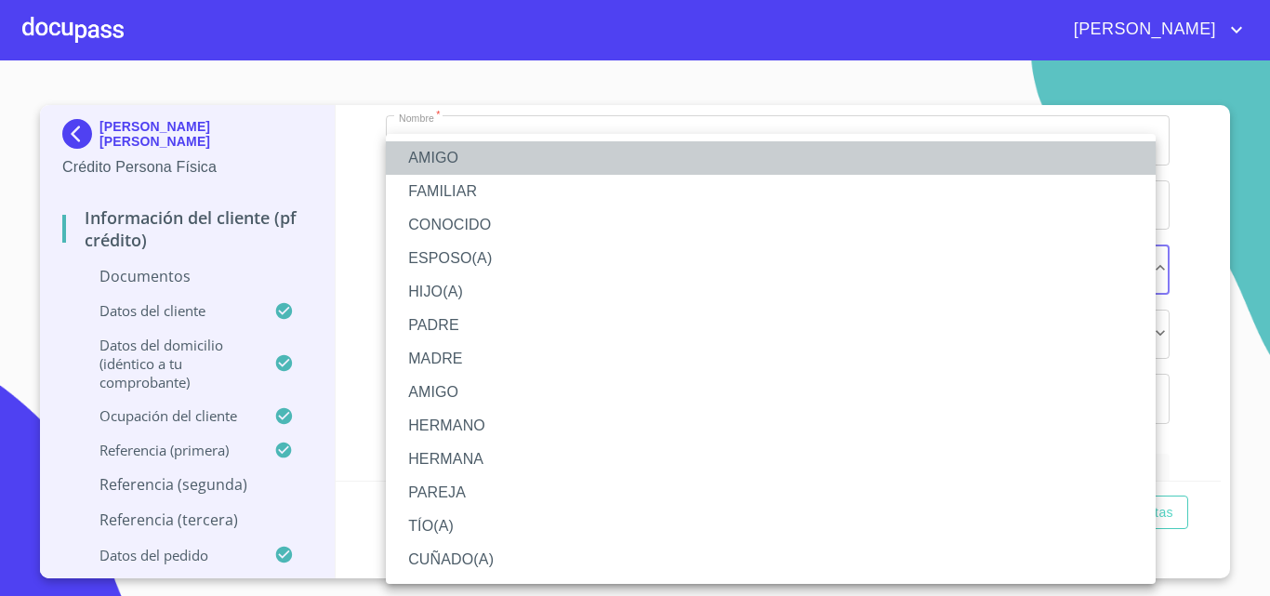
click at [428, 165] on li "AMIGO" at bounding box center [771, 157] width 770 height 33
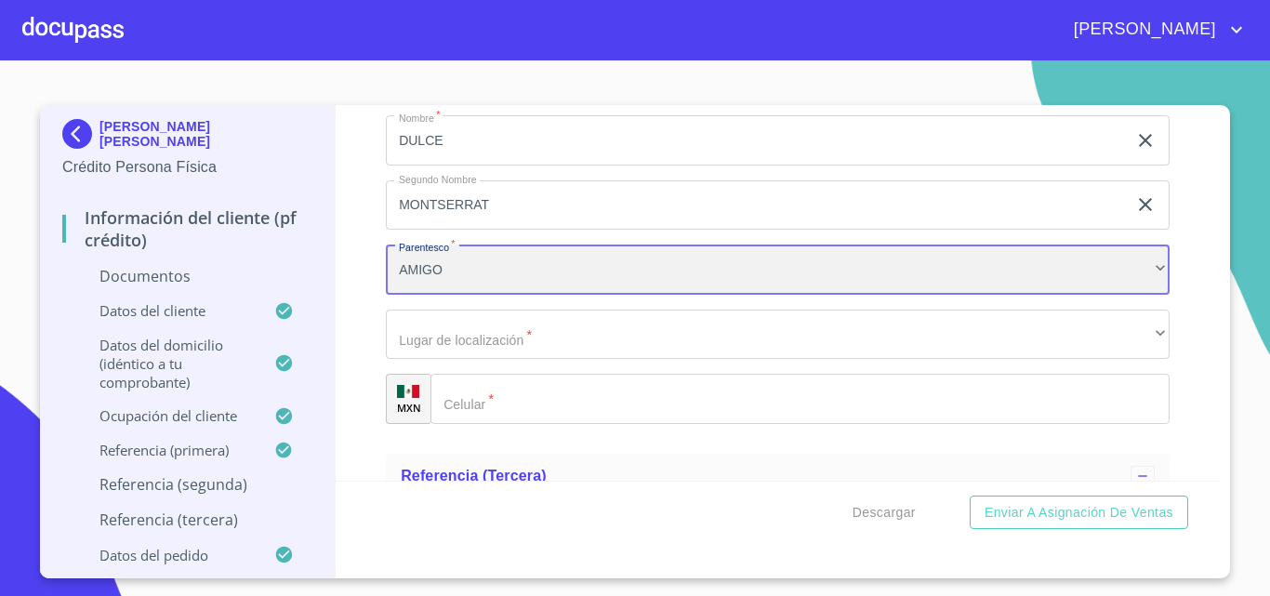
scroll to position [7900, 0]
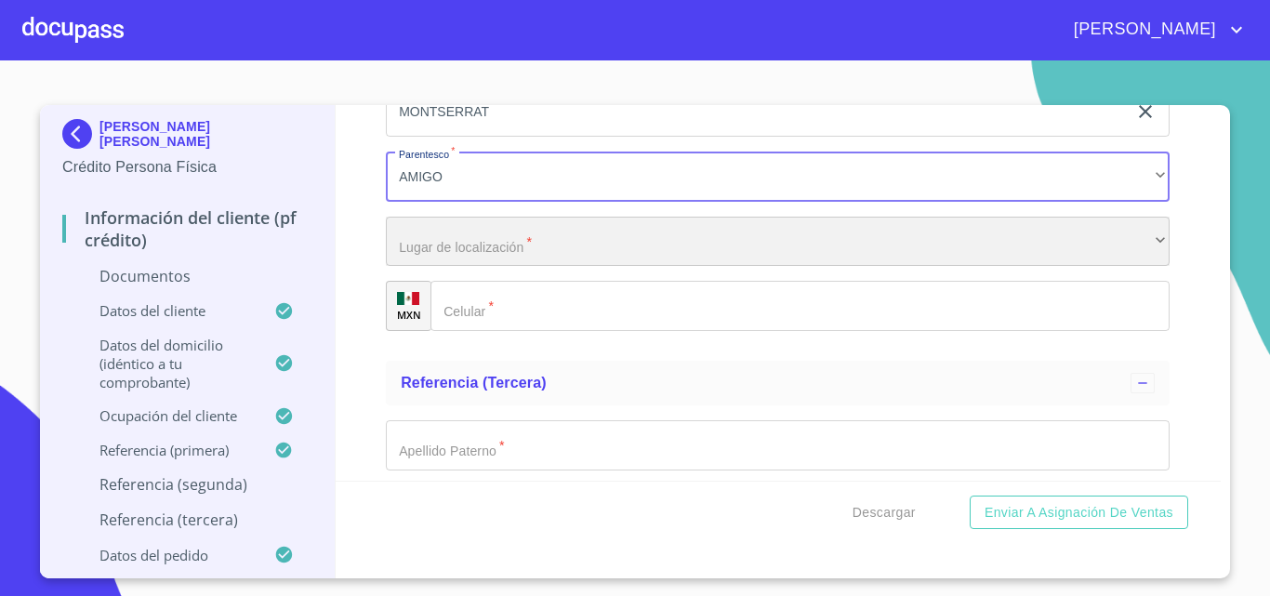
click at [432, 267] on div "​" at bounding box center [778, 242] width 784 height 50
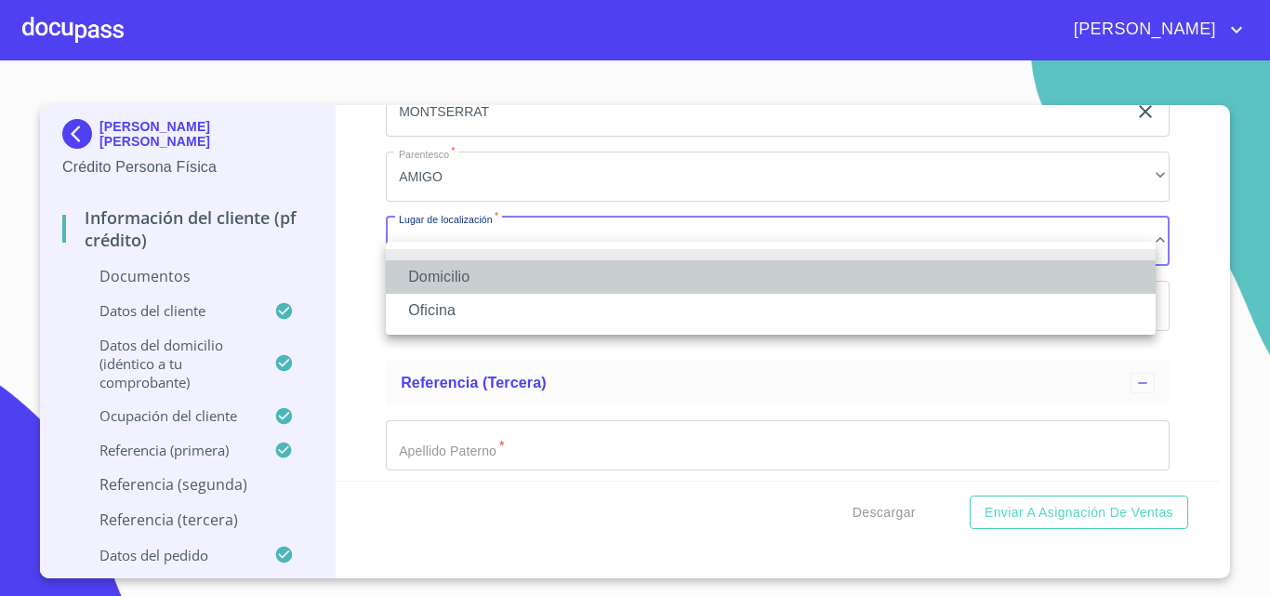
click at [451, 281] on li "Domicilio" at bounding box center [771, 276] width 770 height 33
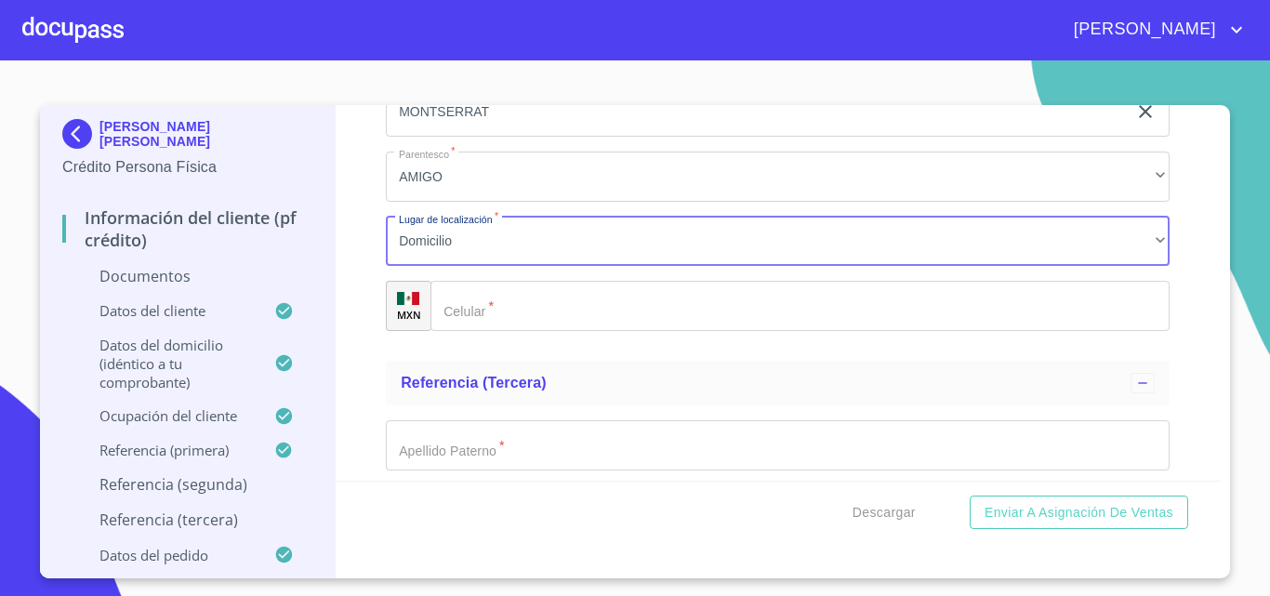
click at [468, 331] on div "​" at bounding box center [799, 306] width 739 height 50
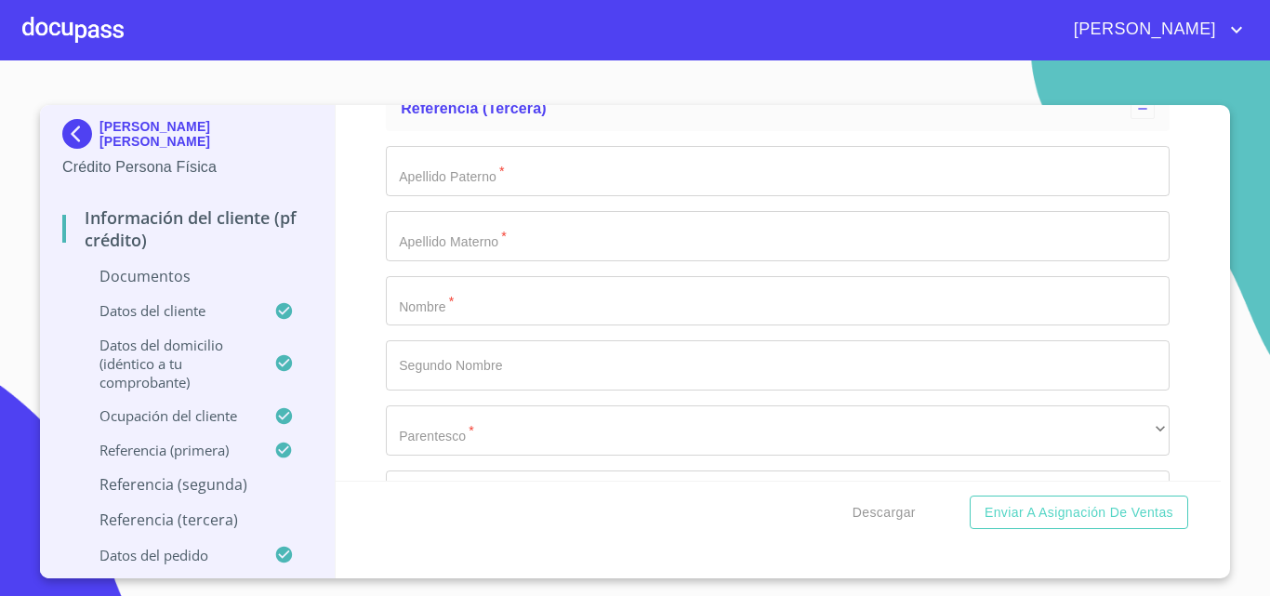
scroll to position [8272, 0]
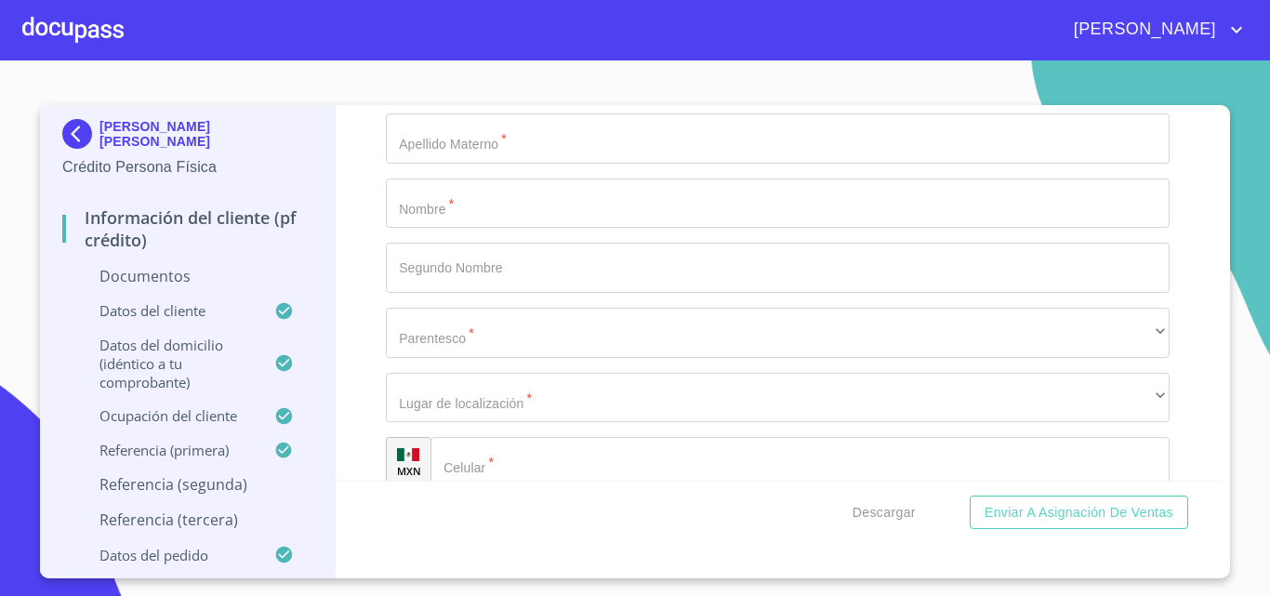
type input "[PHONE_NUMBER]"
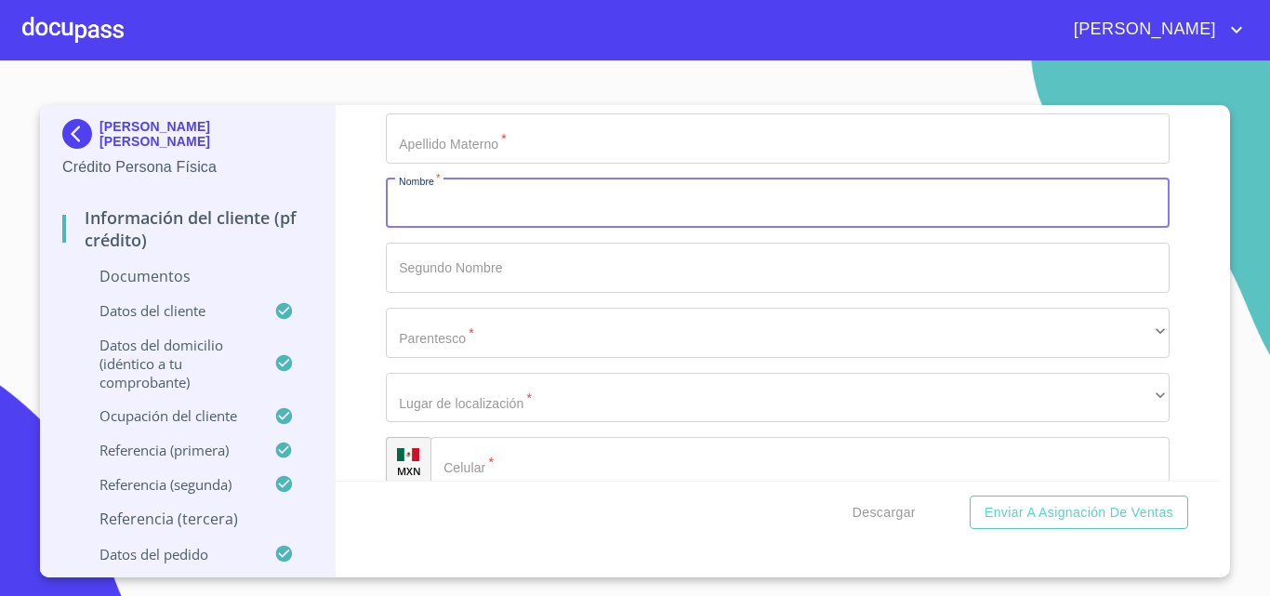
click at [412, 222] on input "Documento de identificación.   *" at bounding box center [778, 203] width 784 height 50
type input "[PERSON_NAME]"
click at [418, 283] on input "Documento de identificación.   *" at bounding box center [778, 268] width 784 height 50
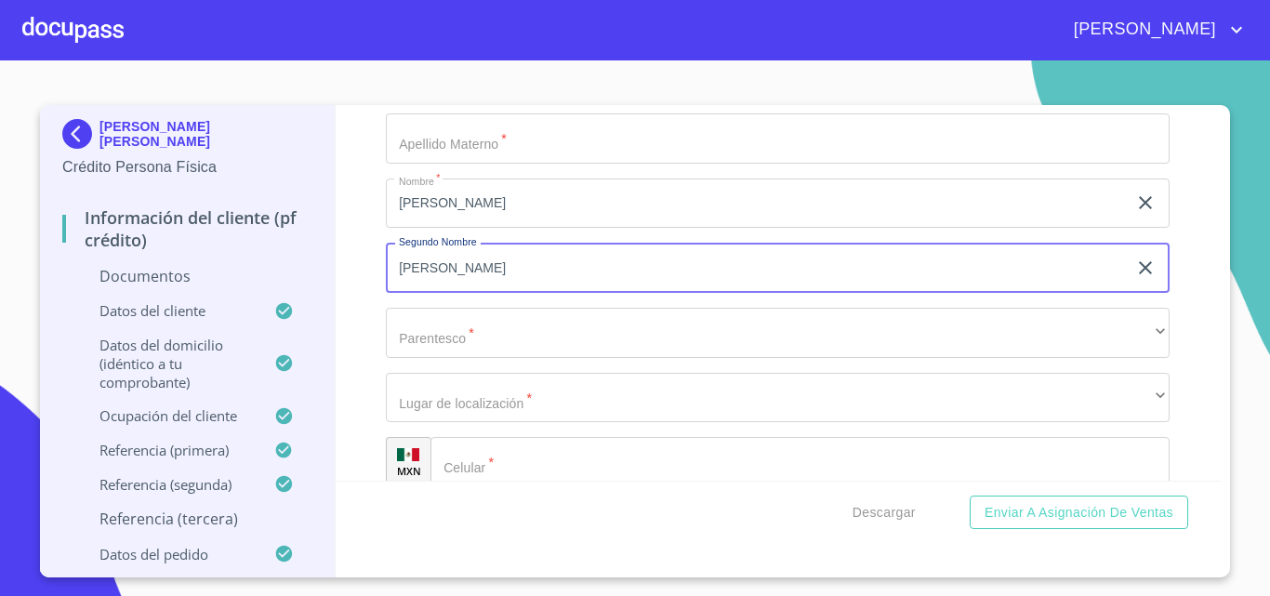
scroll to position [8179, 0]
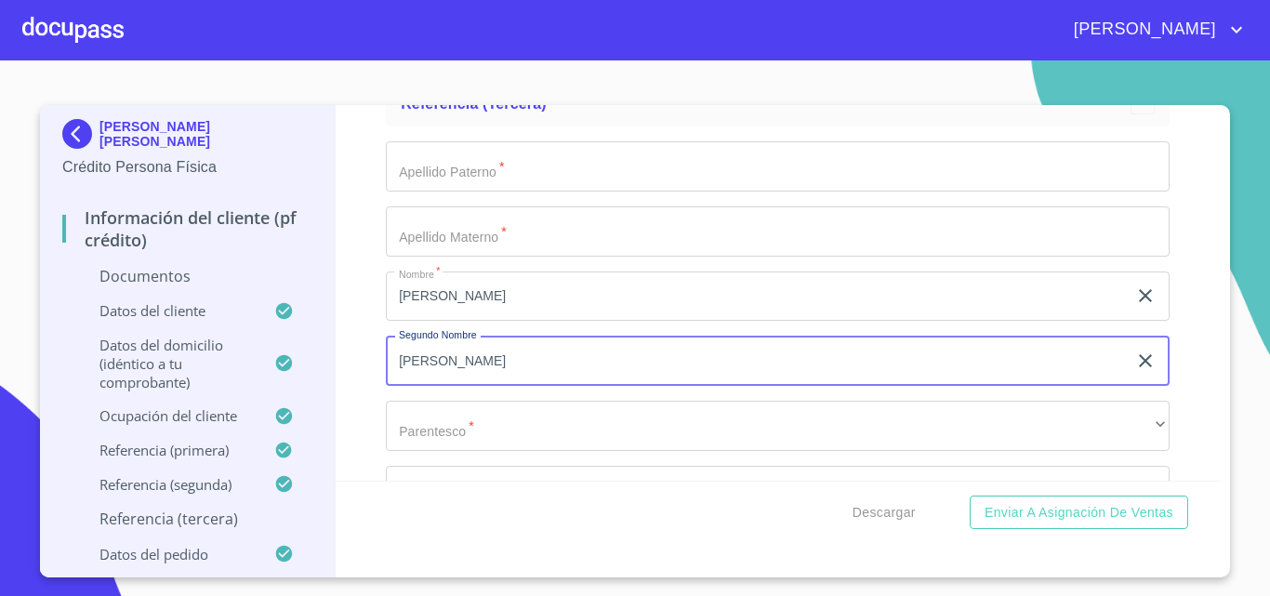
type input "[PERSON_NAME]"
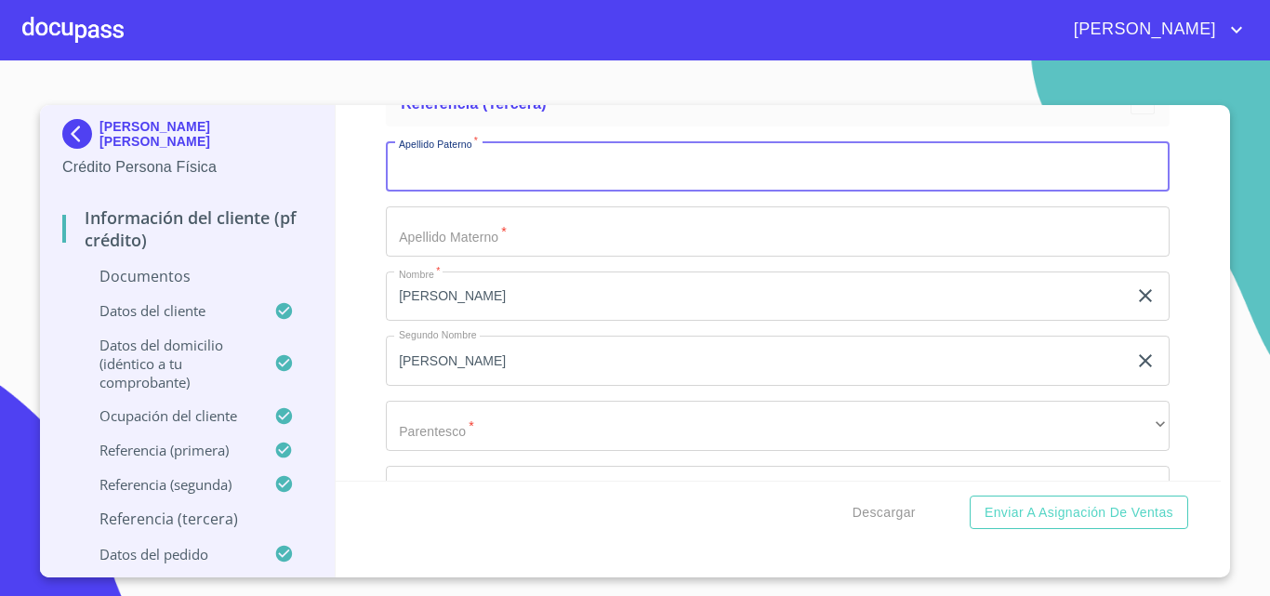
click at [429, 191] on input "Documento de identificación.   *" at bounding box center [778, 166] width 784 height 50
click at [441, 248] on input "Documento de identificación.   *" at bounding box center [778, 231] width 784 height 50
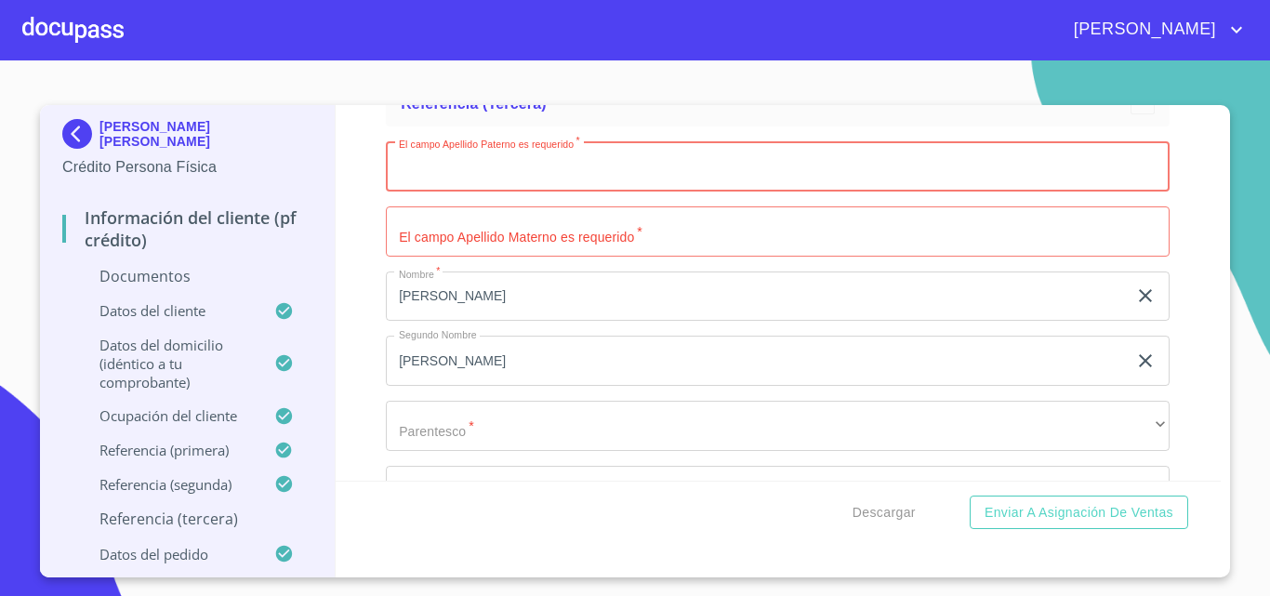
click at [435, 191] on input "Documento de identificación.   *" at bounding box center [778, 166] width 784 height 50
type input "[PERSON_NAME]"
click at [424, 257] on input "Documento de identificación.   *" at bounding box center [778, 231] width 784 height 50
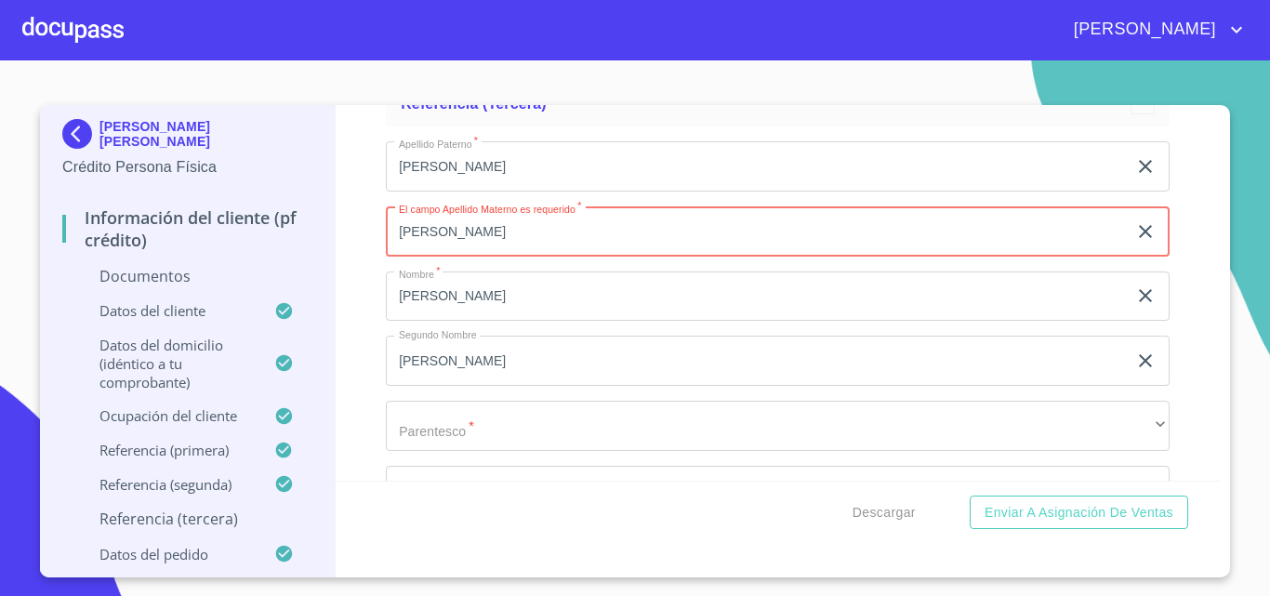
type input "[PERSON_NAME]"
click at [376, 323] on div "Información del cliente (PF crédito) Documentos Documento de identificación.   …" at bounding box center [779, 292] width 886 height 375
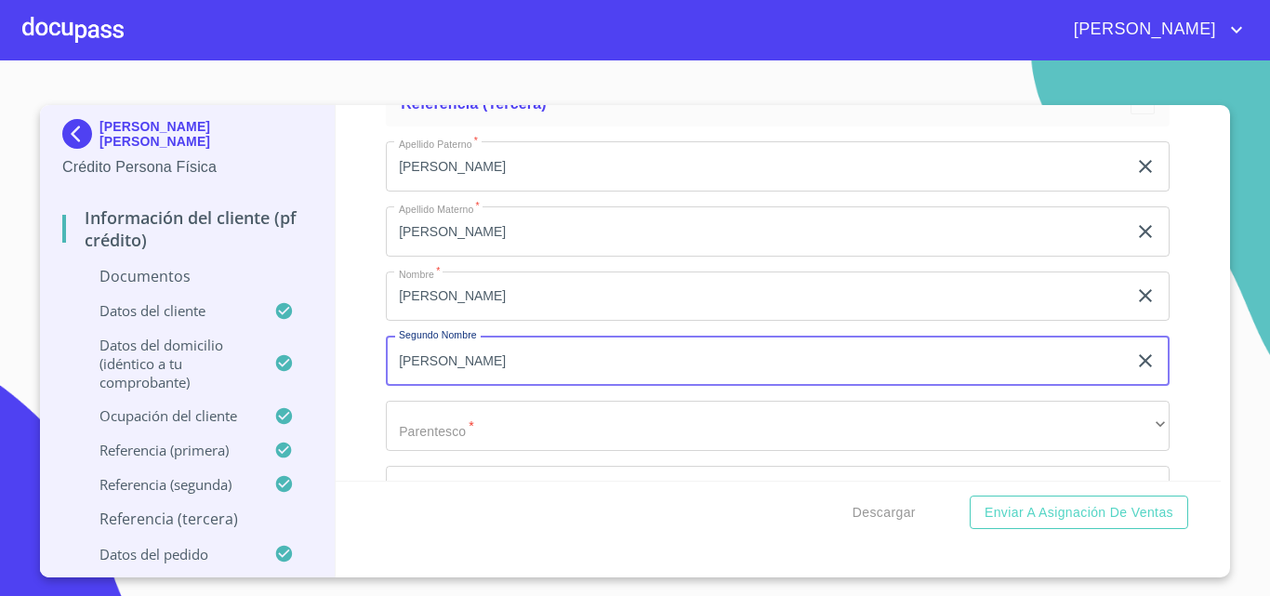
click at [462, 379] on input "[PERSON_NAME]" at bounding box center [756, 361] width 741 height 50
type input "T"
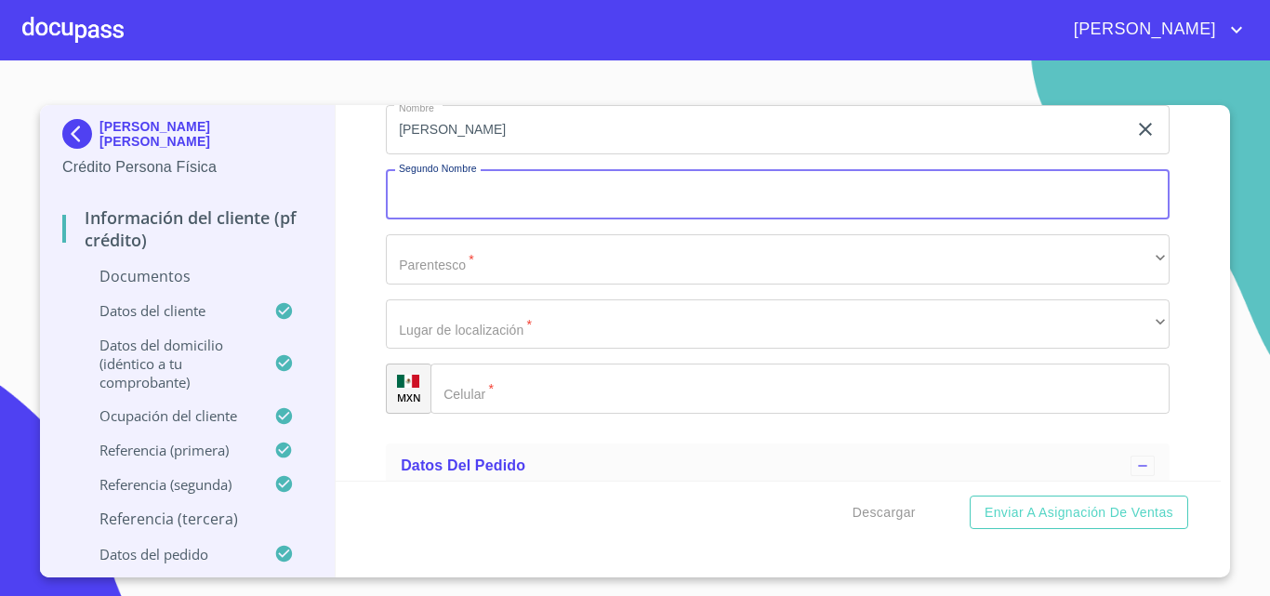
scroll to position [8365, 0]
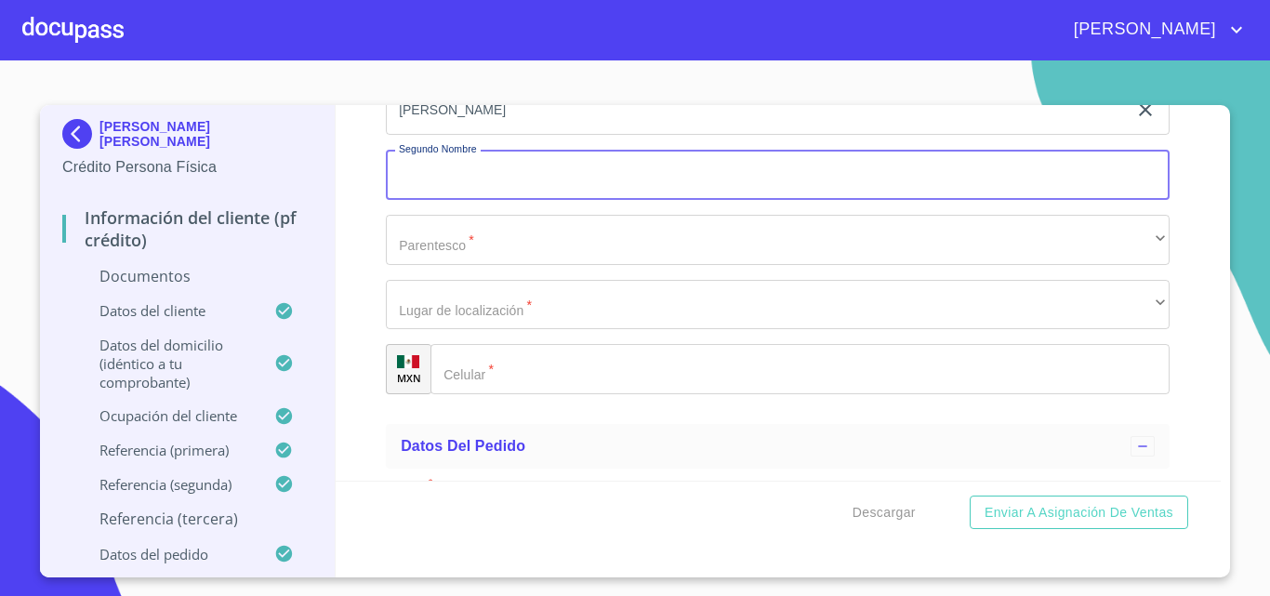
click at [475, 394] on div "​" at bounding box center [799, 369] width 739 height 50
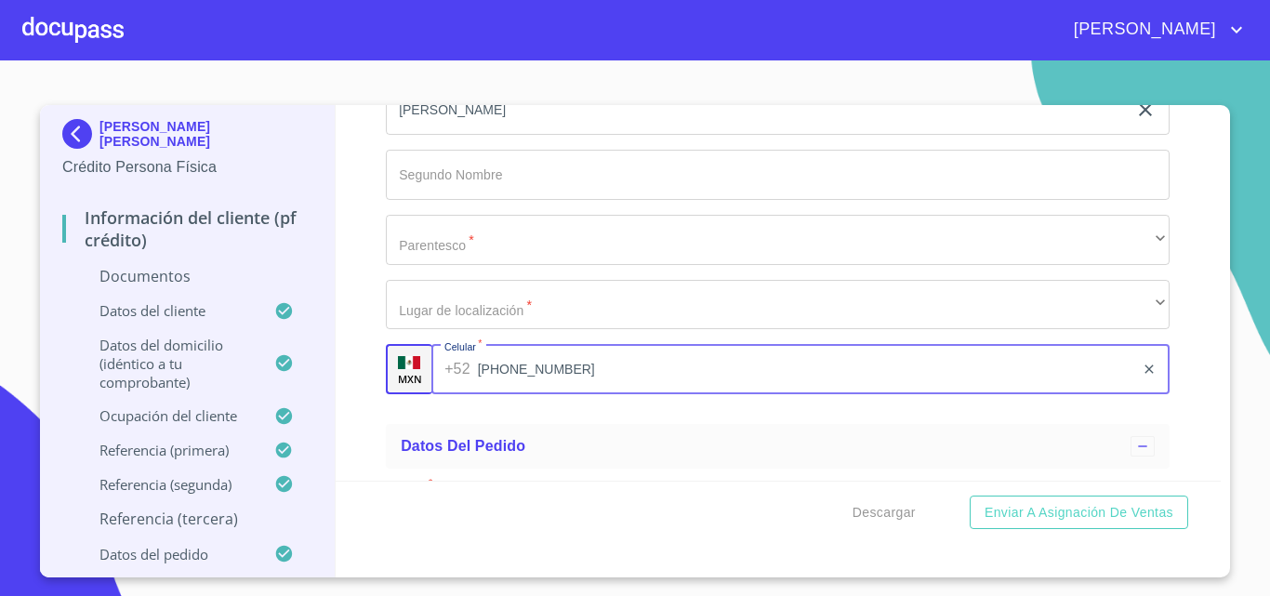
type input "[PHONE_NUMBER]"
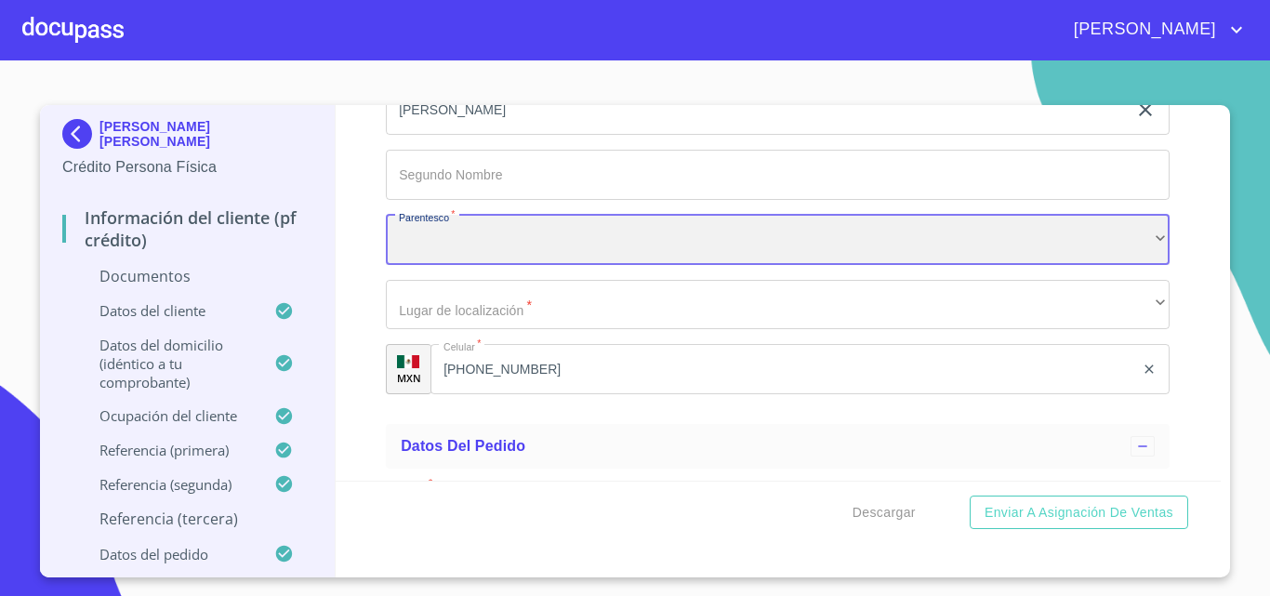
click at [444, 265] on div "​" at bounding box center [778, 240] width 784 height 50
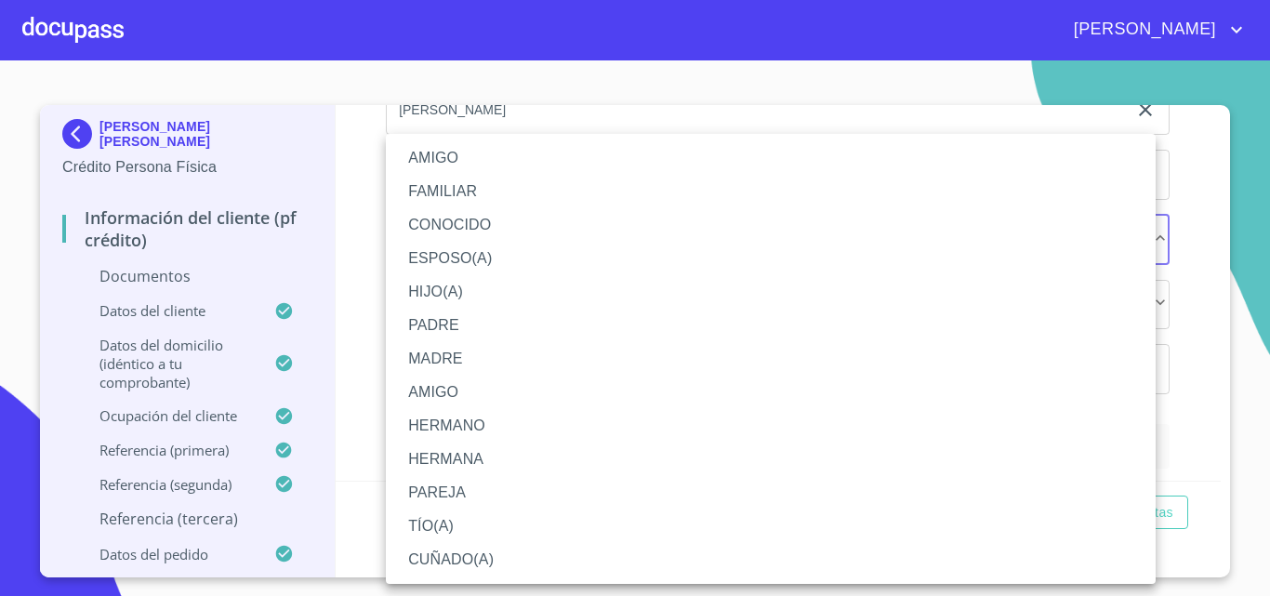
click at [456, 150] on li "AMIGO" at bounding box center [771, 157] width 770 height 33
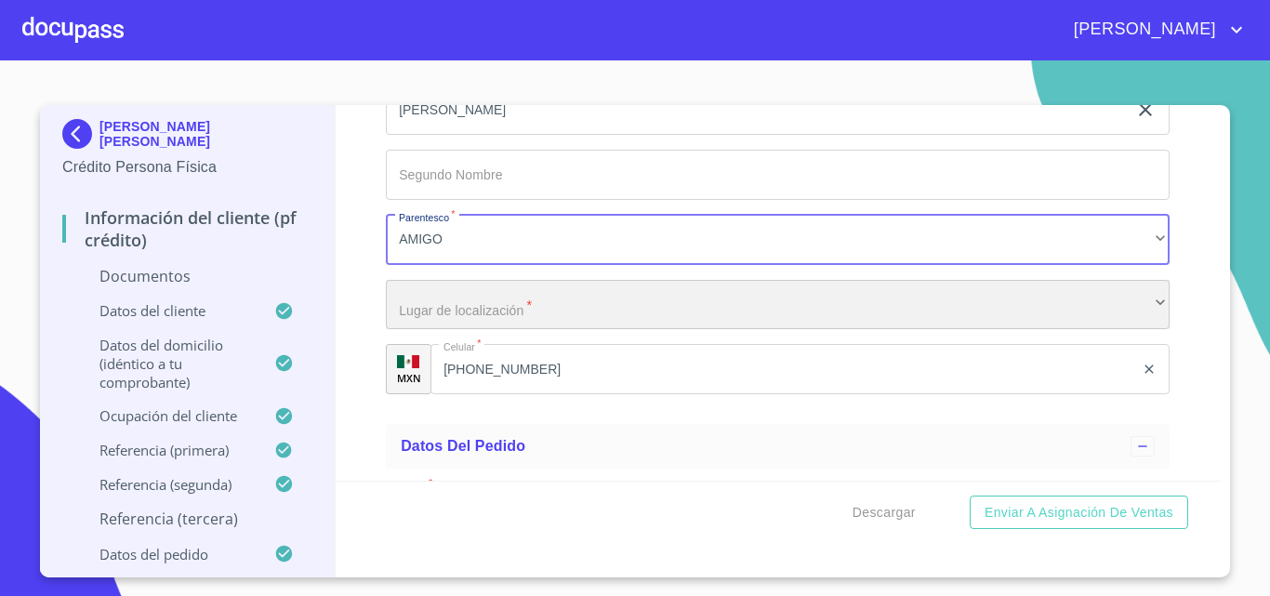
click at [470, 330] on div "​" at bounding box center [778, 305] width 784 height 50
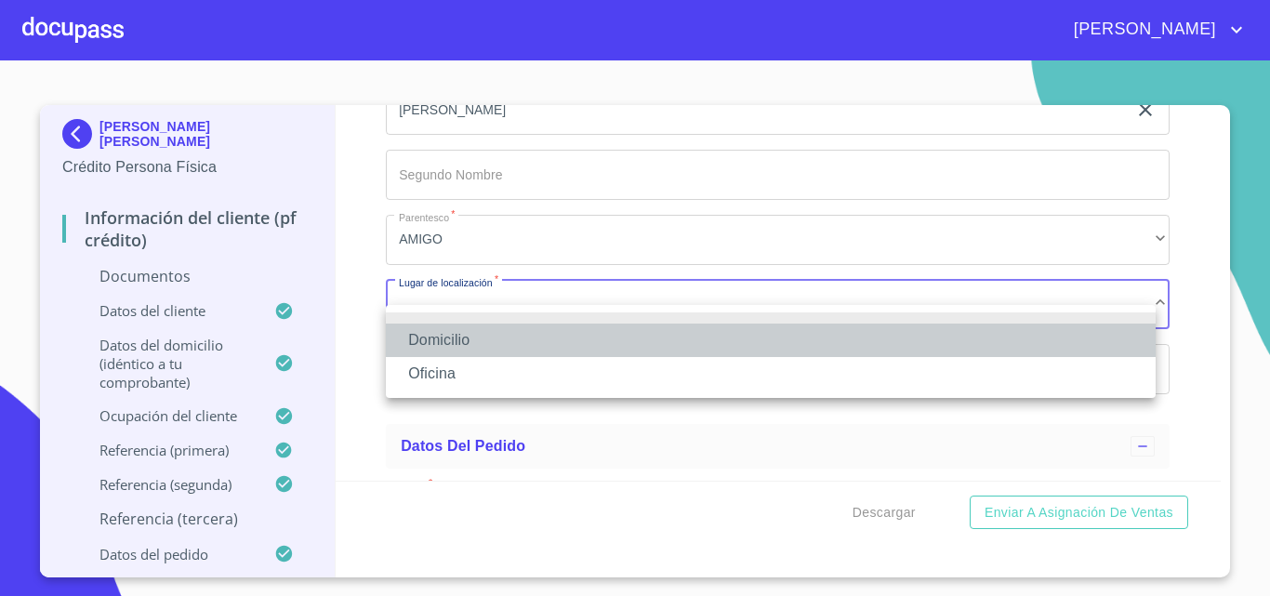
click at [473, 337] on li "Domicilio" at bounding box center [771, 339] width 770 height 33
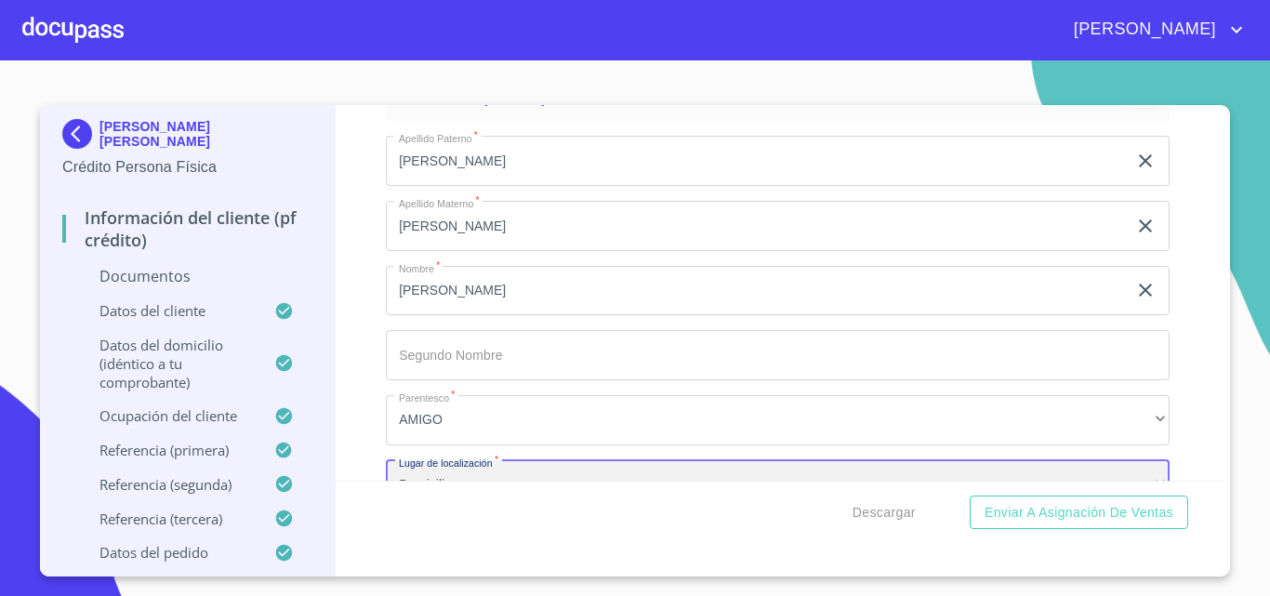
scroll to position [8179, 0]
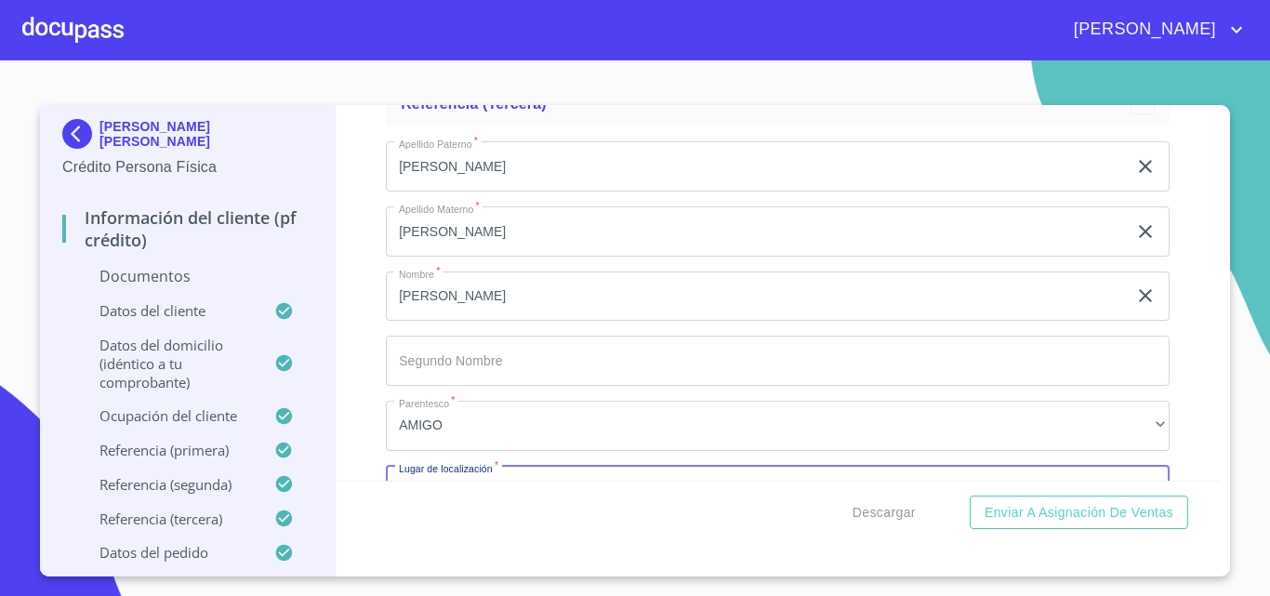
click at [357, 340] on div "Información del cliente (PF crédito) Documentos Documento de identificación.   …" at bounding box center [779, 292] width 886 height 375
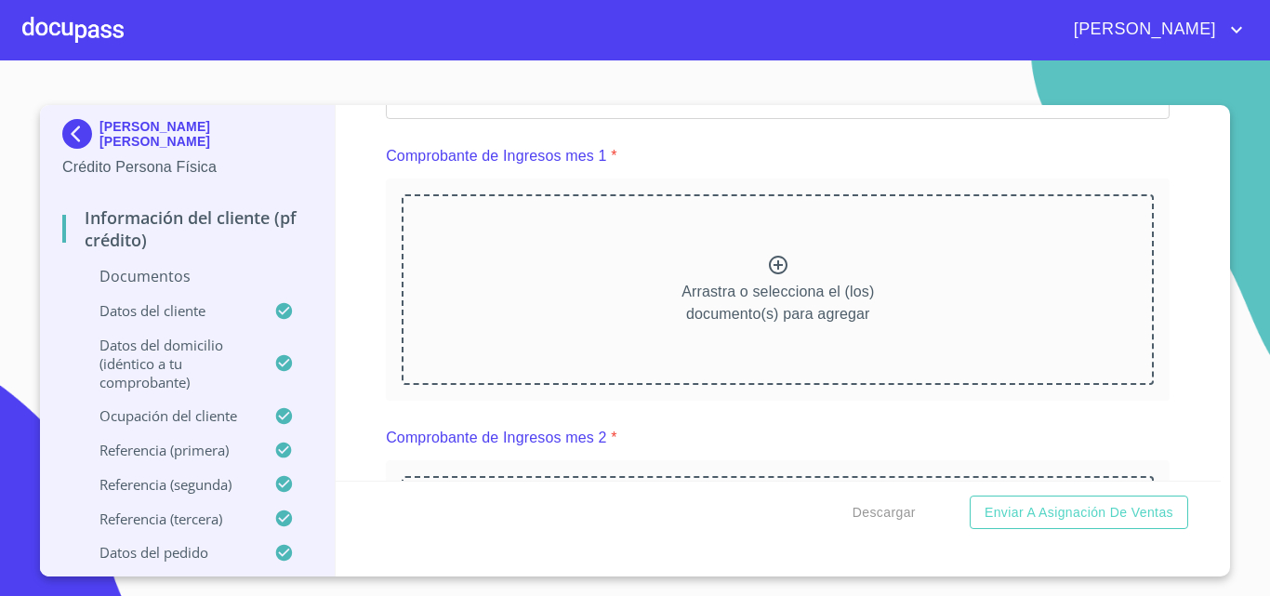
scroll to position [1815, 0]
click at [773, 275] on icon at bounding box center [778, 264] width 22 height 22
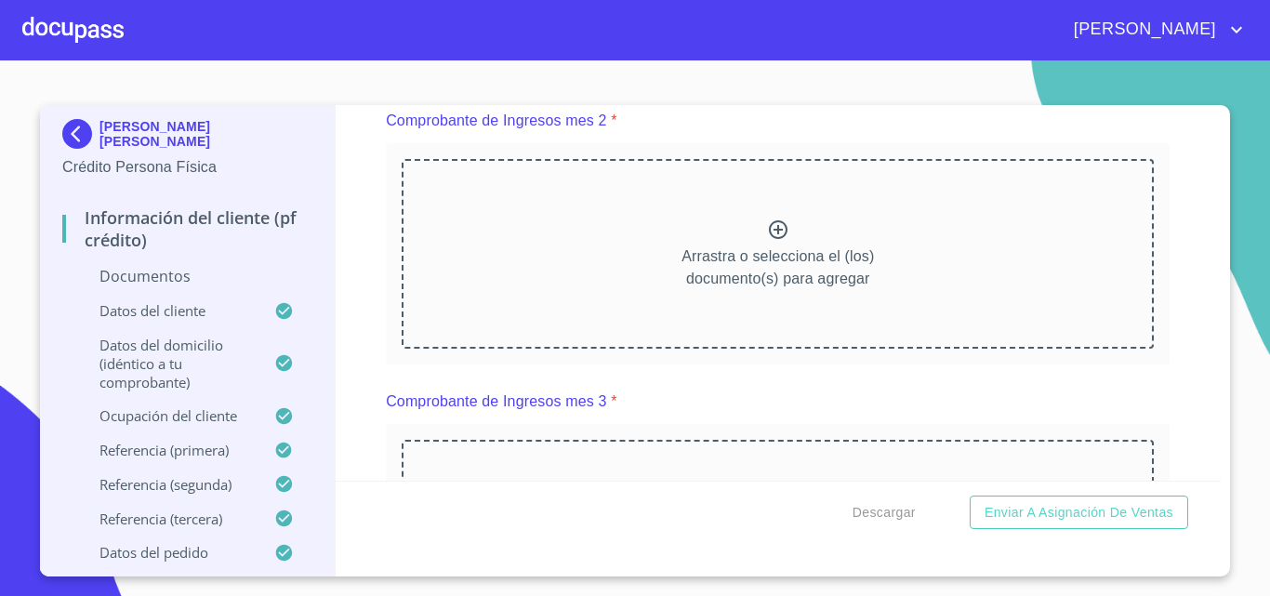
scroll to position [2652, 0]
click at [771, 238] on icon at bounding box center [778, 228] width 19 height 19
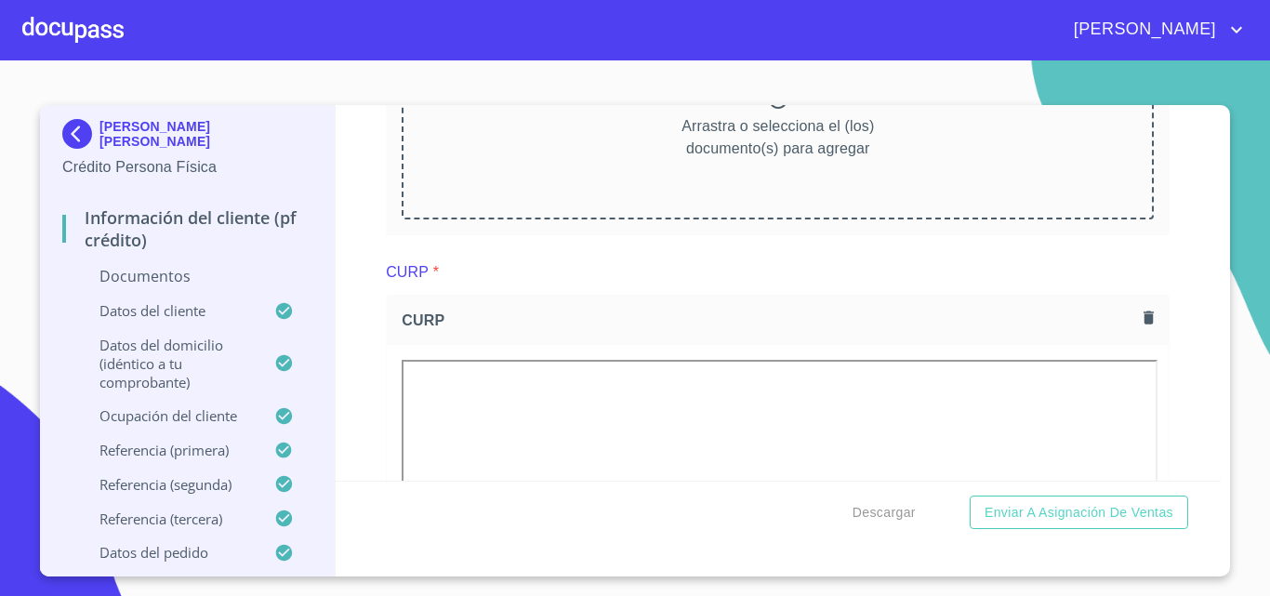
scroll to position [3488, 0]
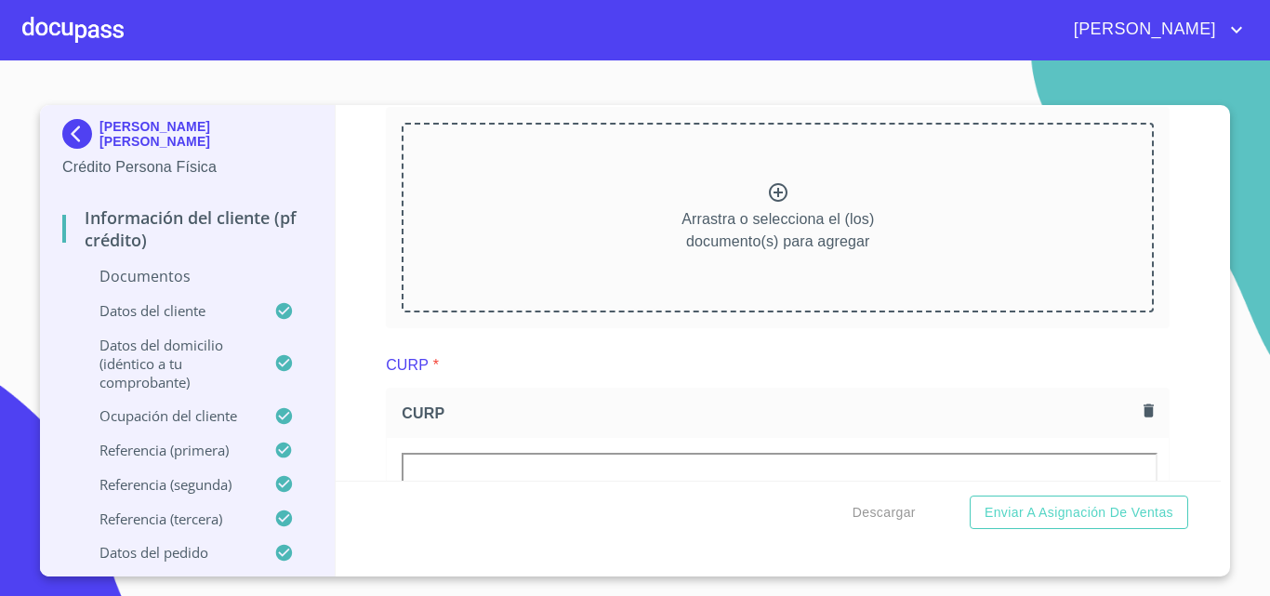
click at [773, 204] on icon at bounding box center [778, 192] width 22 height 22
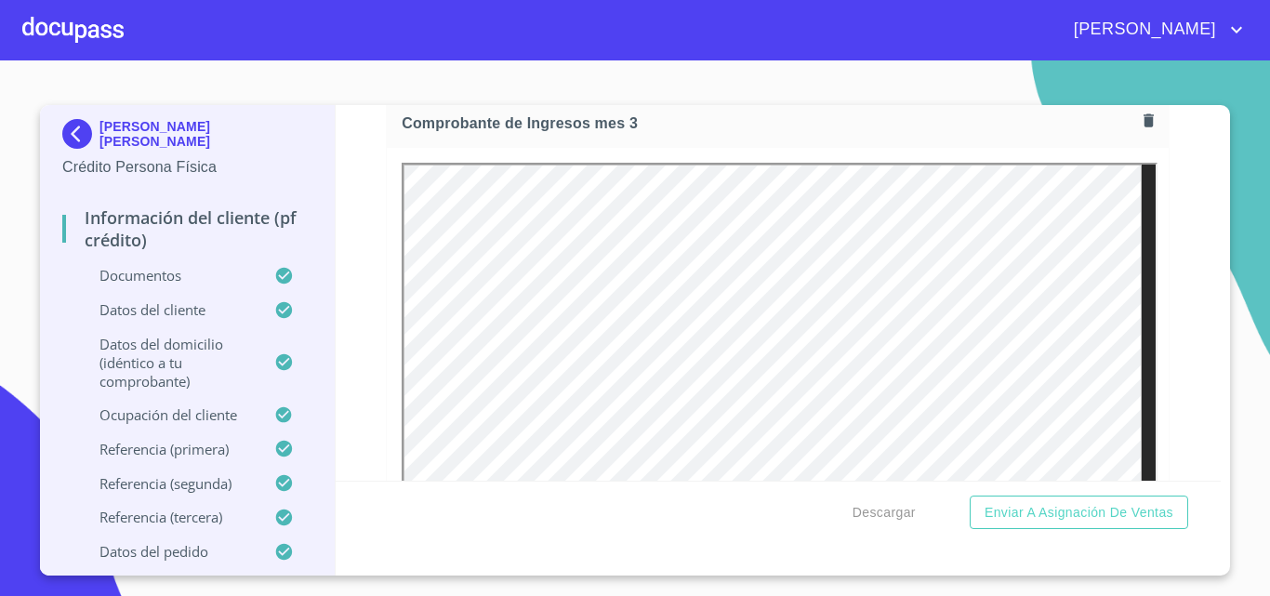
scroll to position [3395, 0]
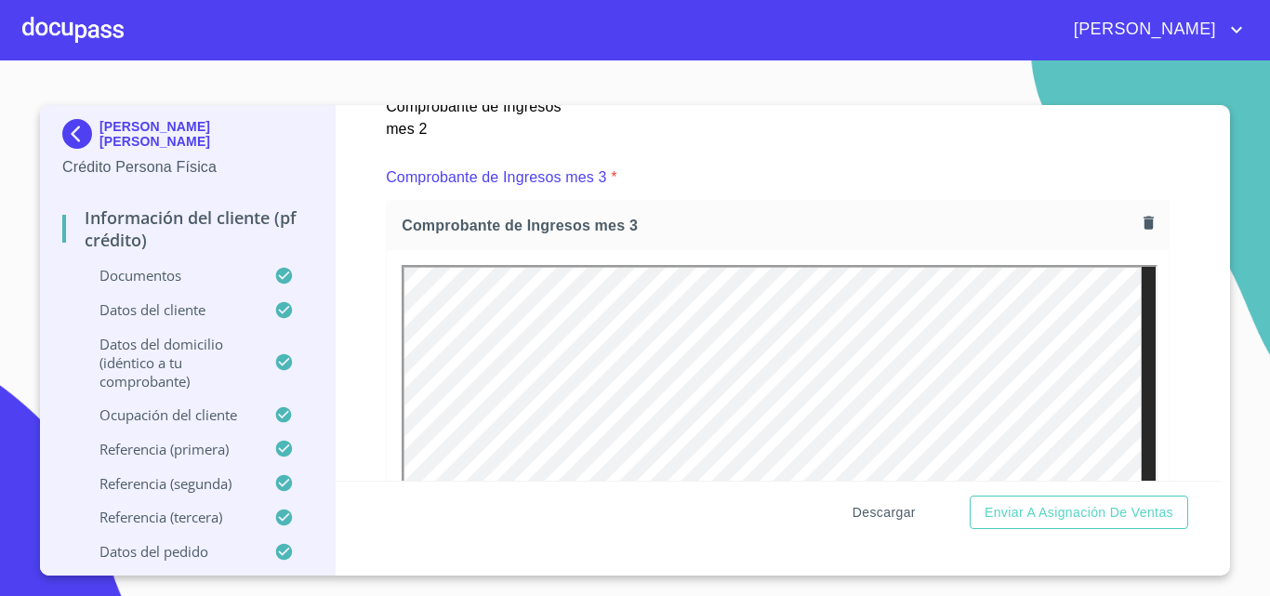
click at [881, 514] on span "Descargar" at bounding box center [883, 512] width 63 height 23
click at [1036, 520] on span "Enviar a Asignación de Ventas" at bounding box center [1078, 512] width 189 height 23
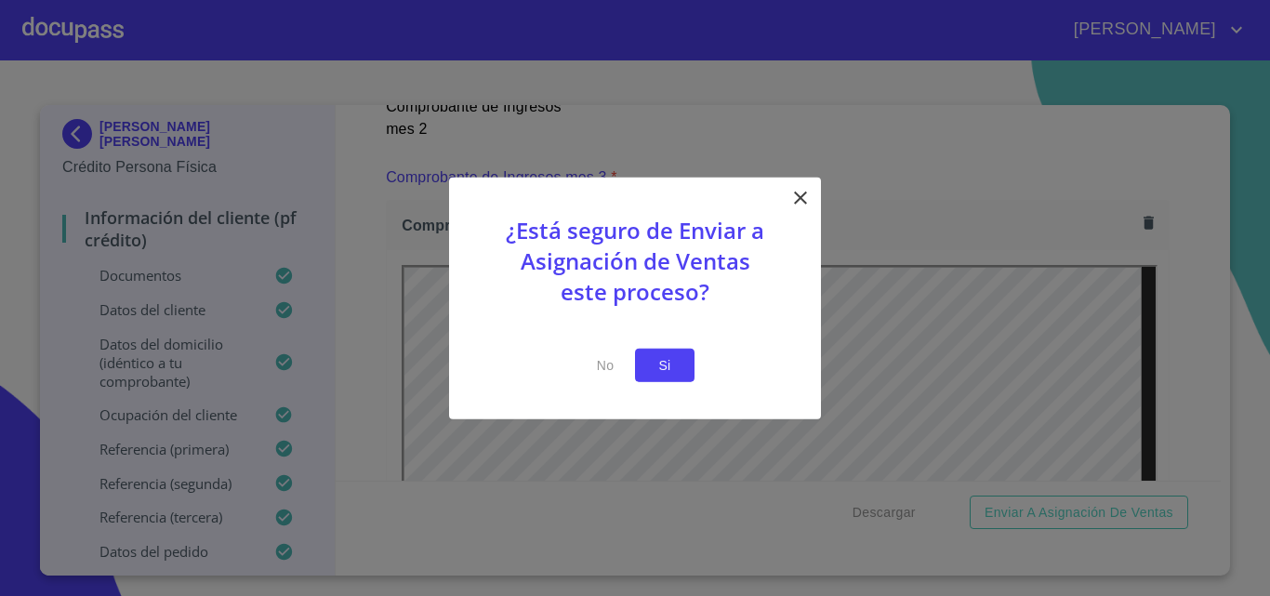
click at [670, 356] on span "Si" at bounding box center [665, 364] width 30 height 23
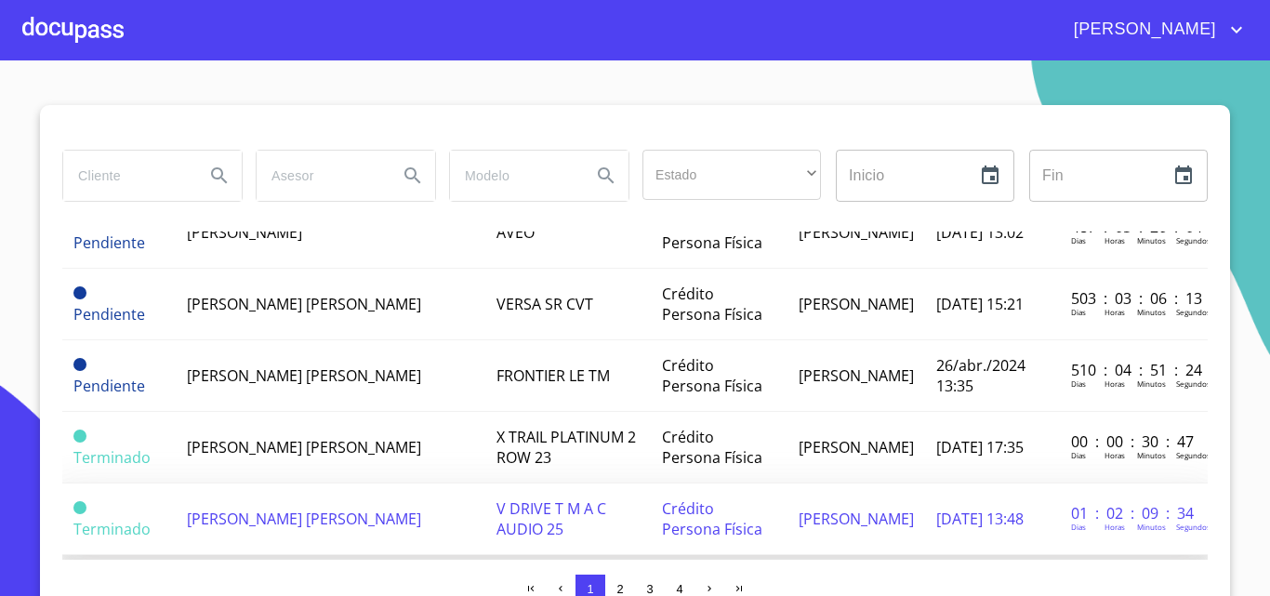
scroll to position [1369, 0]
